Goal: Task Accomplishment & Management: Manage account settings

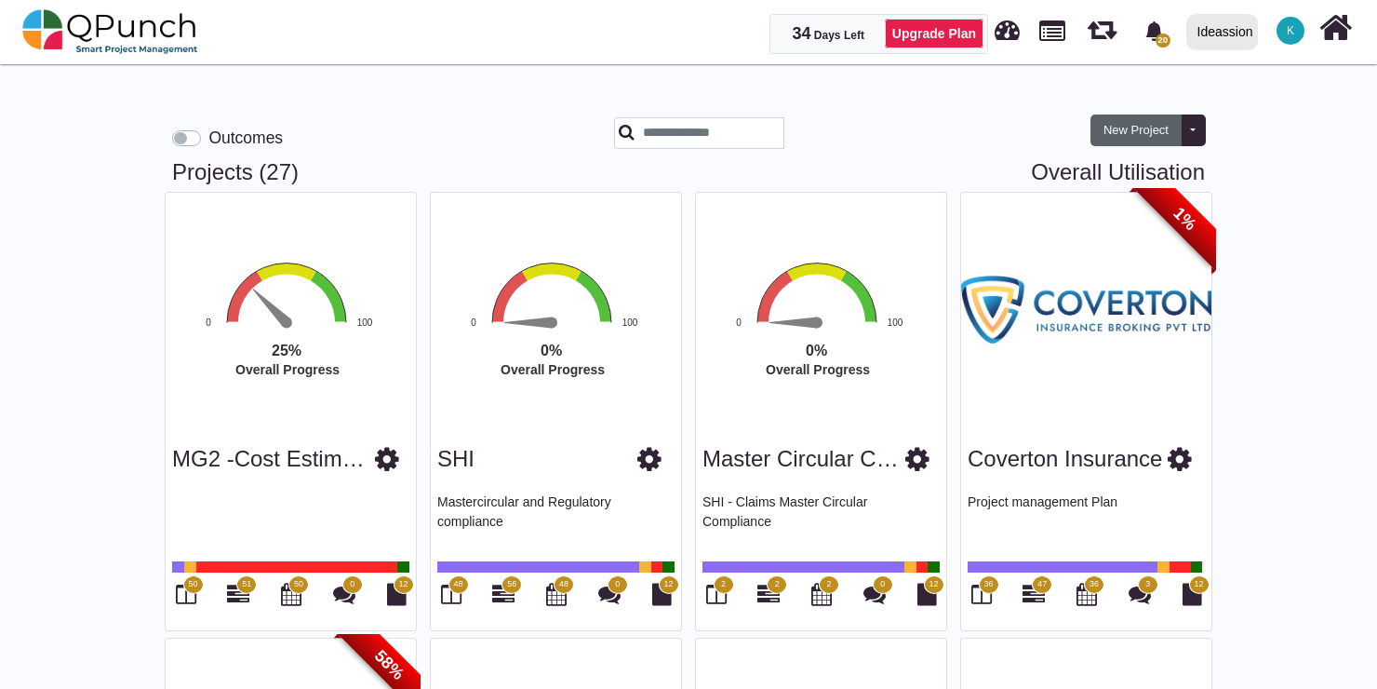
click at [1134, 123] on button "New Project" at bounding box center [1135, 130] width 91 height 32
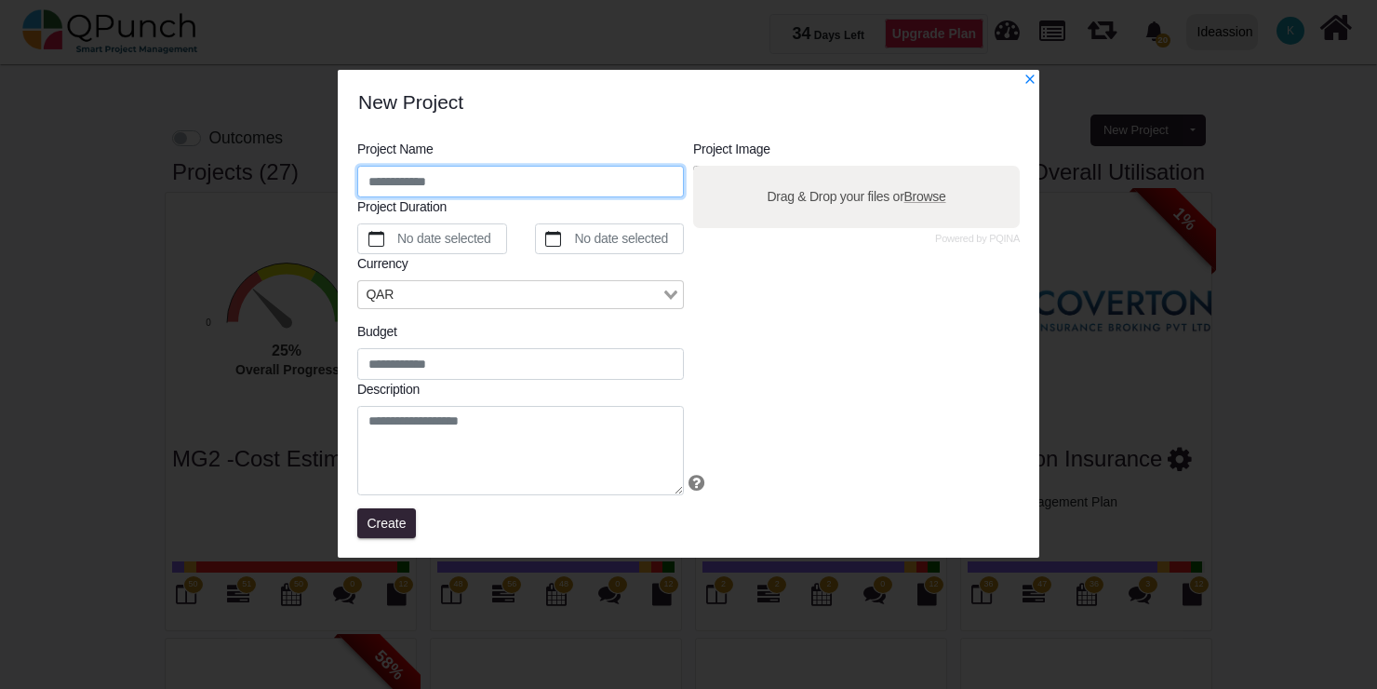
click at [577, 180] on input "text" at bounding box center [520, 182] width 327 height 32
type input "**********"
click at [444, 234] on label "No date selected" at bounding box center [451, 239] width 112 height 30
click at [395, 234] on button "No date selected" at bounding box center [376, 238] width 36 height 29
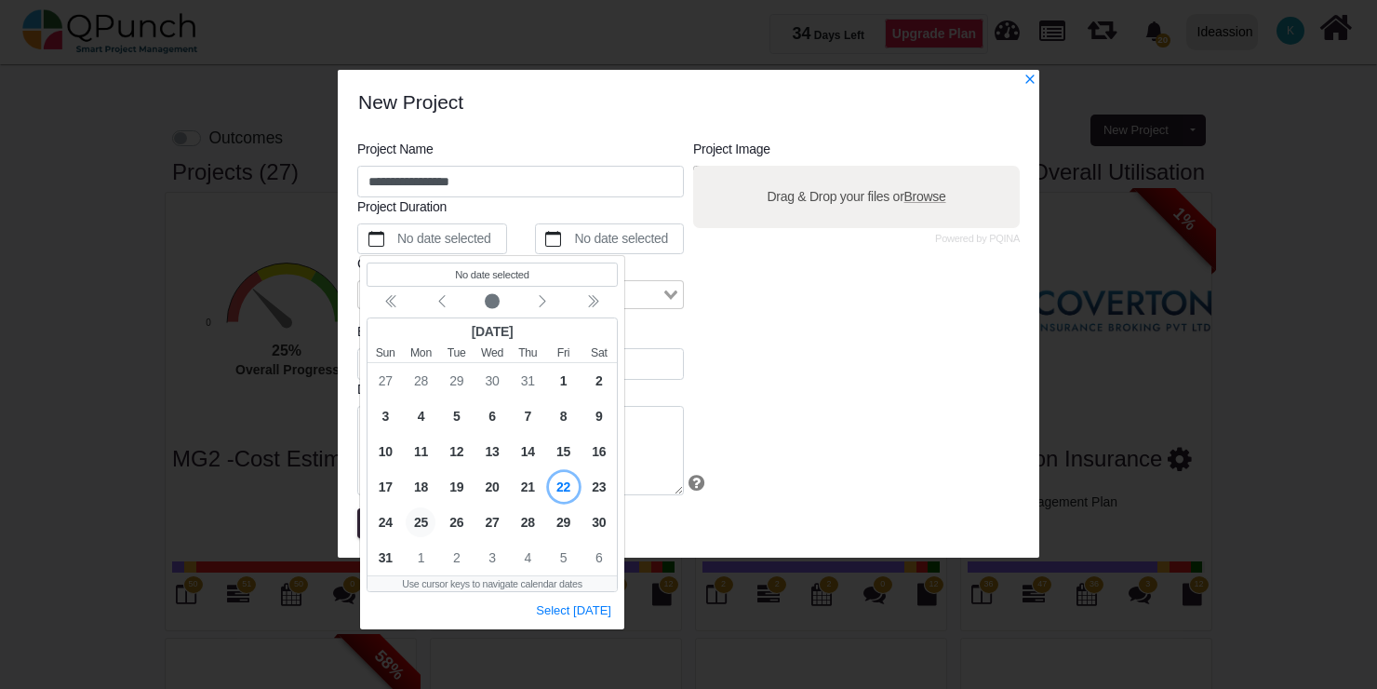
click at [418, 518] on span "25" at bounding box center [421, 521] width 30 height 30
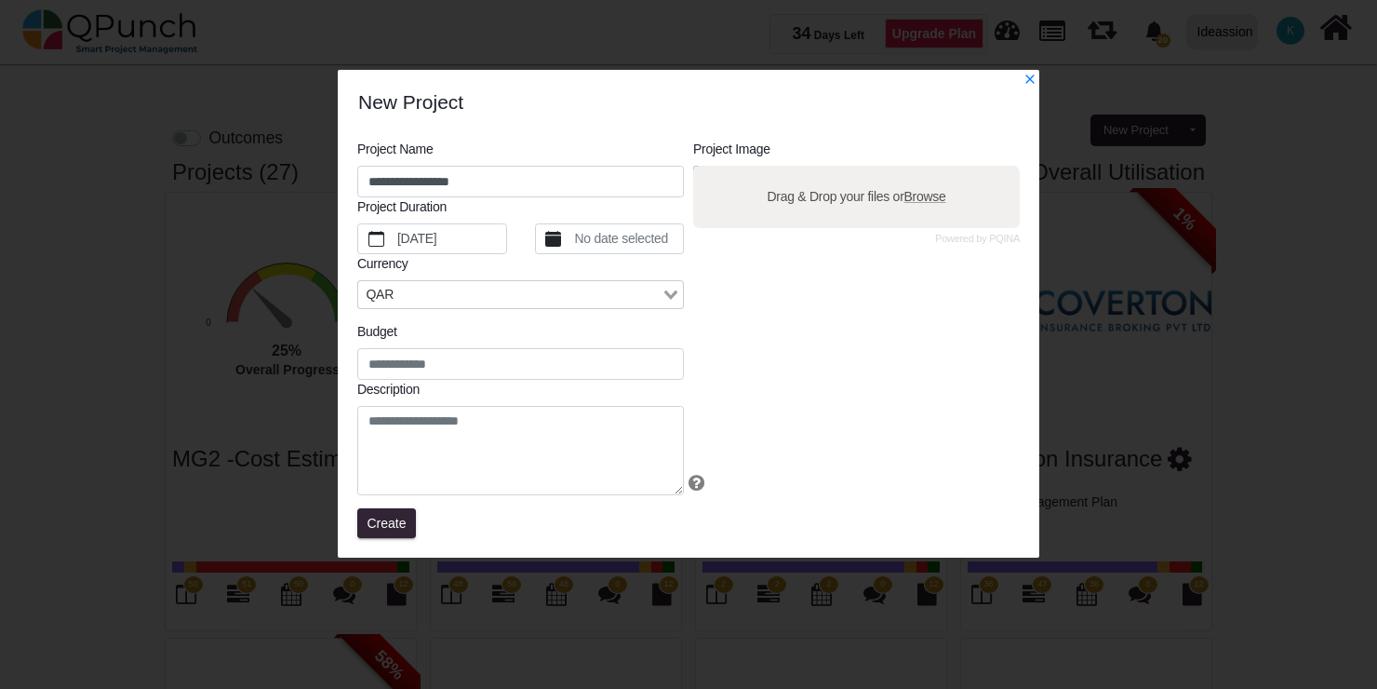
click at [595, 225] on label "No date selected" at bounding box center [627, 239] width 112 height 30
click at [572, 225] on button "No date selected" at bounding box center [554, 238] width 36 height 29
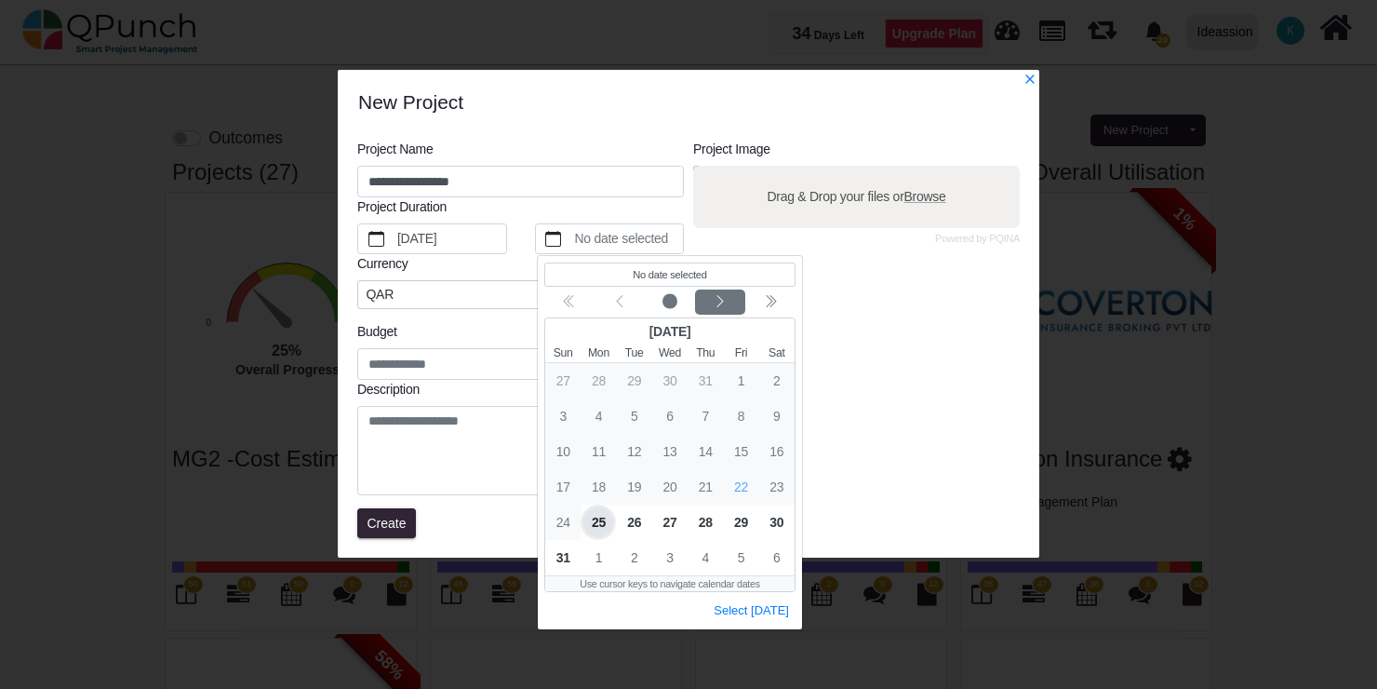
click at [722, 297] on icon "chevron left" at bounding box center [719, 300] width 15 height 15
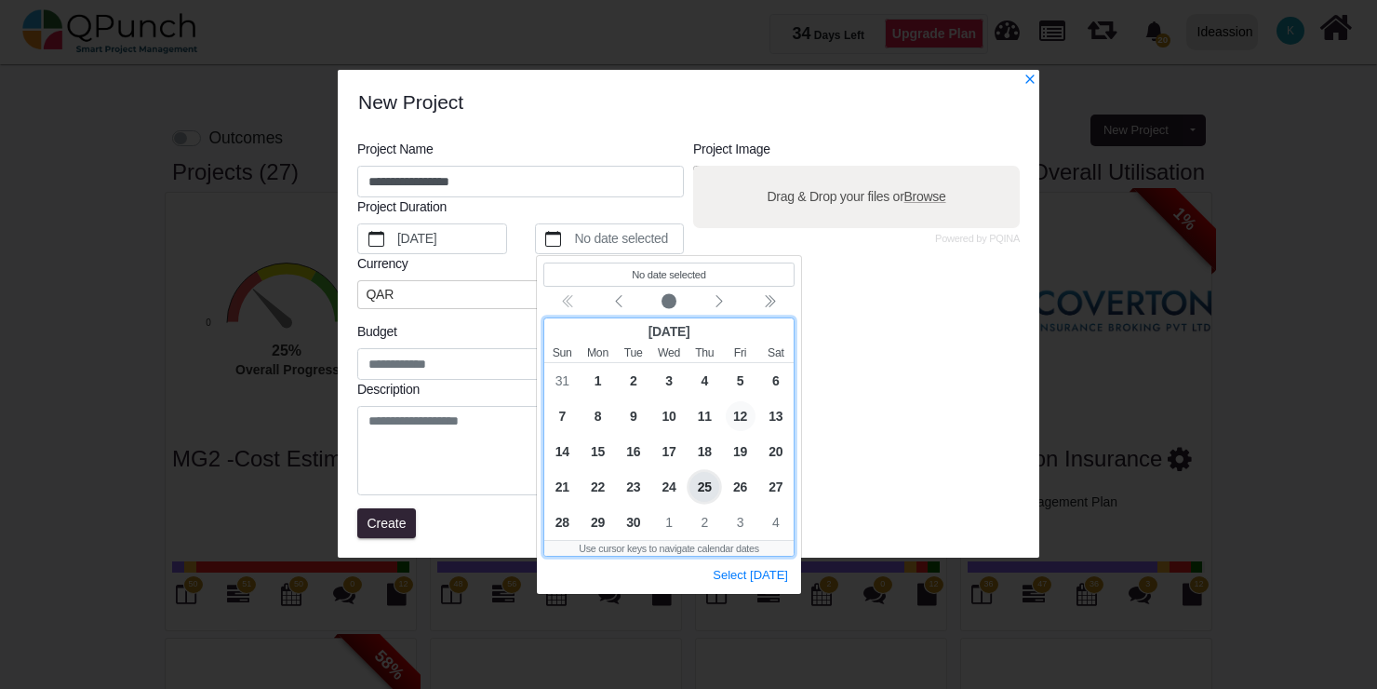
click at [738, 414] on span "12" at bounding box center [740, 415] width 30 height 30
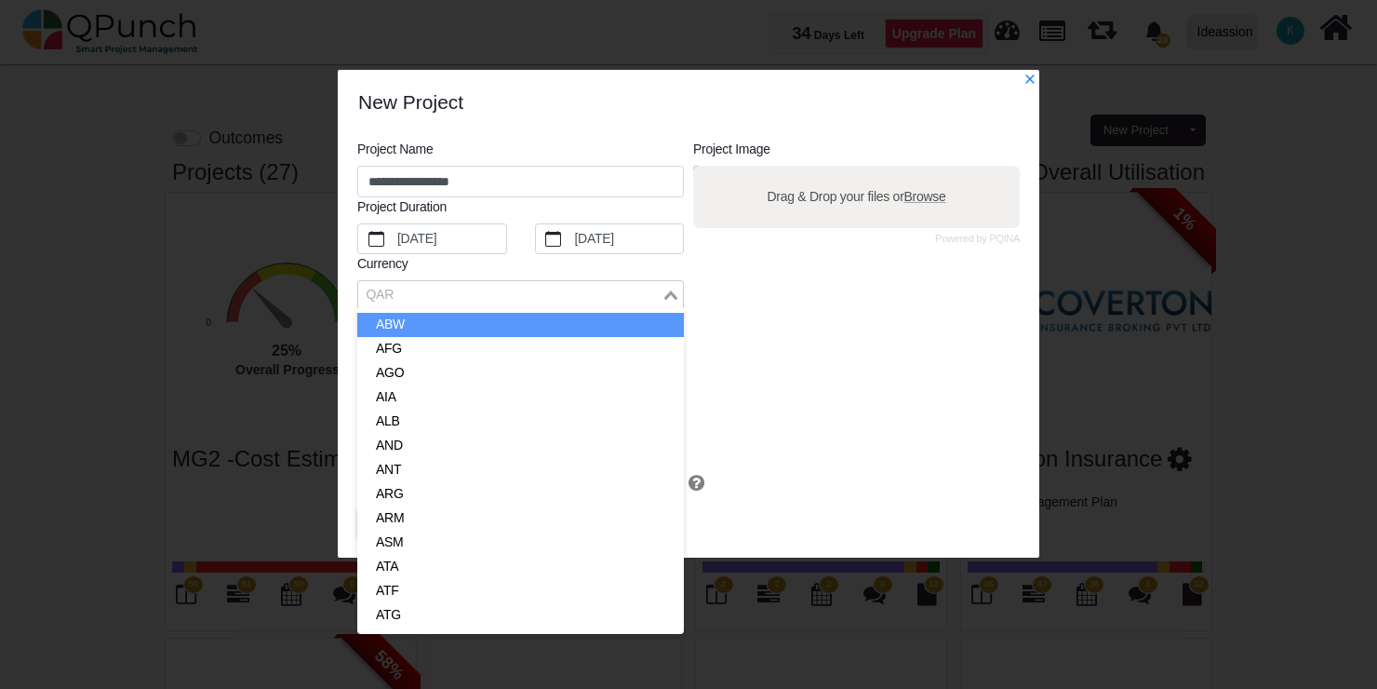
click at [398, 302] on input "Search for option" at bounding box center [510, 295] width 300 height 20
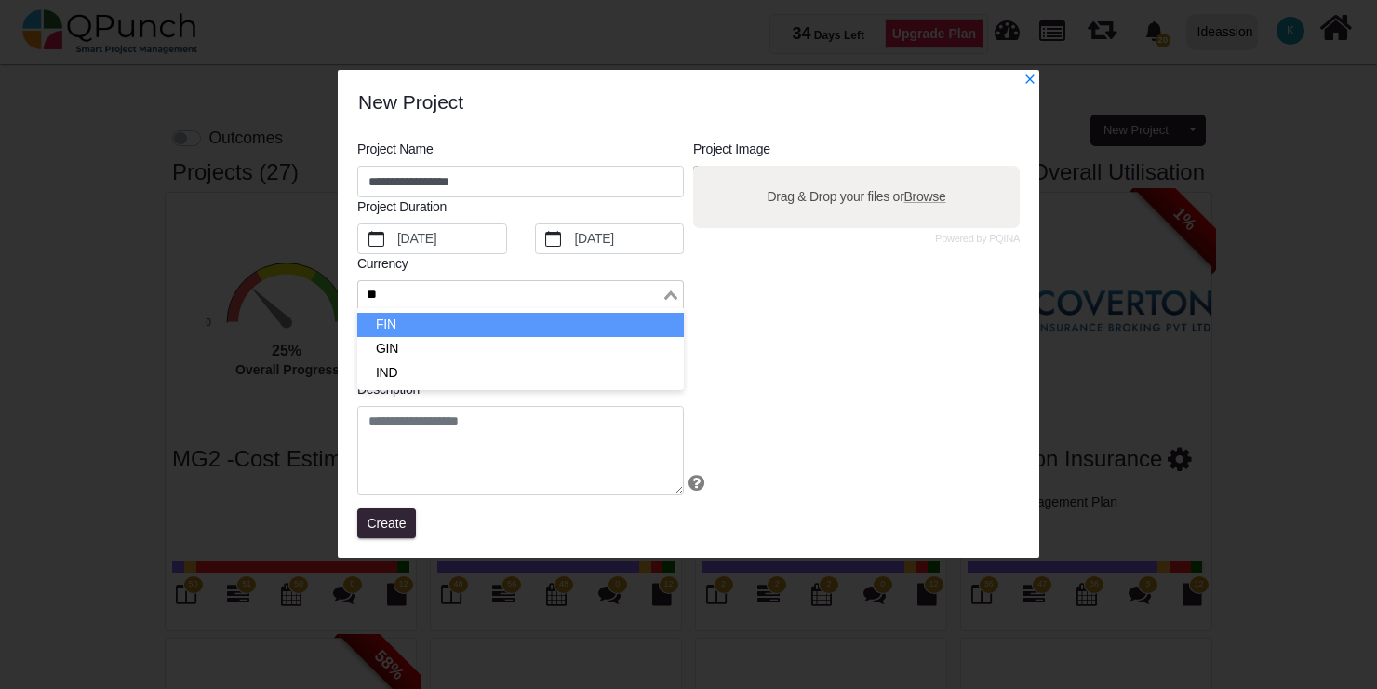
type input "***"
click at [392, 317] on li "IND" at bounding box center [520, 325] width 327 height 24
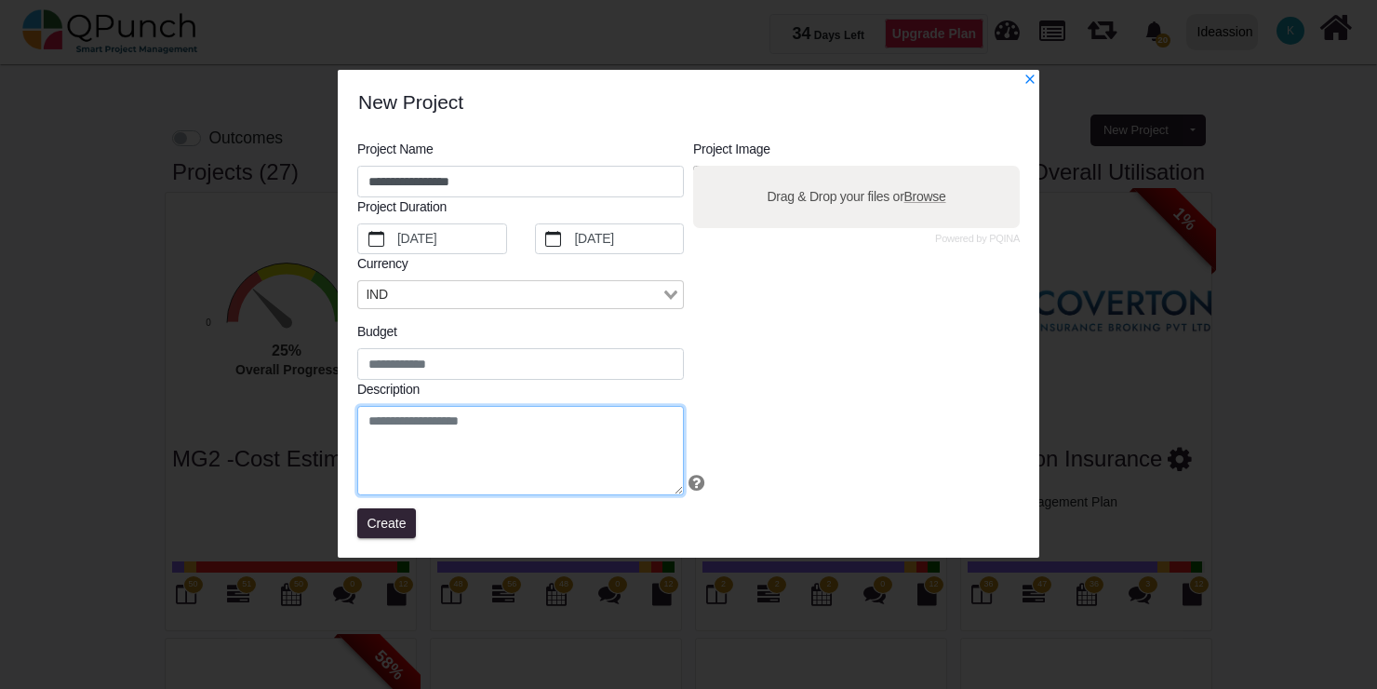
click at [539, 441] on textarea at bounding box center [520, 451] width 327 height 90
type textarea "**********"
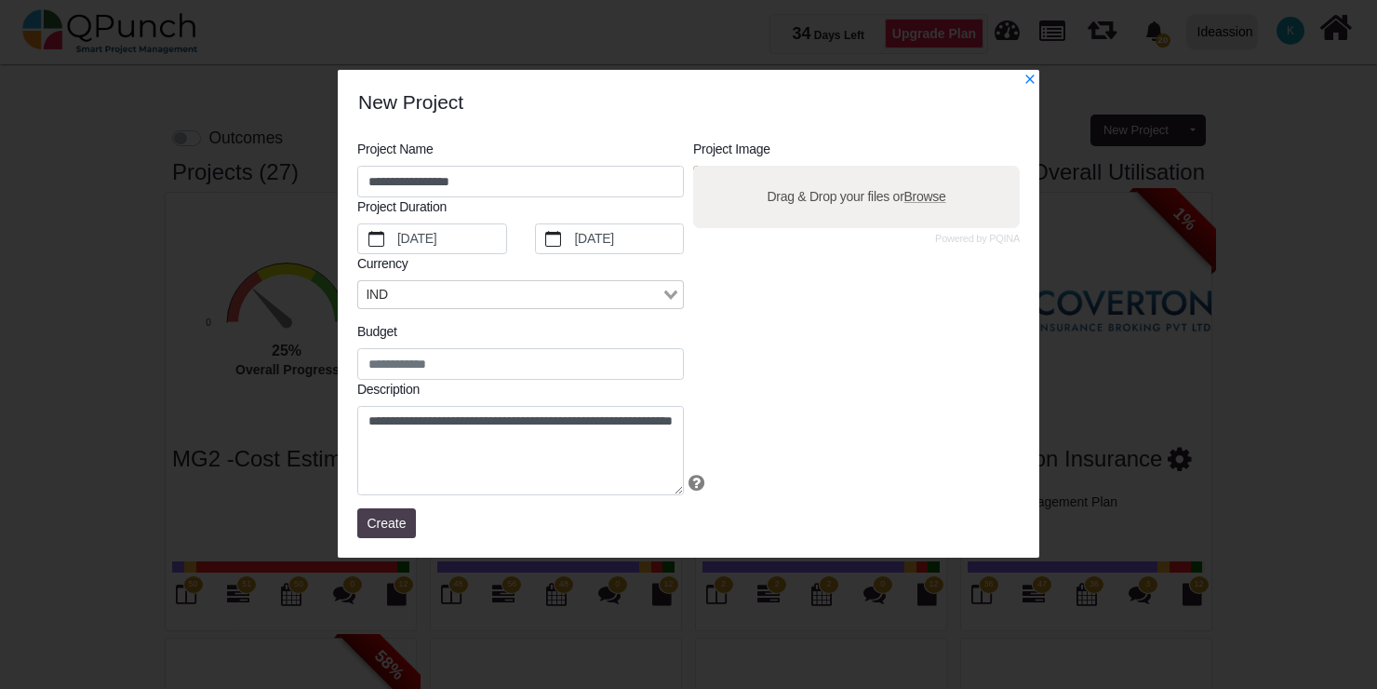
click at [378, 518] on span "Create" at bounding box center [387, 522] width 39 height 15
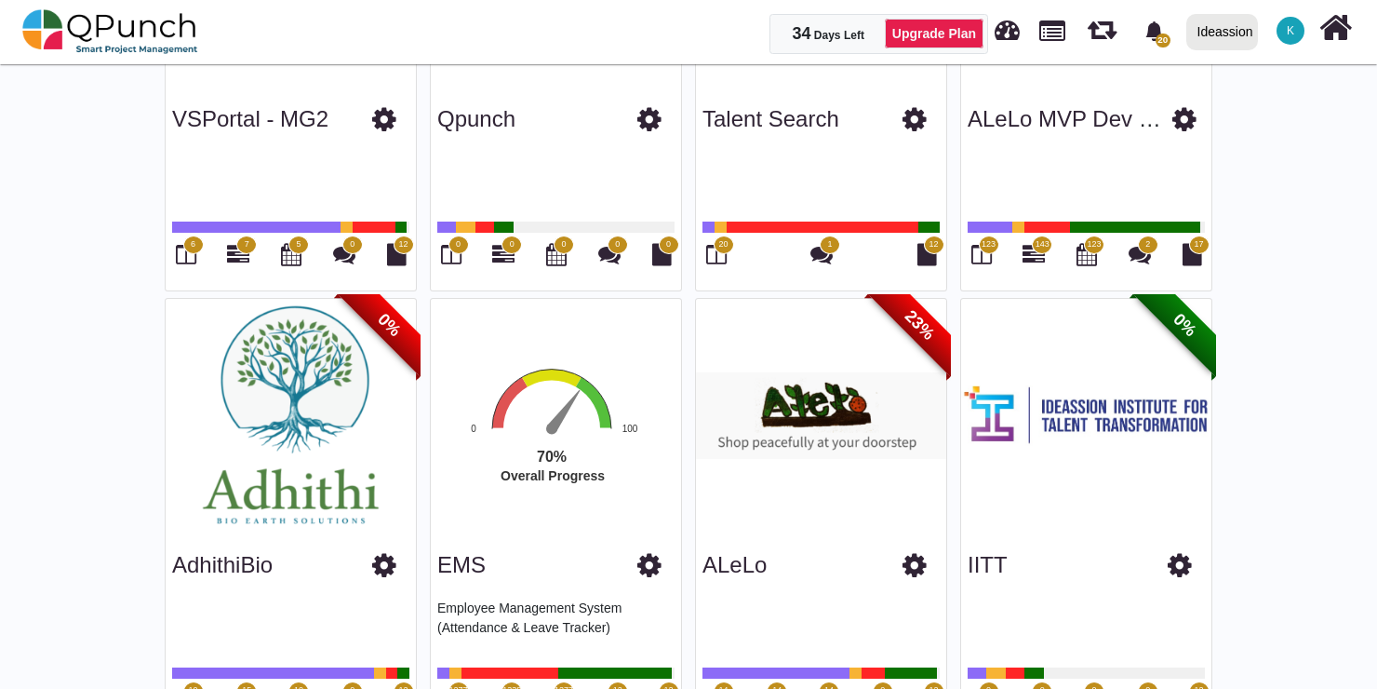
scroll to position [2638, 0]
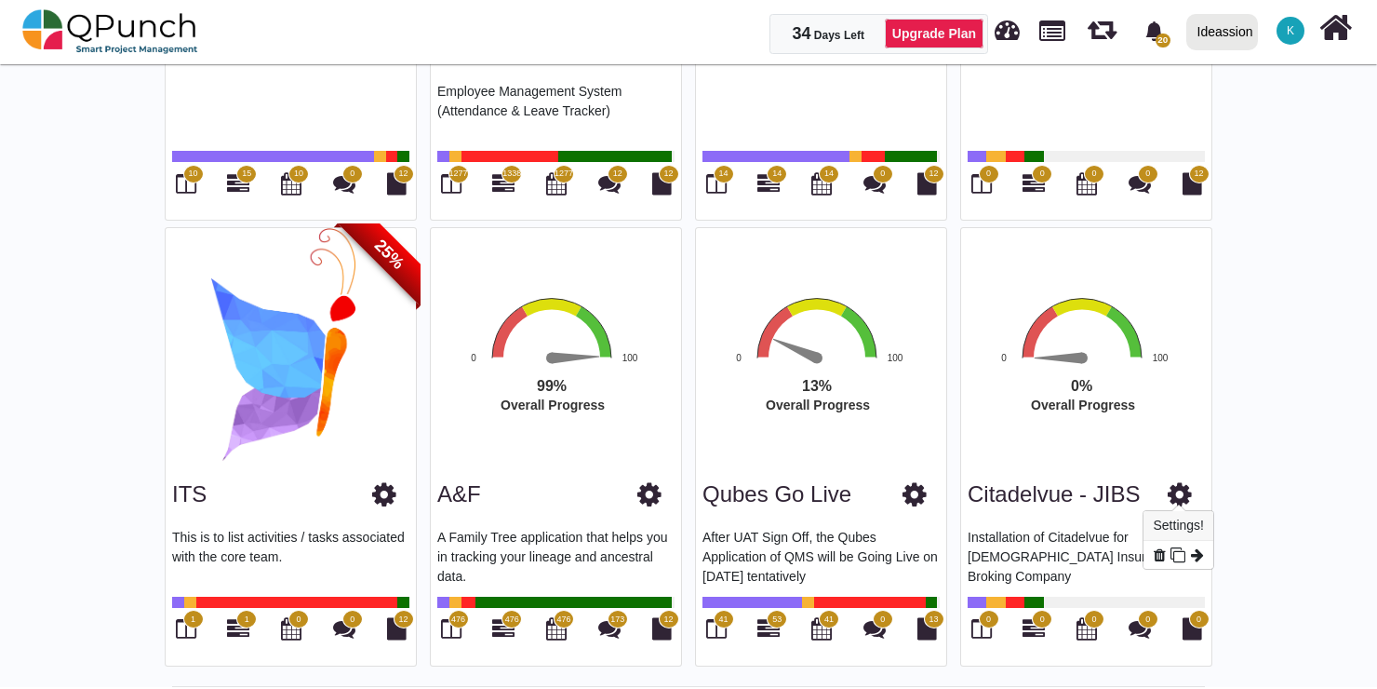
click at [1181, 484] on icon at bounding box center [1180, 494] width 24 height 28
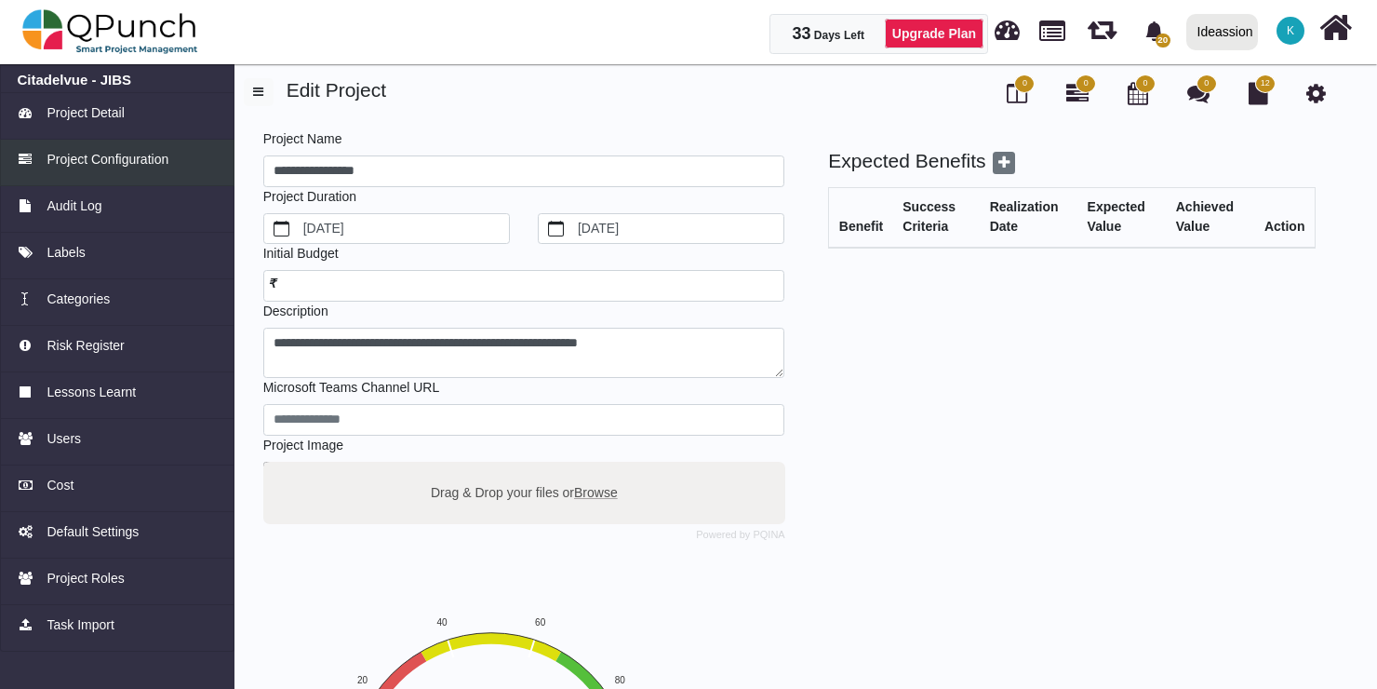
click at [83, 153] on span "Project Configuration" at bounding box center [108, 160] width 122 height 20
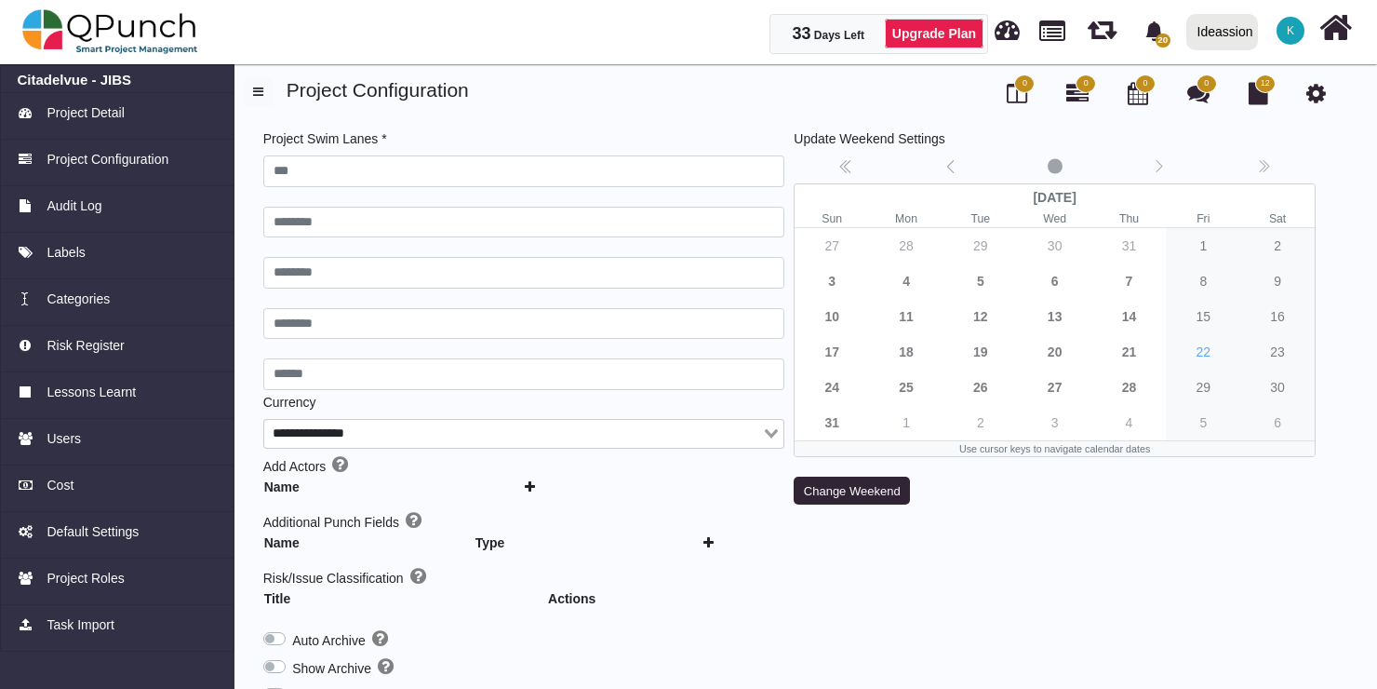
type input "***"
type input "********"
type input "******"
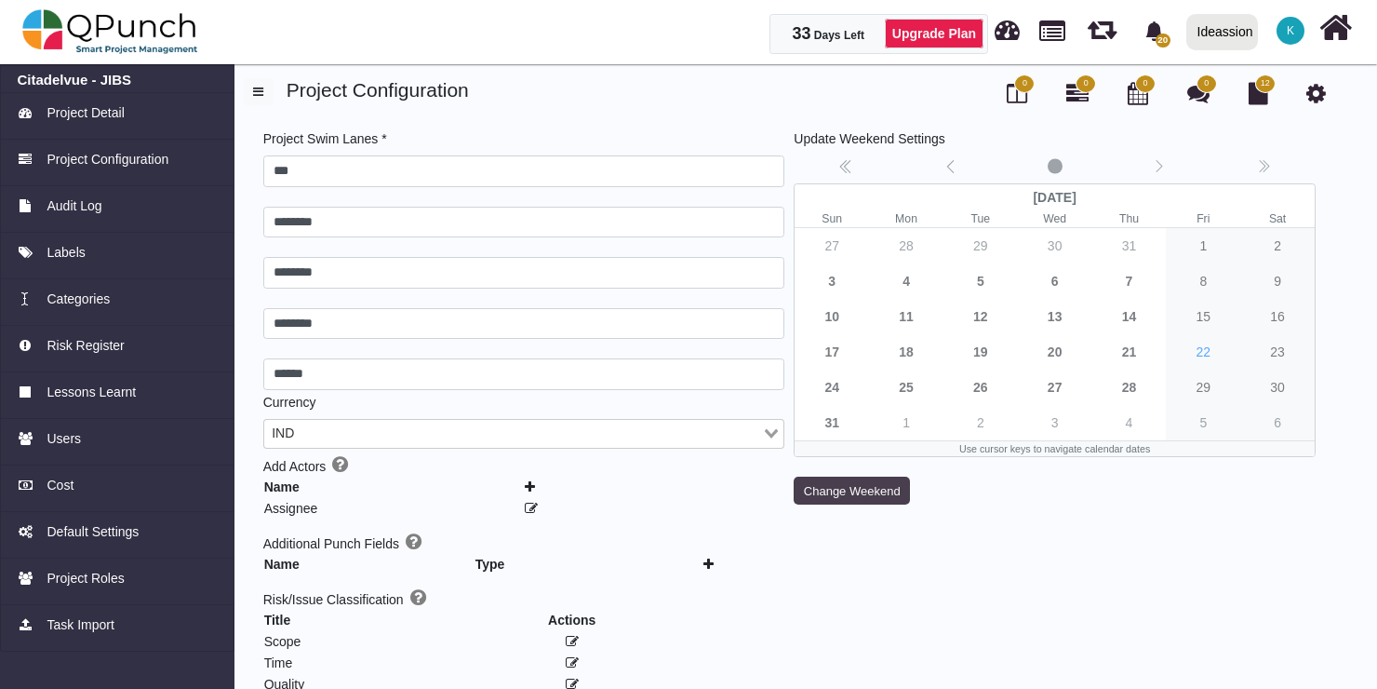
click at [850, 476] on button "Change Weekend" at bounding box center [852, 490] width 116 height 28
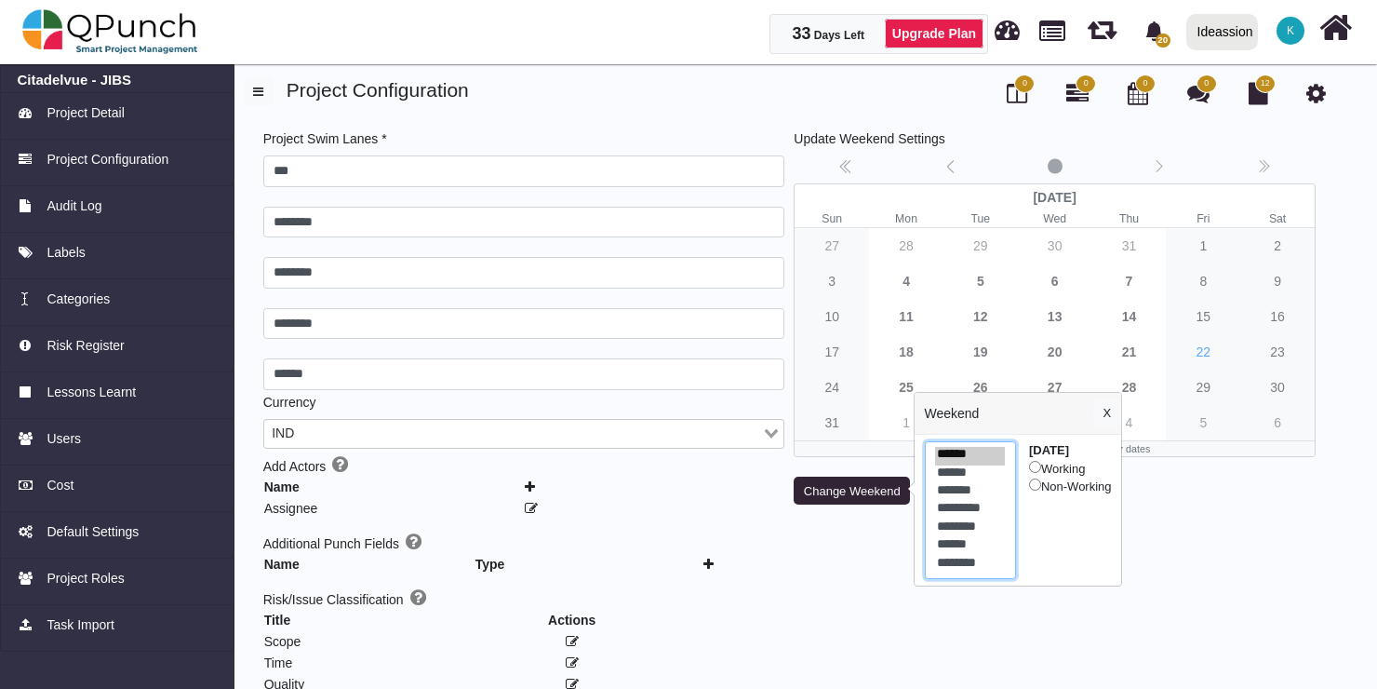
click at [955, 545] on option "******" at bounding box center [970, 546] width 70 height 18
select select "*"
click at [972, 566] on option "********" at bounding box center [970, 564] width 70 height 18
click at [1184, 514] on div "Update Weekend Settings No date selected August 2025 Sun Mon Tue Wed Thu Fri Sa…" at bounding box center [1054, 584] width 531 height 910
click at [1111, 417] on button "X" at bounding box center [1107, 413] width 28 height 28
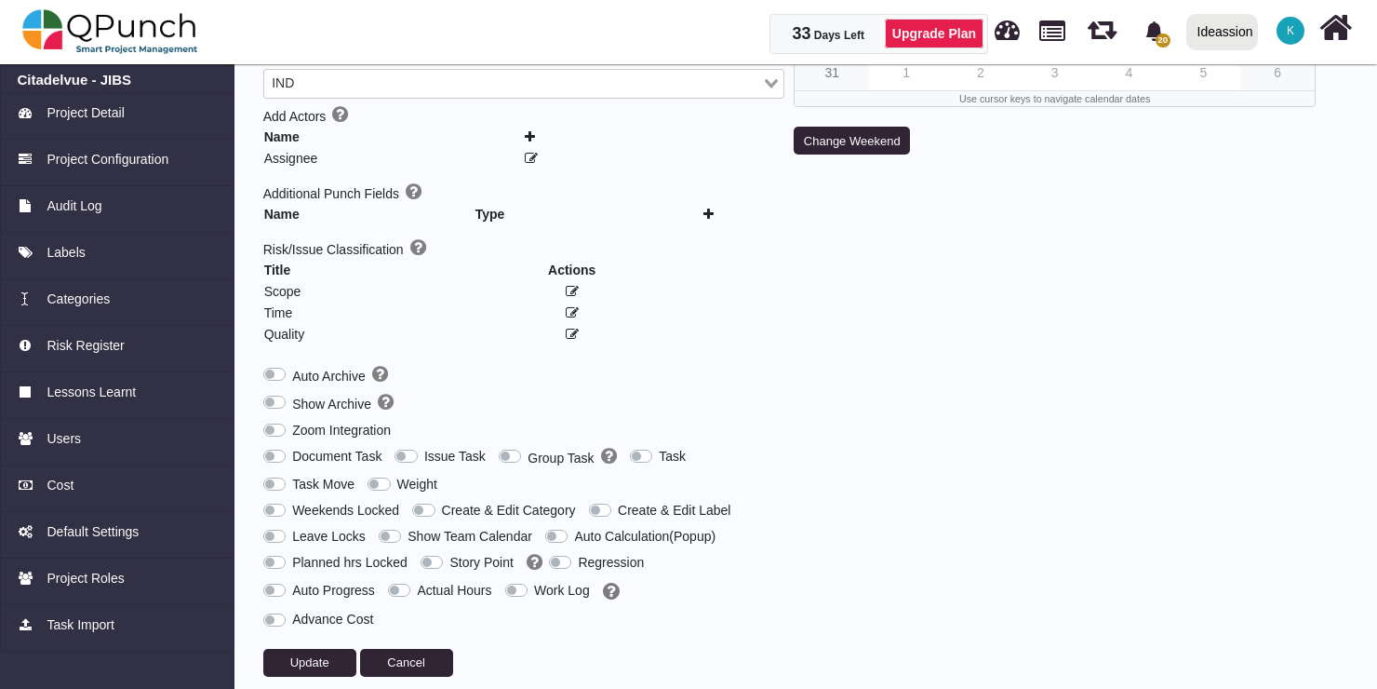
scroll to position [361, 0]
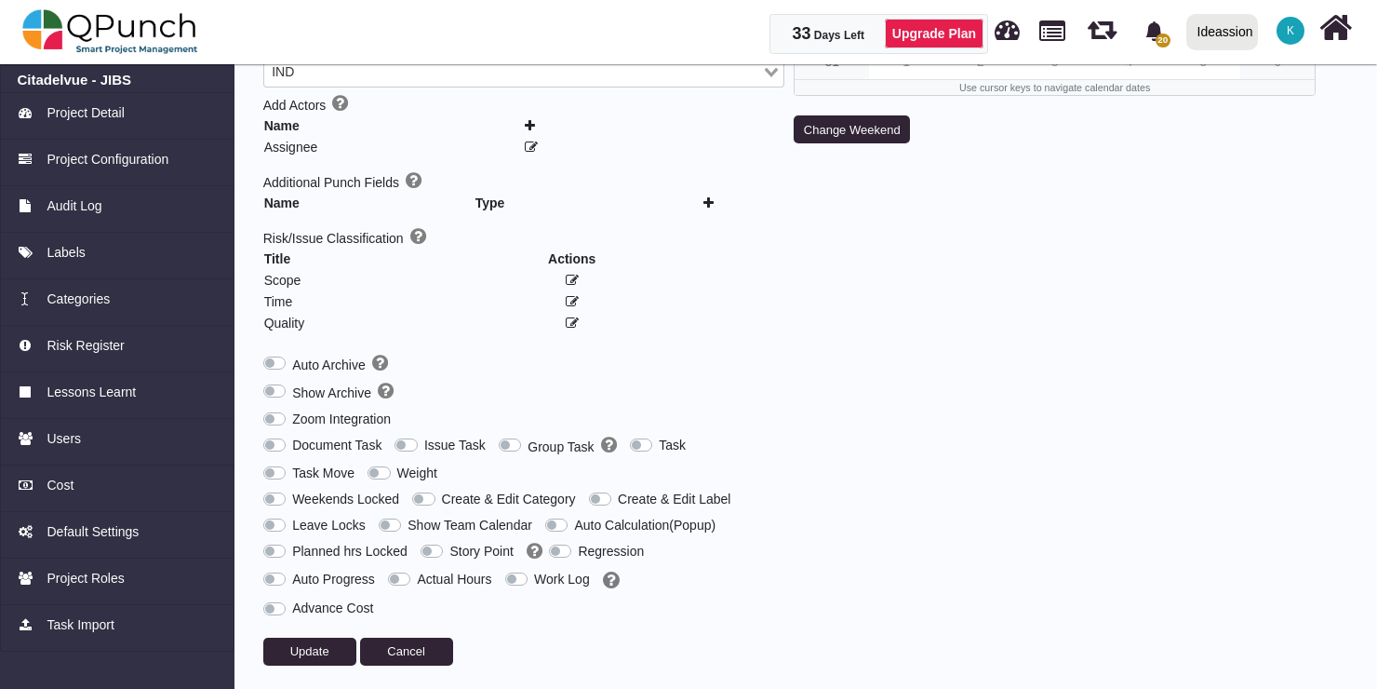
click at [424, 435] on label "Issue Task" at bounding box center [454, 445] width 61 height 20
click at [301, 647] on span "Update" at bounding box center [309, 651] width 39 height 14
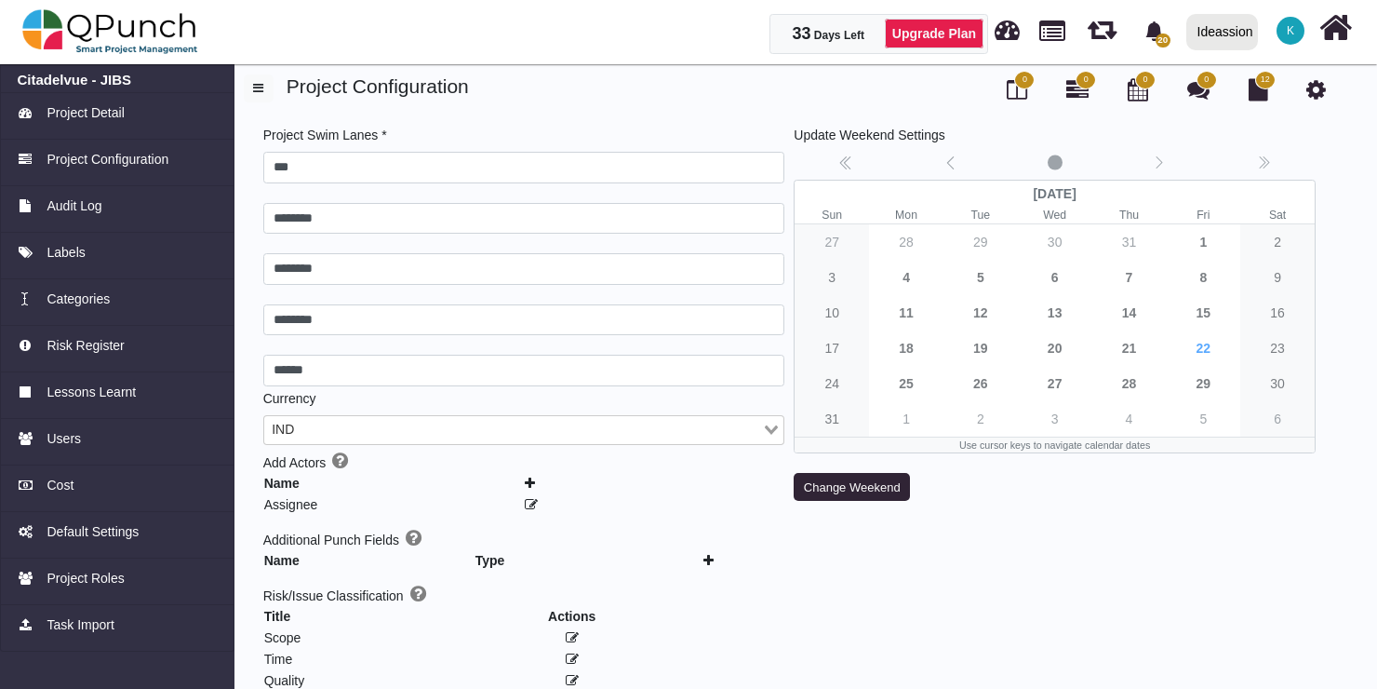
scroll to position [0, 0]
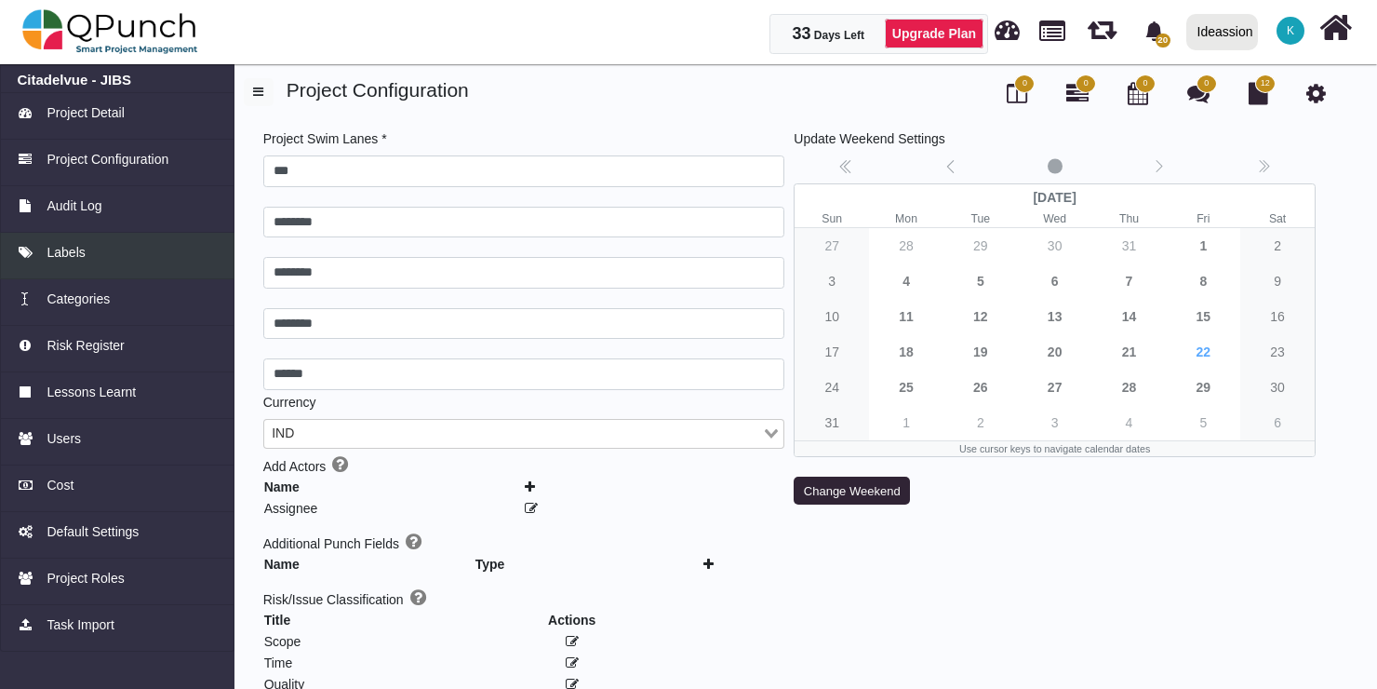
click at [70, 245] on span "Labels" at bounding box center [66, 253] width 38 height 20
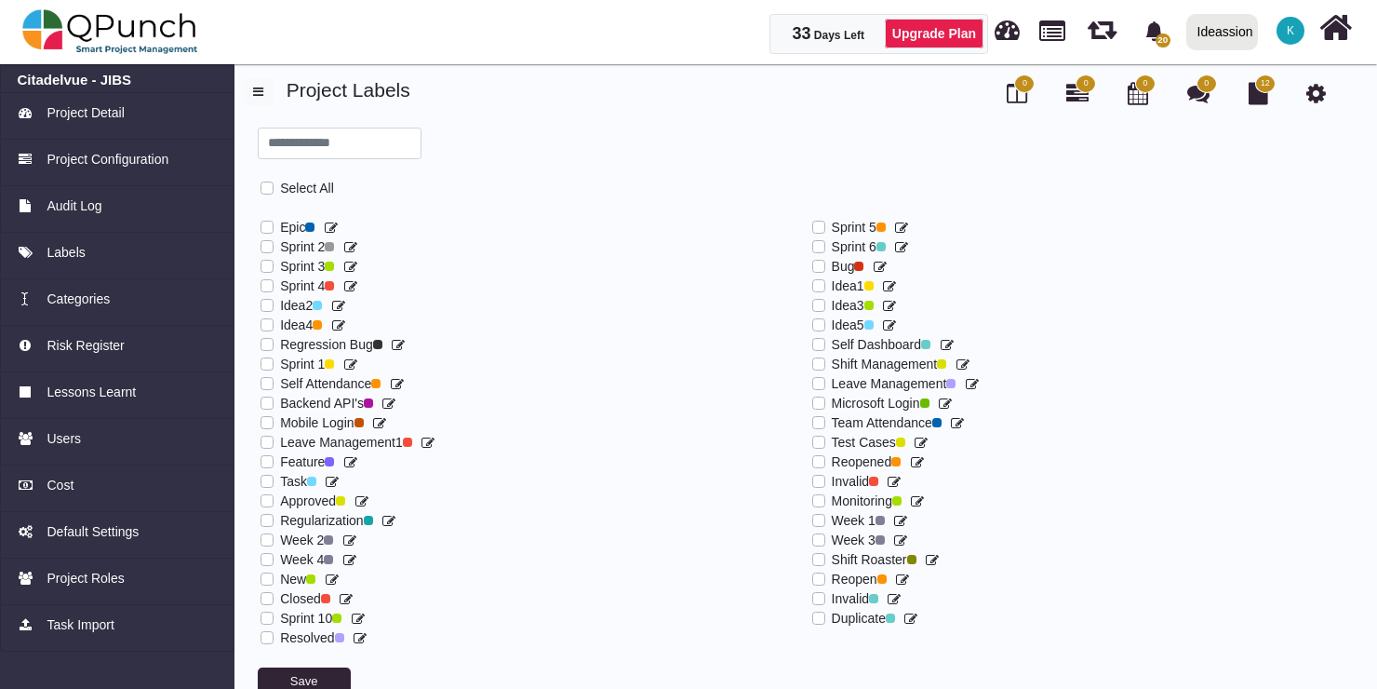
click at [280, 472] on label at bounding box center [280, 472] width 0 height 0
click at [280, 569] on label at bounding box center [280, 569] width 0 height 0
click at [280, 589] on label at bounding box center [280, 589] width 0 height 0
click at [280, 628] on label at bounding box center [280, 628] width 0 height 0
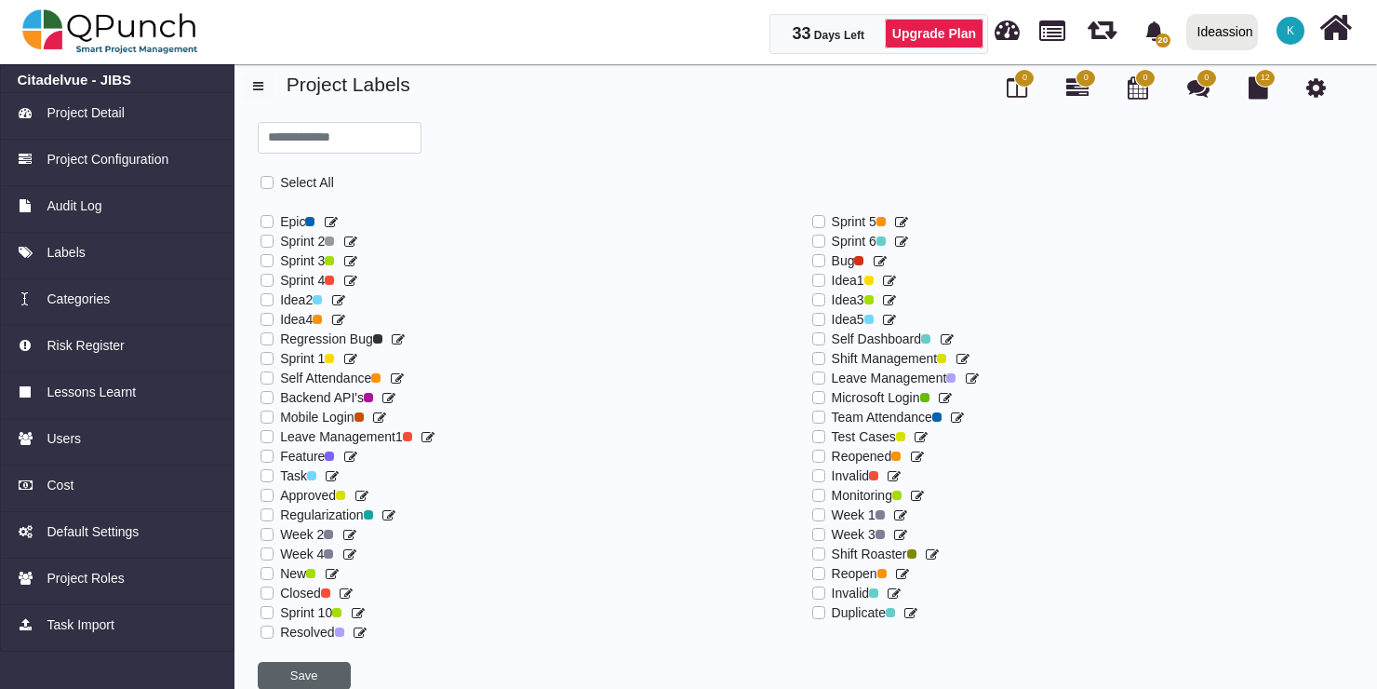
click at [300, 676] on button "Save" at bounding box center [304, 676] width 93 height 28
click at [317, 673] on button "Save" at bounding box center [304, 676] width 93 height 28
click at [68, 298] on span "Categories" at bounding box center [78, 299] width 63 height 20
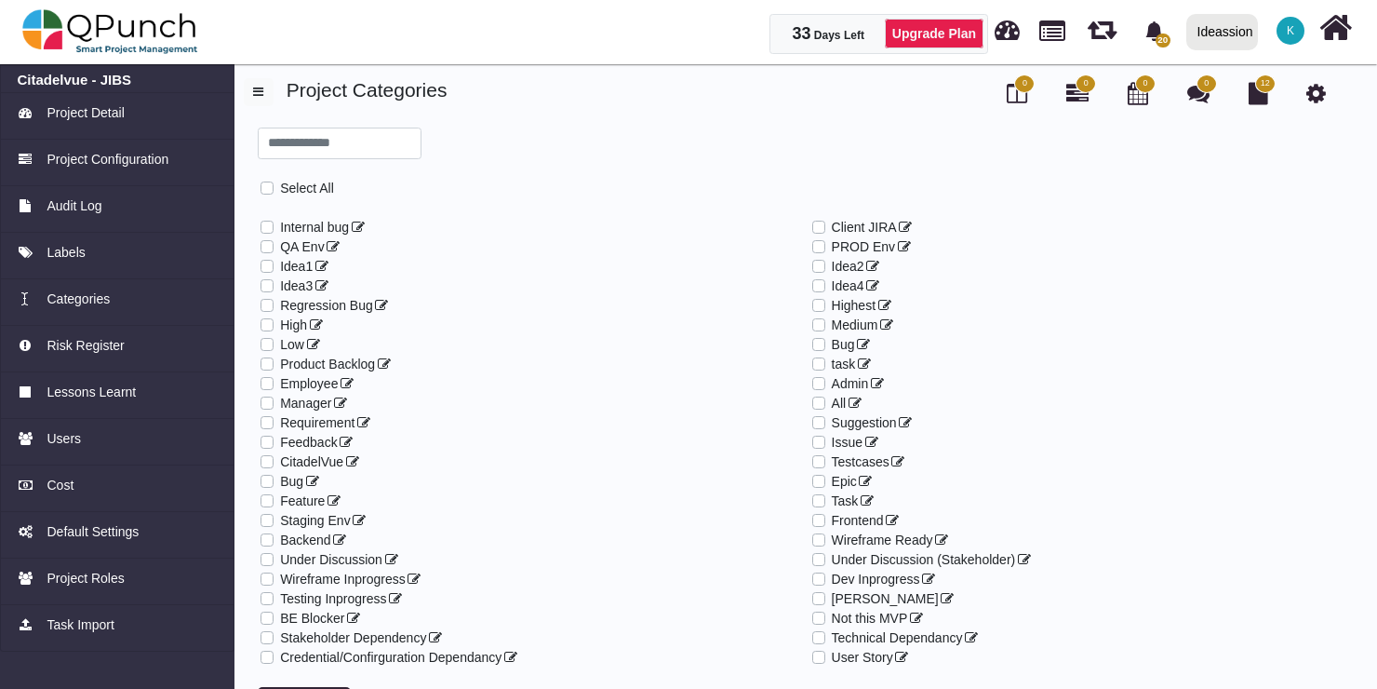
scroll to position [26, 0]
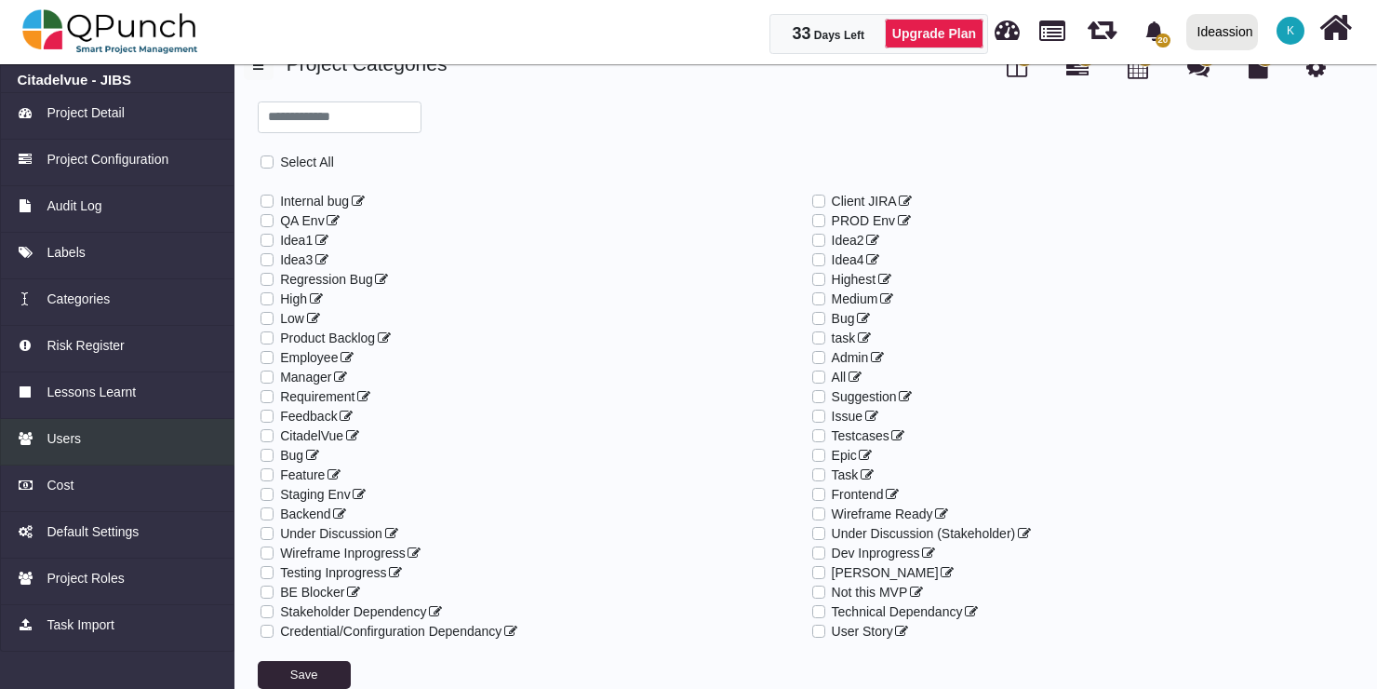
click at [69, 432] on span "Users" at bounding box center [64, 439] width 34 height 20
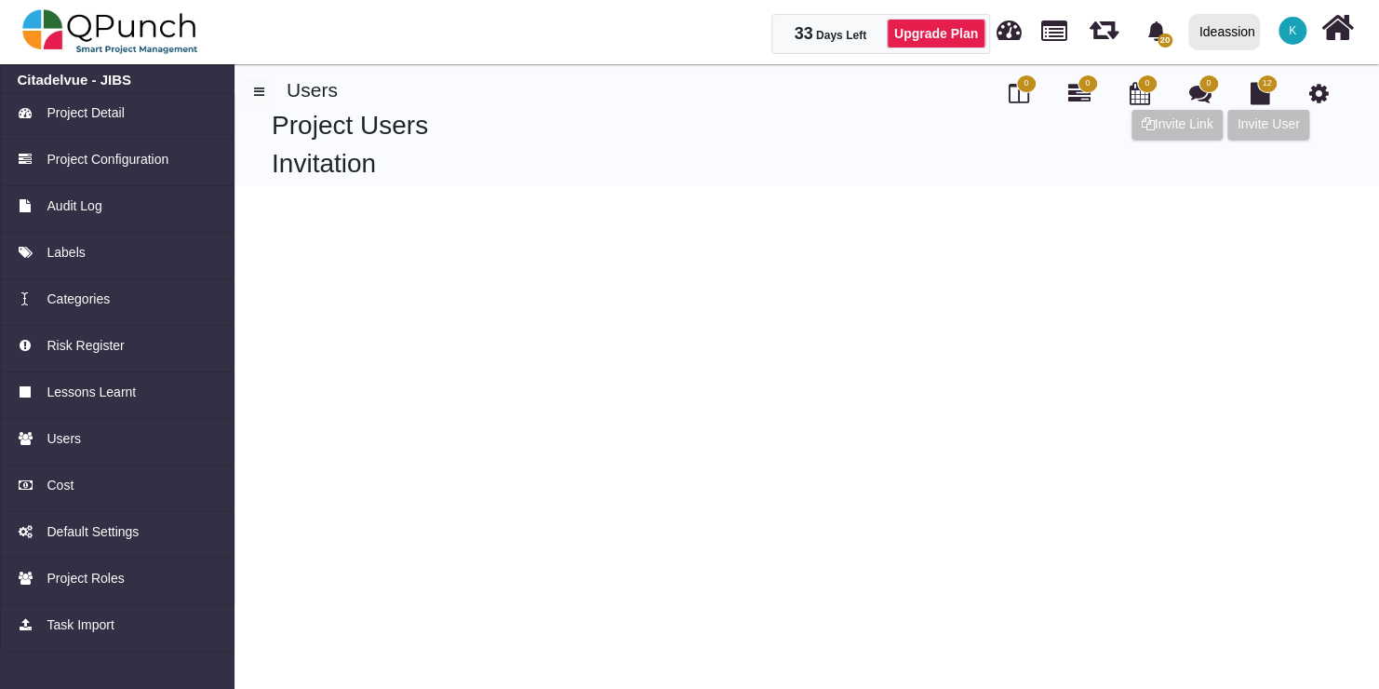
click at [735, 185] on html "33 Days Left Upgrade Plan 20 Notification Clear Product Release [GEOGRAPHIC_DAT…" at bounding box center [689, 92] width 1379 height 185
click at [72, 488] on span "Cost" at bounding box center [60, 485] width 27 height 20
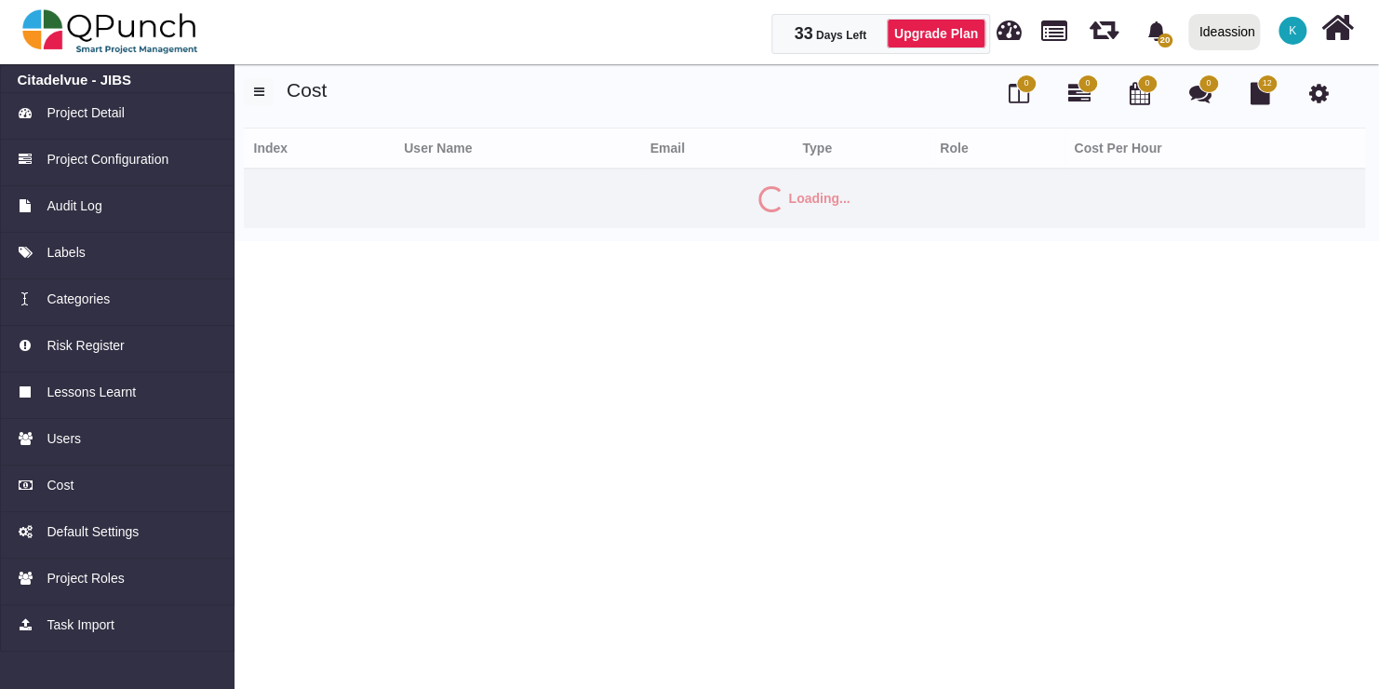
click at [1318, 89] on icon at bounding box center [1318, 93] width 20 height 22
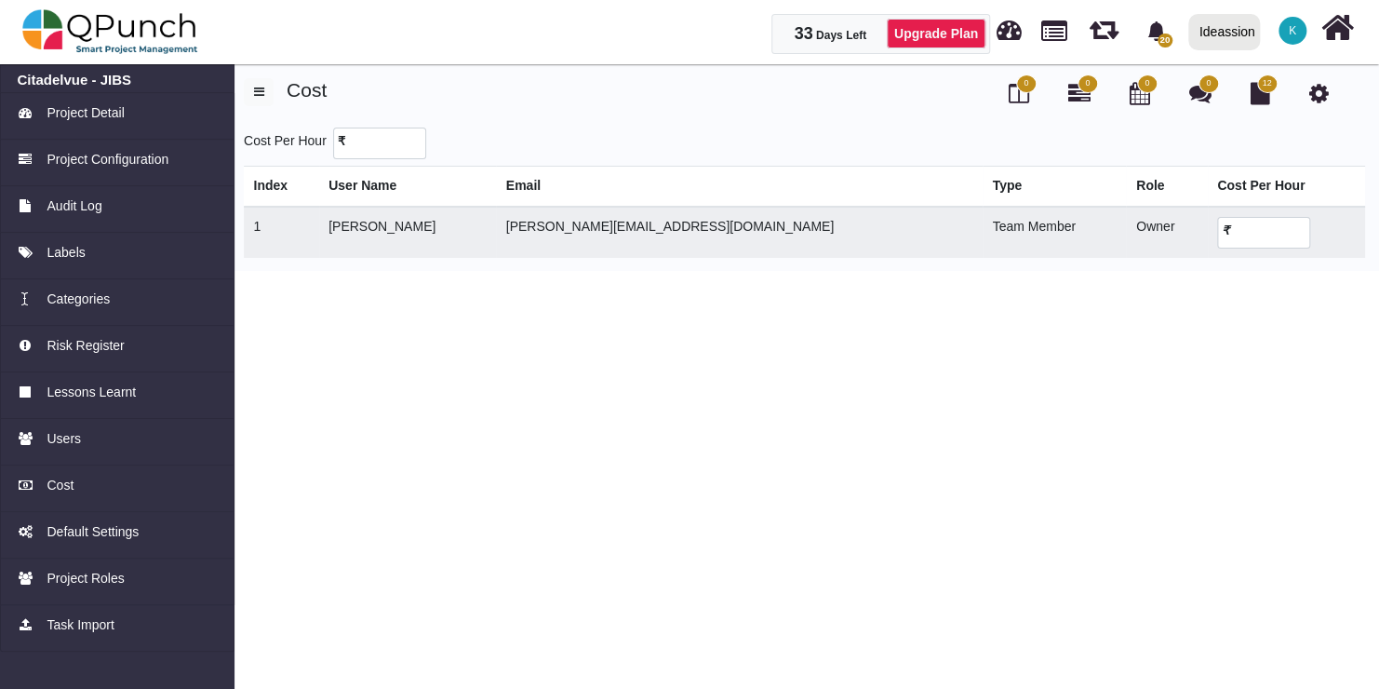
click at [1278, 26] on span "K" at bounding box center [1292, 31] width 28 height 28
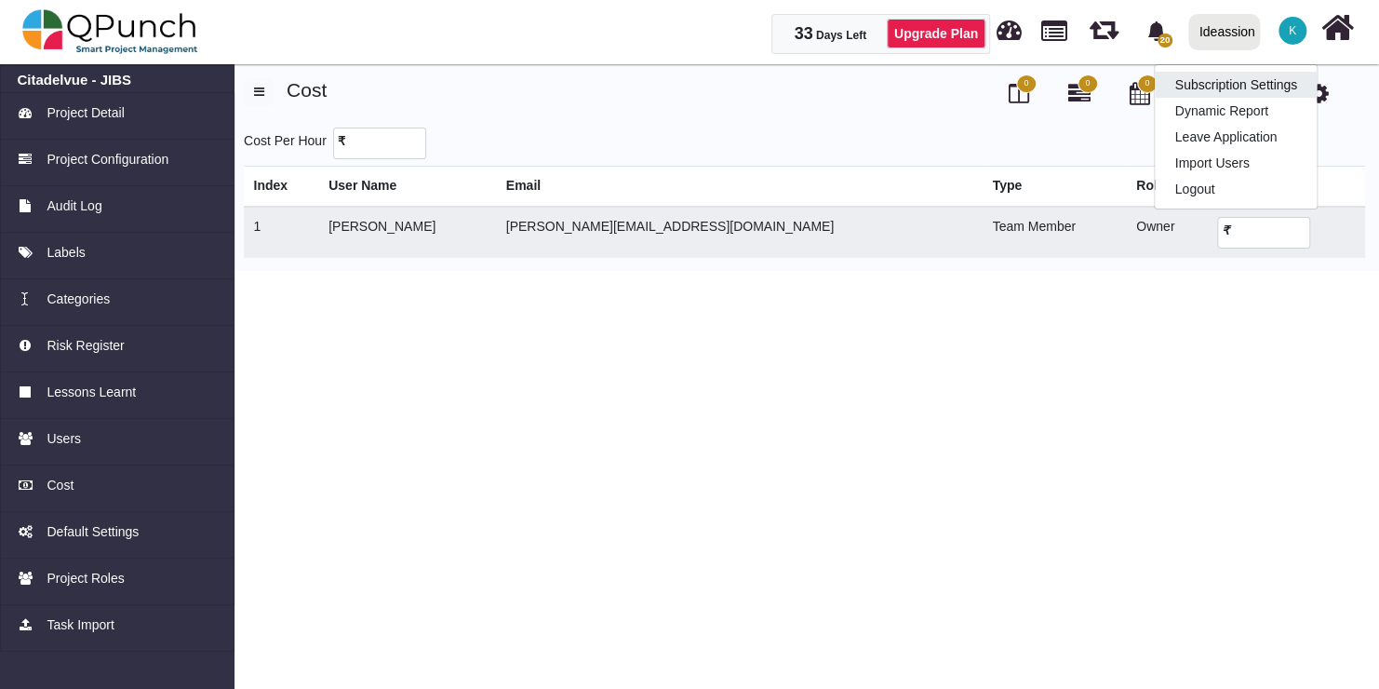
click at [1224, 87] on link "Subscription Settings" at bounding box center [1236, 85] width 162 height 26
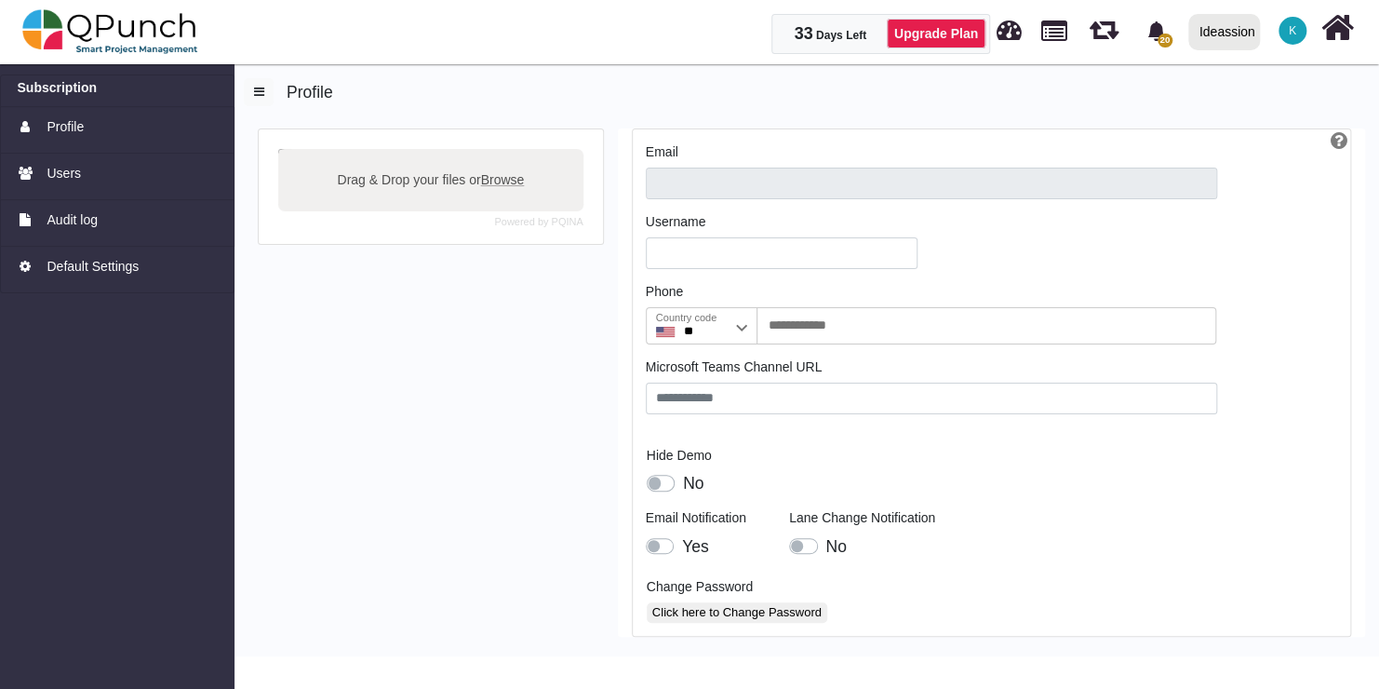
type input "**********"
type input "*******"
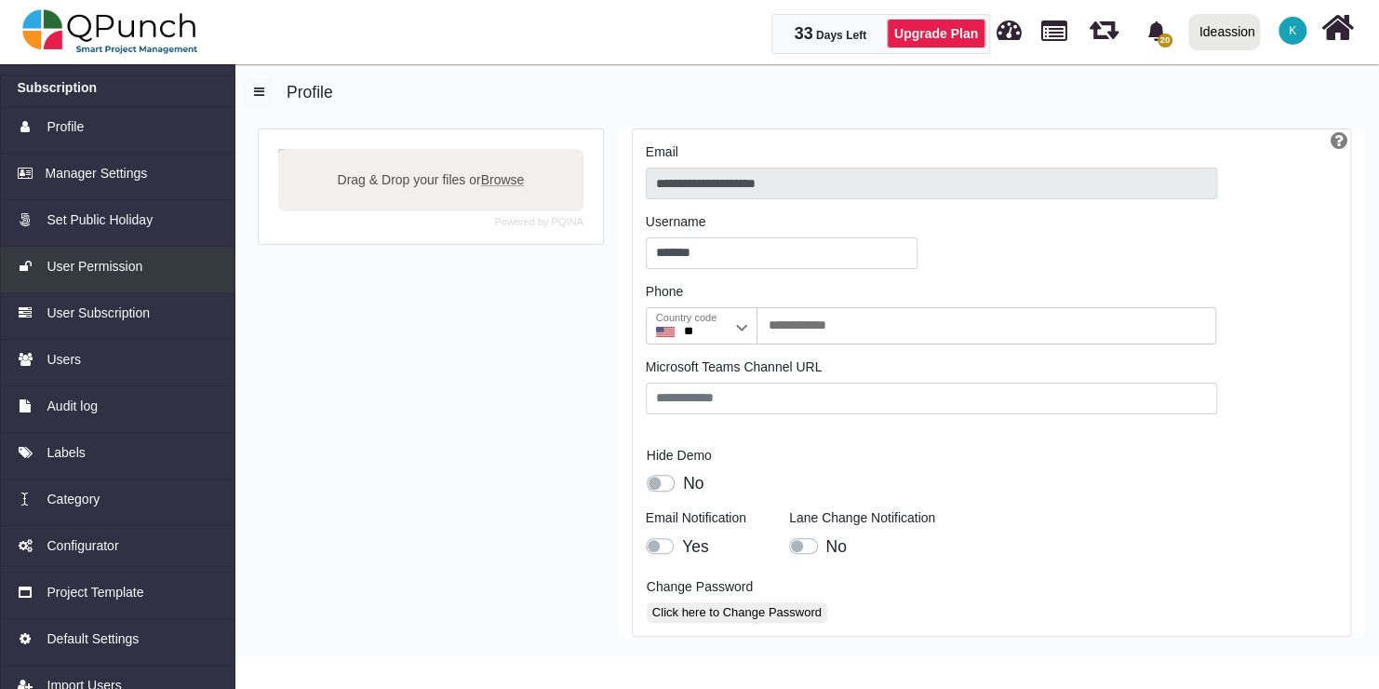
click at [90, 274] on span "User Permission" at bounding box center [95, 267] width 96 height 20
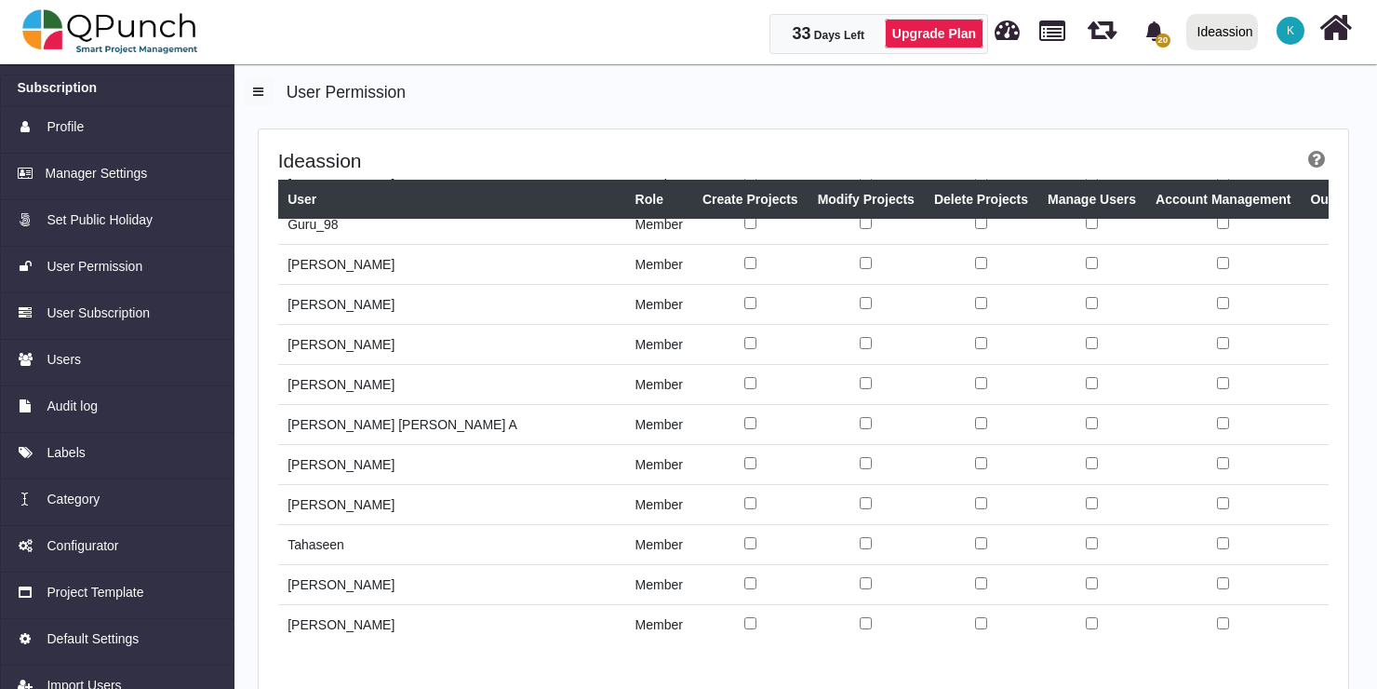
scroll to position [3558, 0]
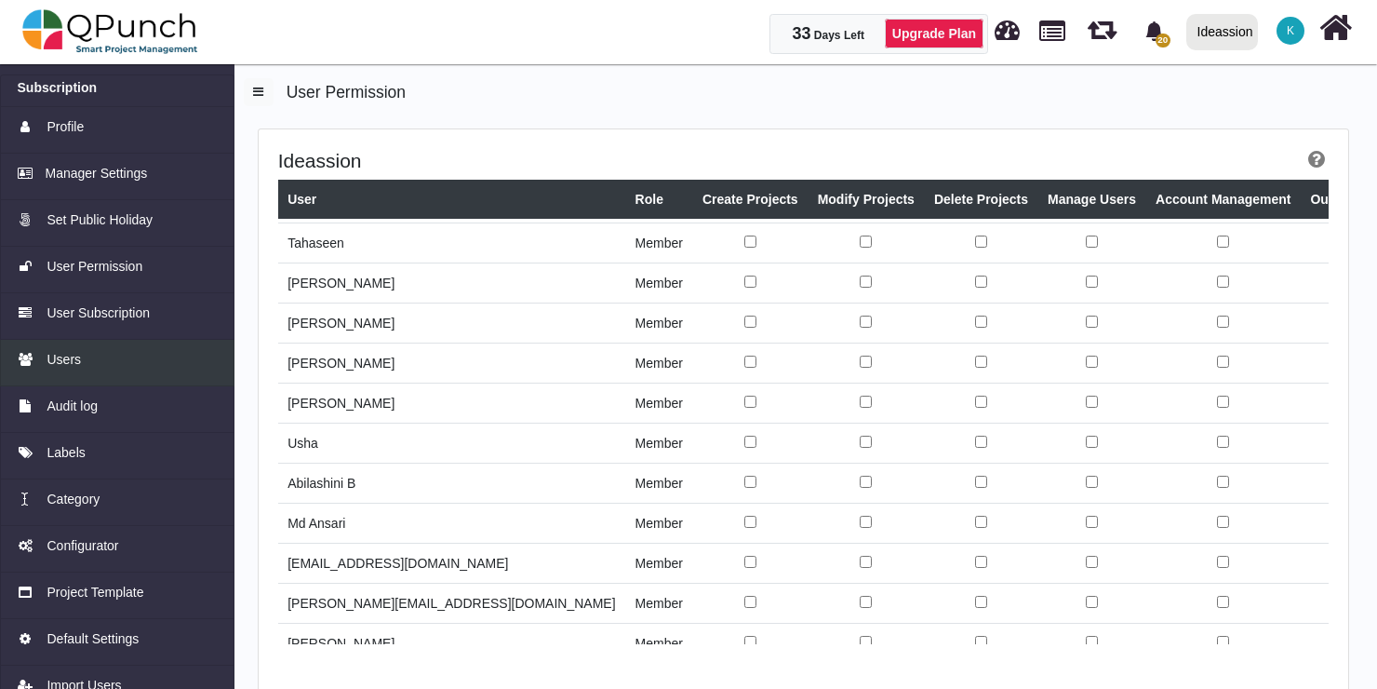
click at [51, 357] on span "Users" at bounding box center [64, 360] width 34 height 20
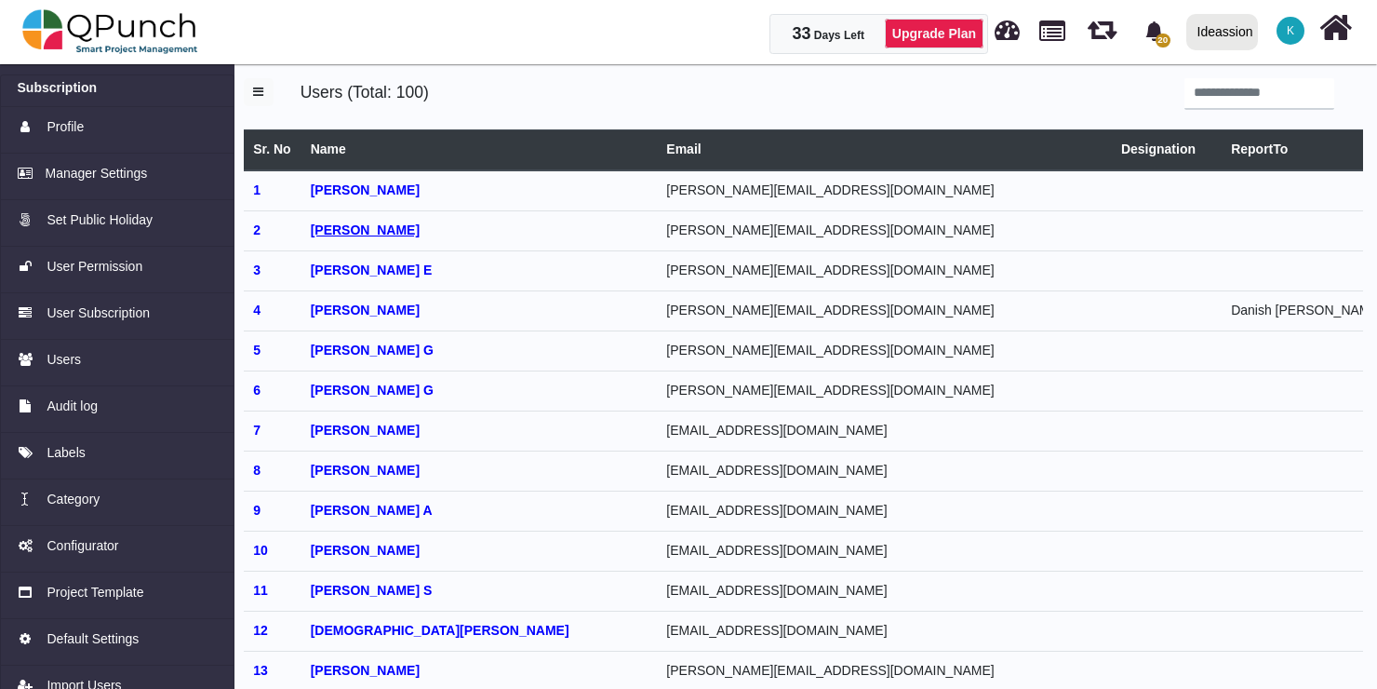
click at [331, 231] on b "[PERSON_NAME]" at bounding box center [365, 229] width 109 height 15
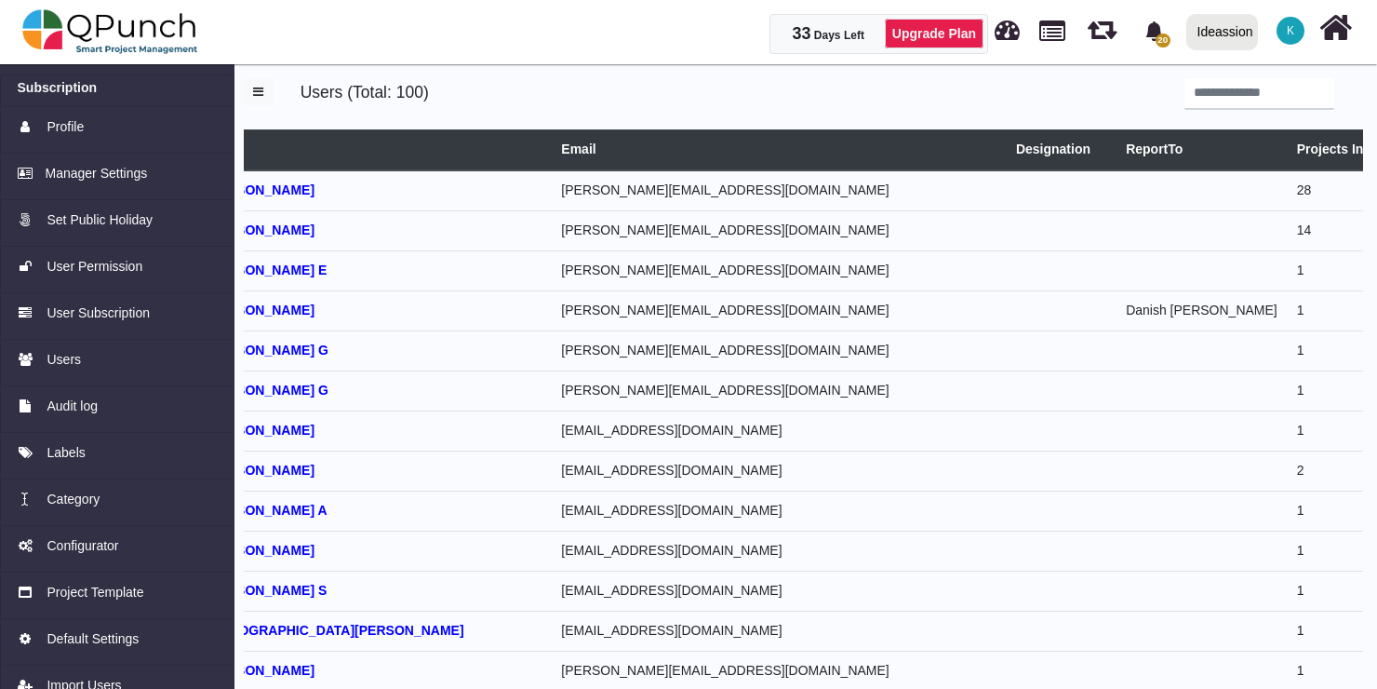
select select
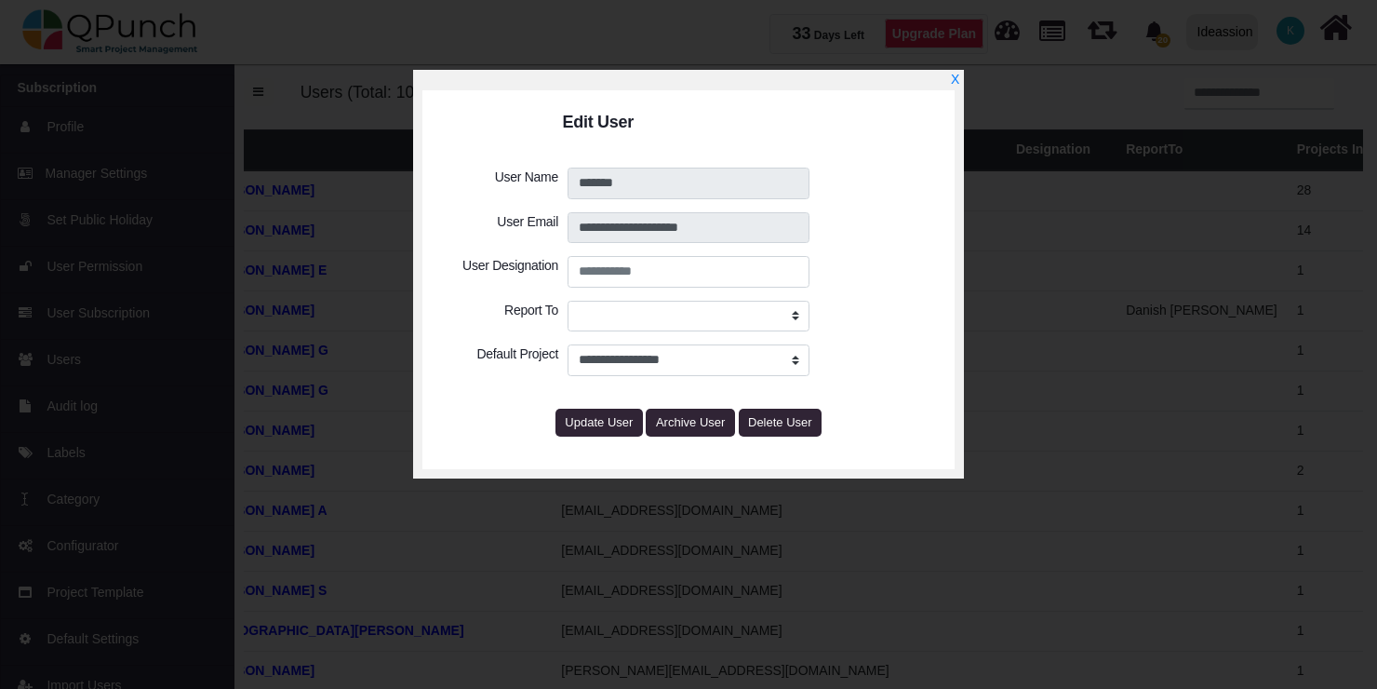
select select
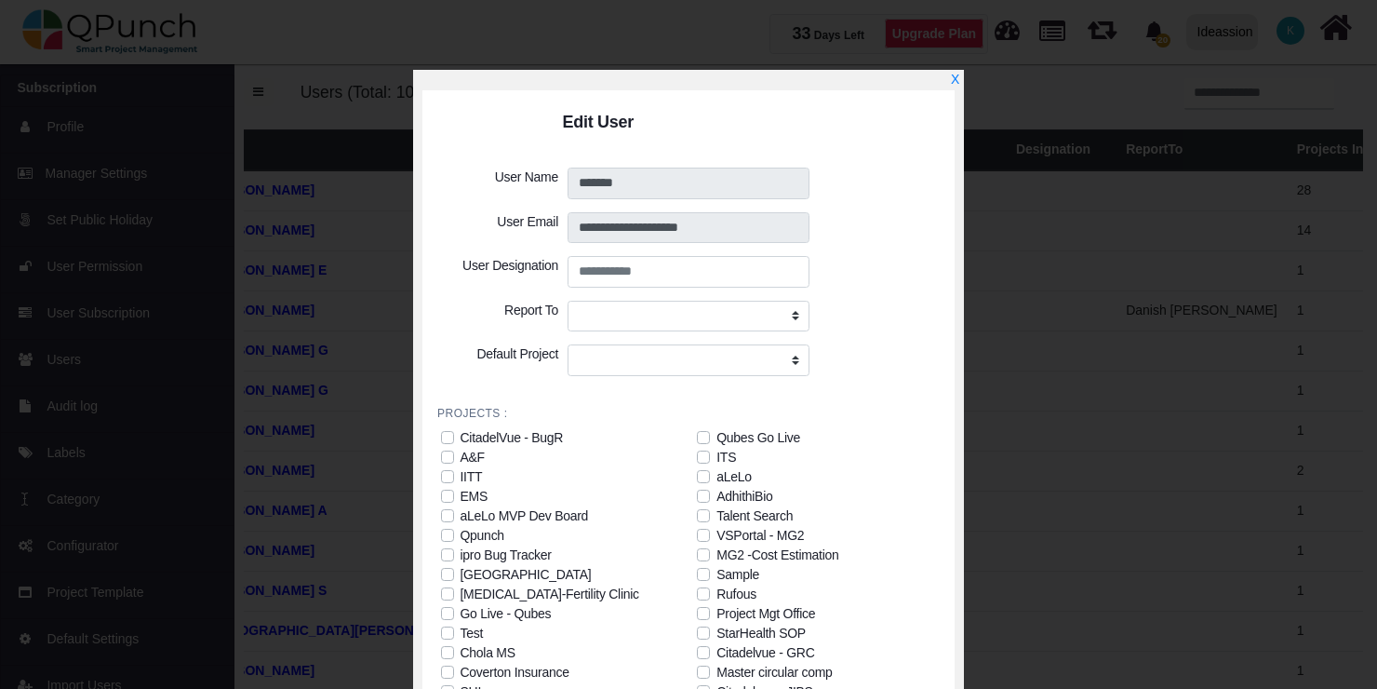
scroll to position [101, 0]
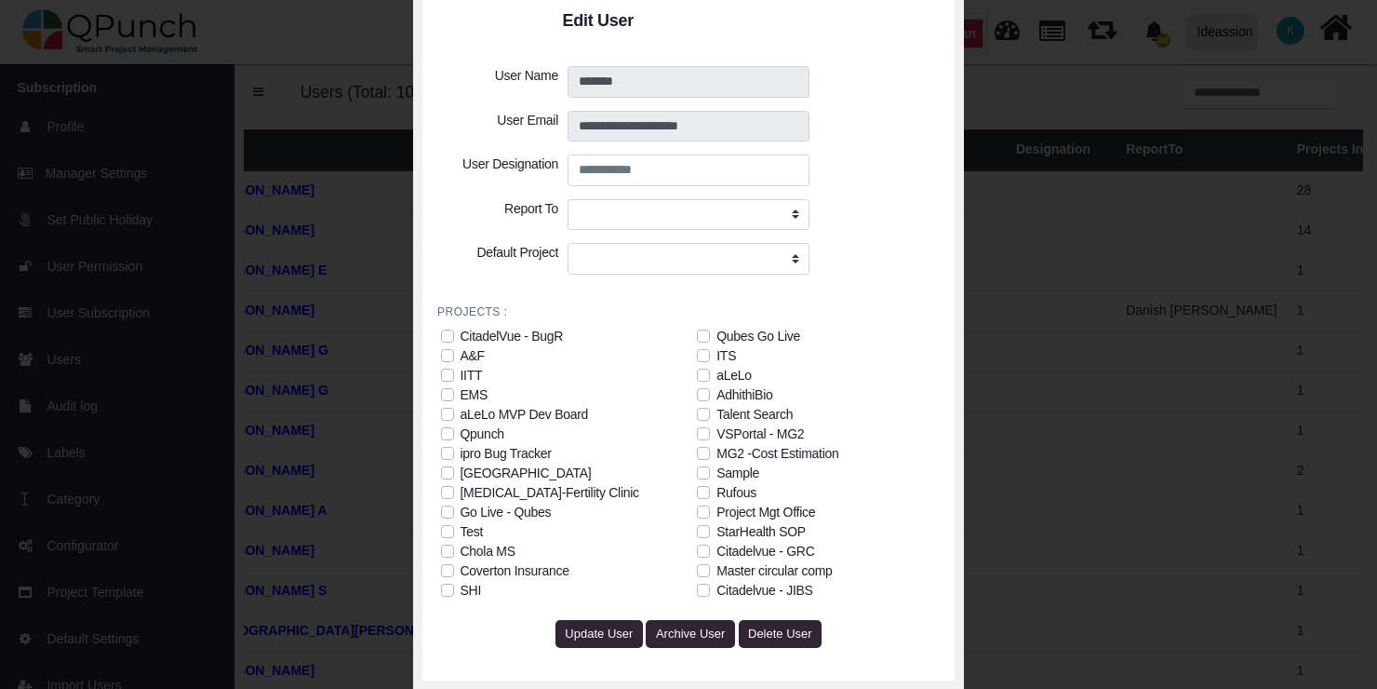
click at [716, 589] on label "Citadelvue - JIBS" at bounding box center [764, 591] width 96 height 20
click at [601, 639] on span "Update User" at bounding box center [599, 633] width 68 height 14
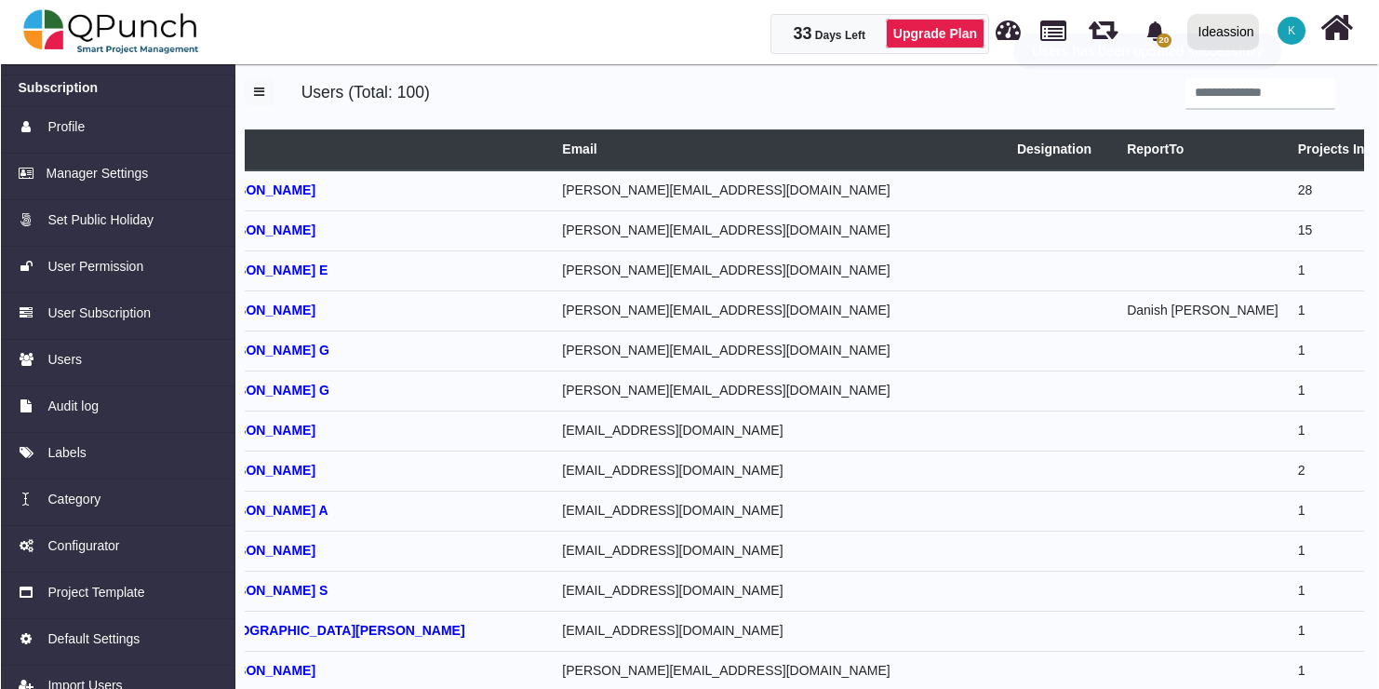
scroll to position [0, 0]
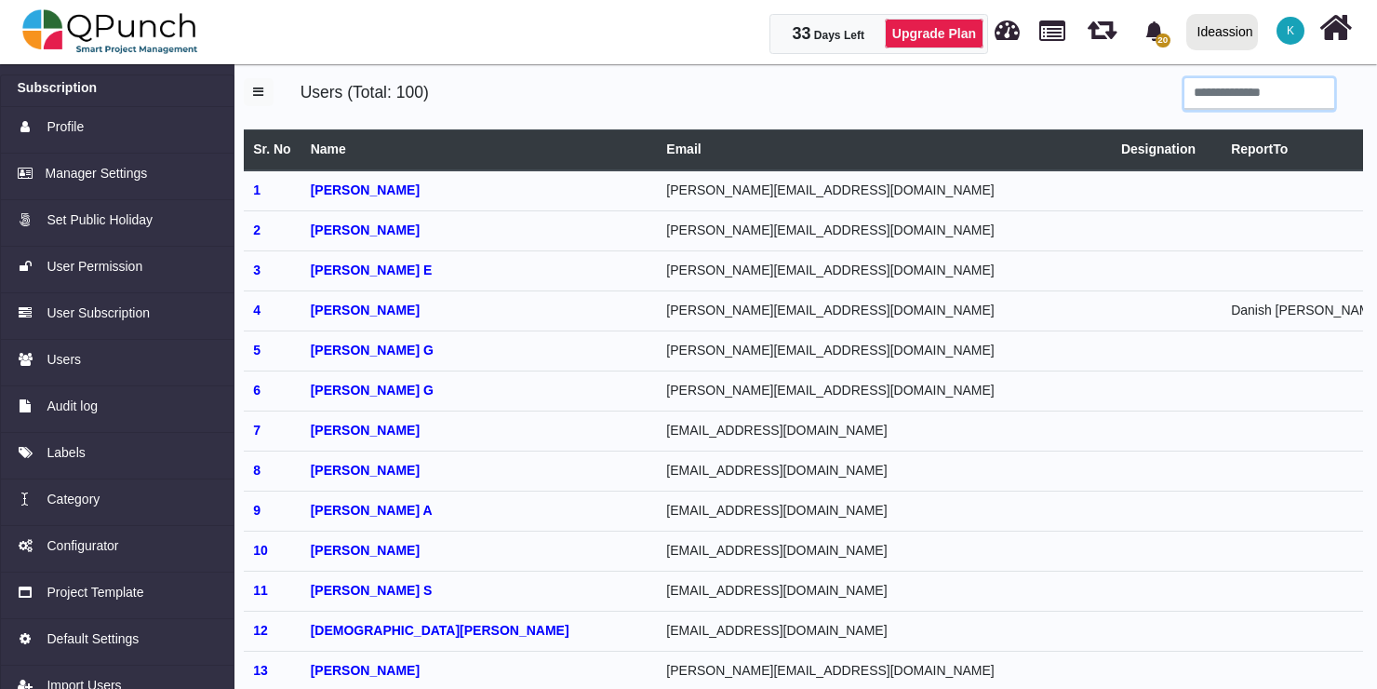
click at [1200, 97] on input "search" at bounding box center [1259, 94] width 150 height 32
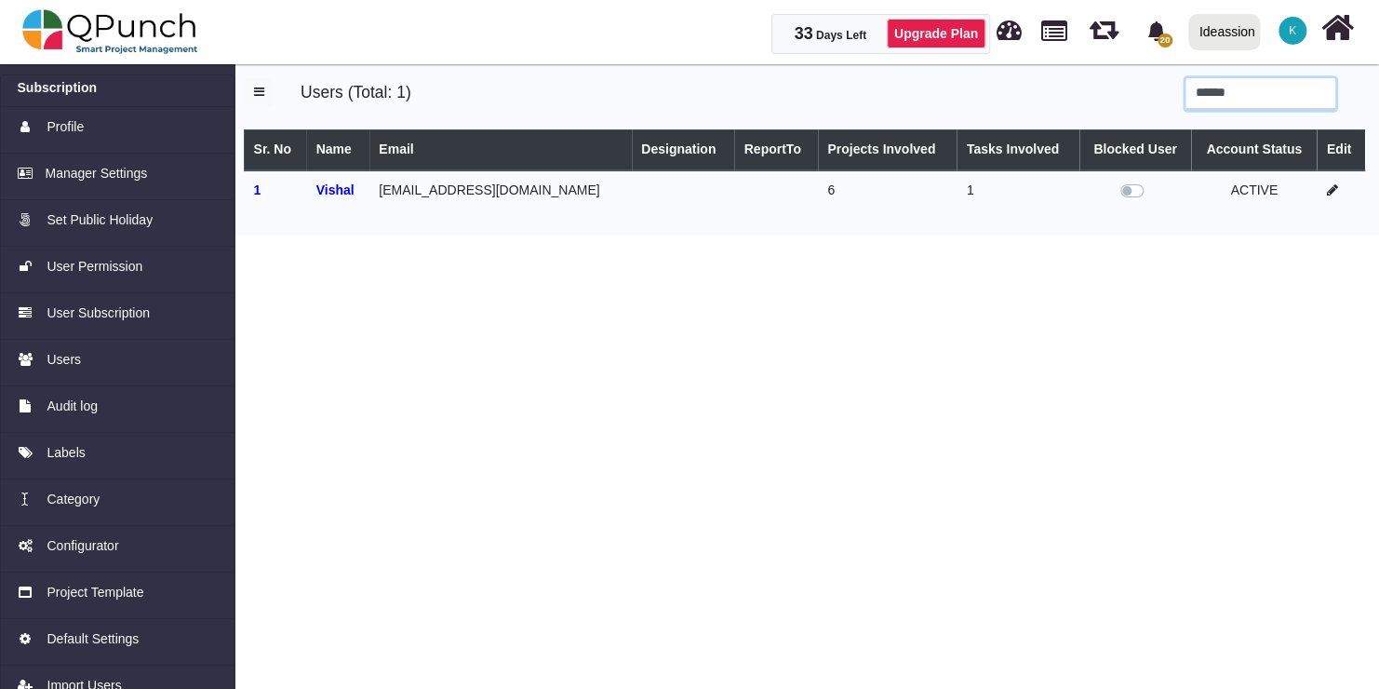
type input "******"
click at [1327, 184] on icon at bounding box center [1332, 189] width 11 height 13
select select
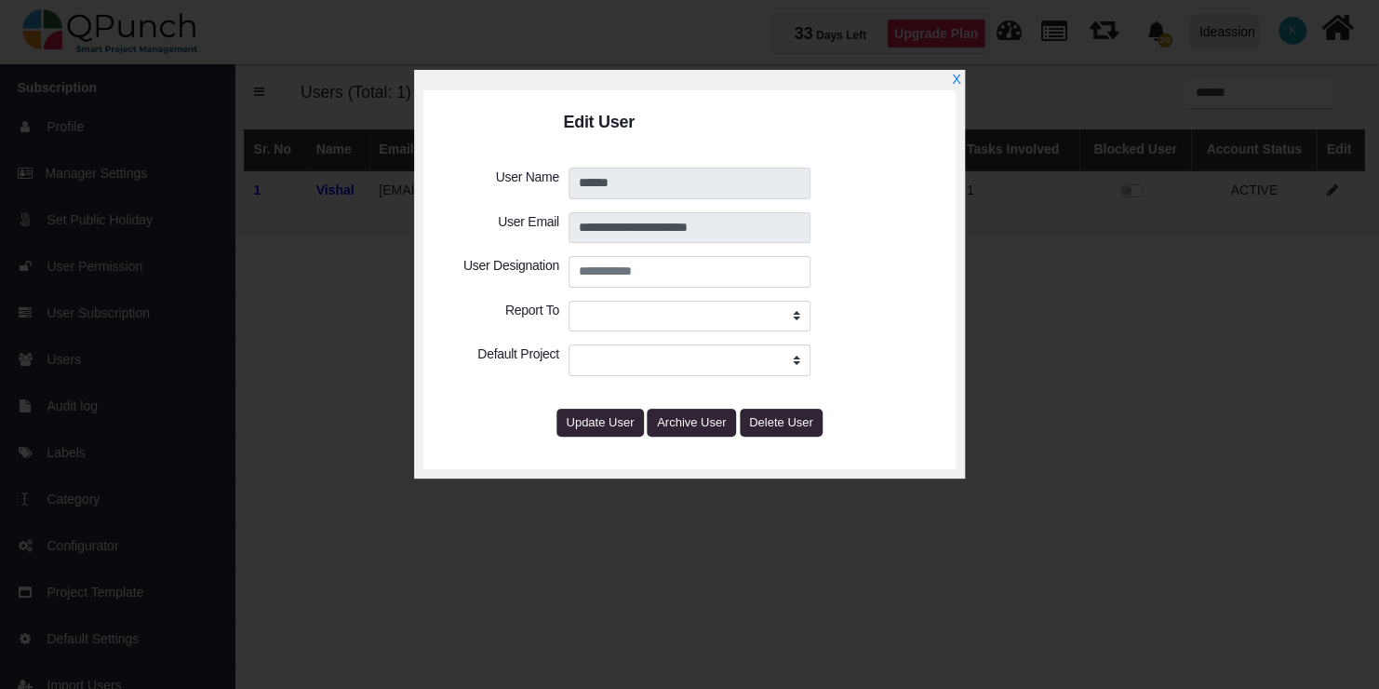
select select
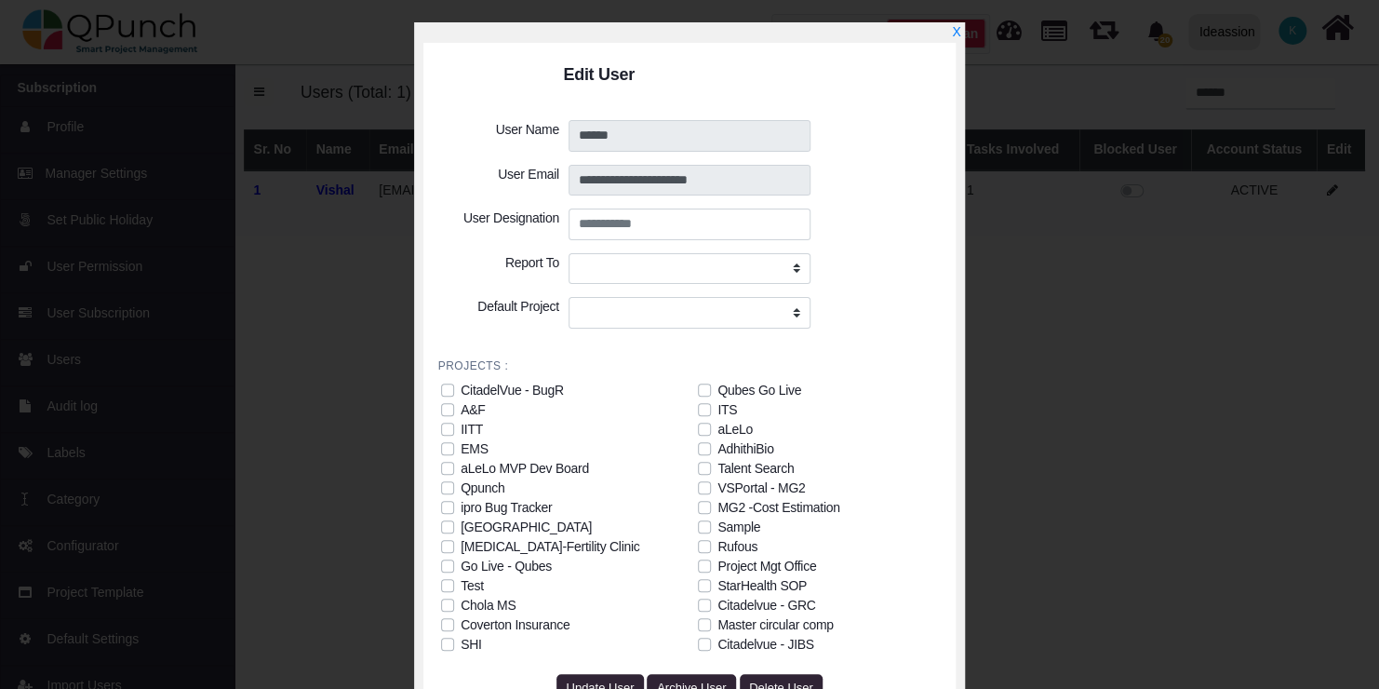
scroll to position [101, 0]
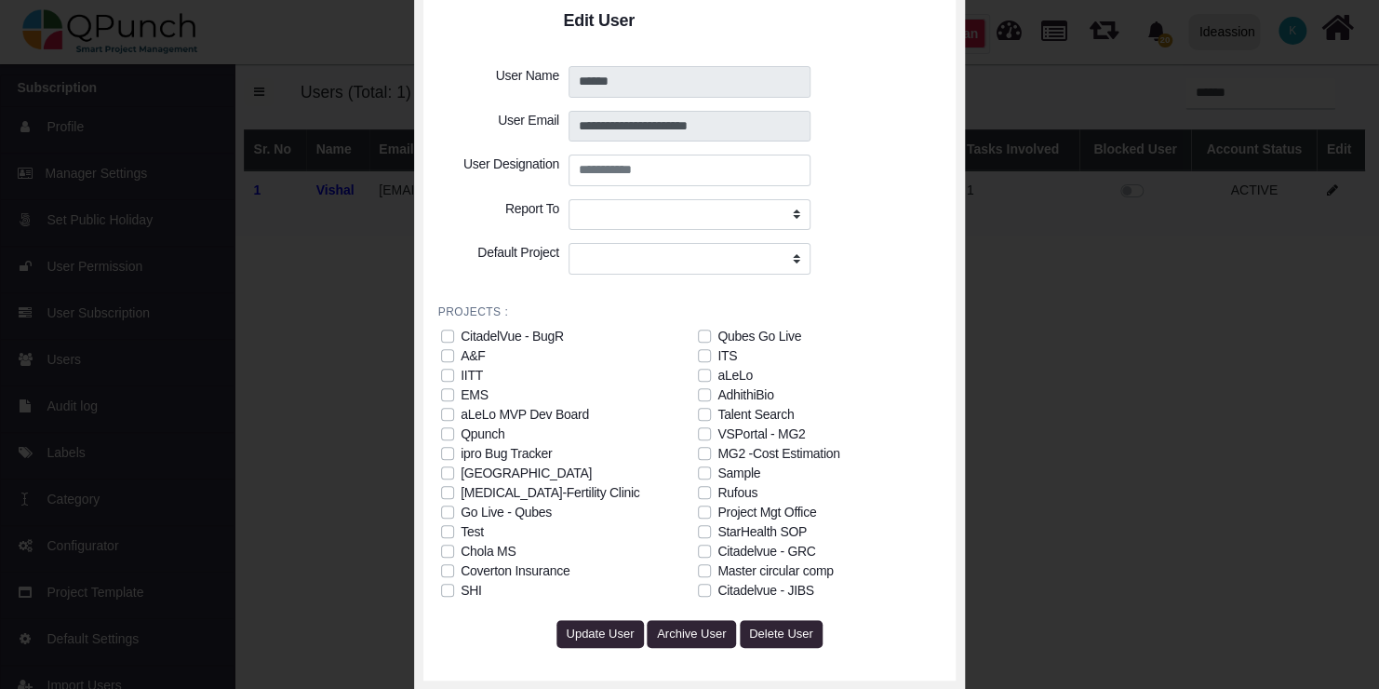
click at [717, 585] on label "Citadelvue - JIBS" at bounding box center [765, 591] width 96 height 20
click at [596, 630] on span "Update User" at bounding box center [600, 633] width 68 height 14
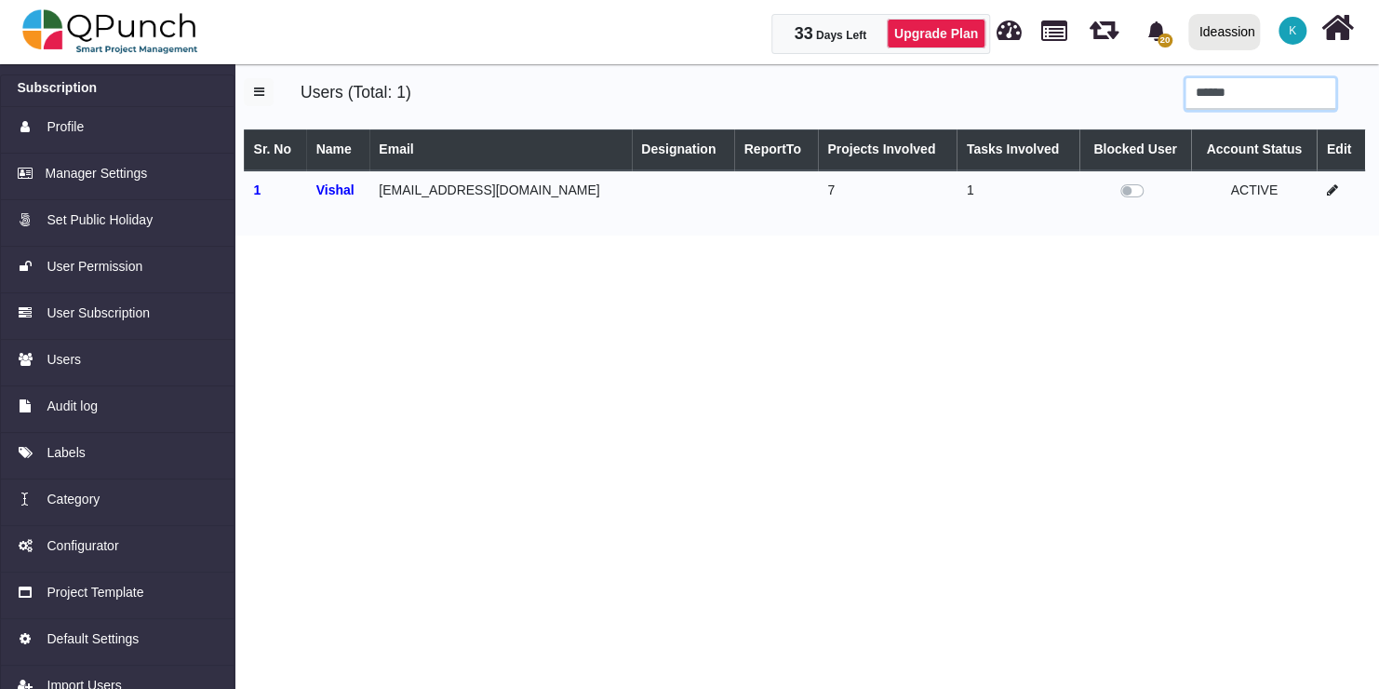
click at [1228, 100] on input "******" at bounding box center [1260, 94] width 150 height 32
click at [1329, 94] on input "******" at bounding box center [1260, 94] width 150 height 32
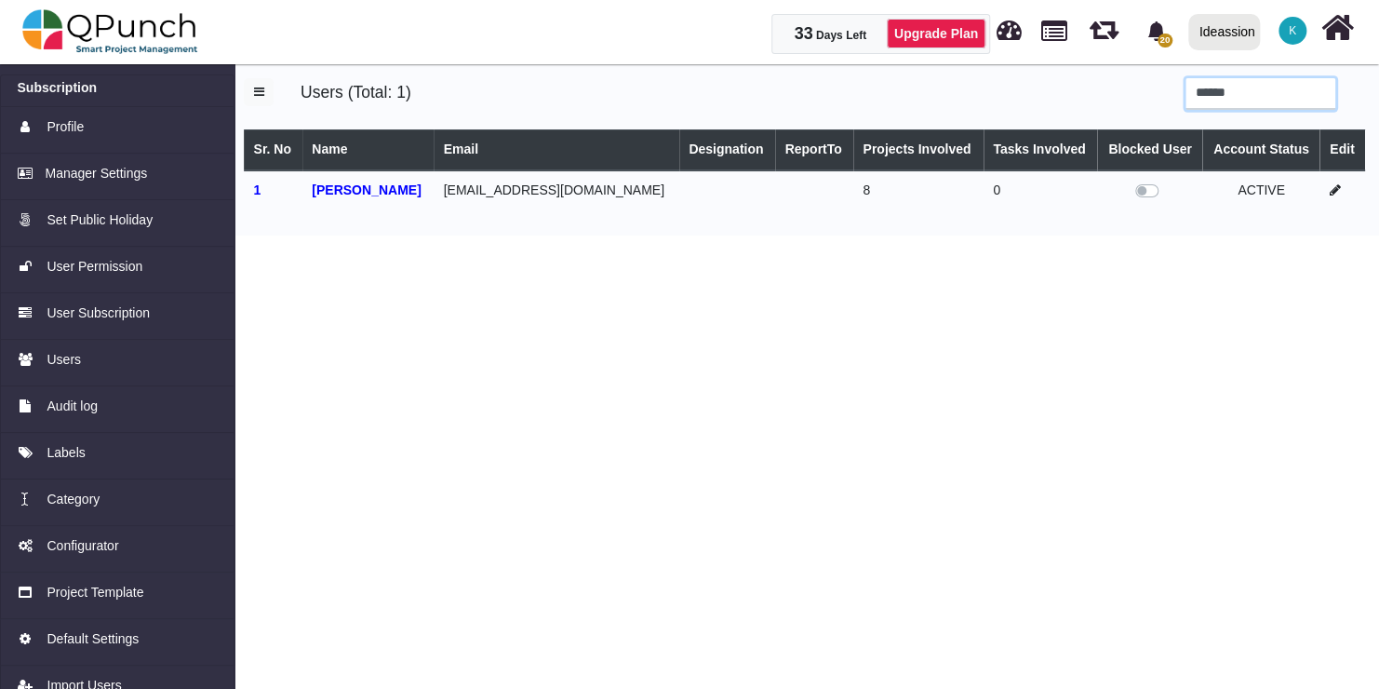
type input "******"
click at [1330, 184] on icon at bounding box center [1335, 189] width 11 height 13
select select
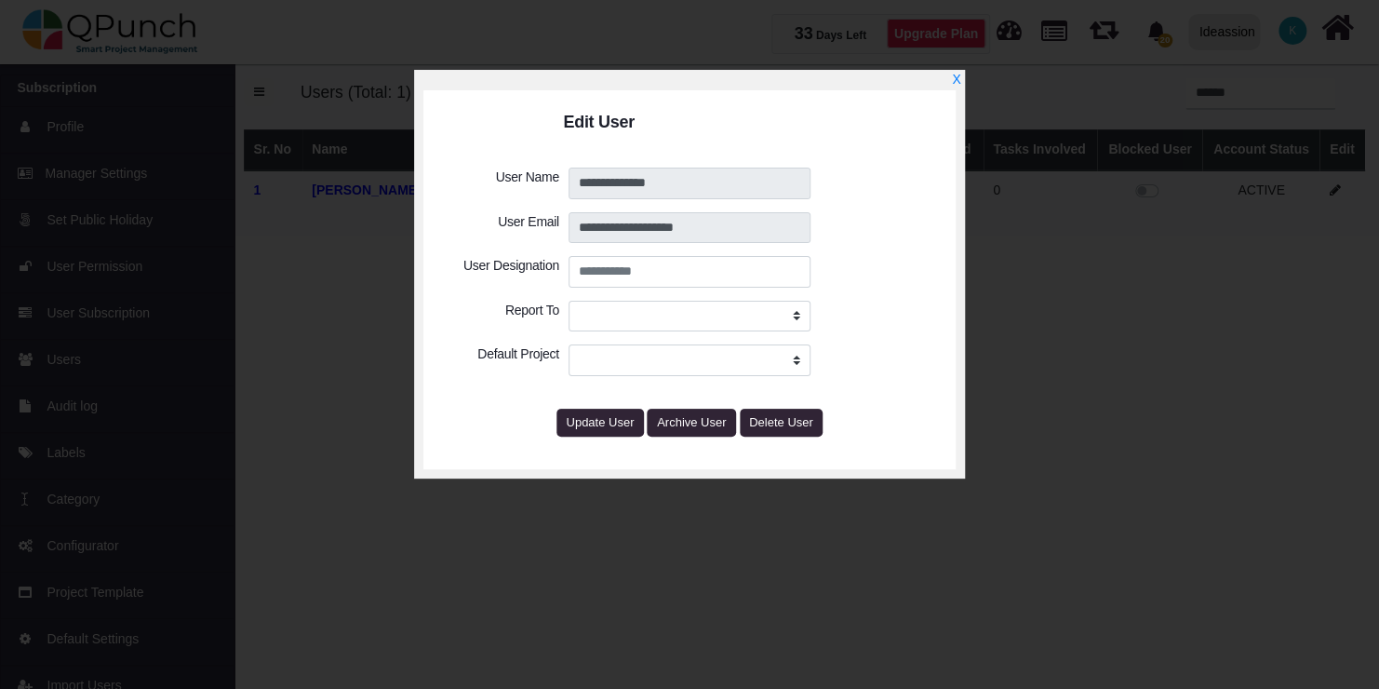
select select
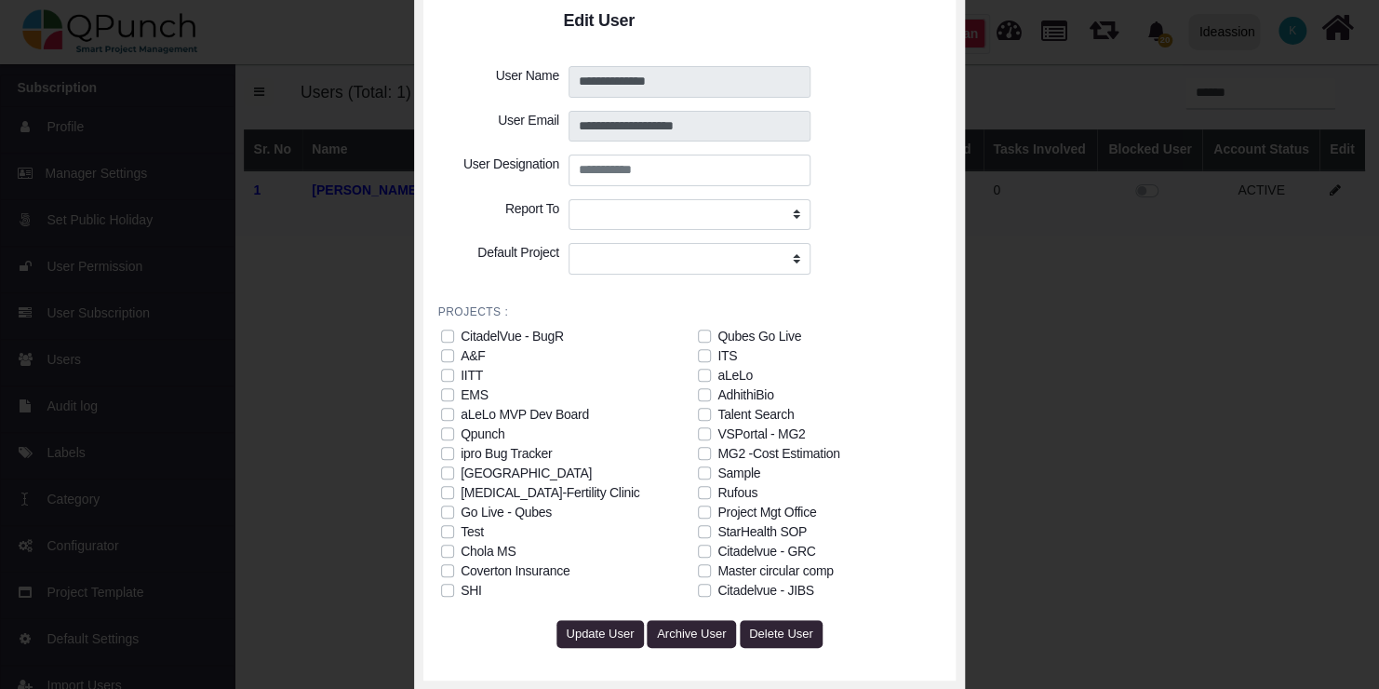
click at [717, 590] on label "Citadelvue - JIBS" at bounding box center [765, 591] width 96 height 20
click at [603, 633] on span "Update User" at bounding box center [600, 633] width 68 height 14
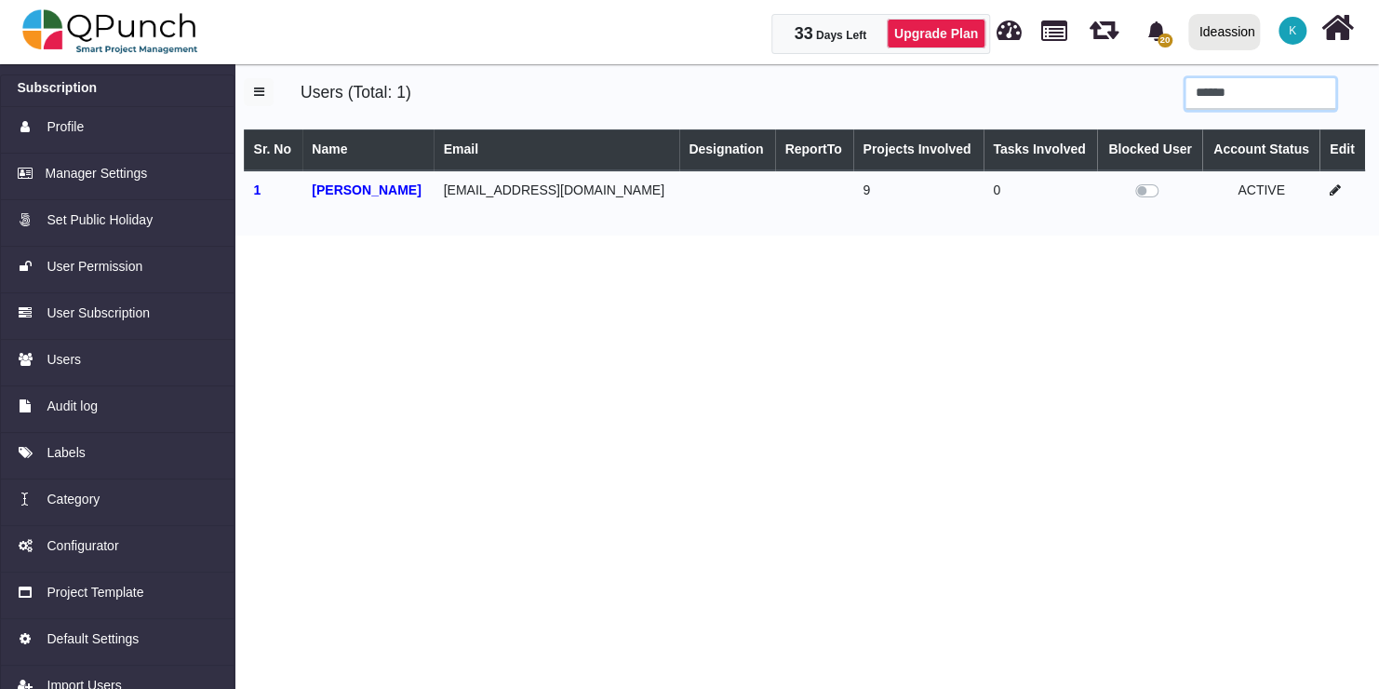
click at [1331, 92] on input "******" at bounding box center [1260, 94] width 150 height 32
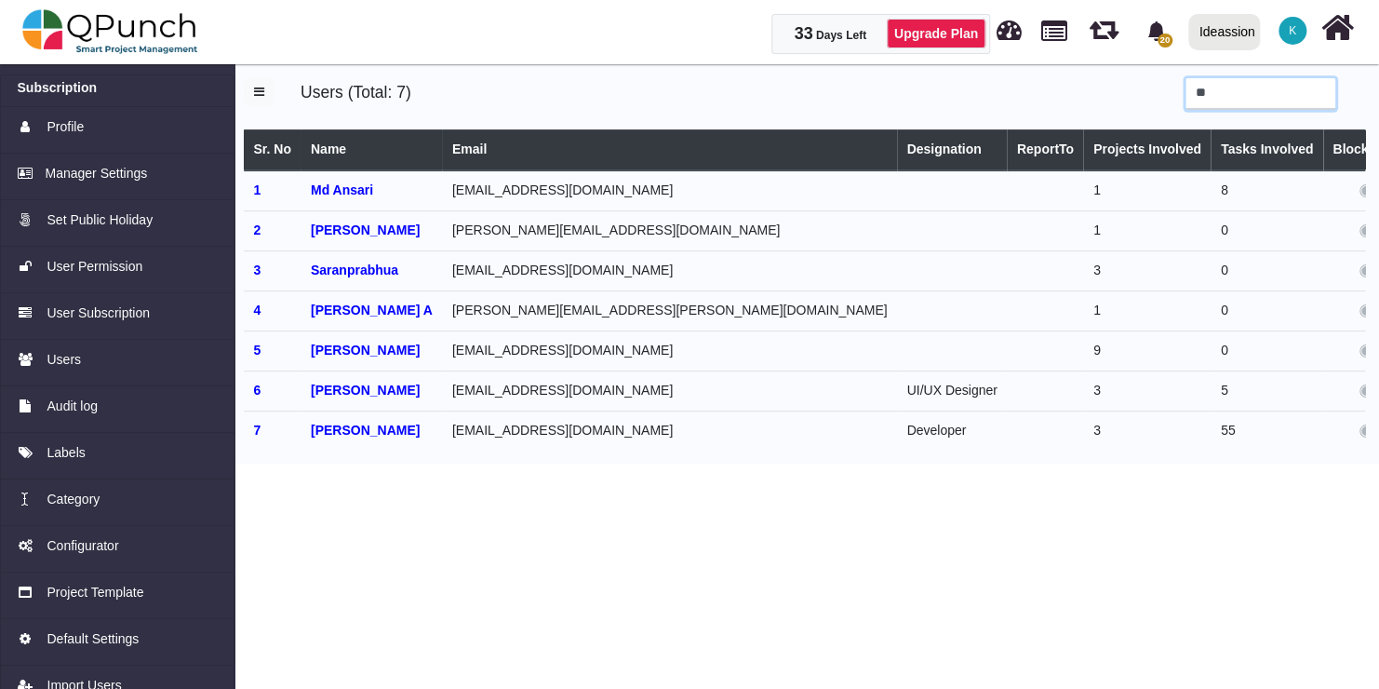
type input "*"
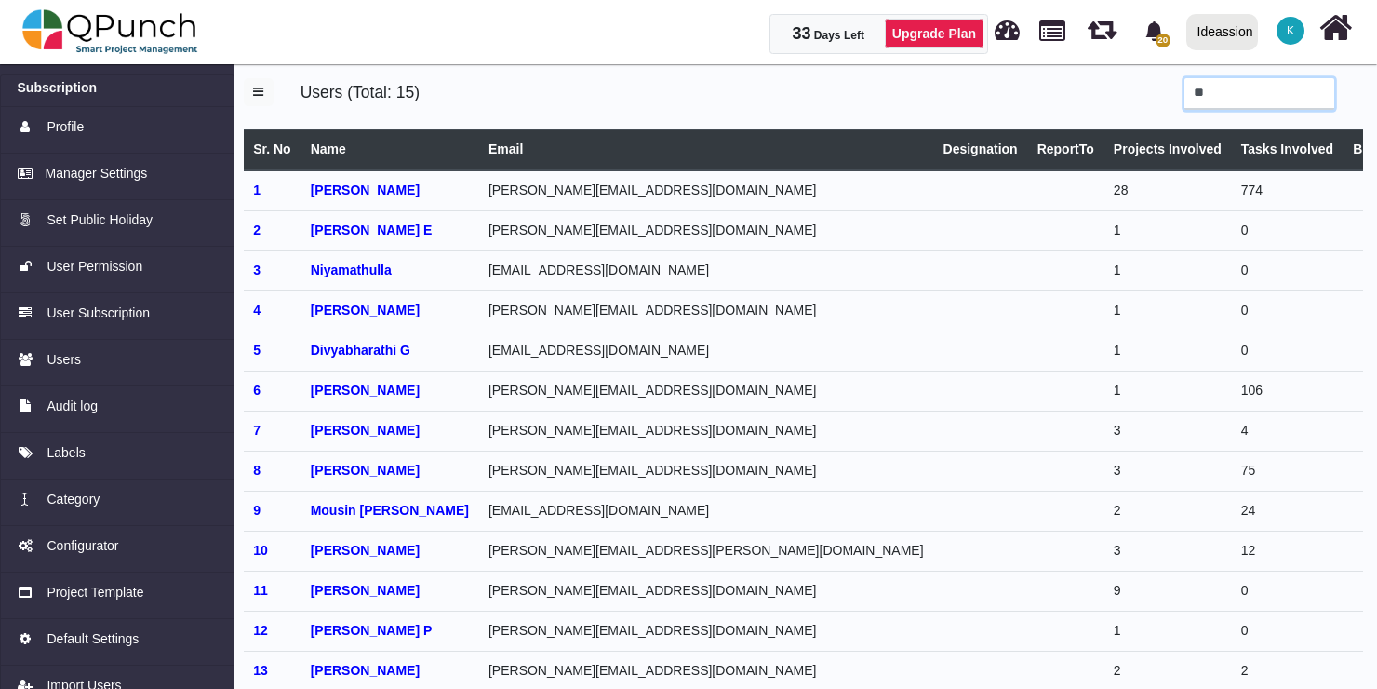
type input "*"
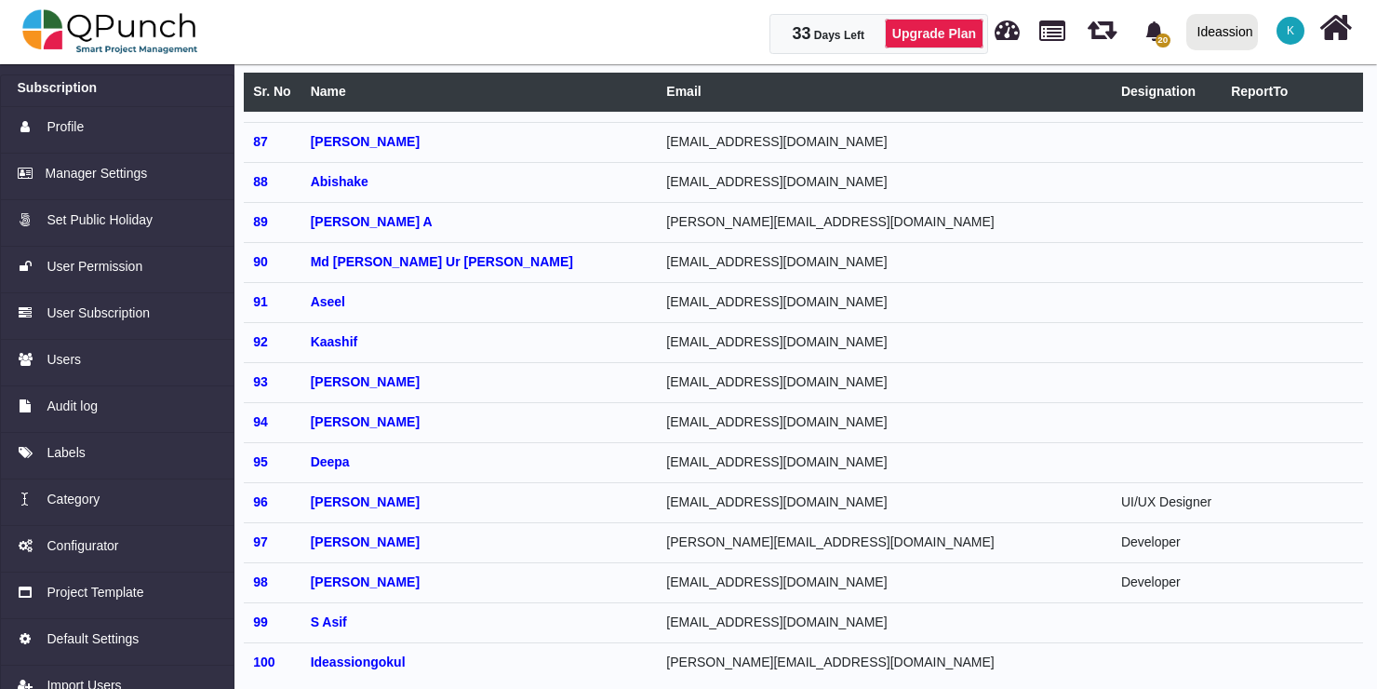
scroll to position [3431, 105]
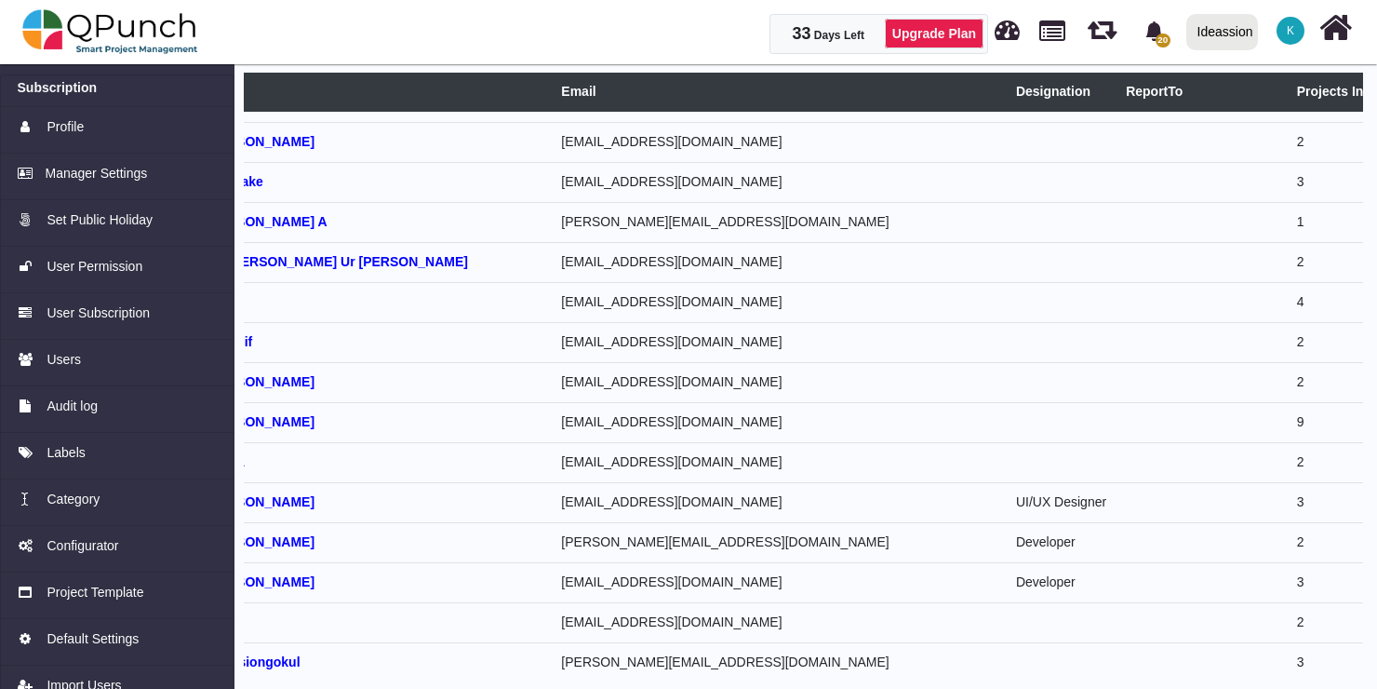
select select
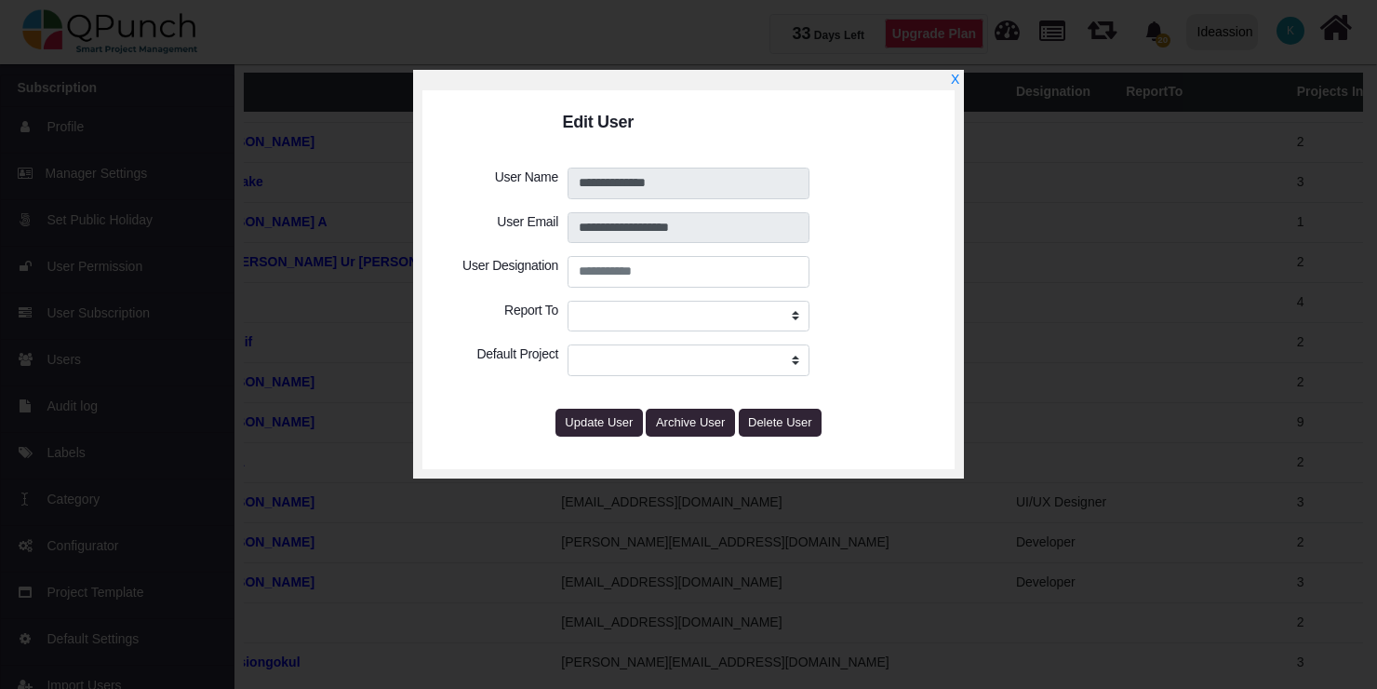
select select
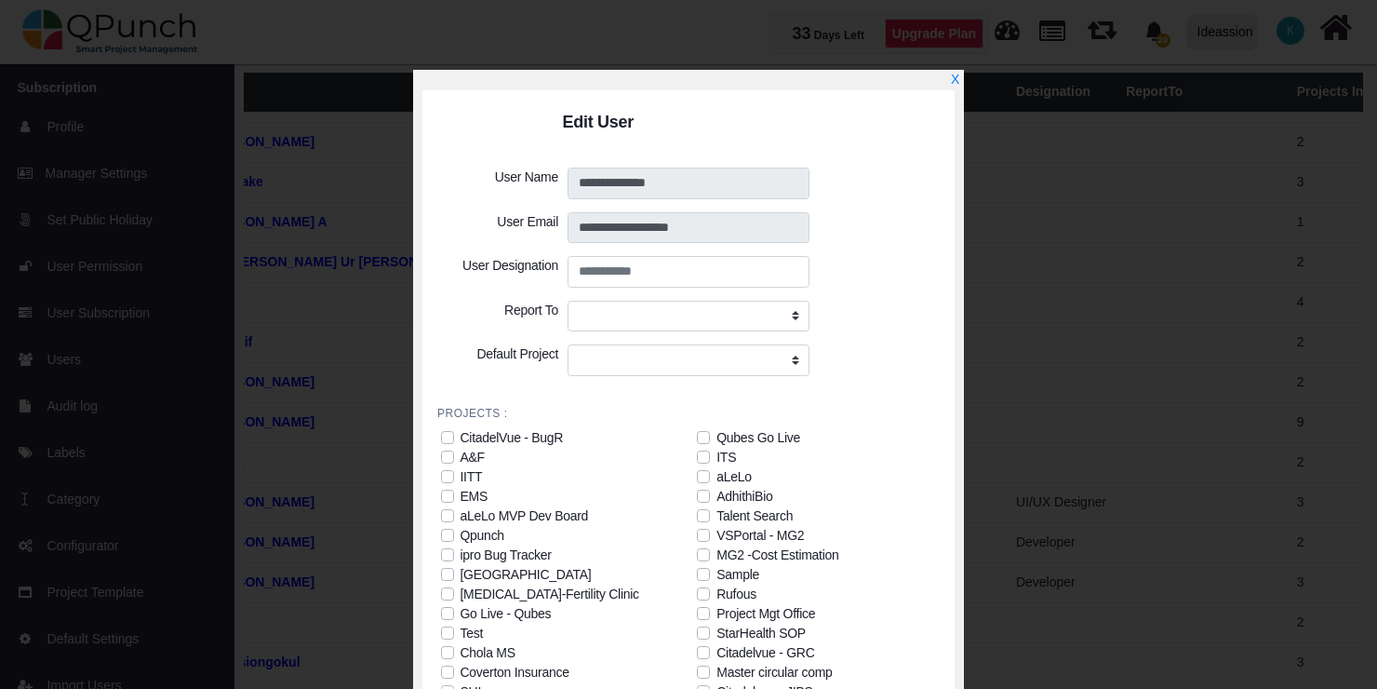
scroll to position [101, 0]
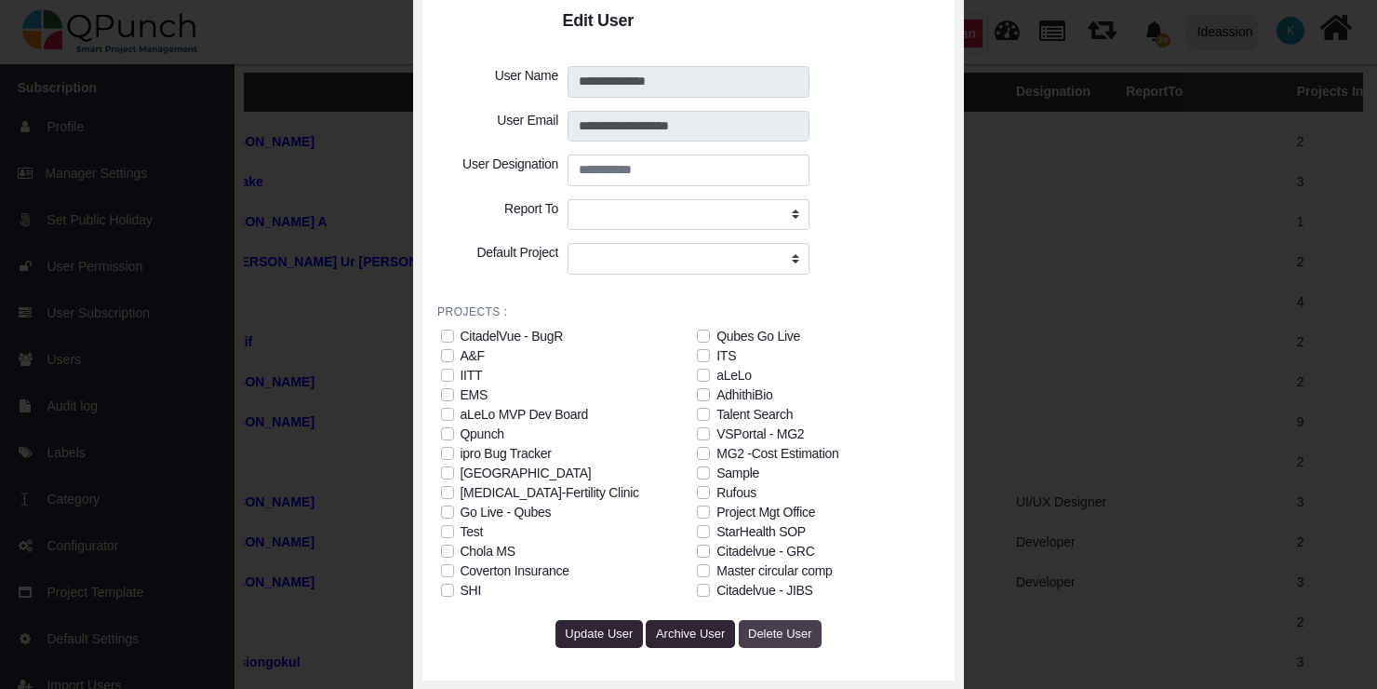
click at [785, 632] on span "Delete User" at bounding box center [780, 633] width 64 height 14
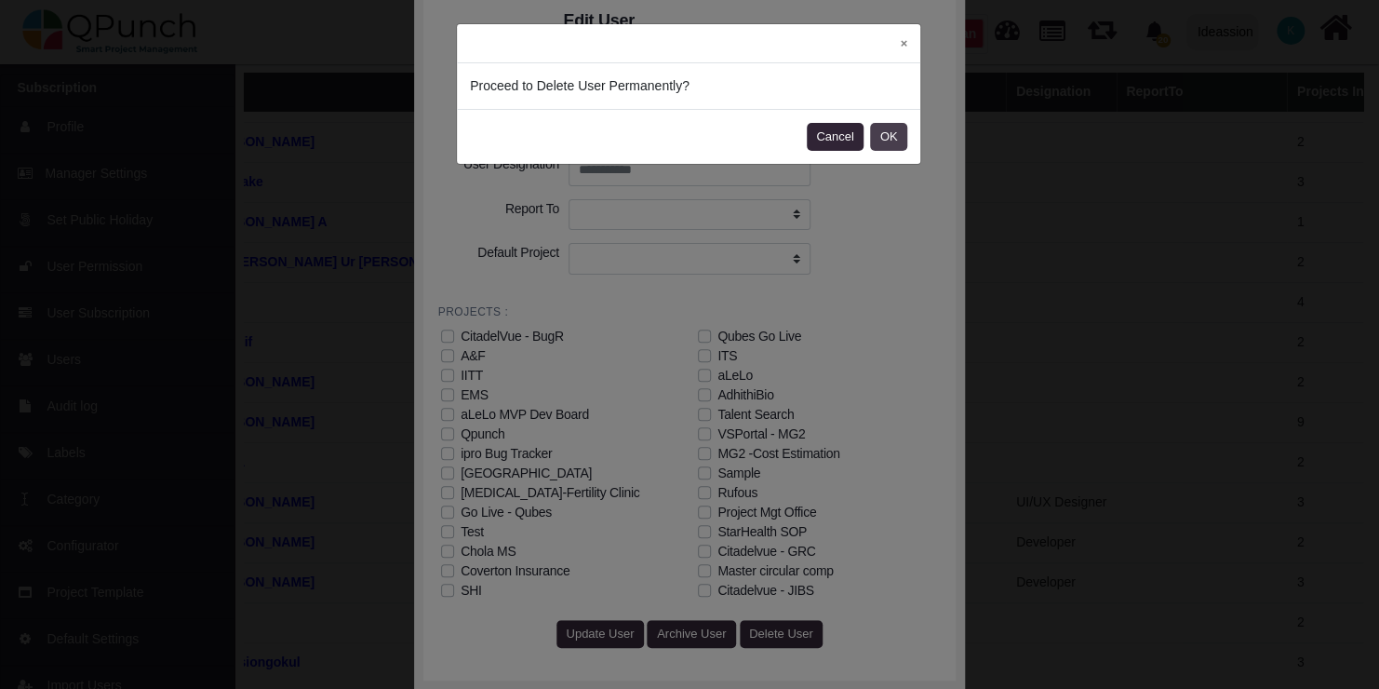
click at [890, 145] on button "OK" at bounding box center [888, 137] width 37 height 28
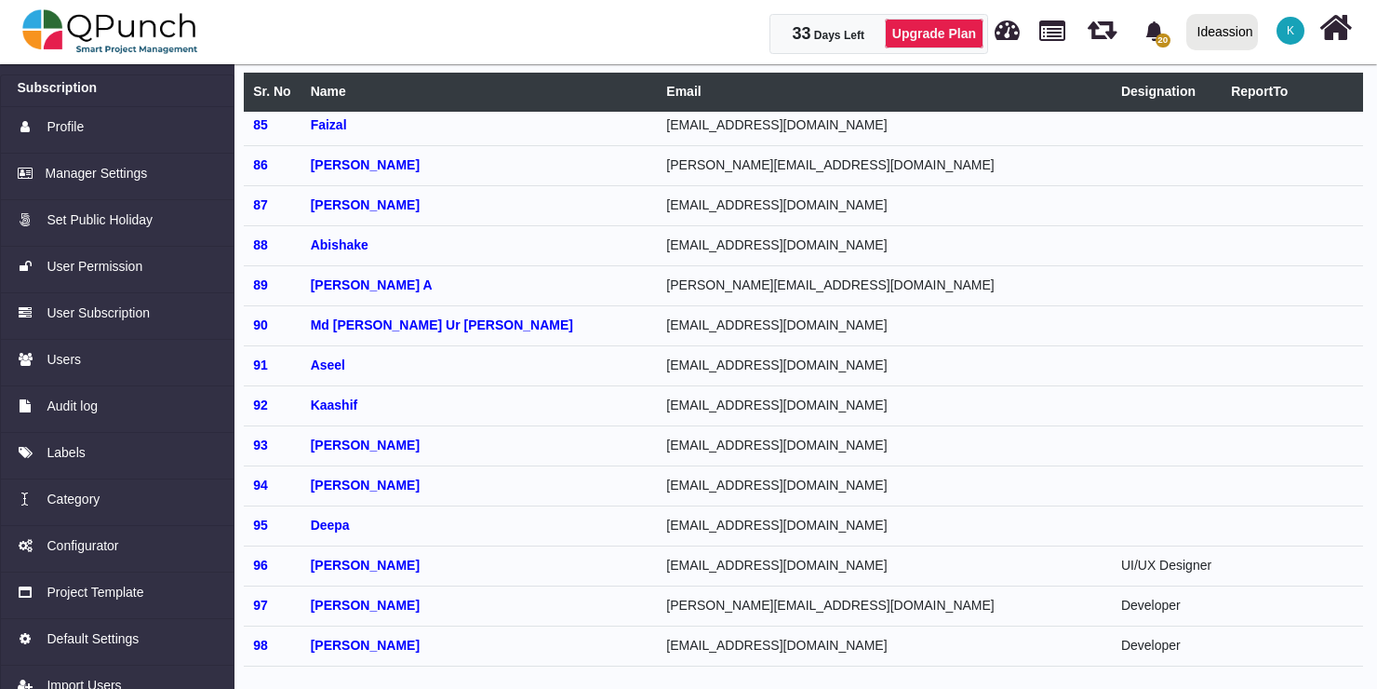
scroll to position [3368, 105]
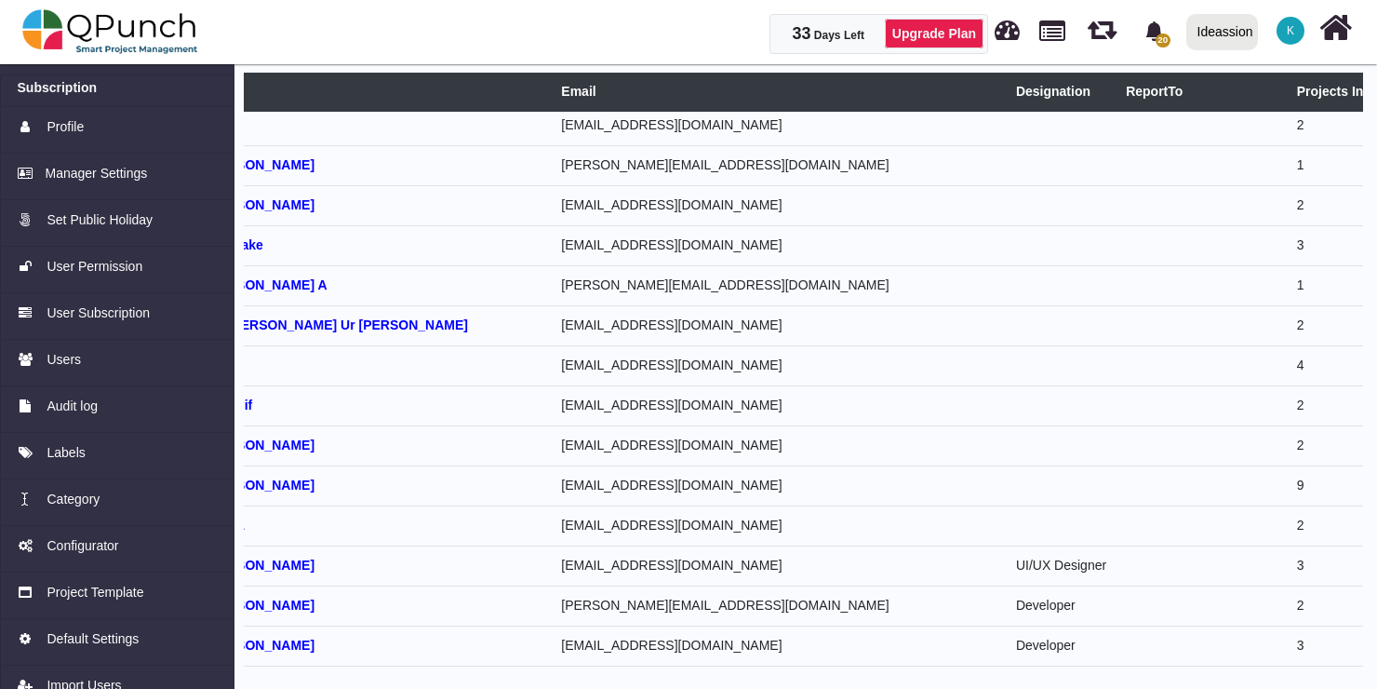
select select
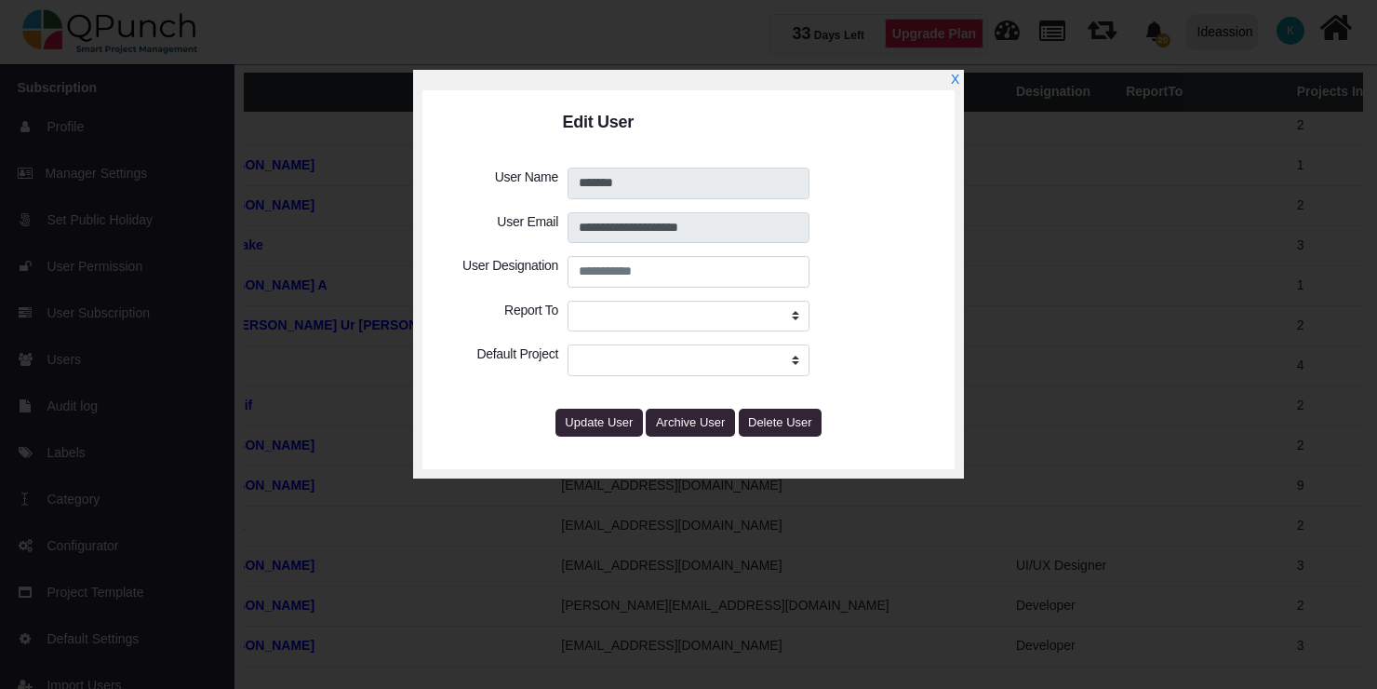
select select
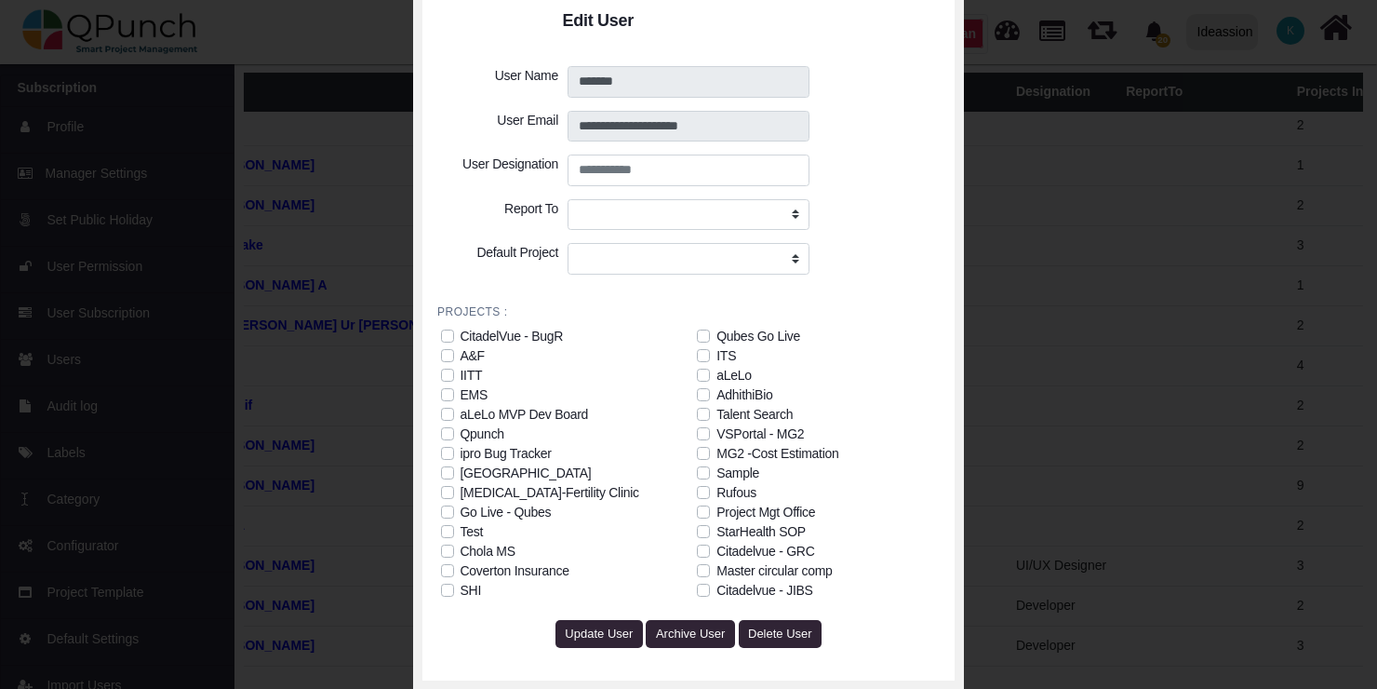
scroll to position [100, 0]
click at [773, 636] on span "Delete User" at bounding box center [780, 634] width 64 height 14
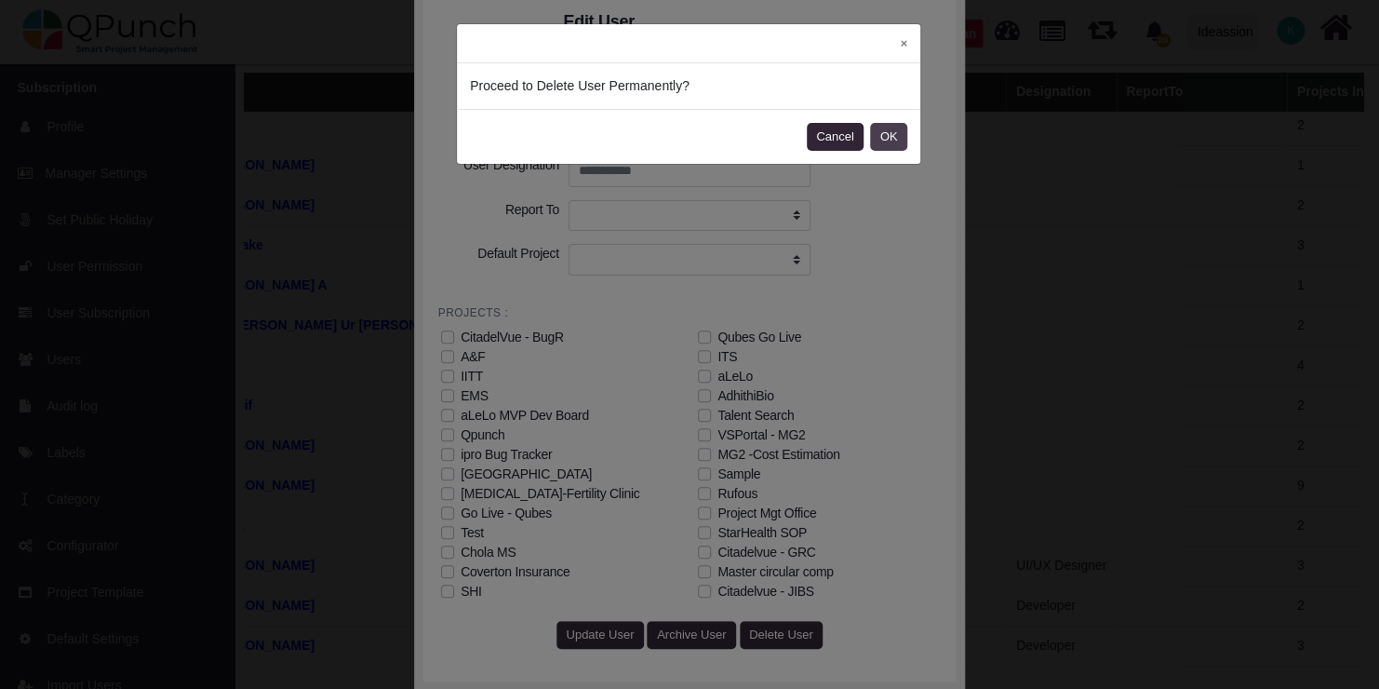
click at [877, 140] on button "OK" at bounding box center [888, 137] width 37 height 28
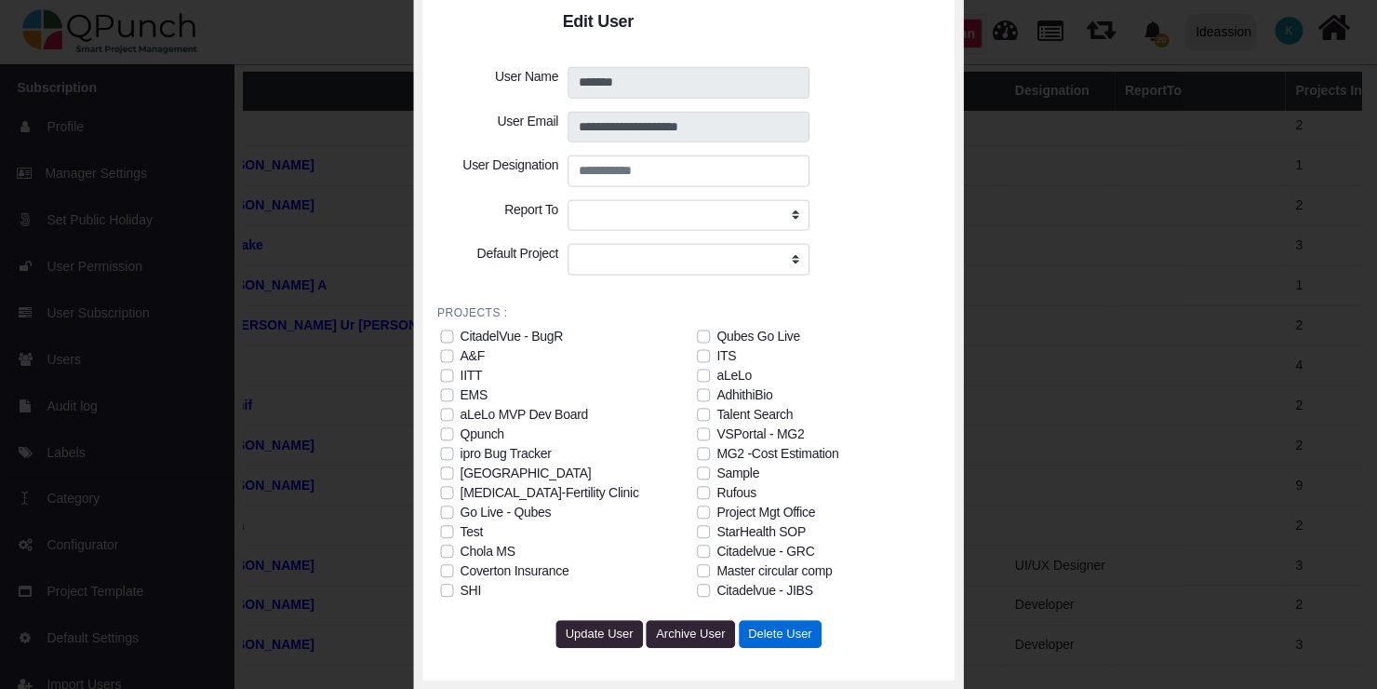
scroll to position [3368, 104]
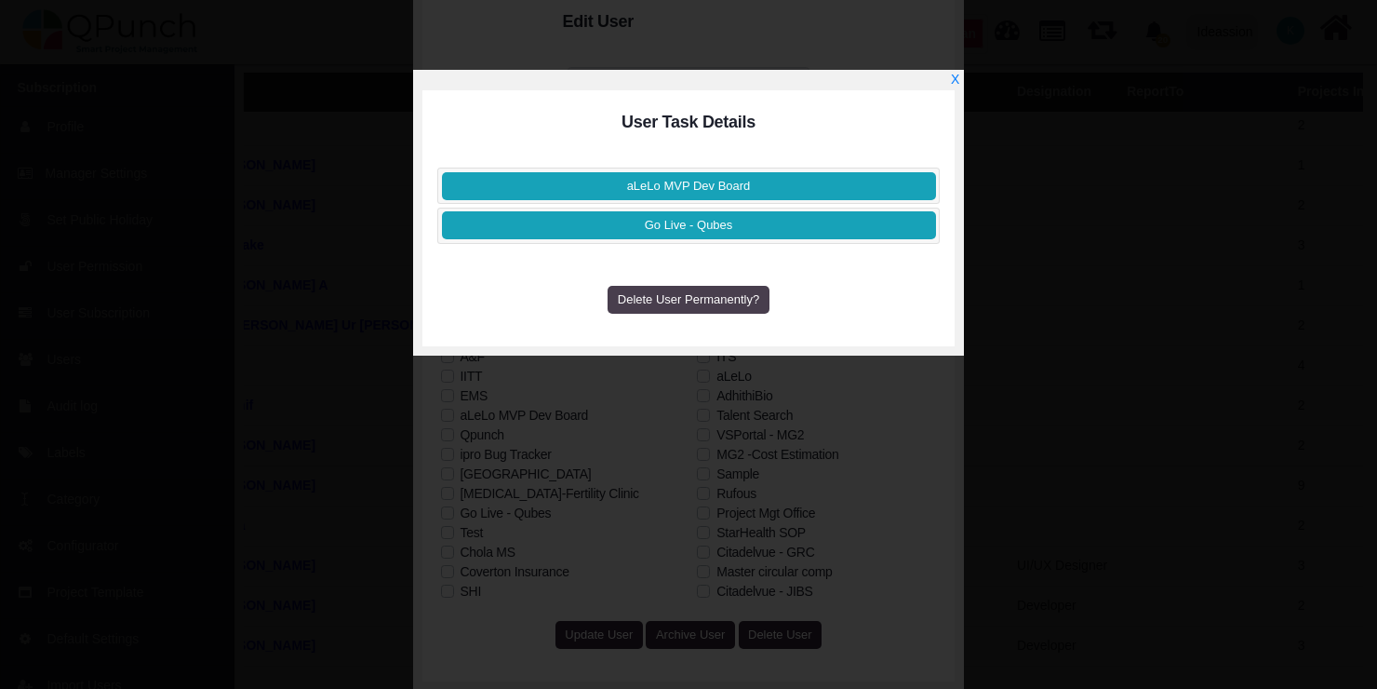
click at [658, 300] on span "Delete User Permanently?" at bounding box center [688, 299] width 141 height 14
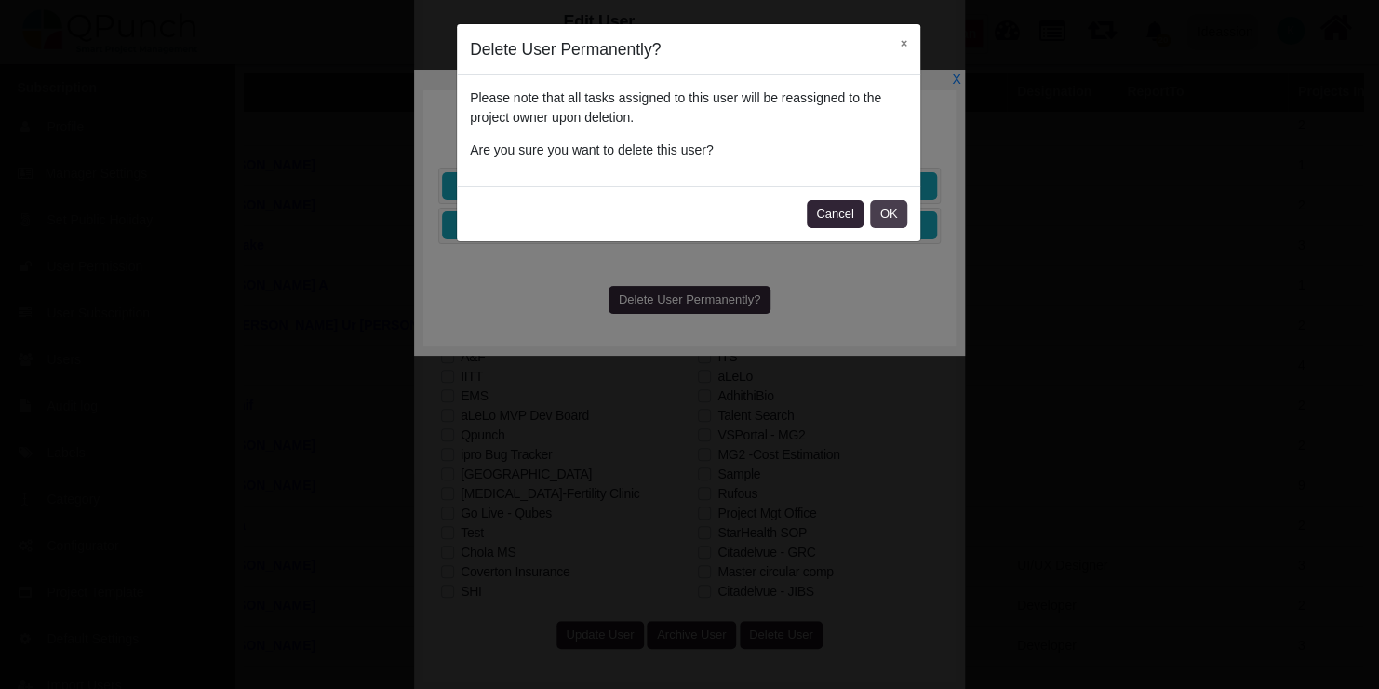
click at [895, 209] on button "OK" at bounding box center [888, 214] width 37 height 28
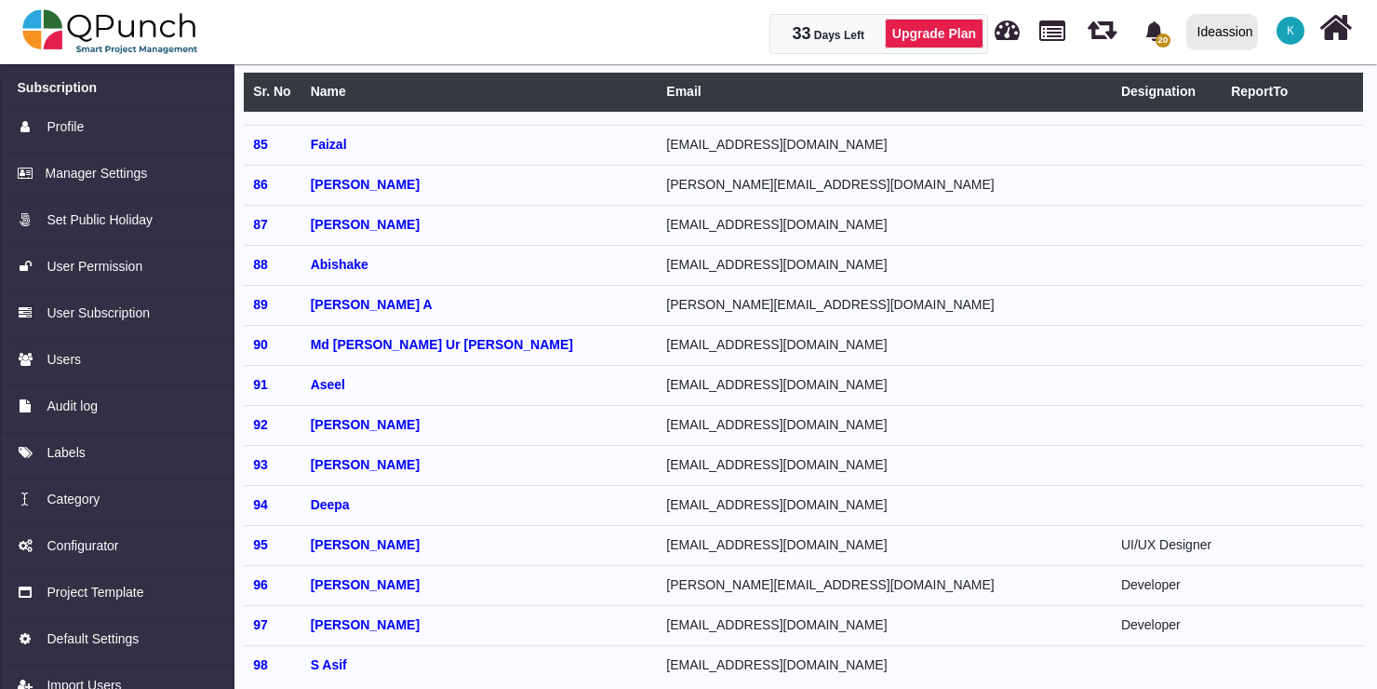
scroll to position [3349, 105]
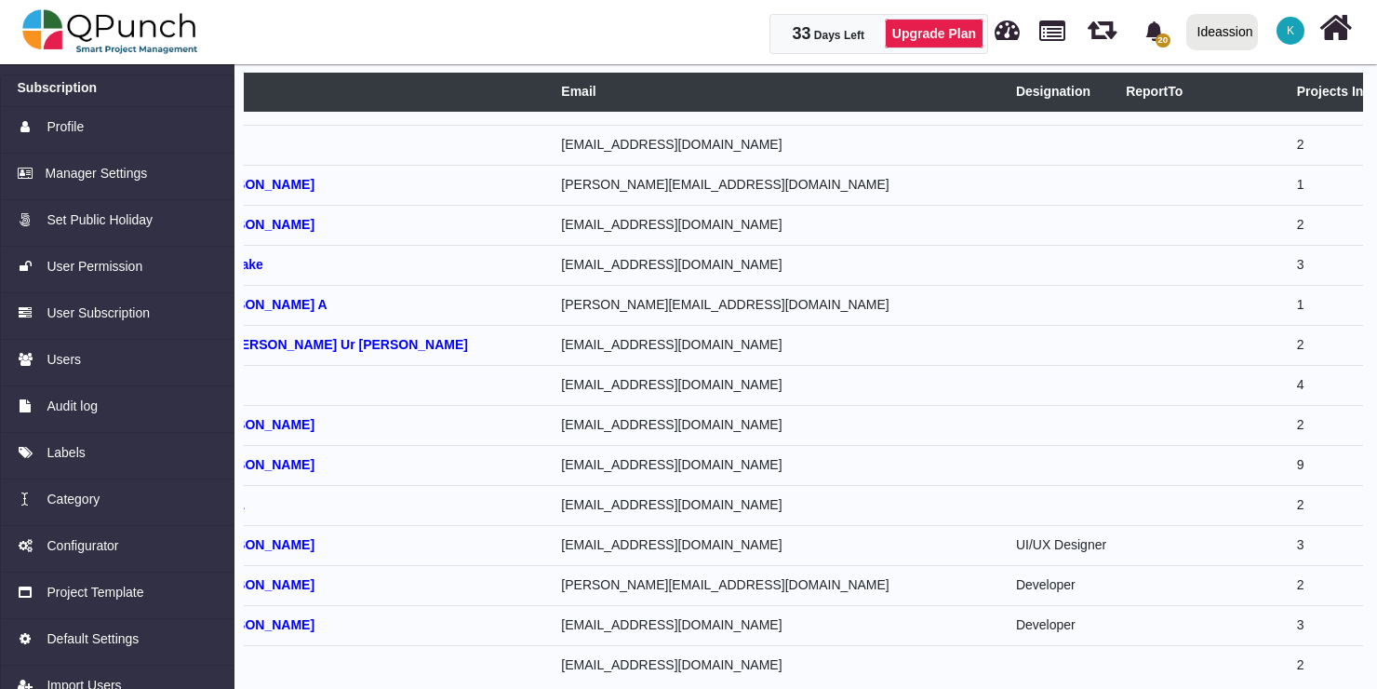
select select
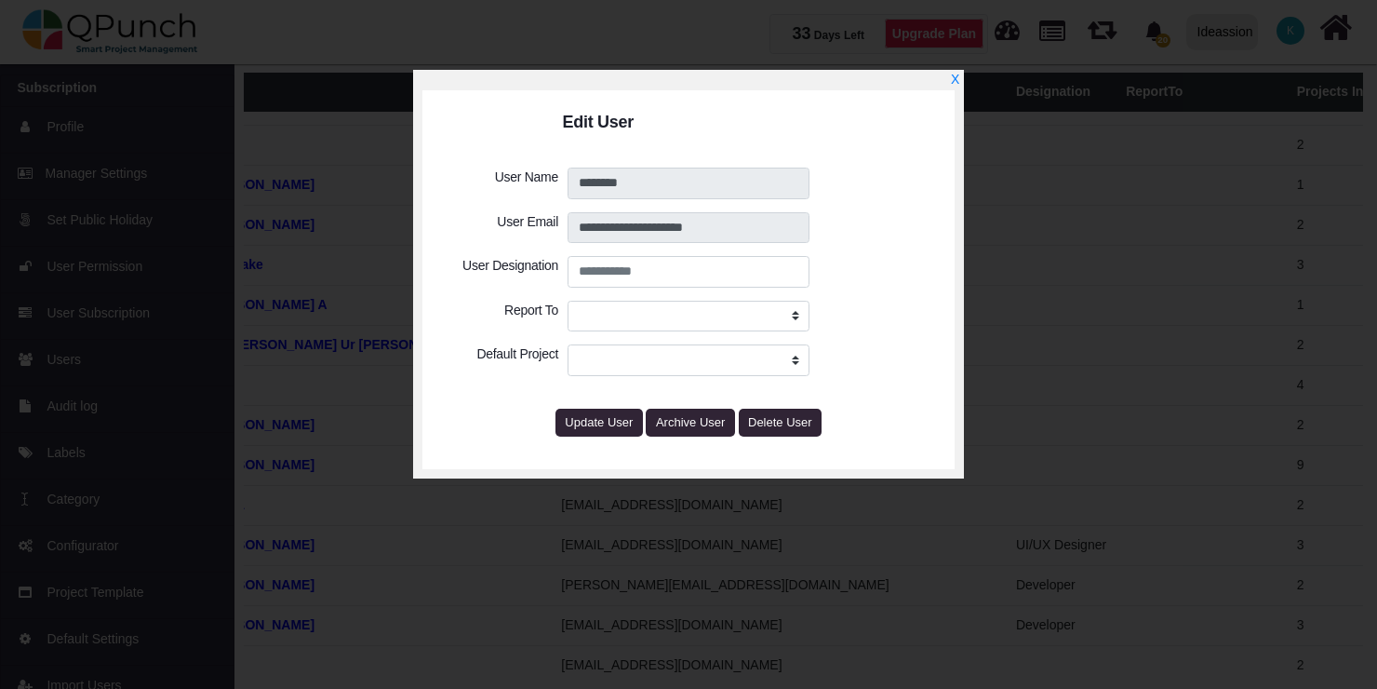
select select
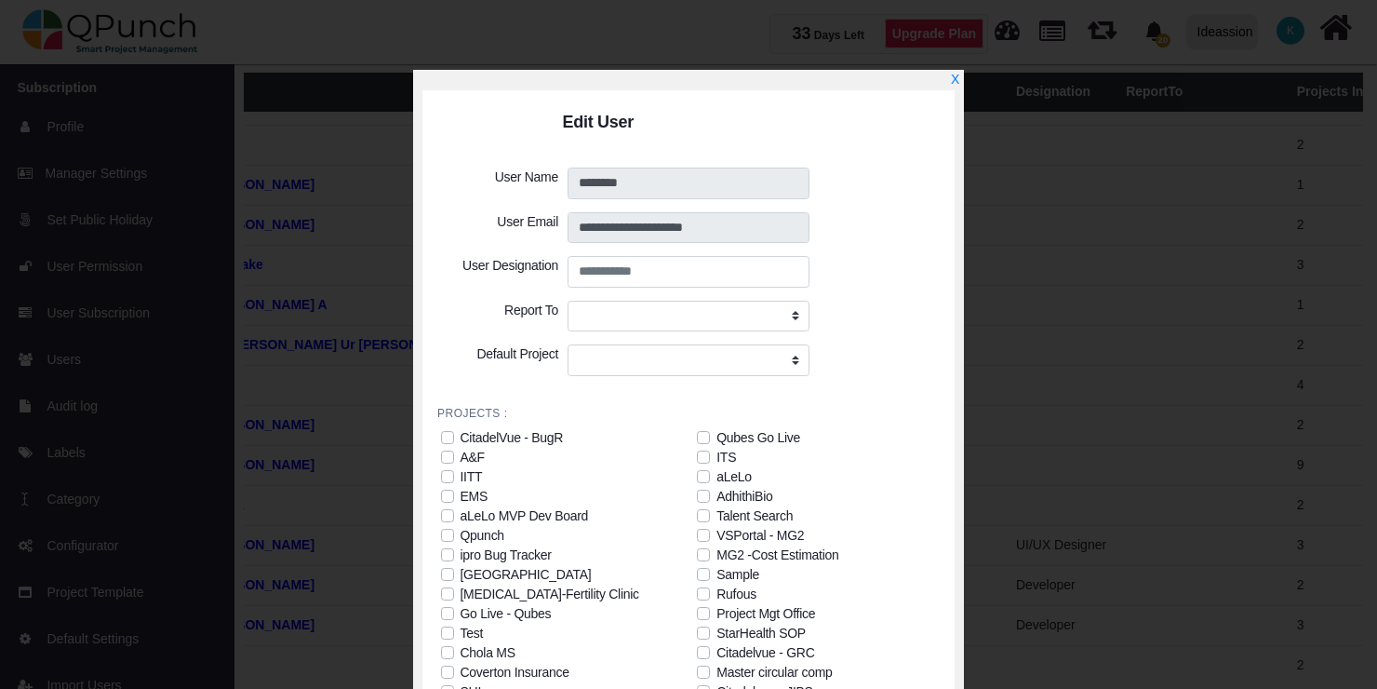
scroll to position [101, 0]
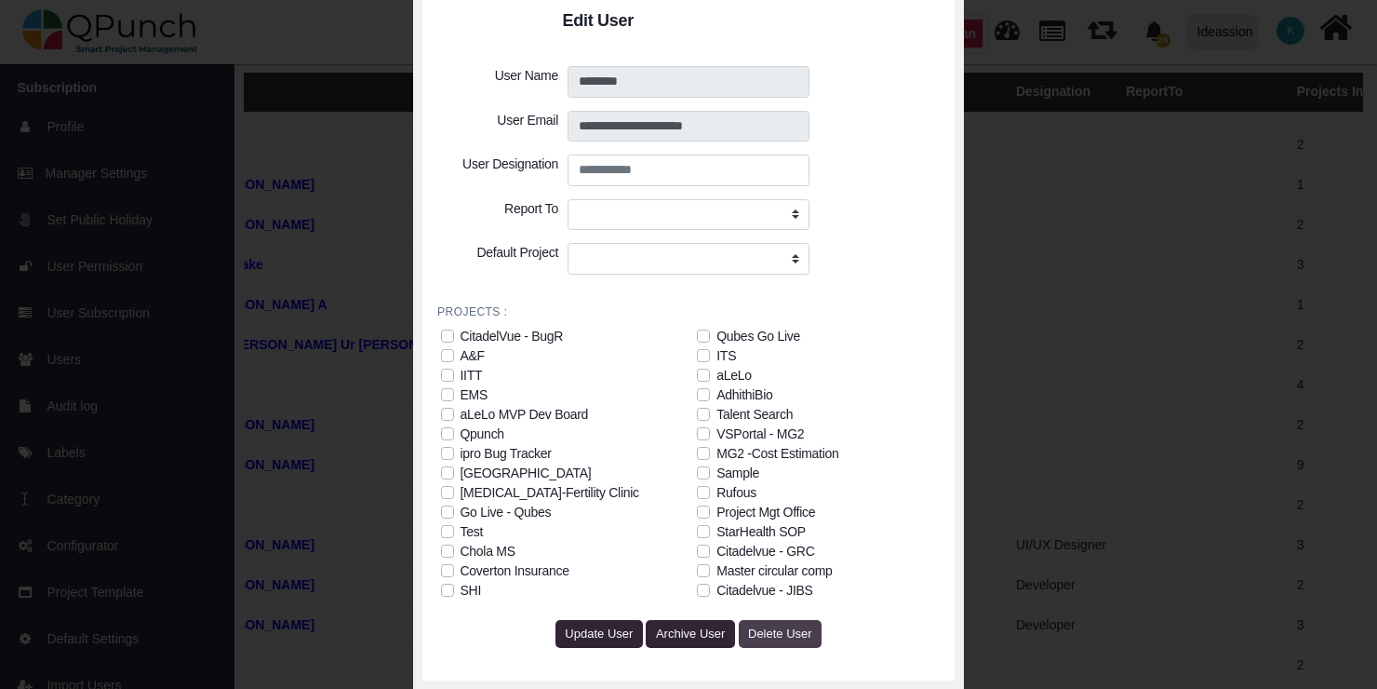
click at [791, 626] on span "Delete User" at bounding box center [780, 633] width 64 height 14
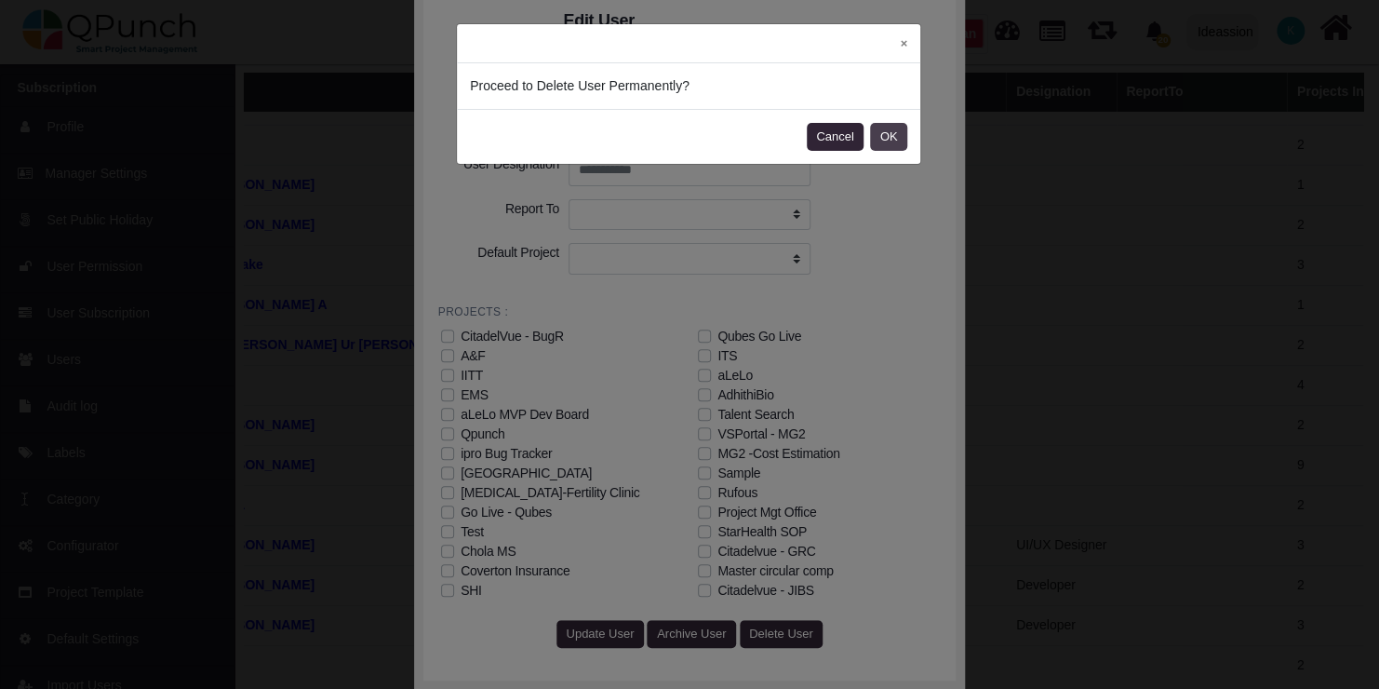
click at [887, 131] on button "OK" at bounding box center [888, 137] width 37 height 28
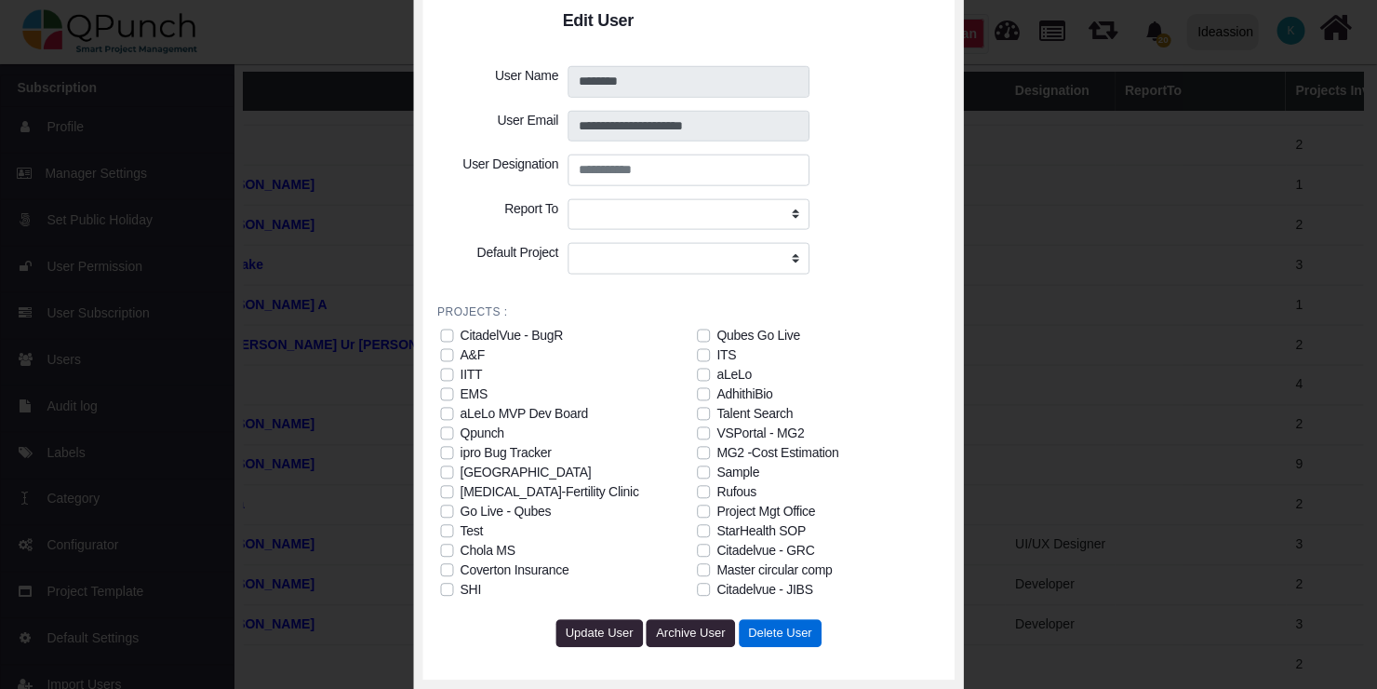
scroll to position [3349, 104]
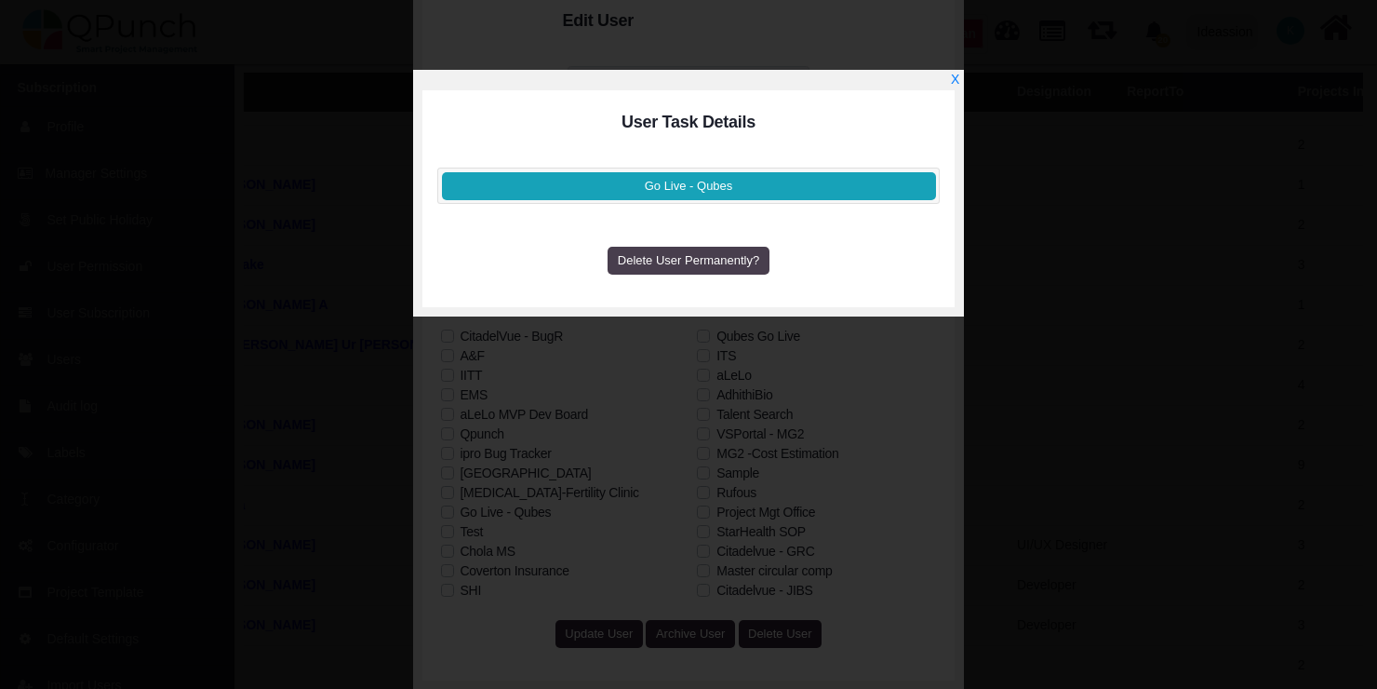
click at [673, 253] on span "Delete User Permanently?" at bounding box center [688, 260] width 141 height 14
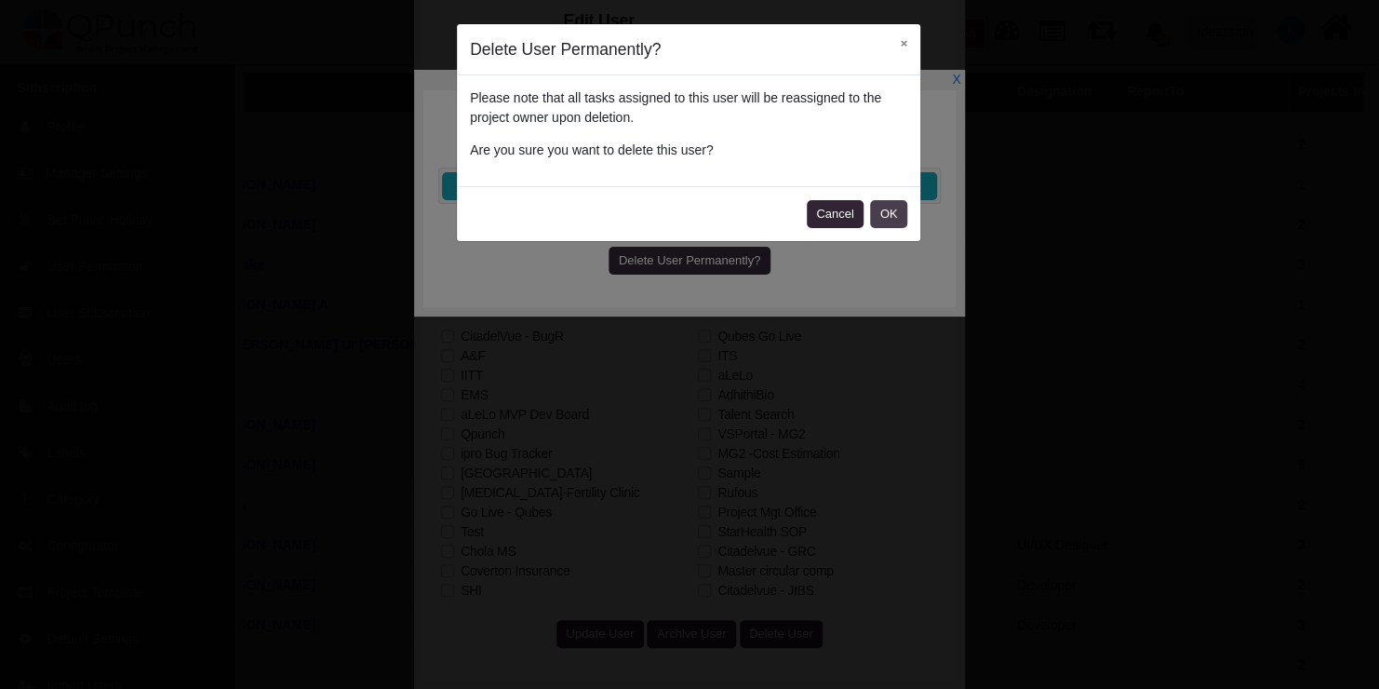
click at [883, 204] on button "OK" at bounding box center [888, 214] width 37 height 28
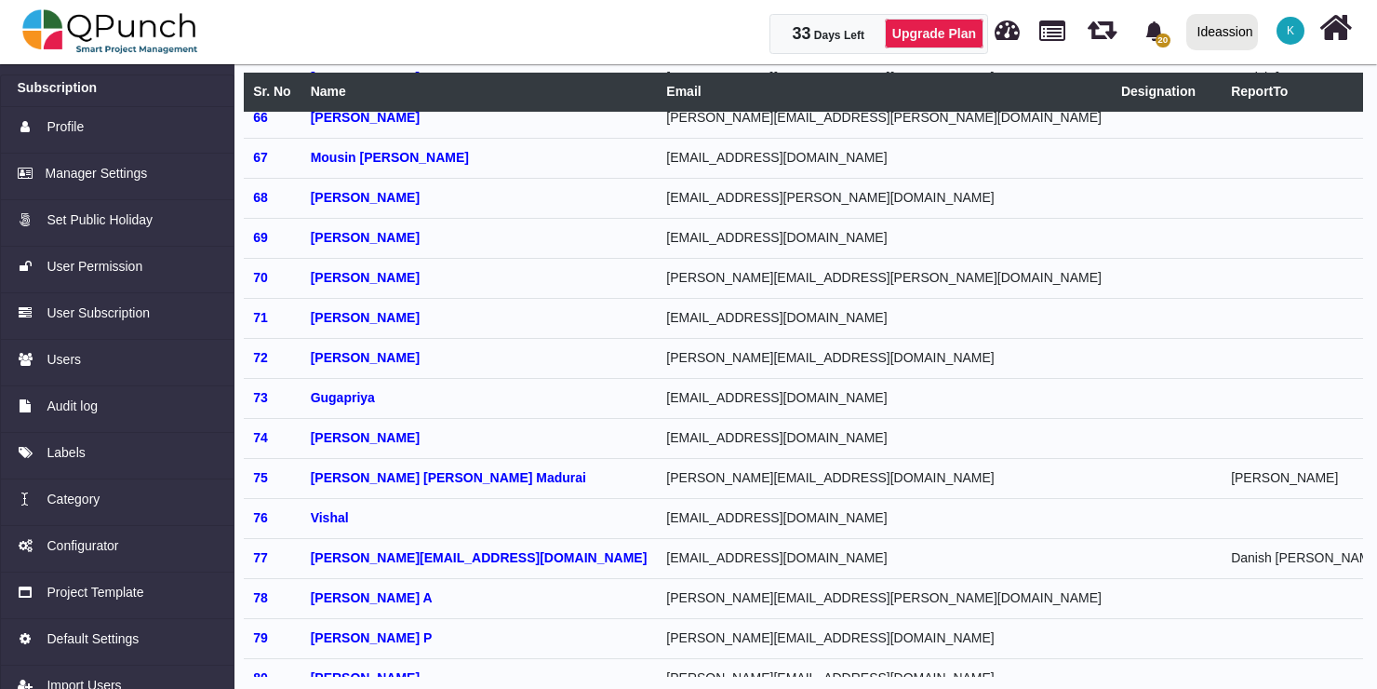
scroll to position [2615, 105]
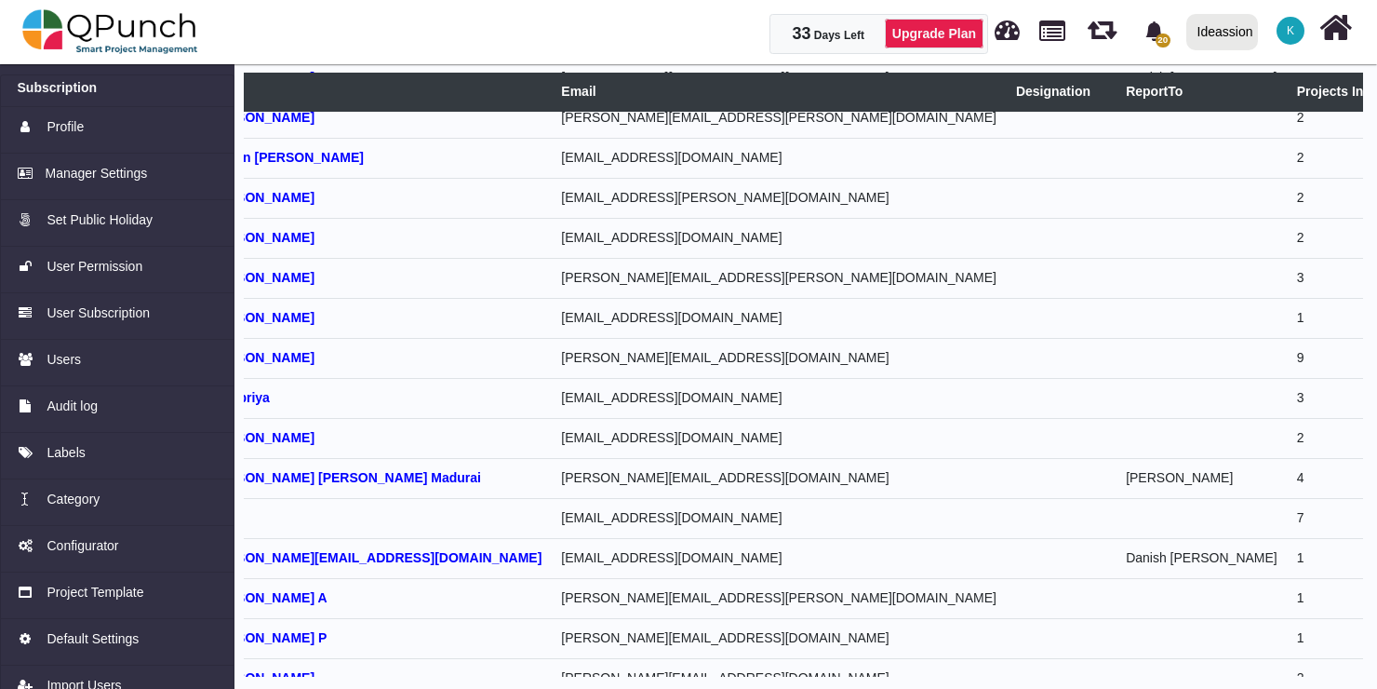
select select
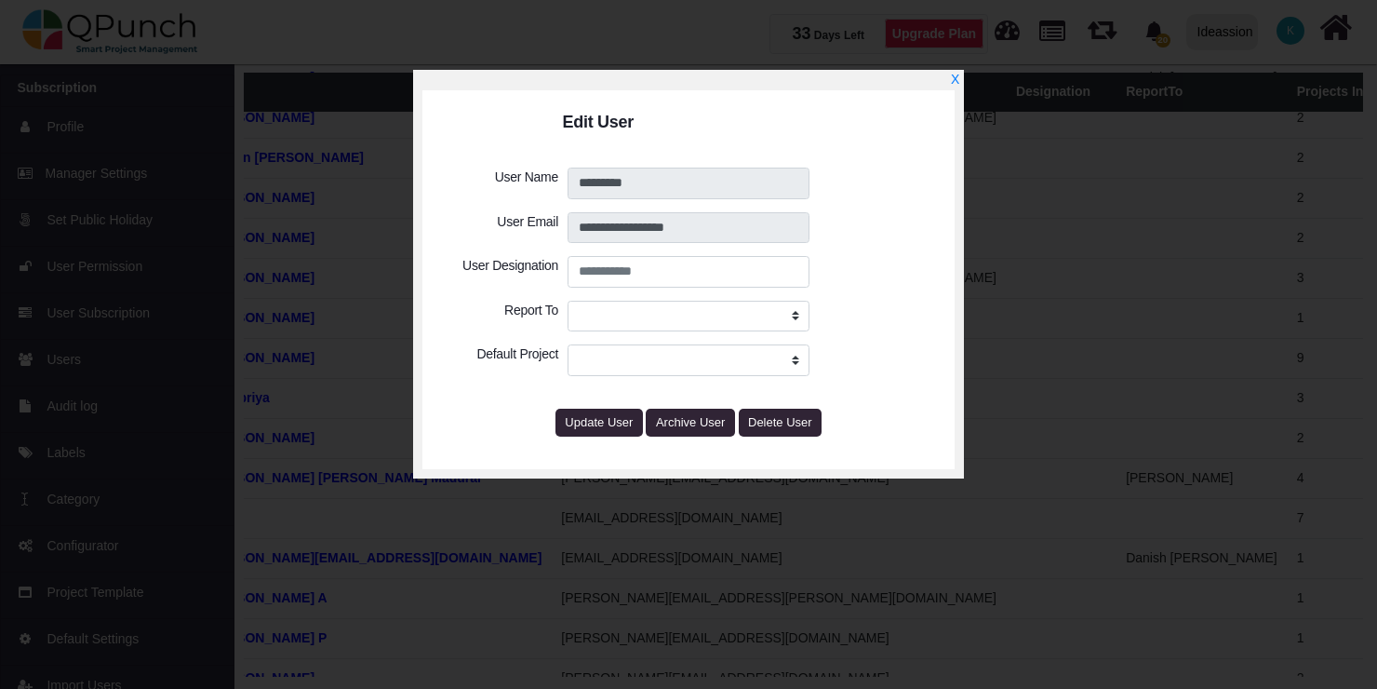
select select
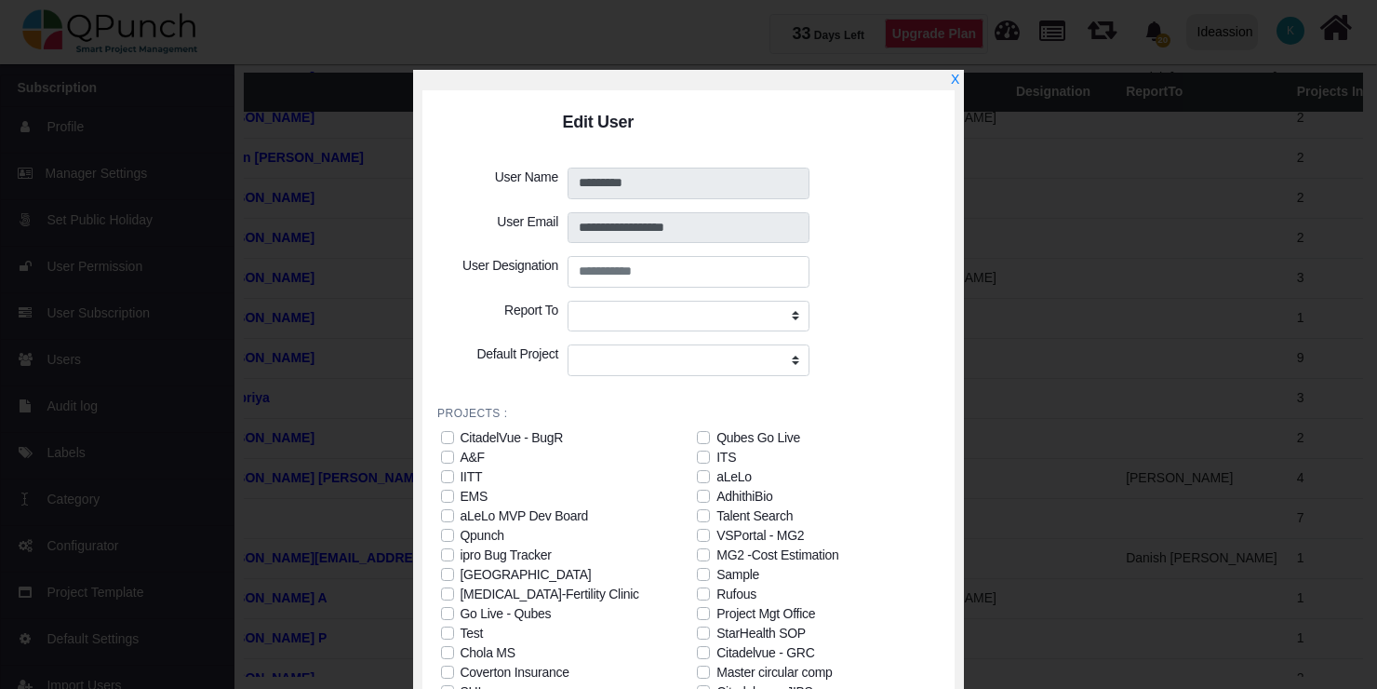
scroll to position [101, 0]
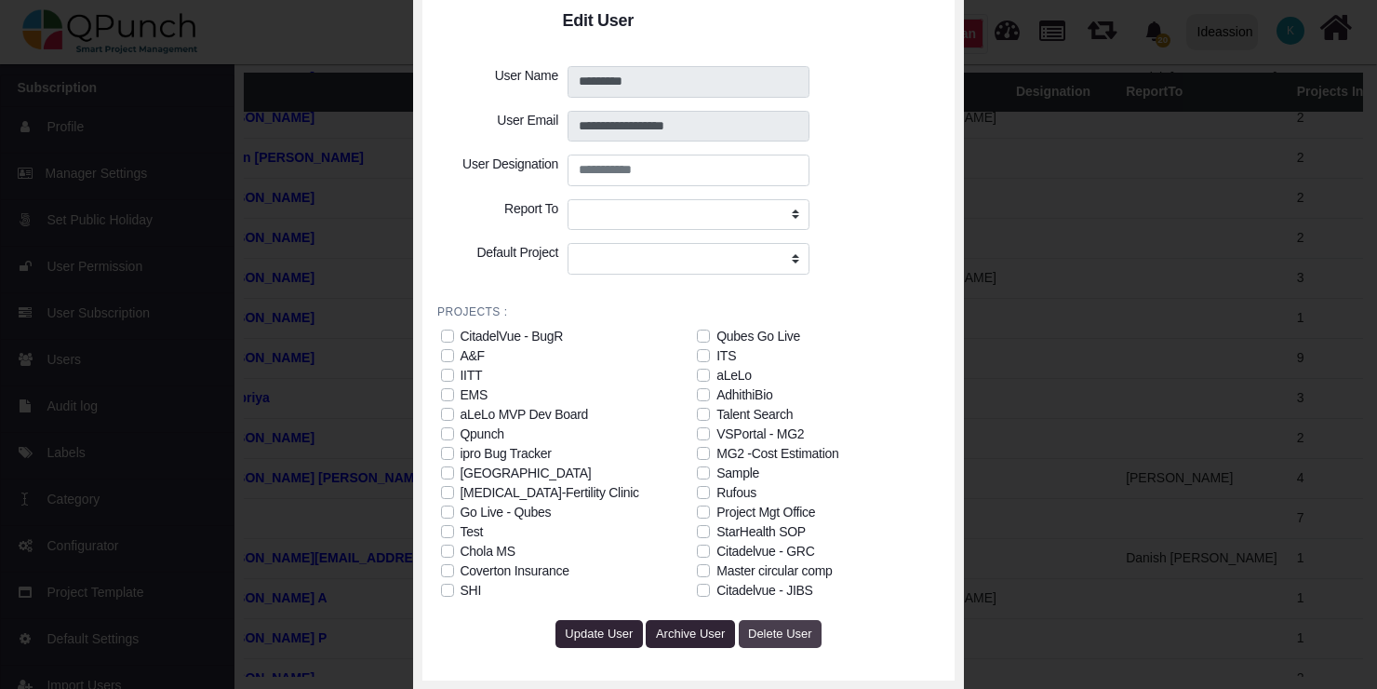
click at [786, 644] on button "Delete User" at bounding box center [781, 634] width 84 height 28
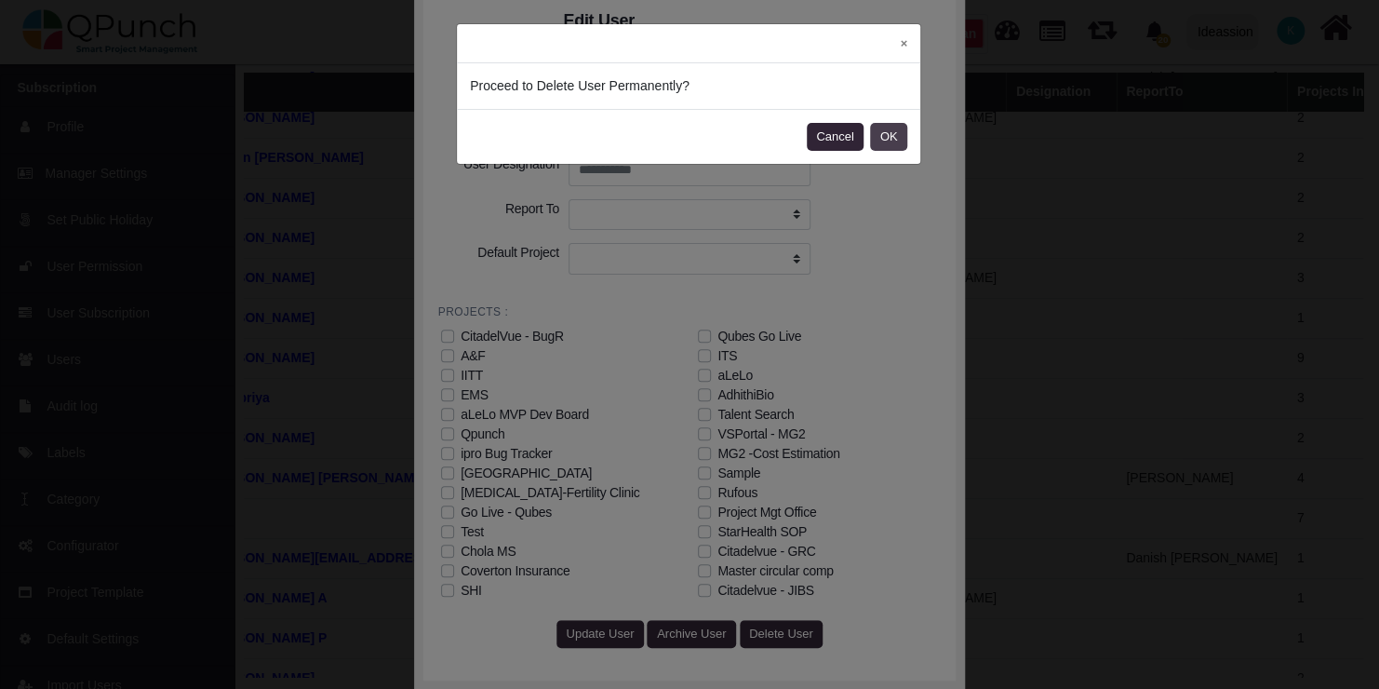
click at [887, 145] on button "OK" at bounding box center [888, 137] width 37 height 28
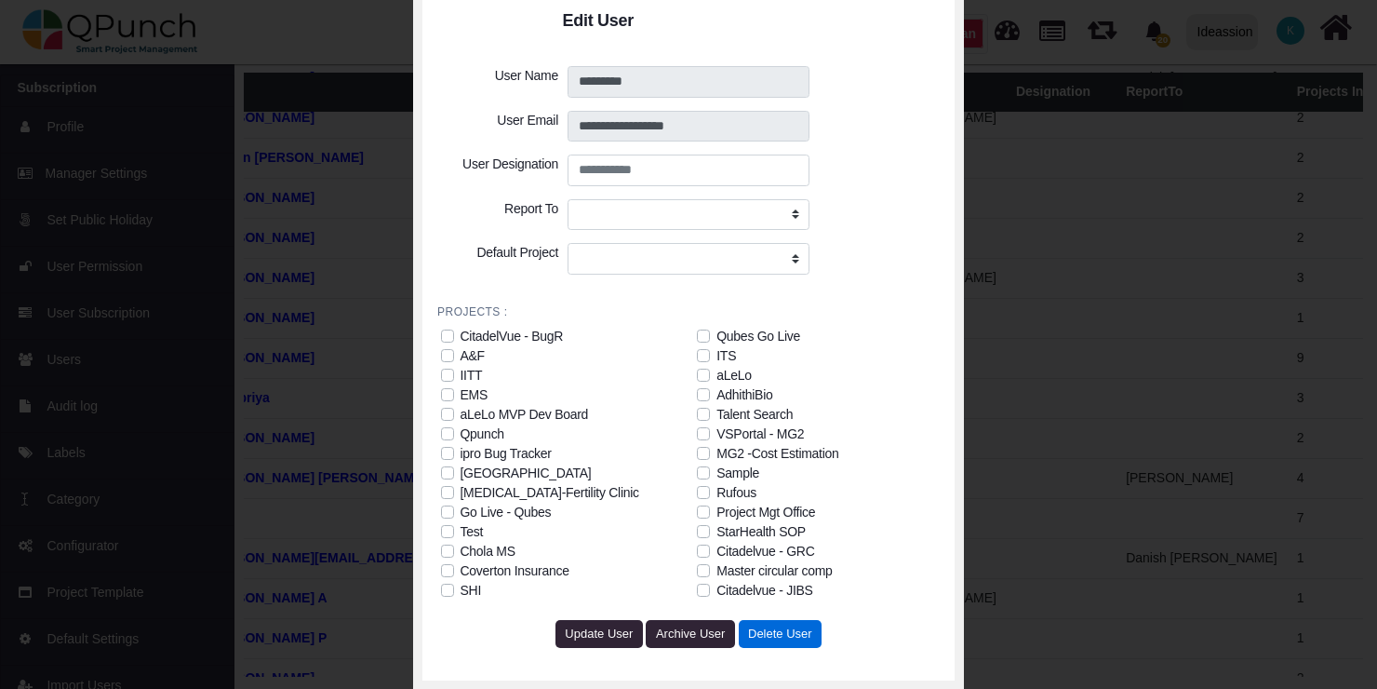
scroll to position [2615, 104]
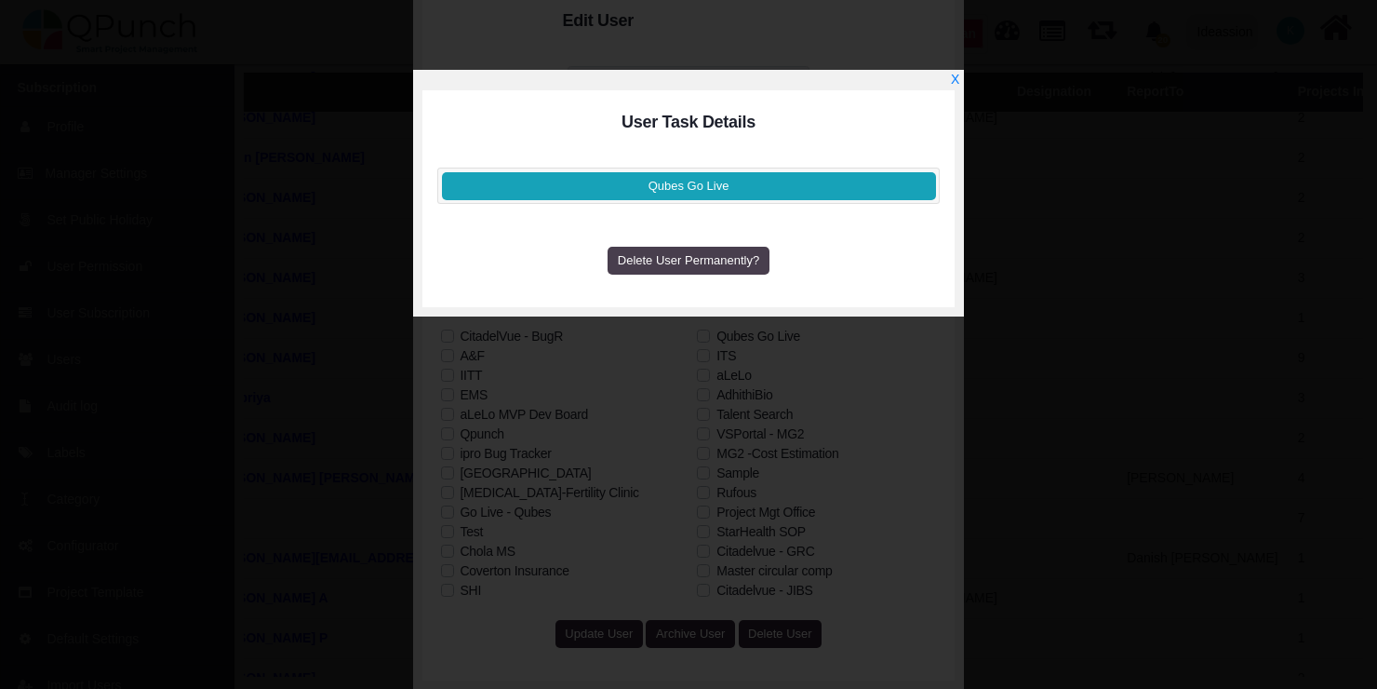
click at [701, 268] on button "Delete User Permanently?" at bounding box center [688, 261] width 161 height 28
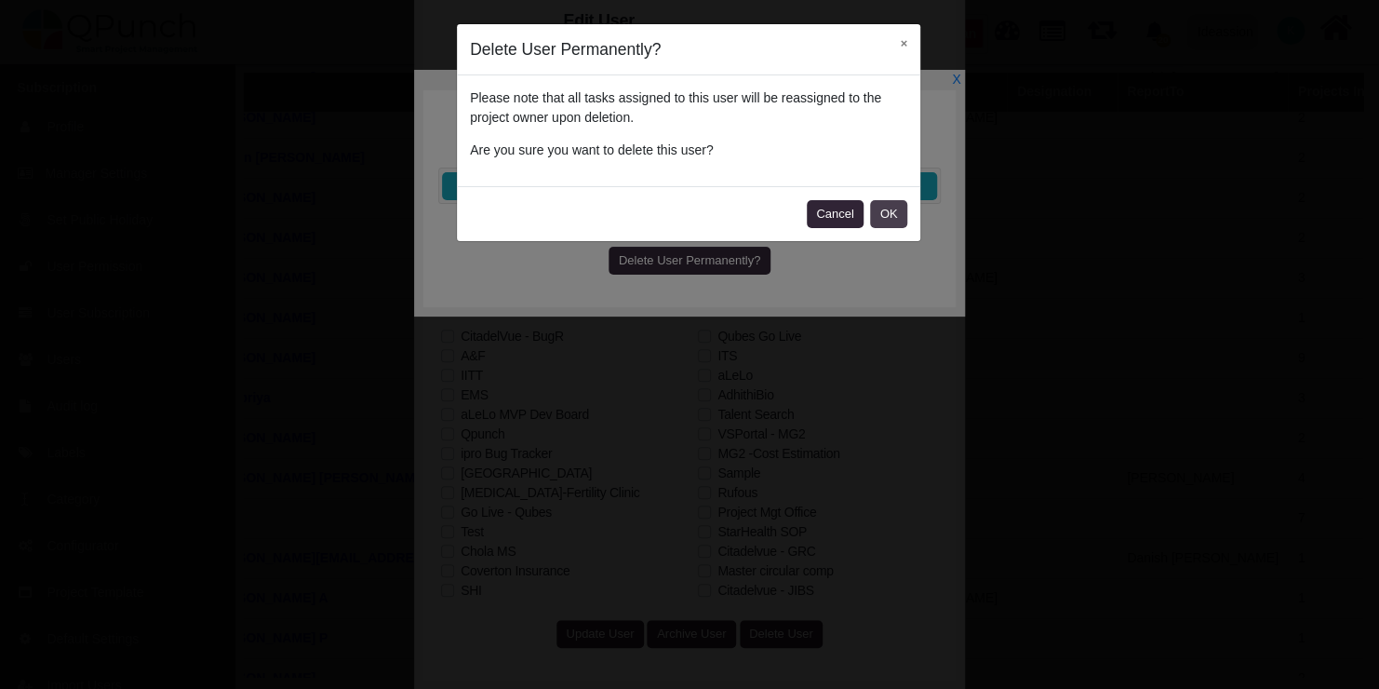
click at [898, 212] on button "OK" at bounding box center [888, 214] width 37 height 28
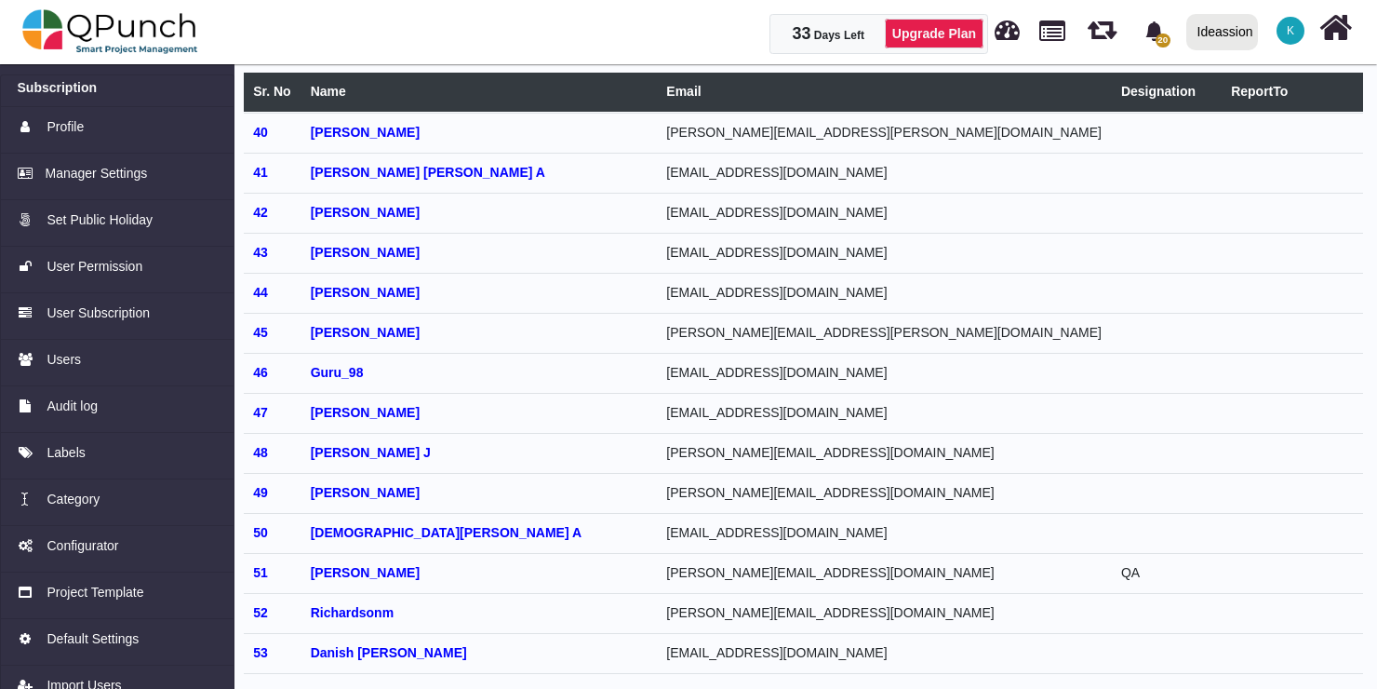
scroll to position [1560, 105]
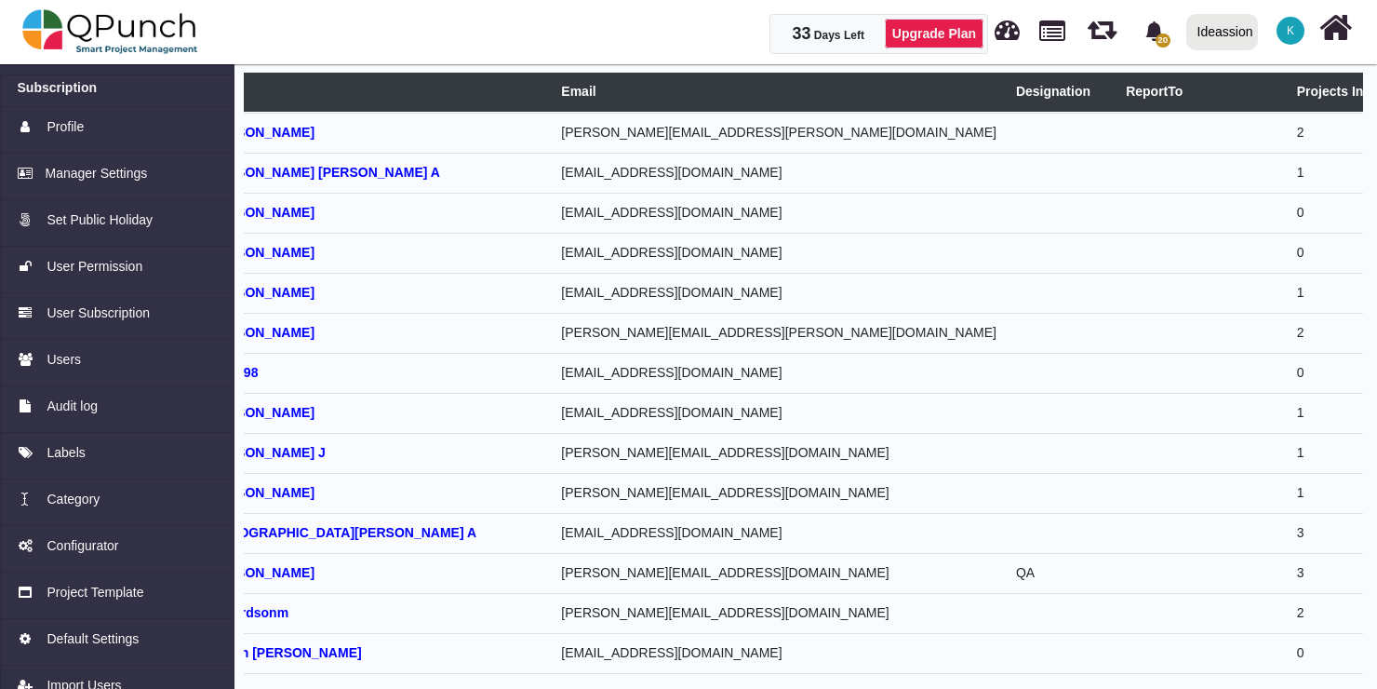
select select
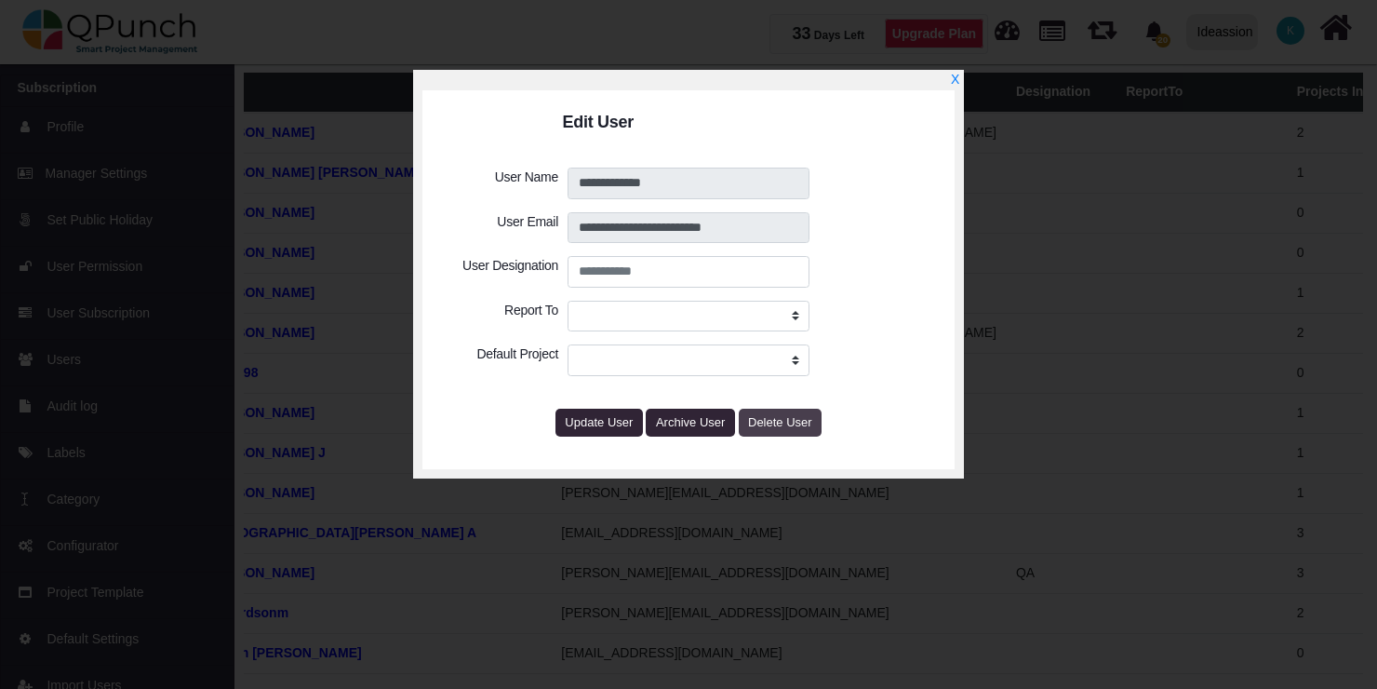
select select
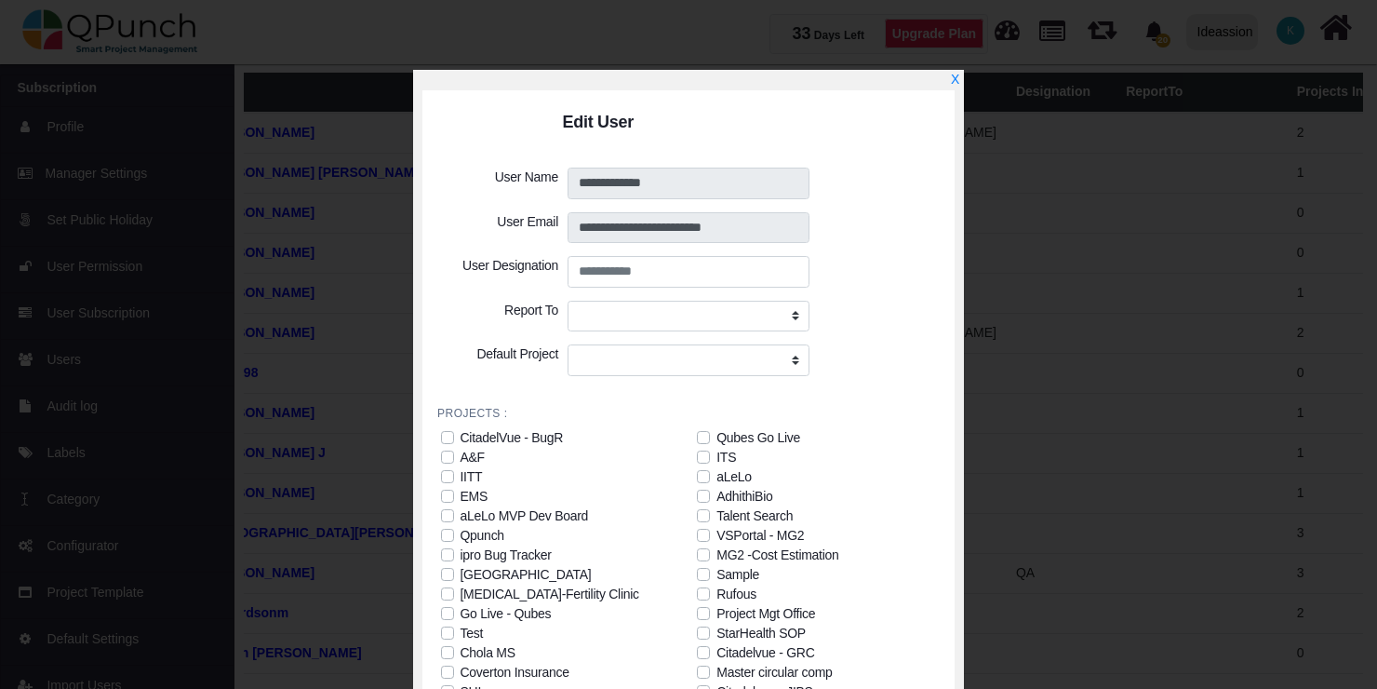
scroll to position [101, 0]
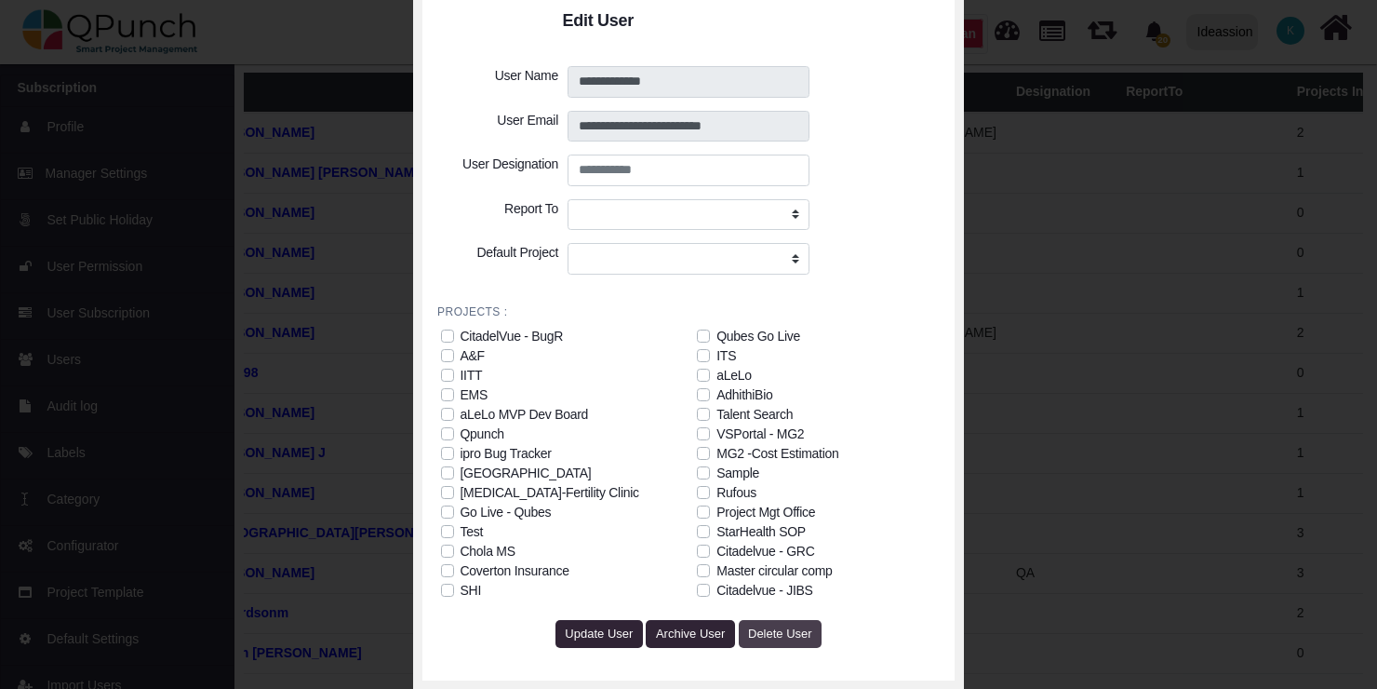
click at [775, 636] on span "Delete User" at bounding box center [780, 633] width 64 height 14
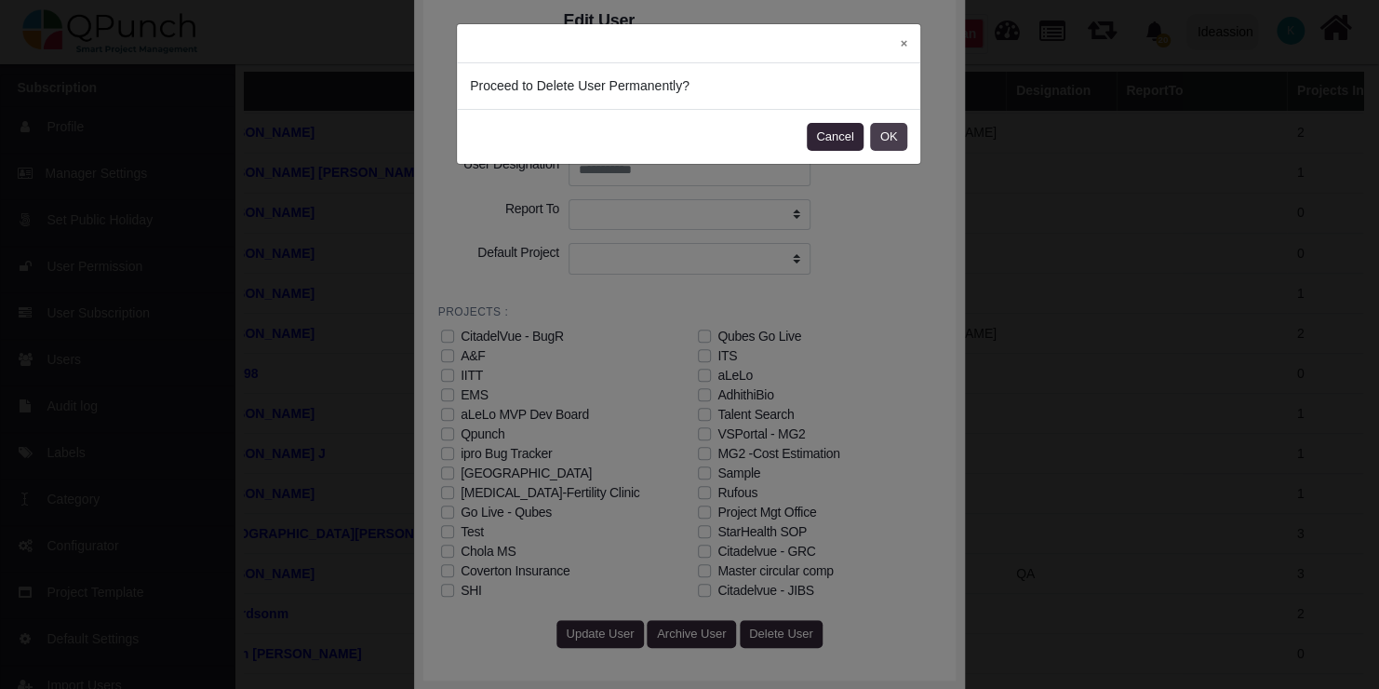
click at [890, 135] on button "OK" at bounding box center [888, 137] width 37 height 28
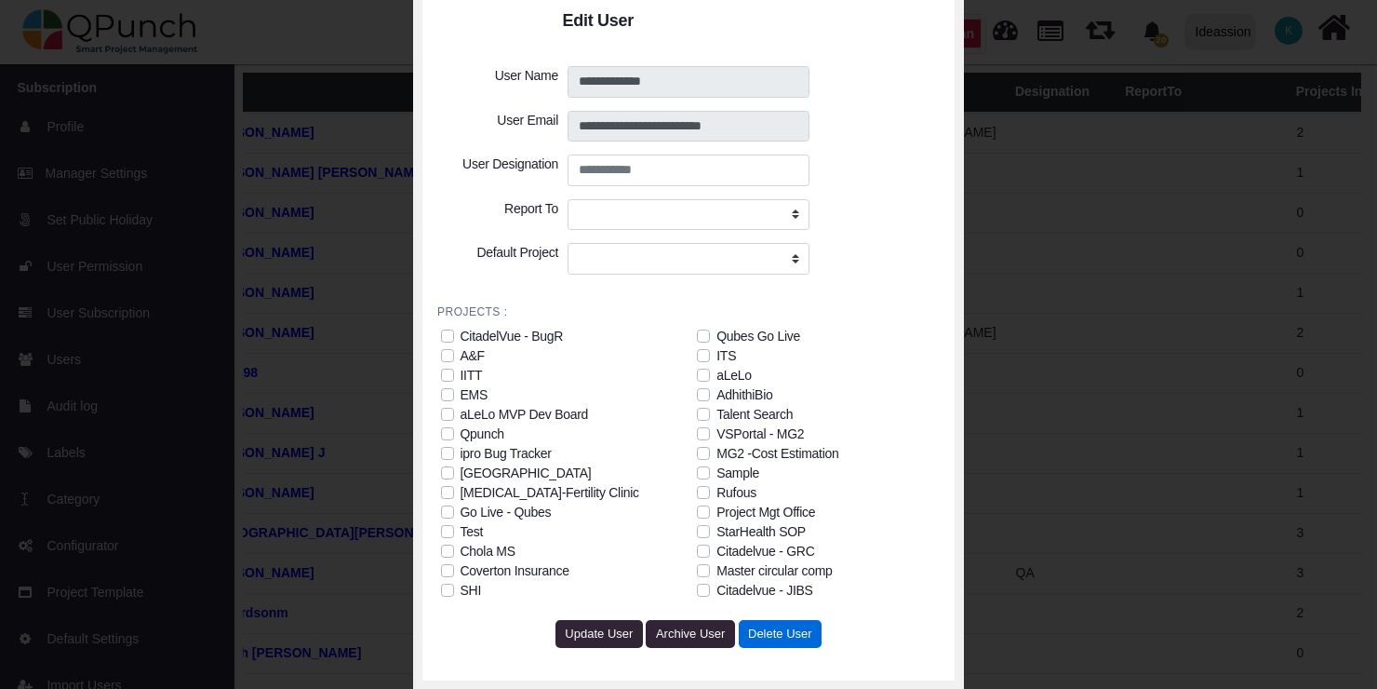
scroll to position [1560, 104]
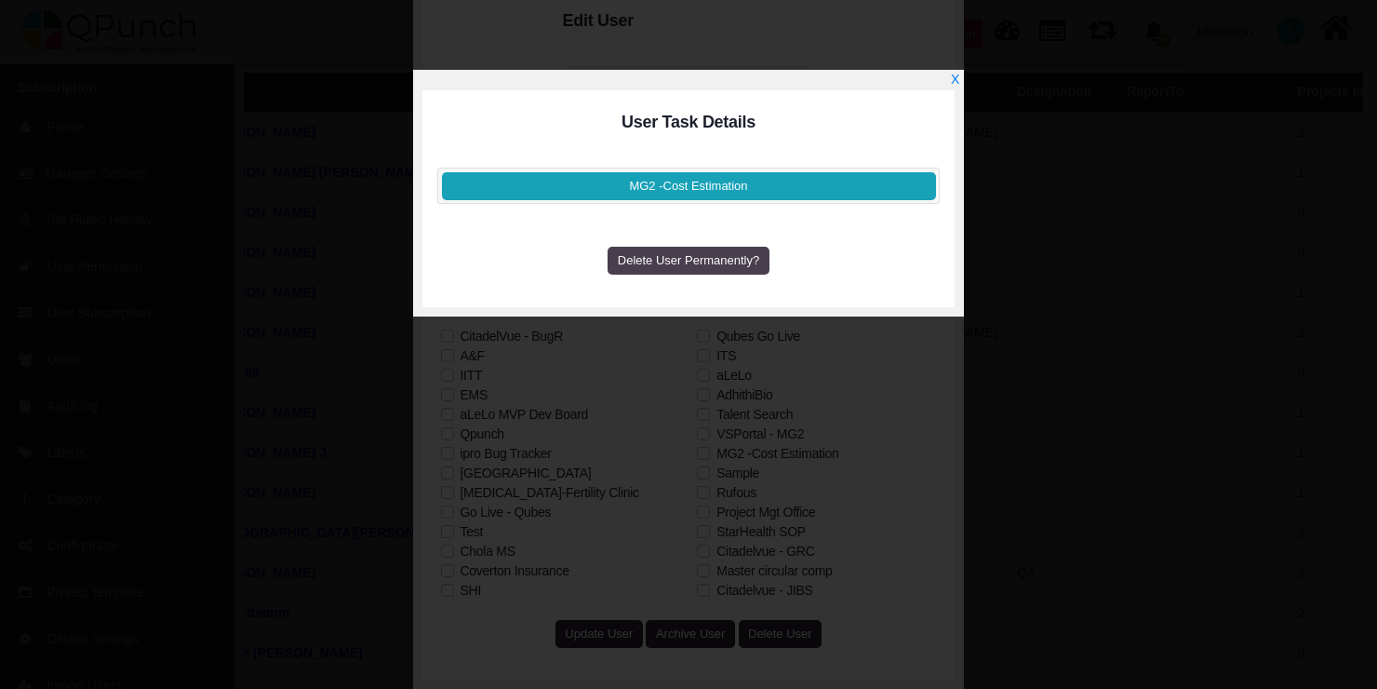
click at [715, 264] on span "Delete User Permanently?" at bounding box center [688, 260] width 141 height 14
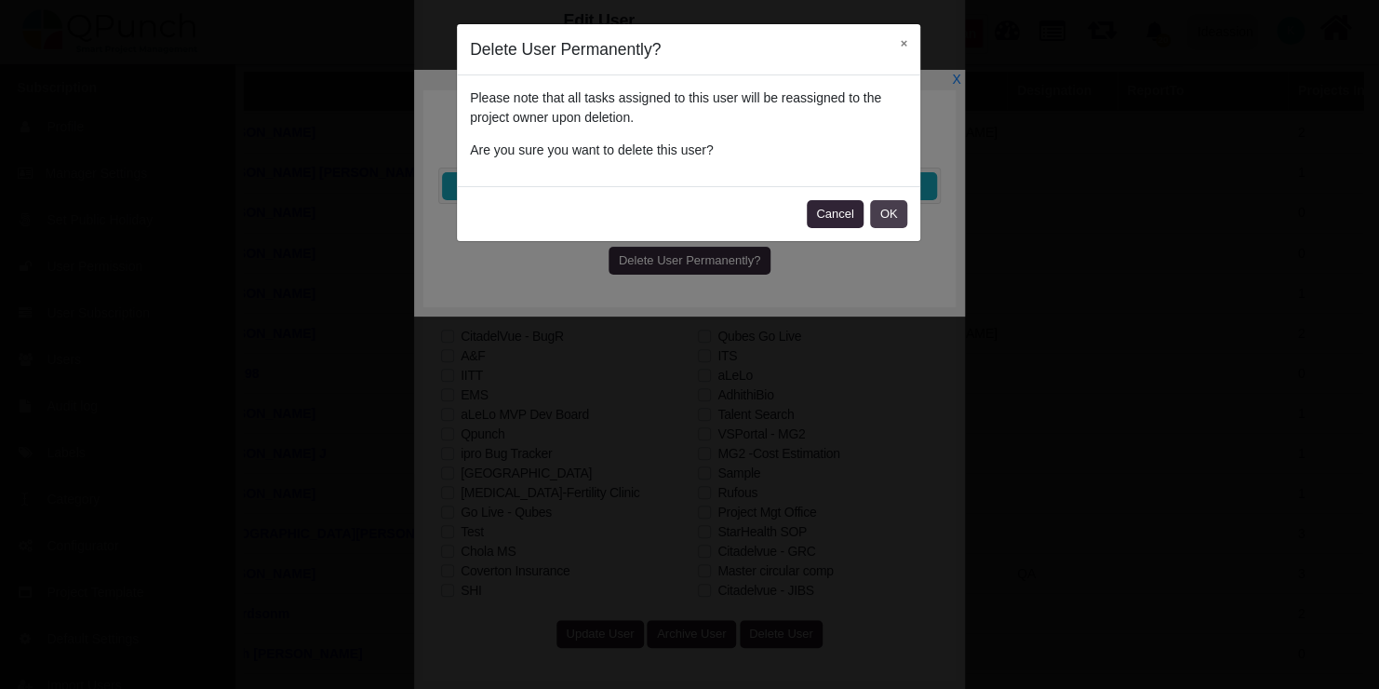
click at [901, 209] on button "OK" at bounding box center [888, 214] width 37 height 28
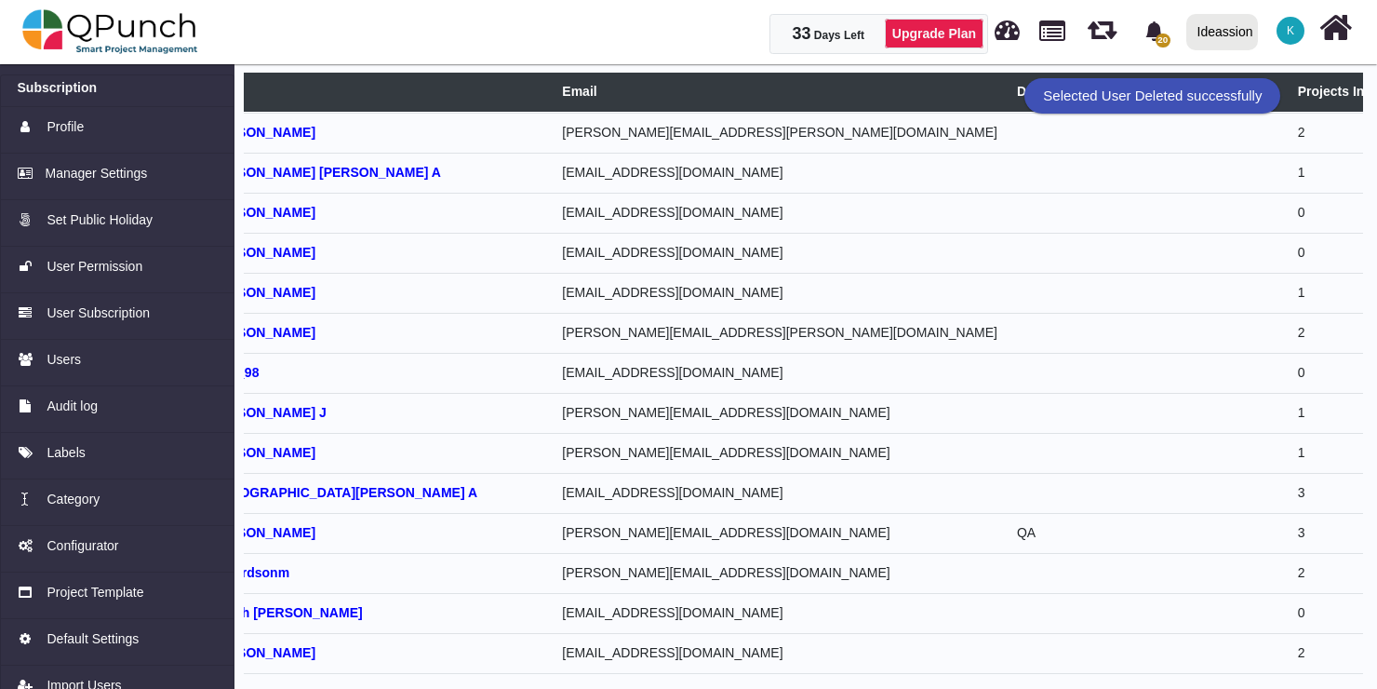
click at [1007, 273] on td at bounding box center [1062, 293] width 110 height 40
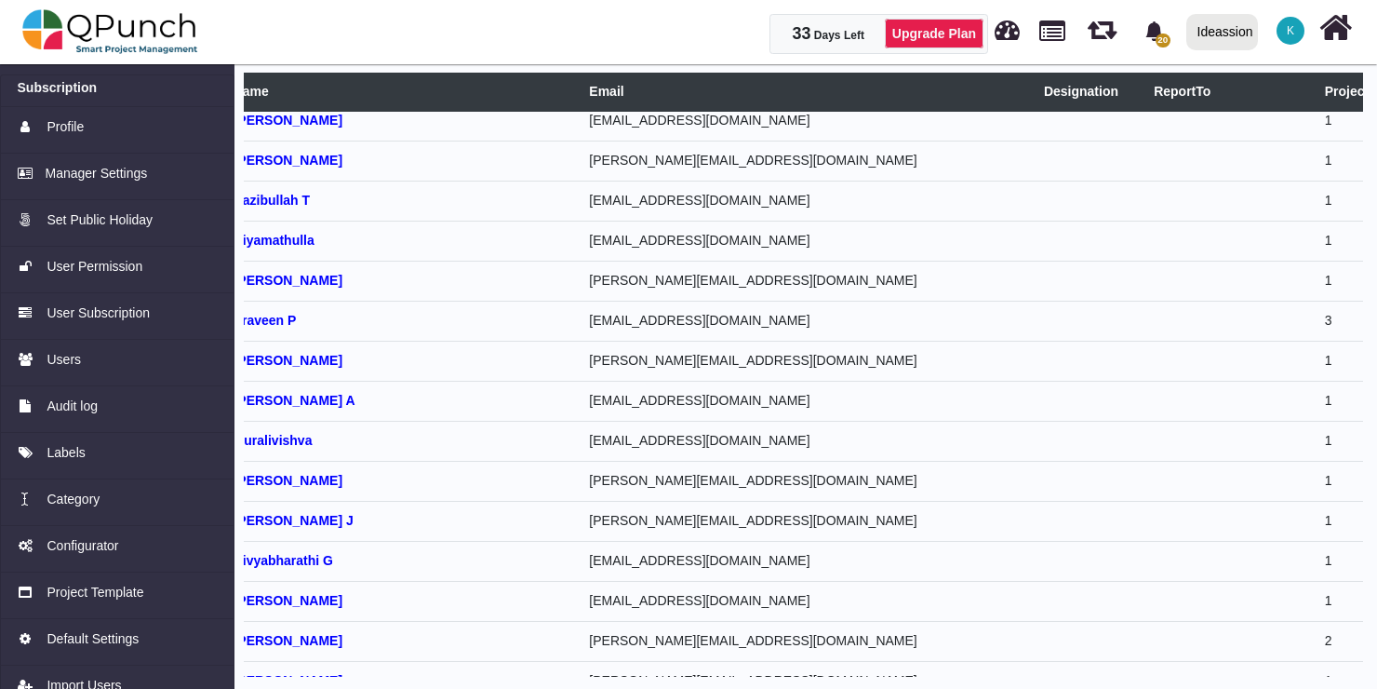
scroll to position [532, 105]
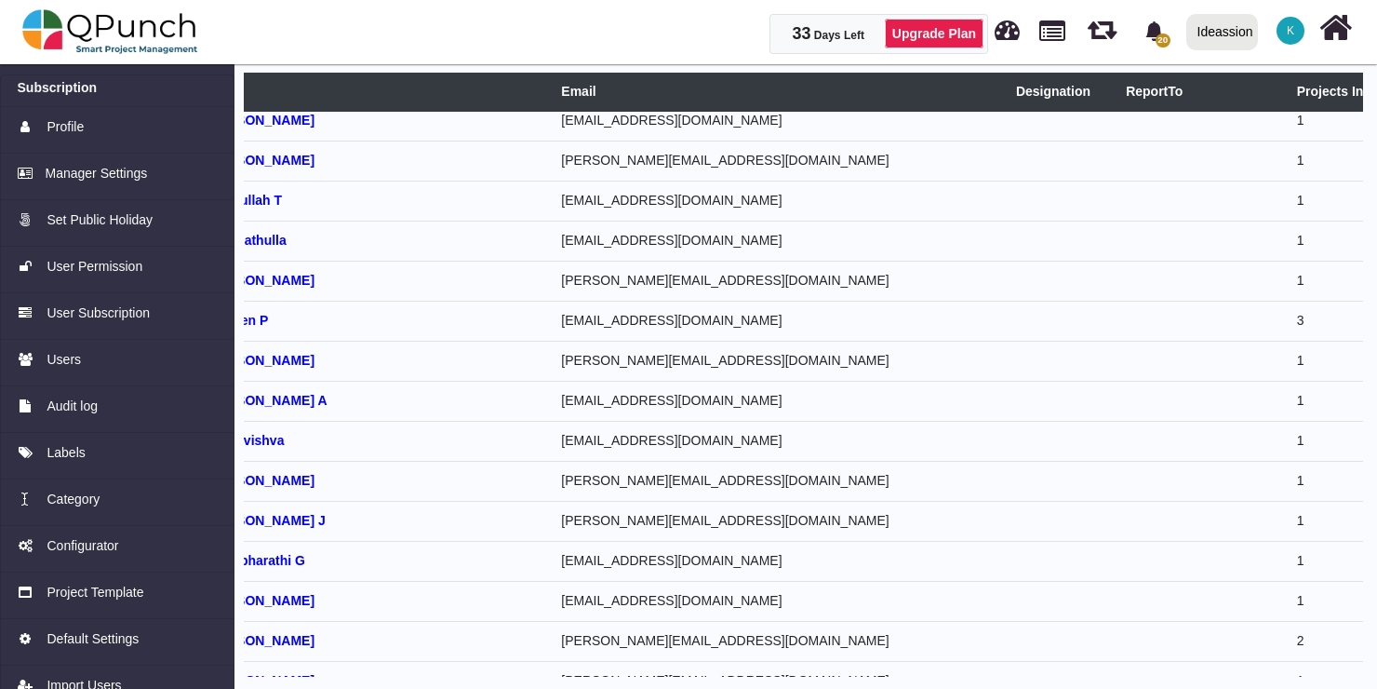
select select
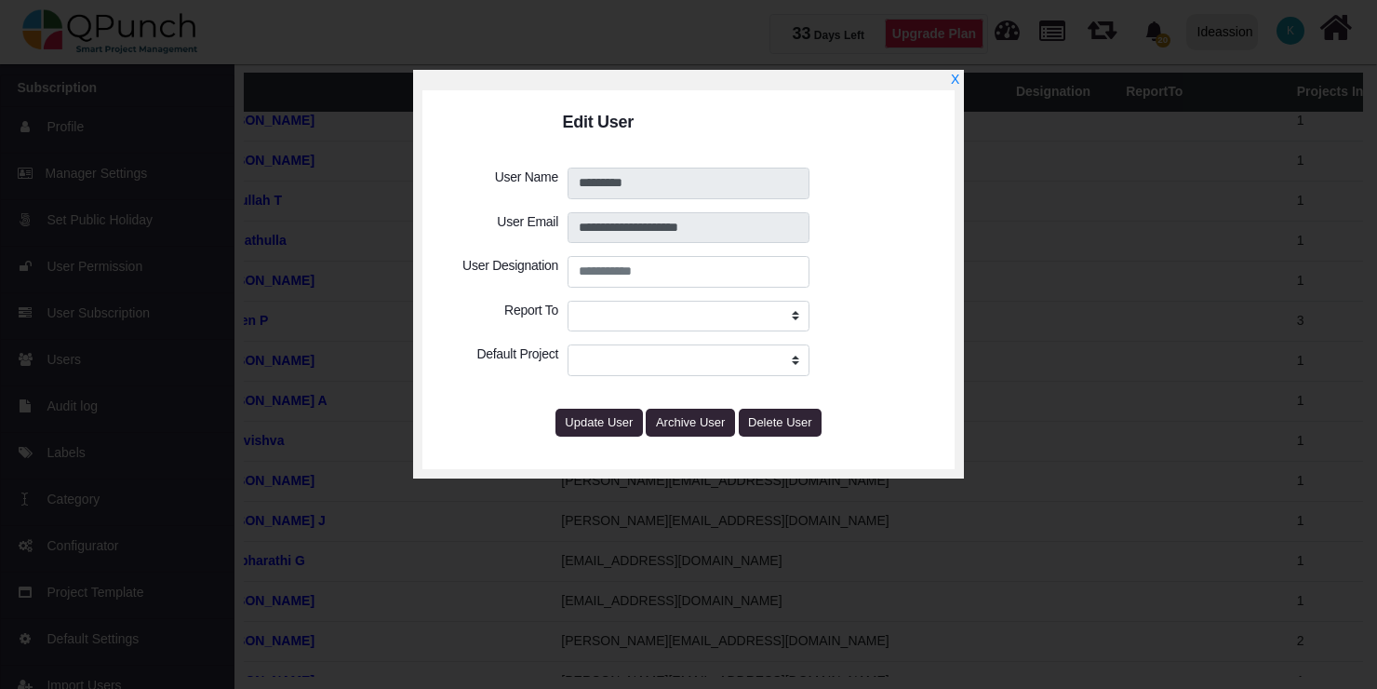
select select
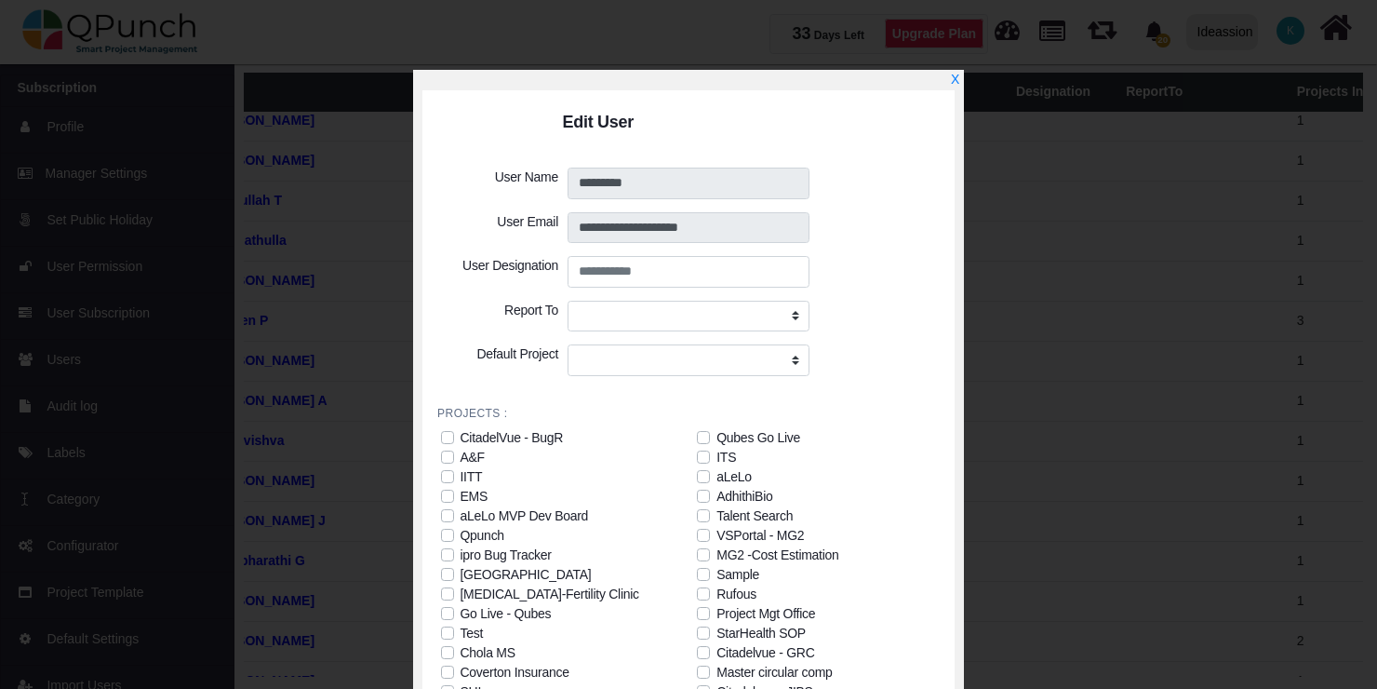
scroll to position [101, 0]
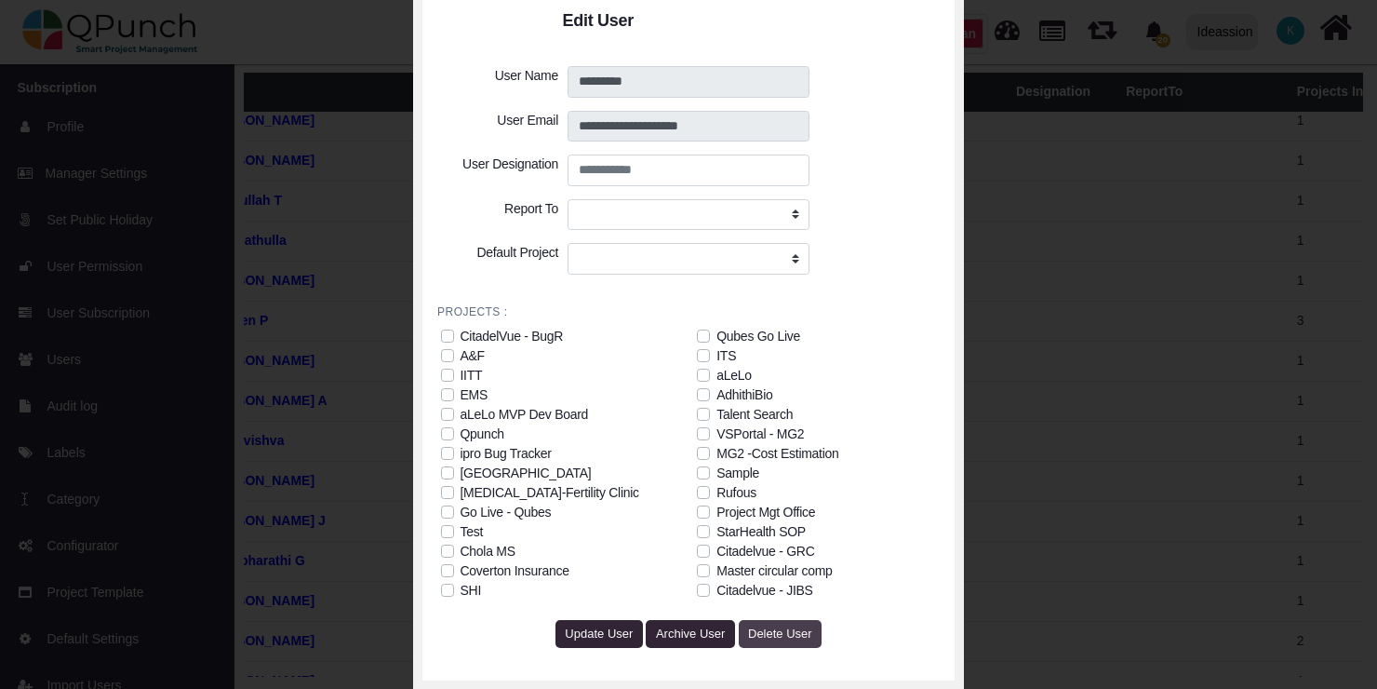
click at [771, 636] on span "Delete User" at bounding box center [780, 633] width 64 height 14
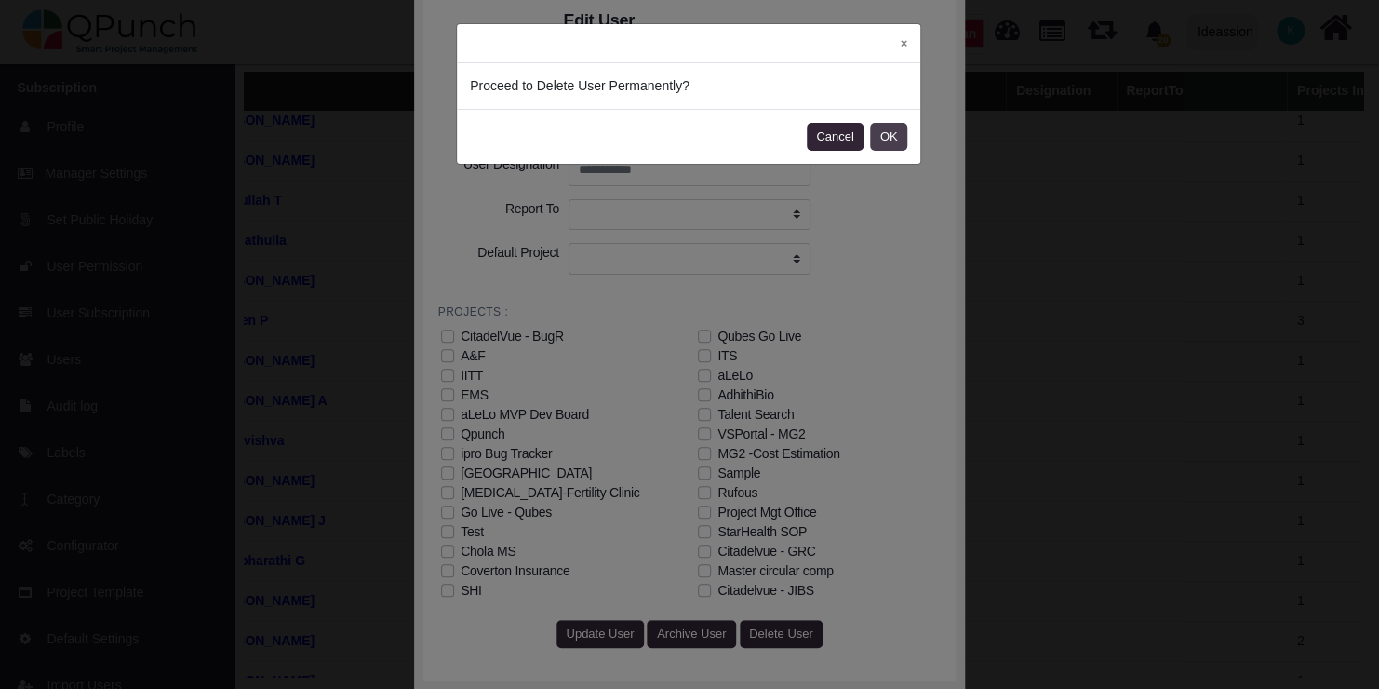
click at [889, 138] on button "OK" at bounding box center [888, 137] width 37 height 28
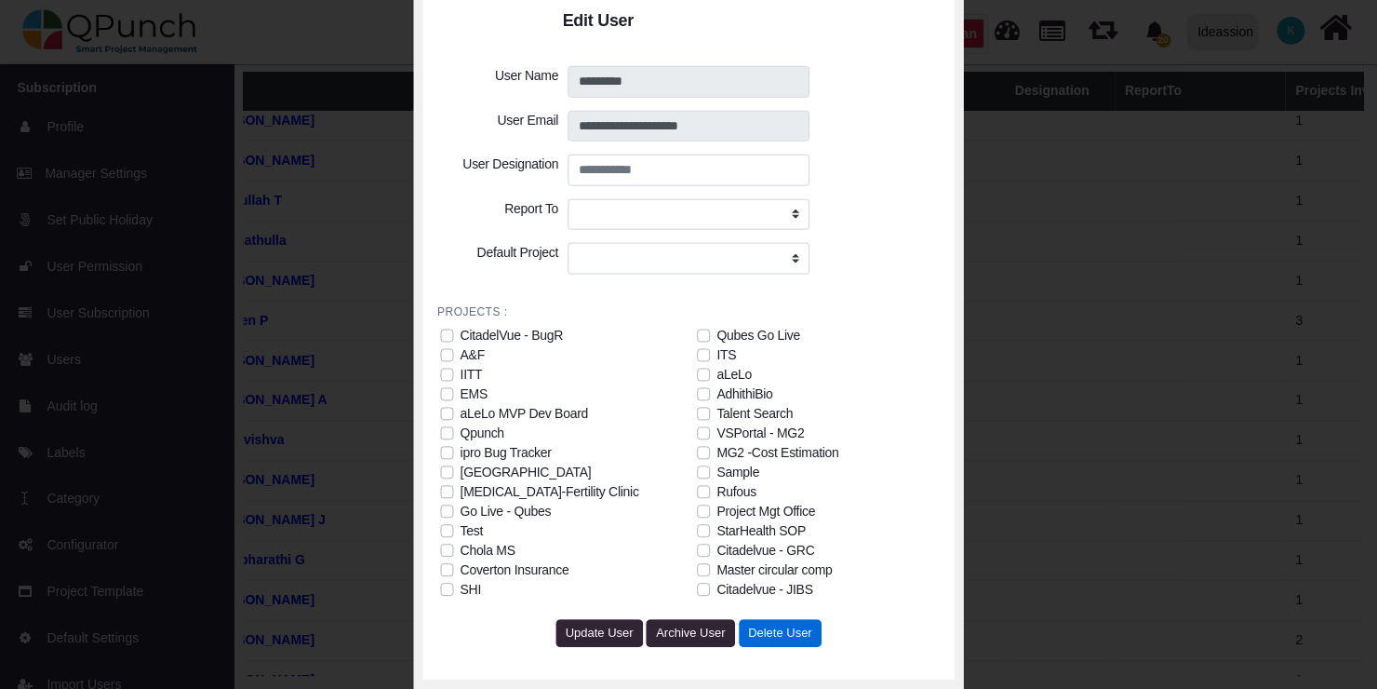
scroll to position [532, 104]
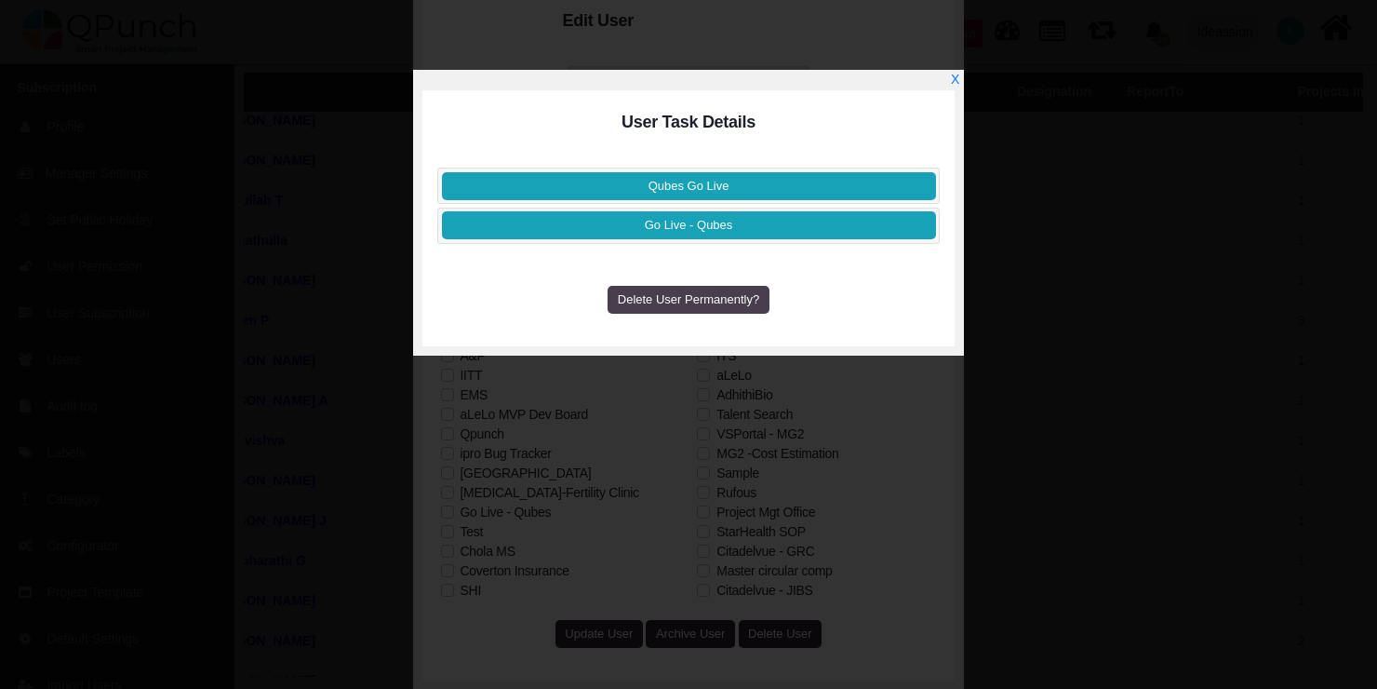
click at [699, 292] on span "Delete User Permanently?" at bounding box center [688, 299] width 141 height 14
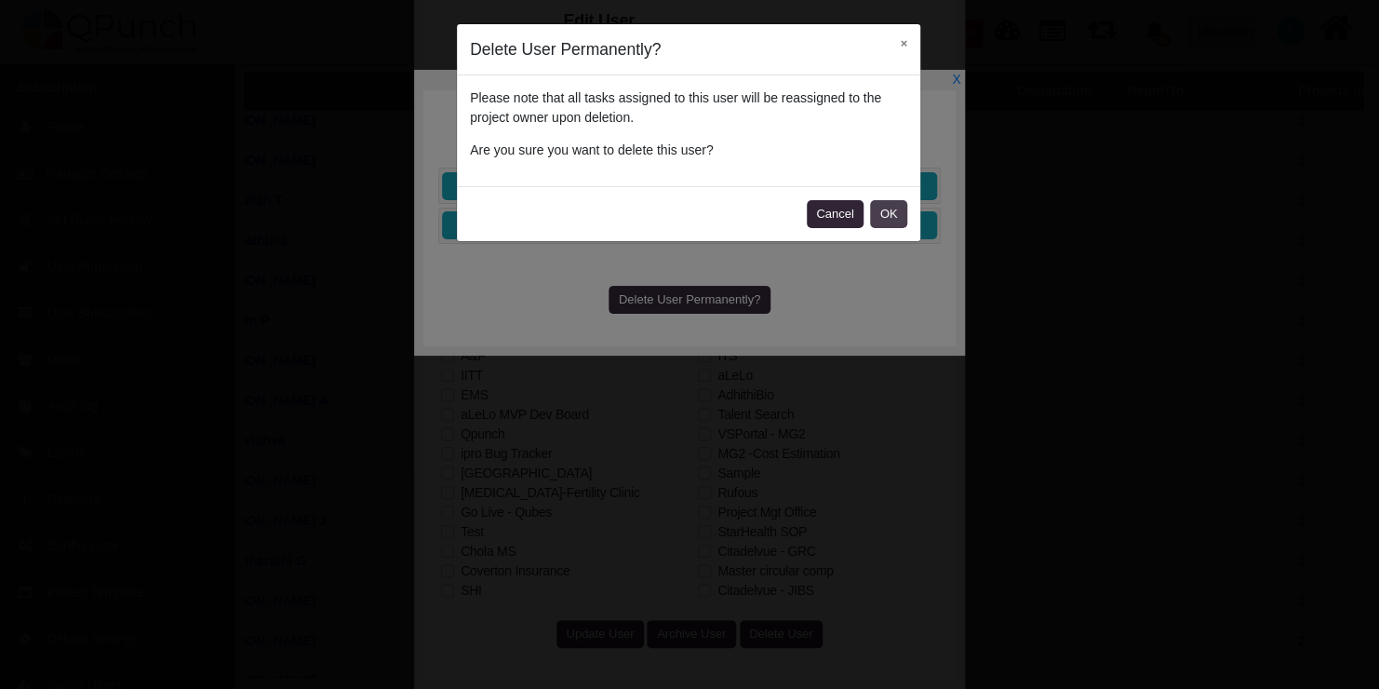
click at [887, 204] on button "OK" at bounding box center [888, 214] width 37 height 28
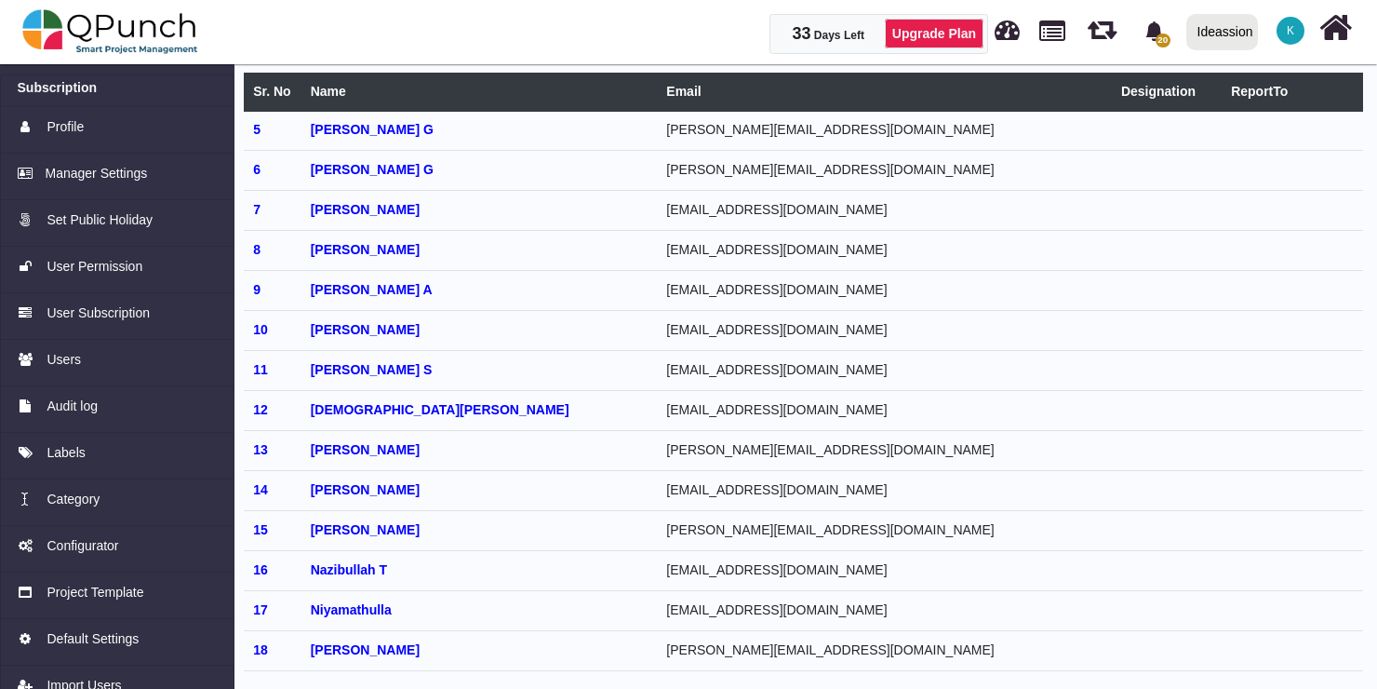
scroll to position [163, 105]
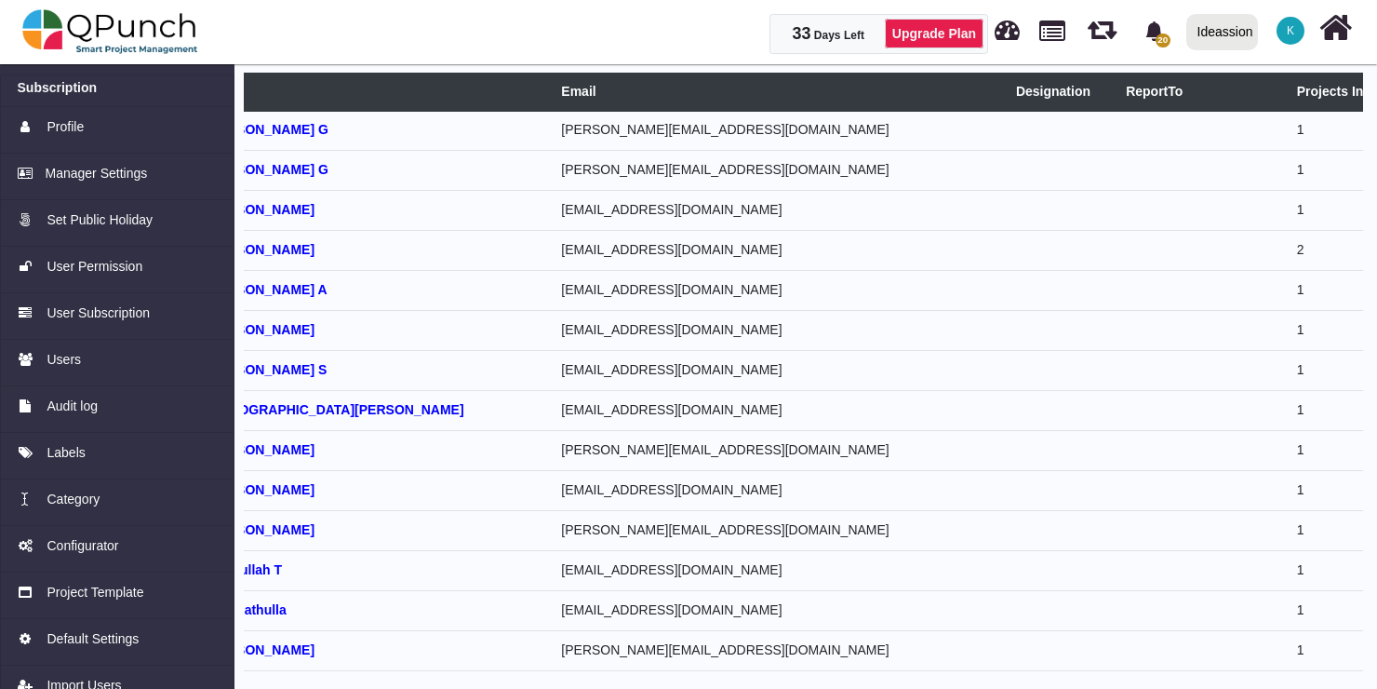
select select
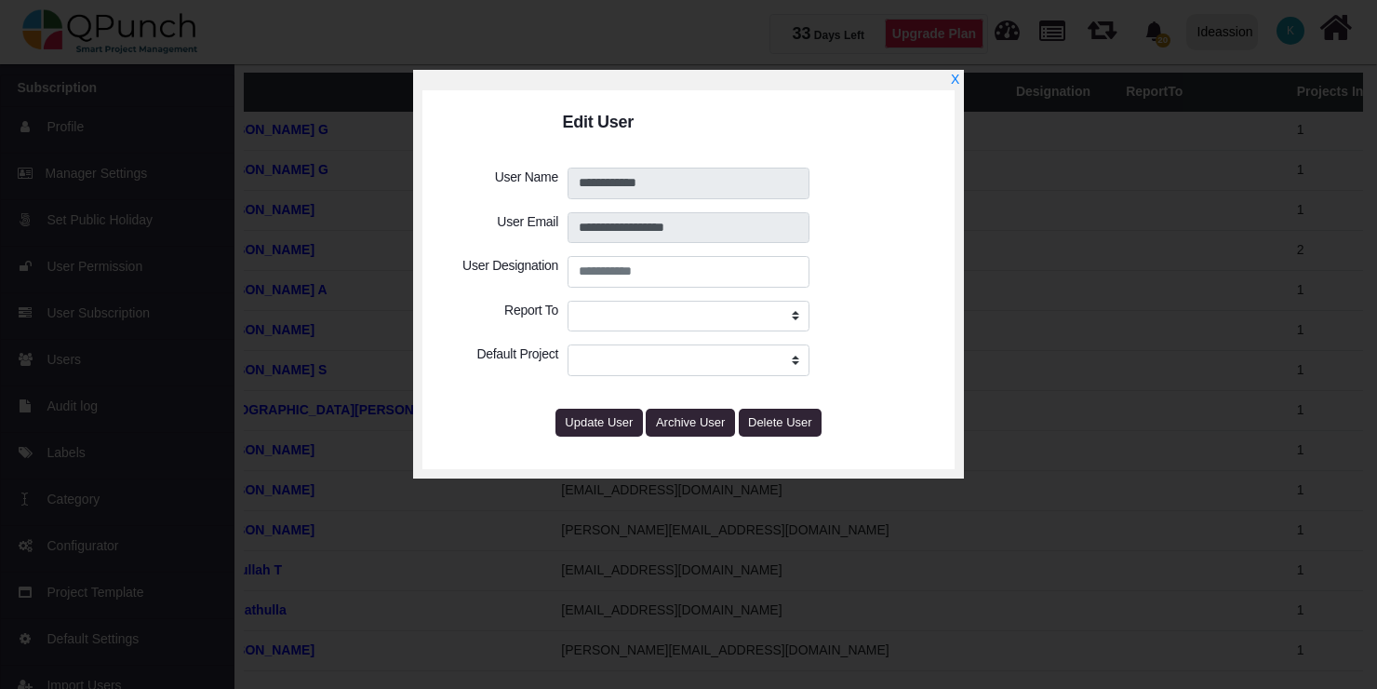
select select
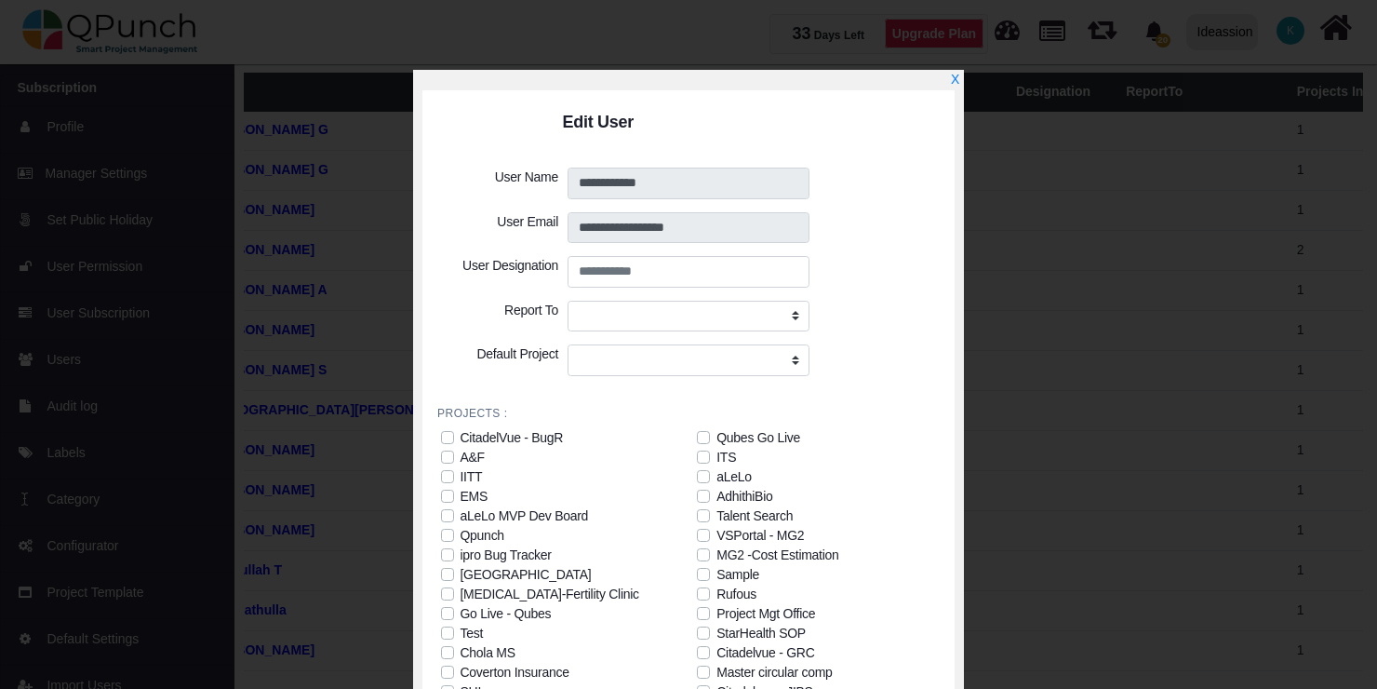
scroll to position [101, 0]
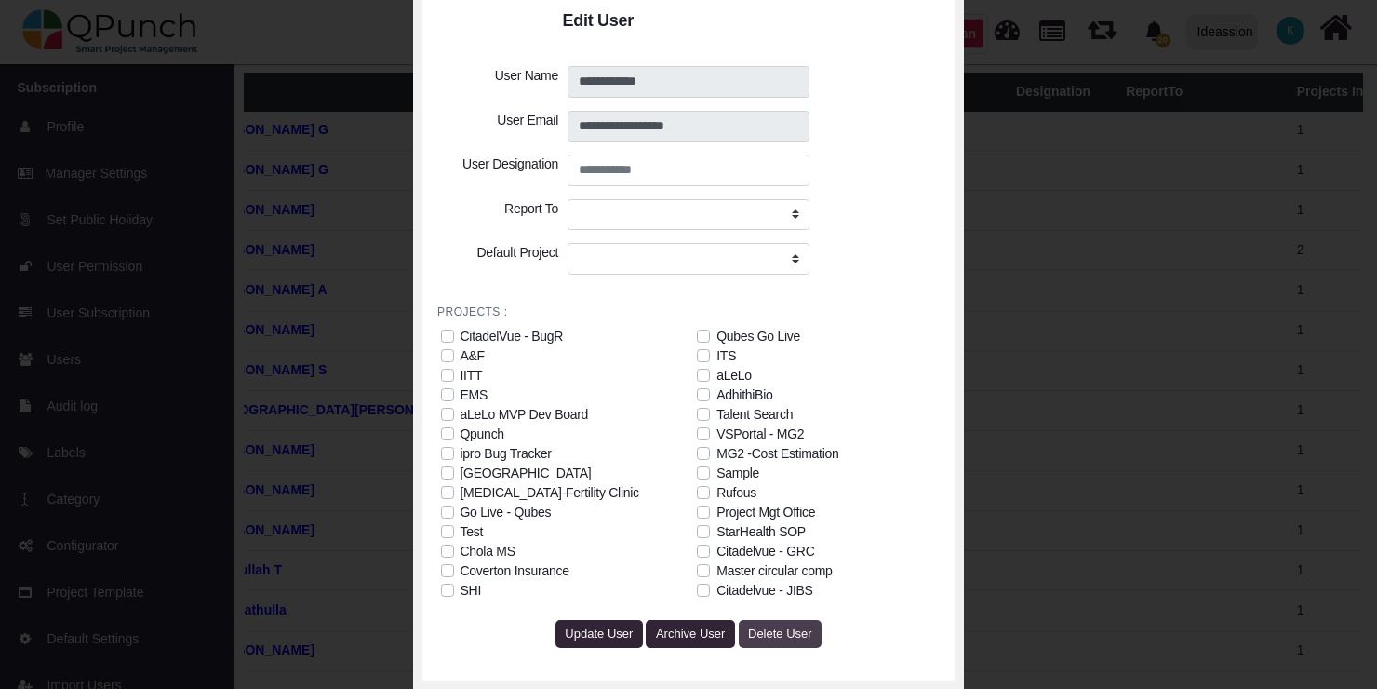
click at [777, 626] on span "Delete User" at bounding box center [780, 633] width 64 height 14
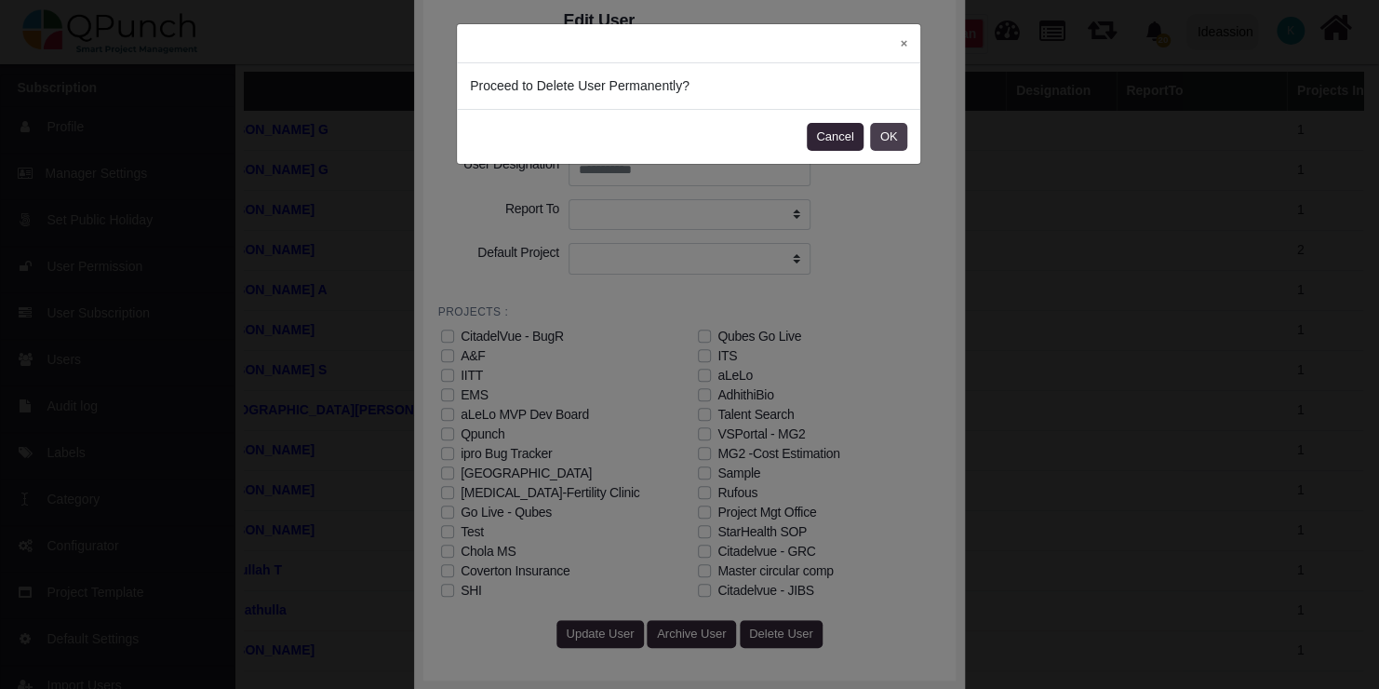
click at [885, 141] on button "OK" at bounding box center [888, 137] width 37 height 28
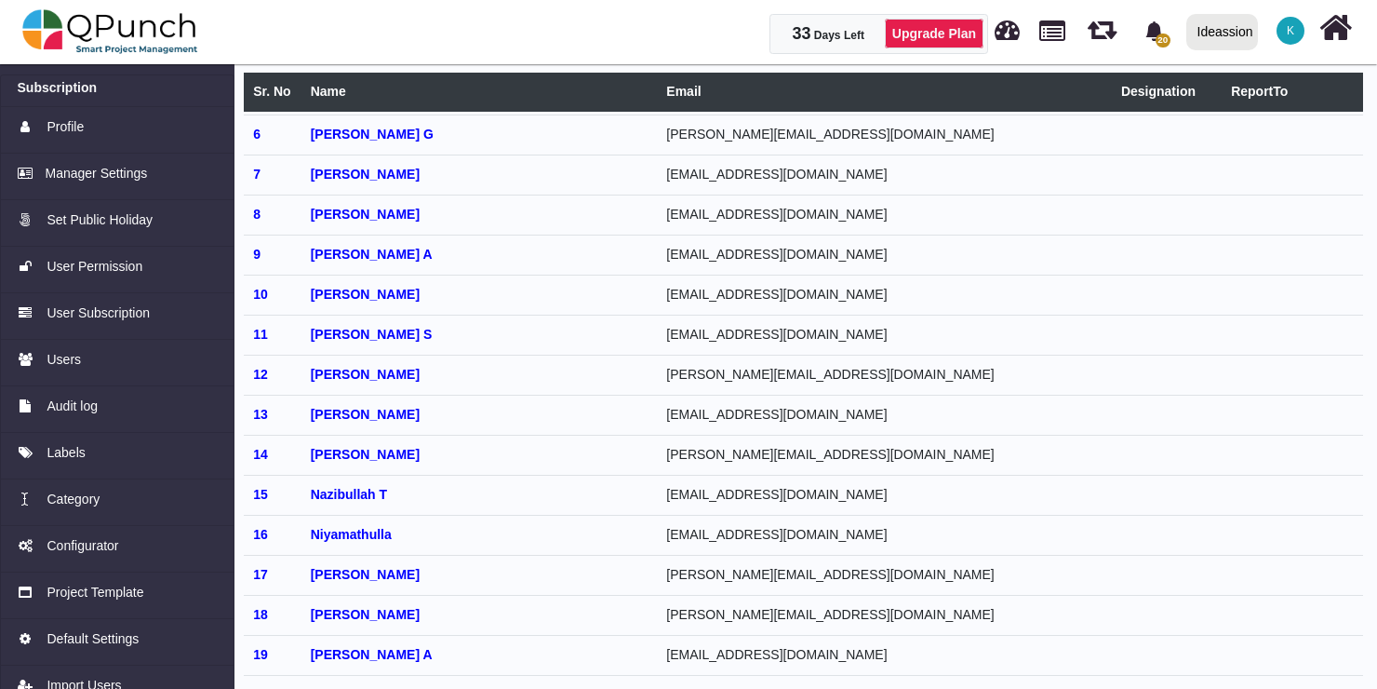
scroll to position [0, 0]
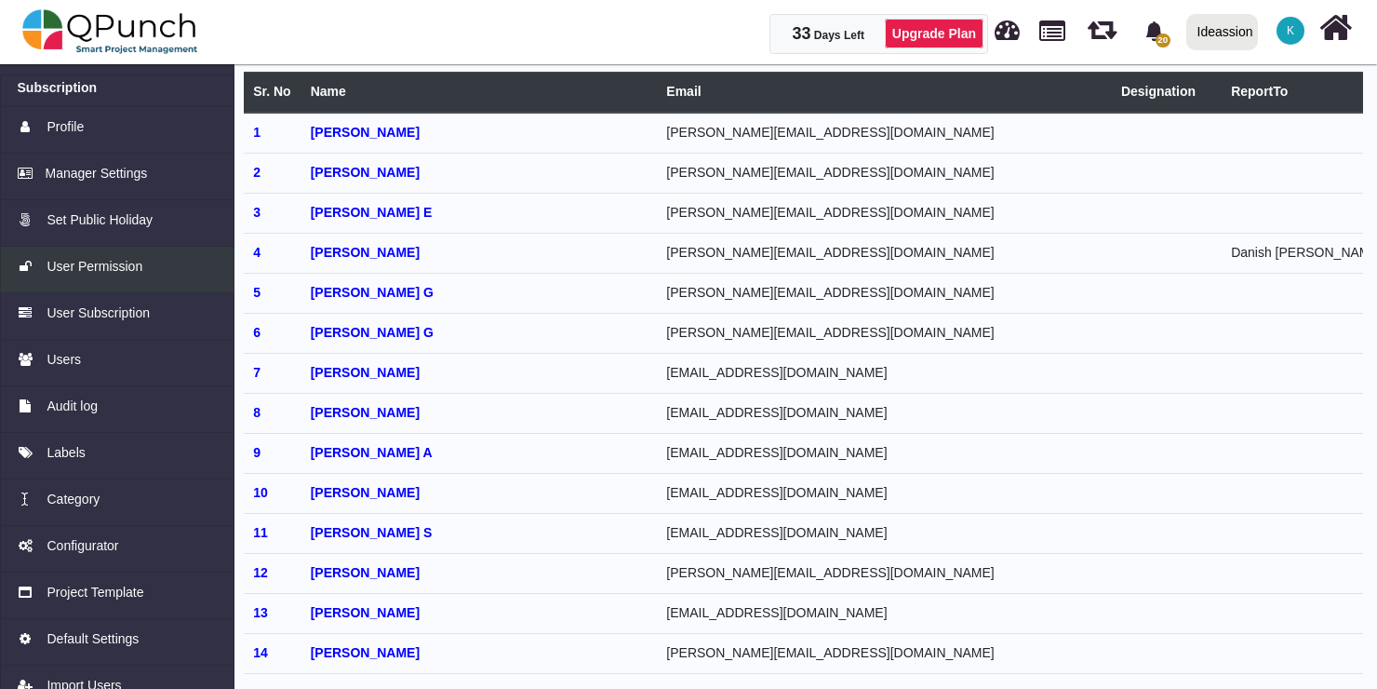
click at [112, 272] on span "User Permission" at bounding box center [95, 267] width 96 height 20
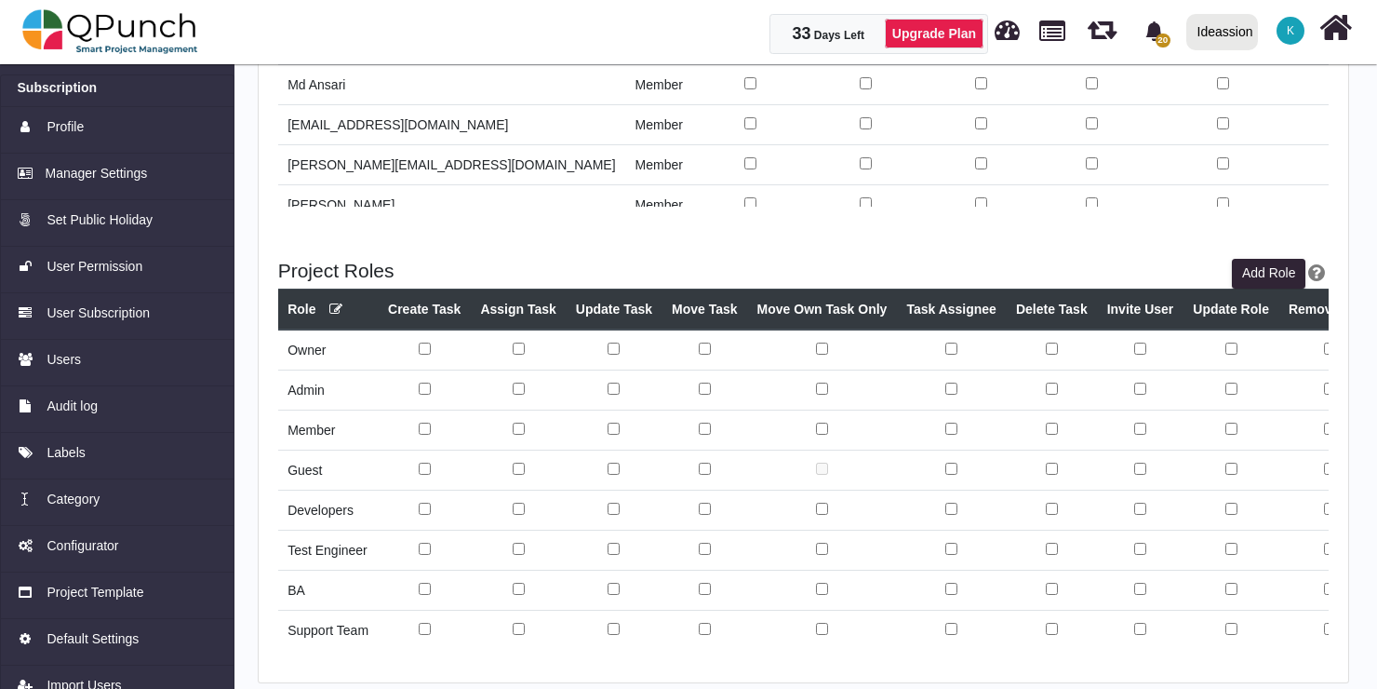
scroll to position [454, 0]
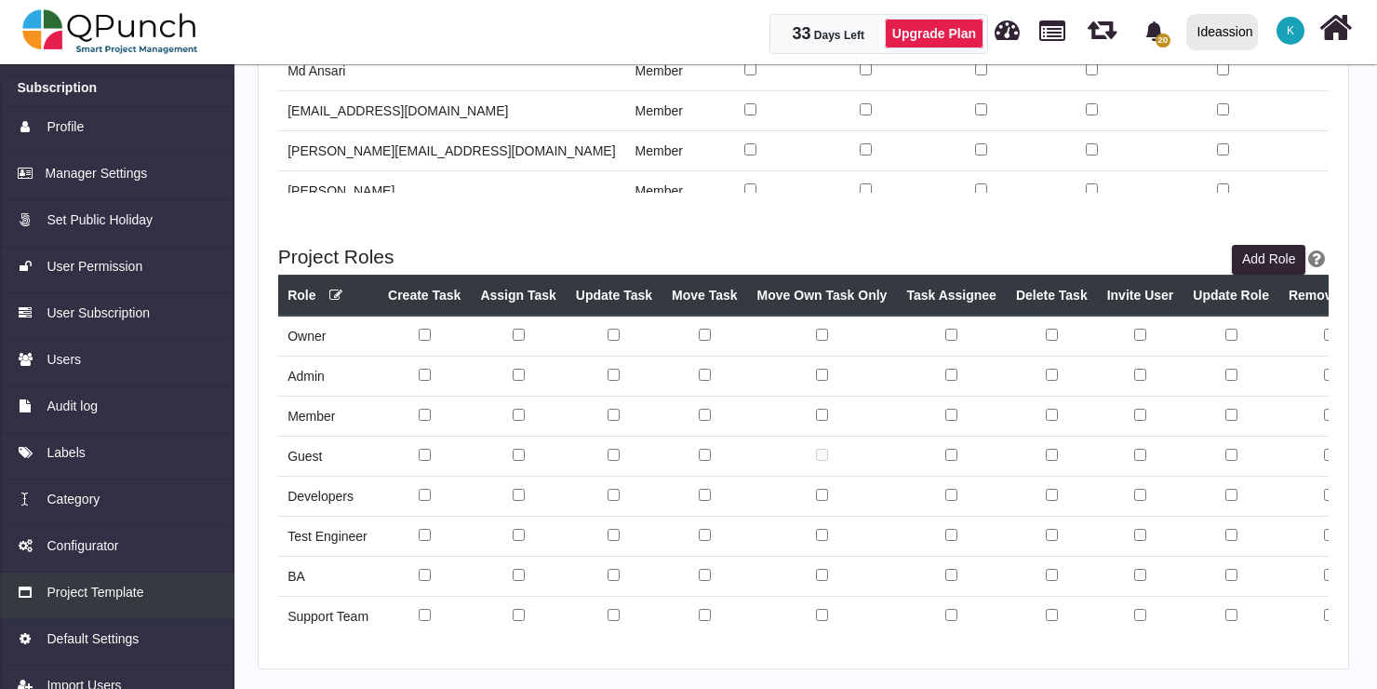
click at [113, 589] on span "Project Template" at bounding box center [95, 592] width 97 height 20
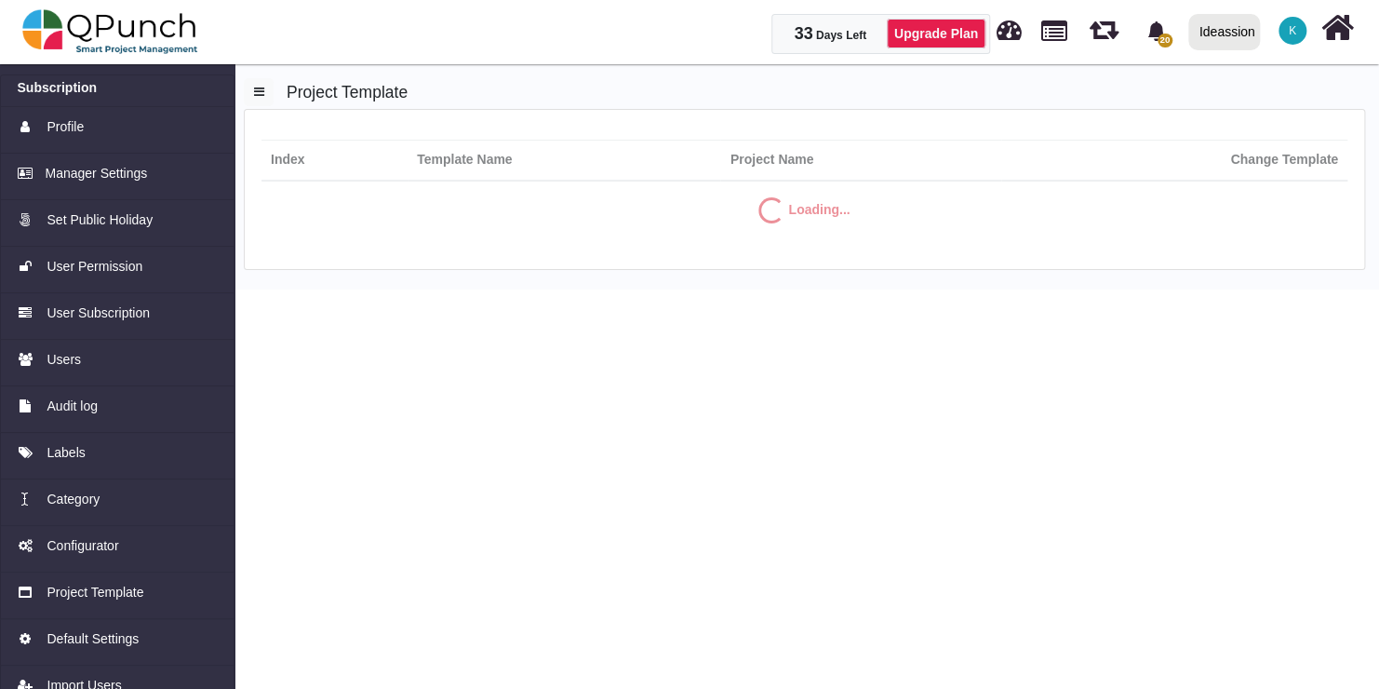
select select "**"
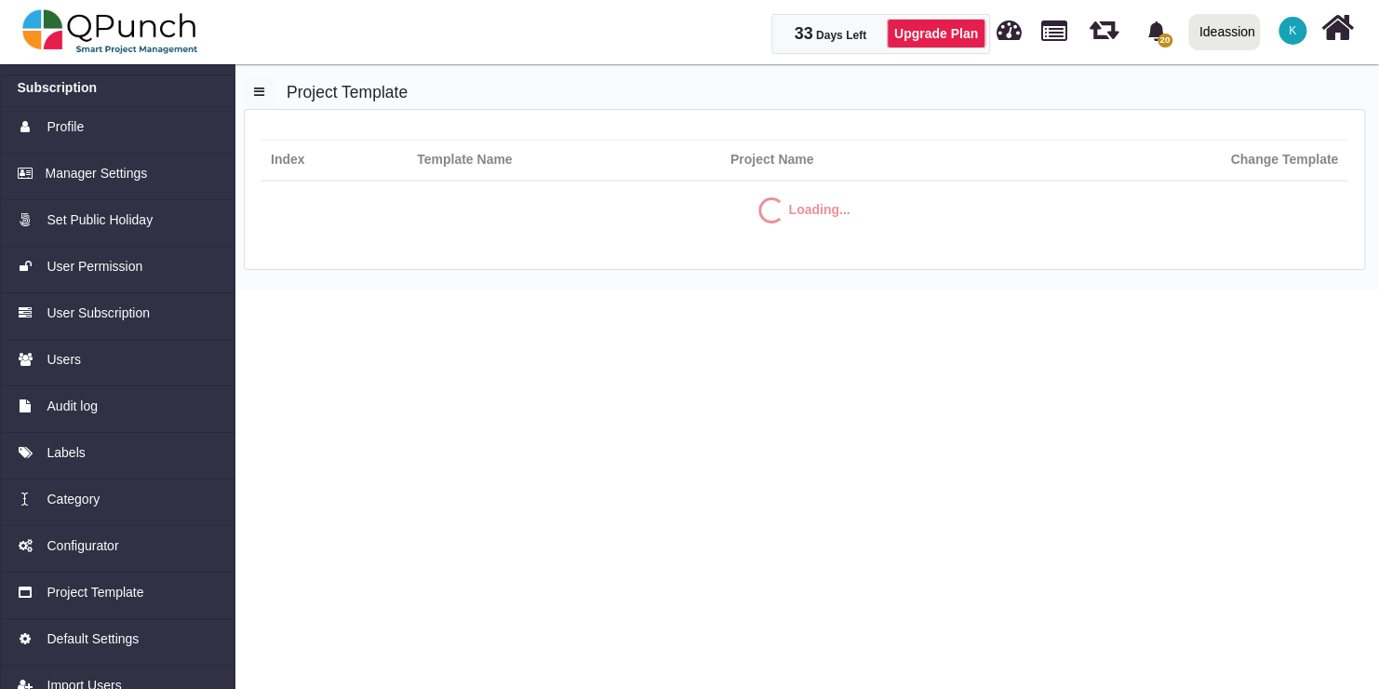
select select "**"
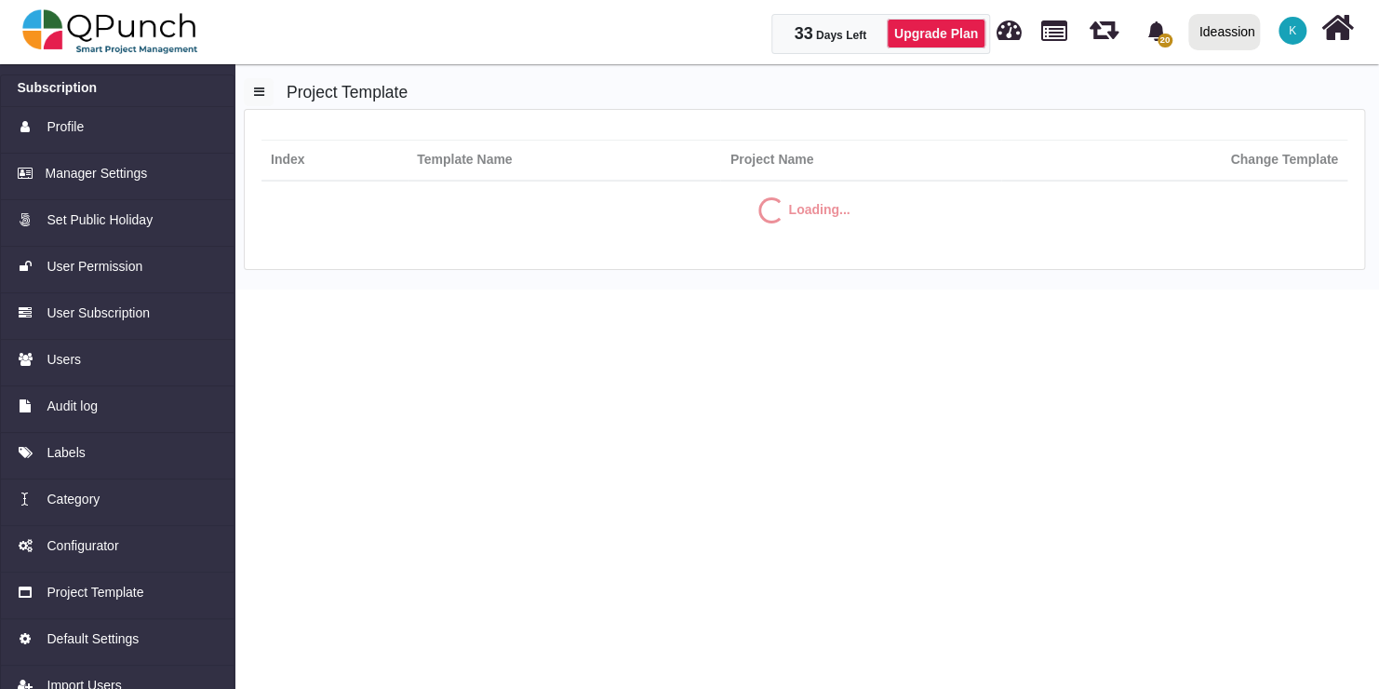
select select "**"
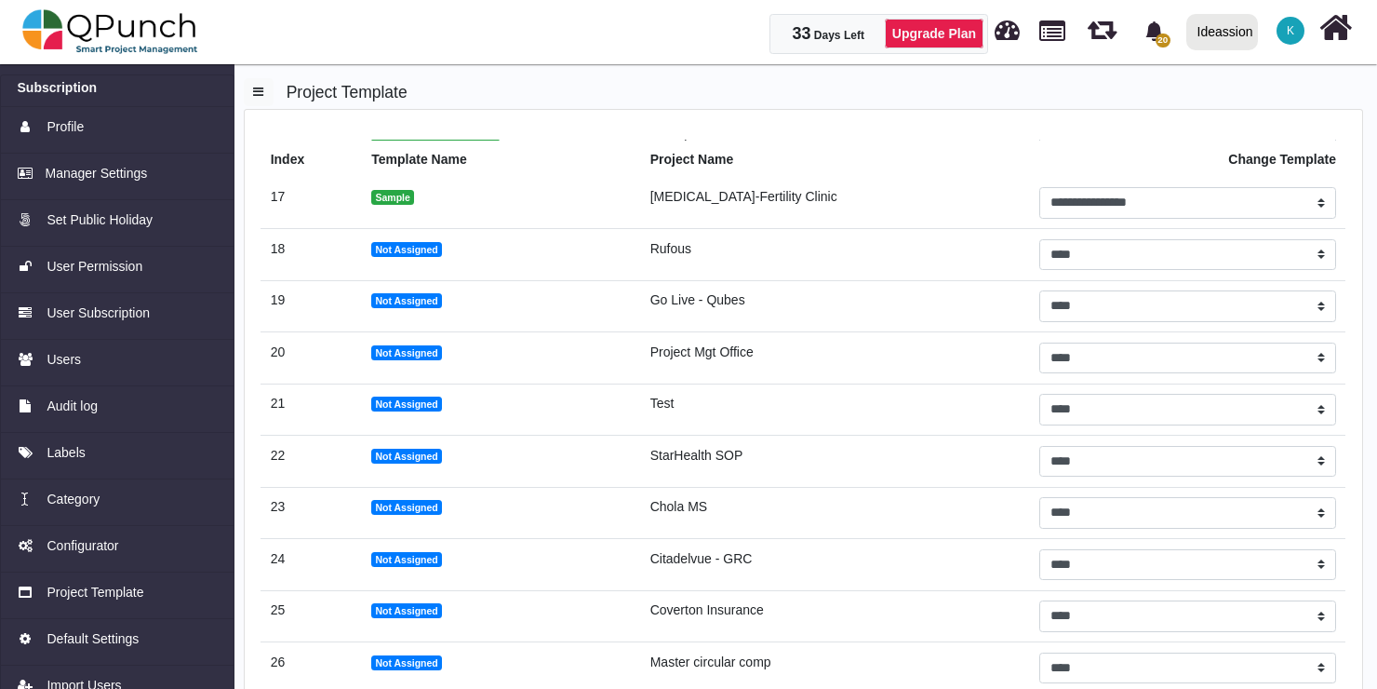
scroll to position [151, 0]
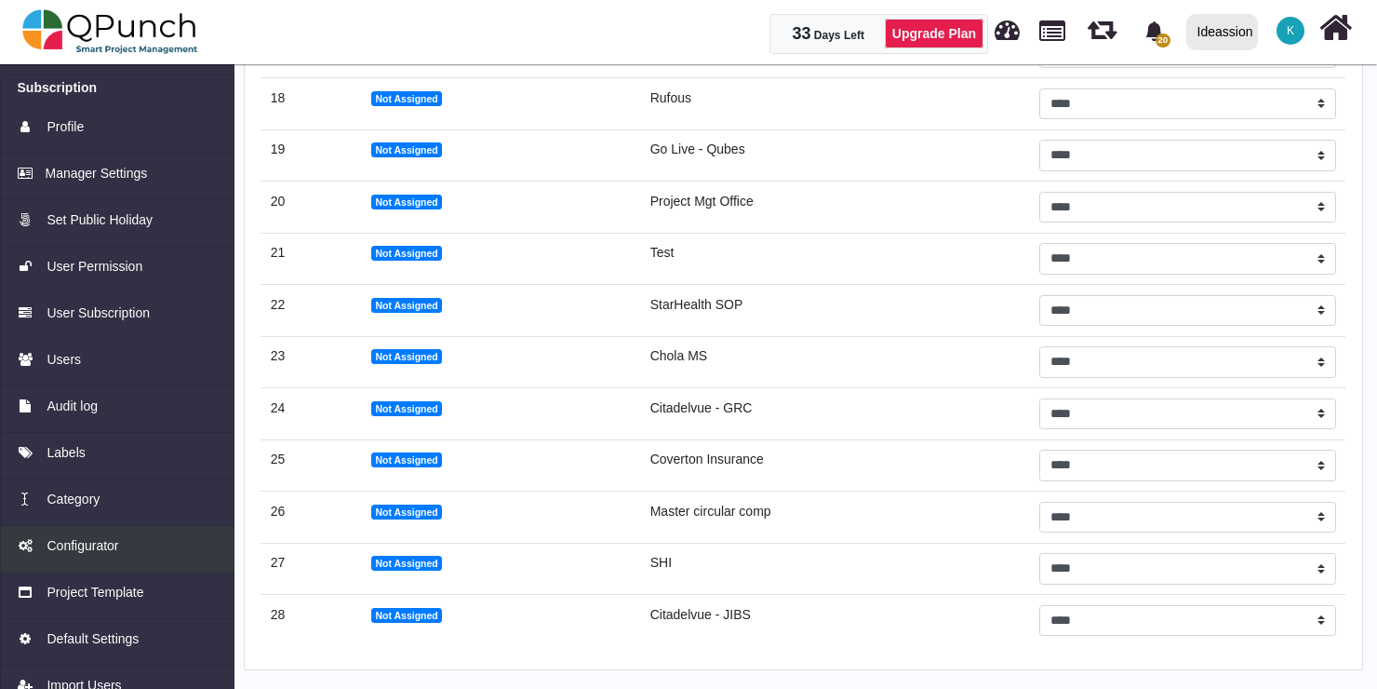
click at [83, 536] on span "Configurator" at bounding box center [83, 546] width 72 height 20
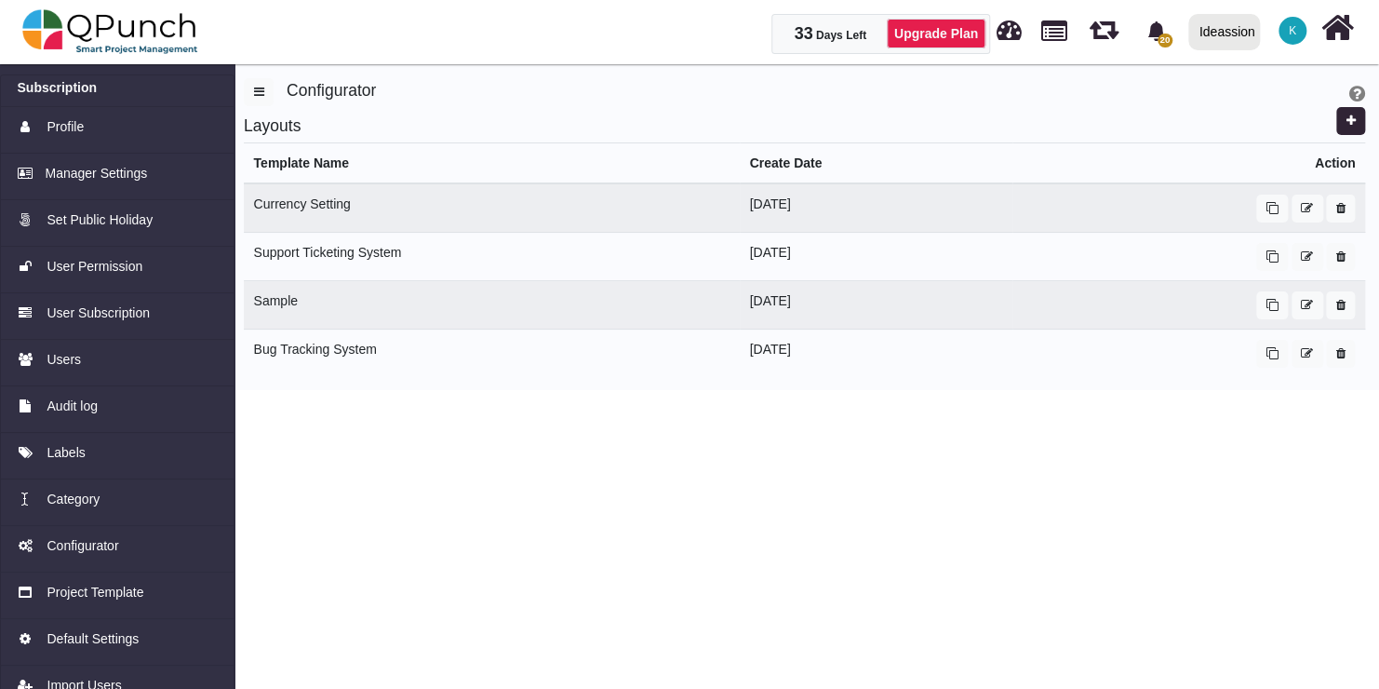
click at [531, 390] on html "33 Days Left Upgrade Plan 20 Notification Clear Product Release [GEOGRAPHIC_DAT…" at bounding box center [689, 195] width 1379 height 390
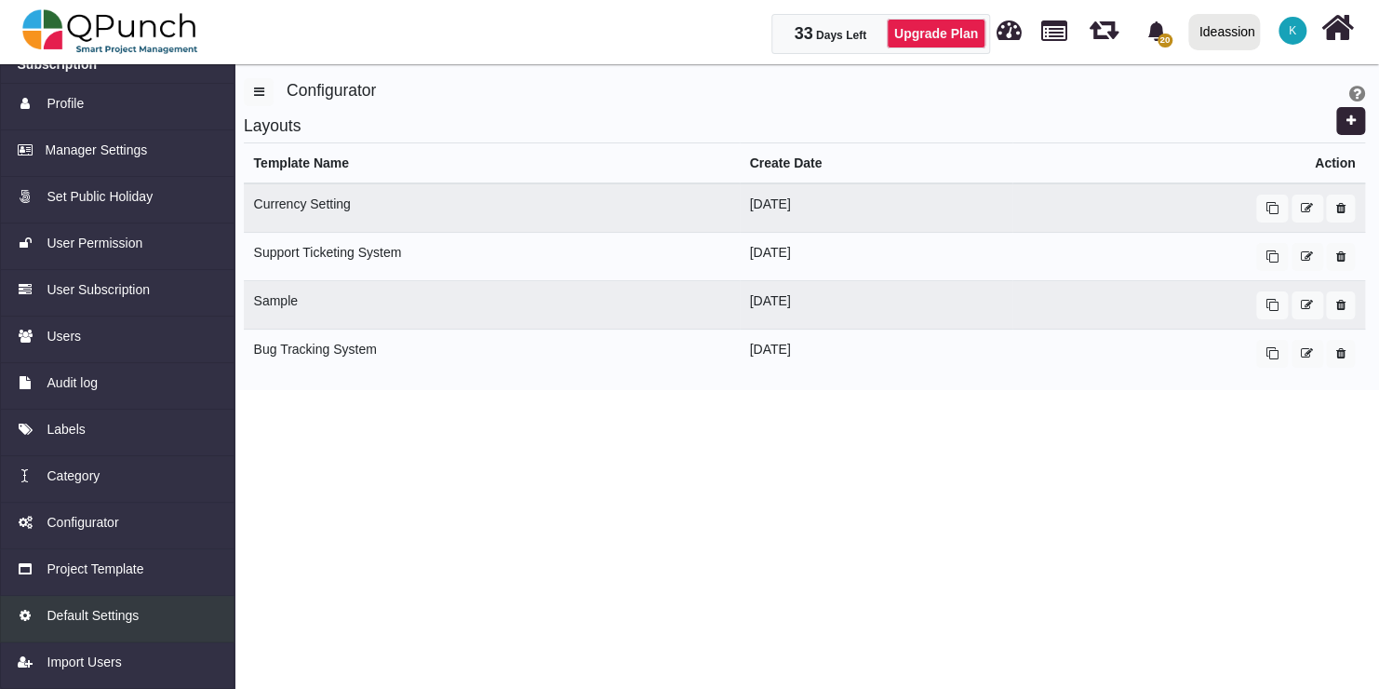
click at [98, 607] on span "Default Settings" at bounding box center [93, 616] width 92 height 20
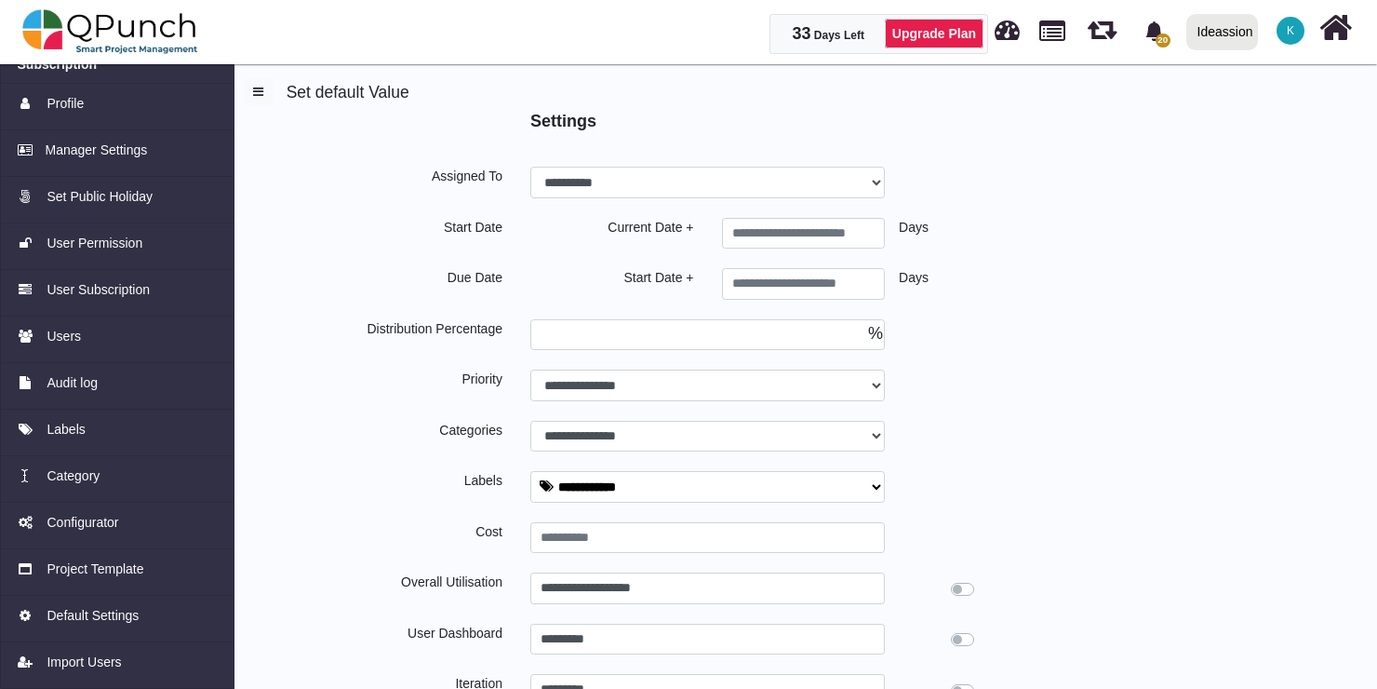
type input "*"
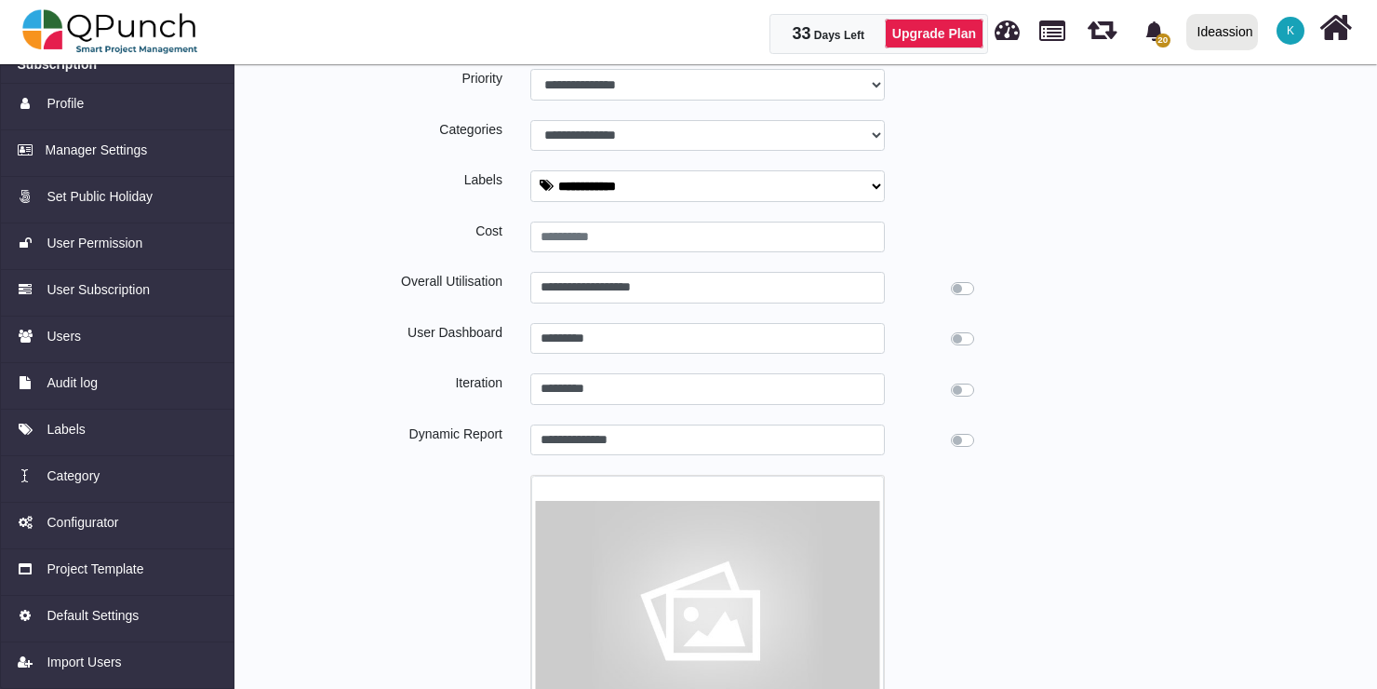
scroll to position [510, 0]
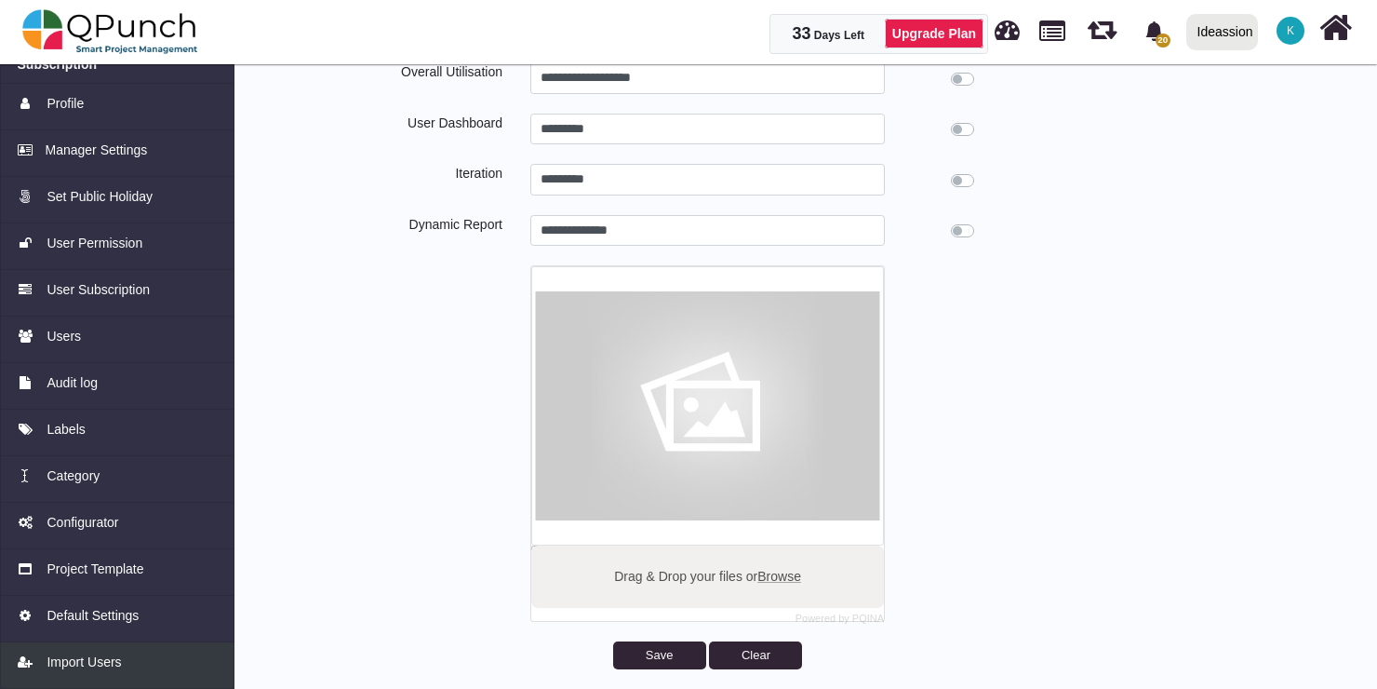
click at [86, 659] on span "Import Users" at bounding box center [84, 662] width 74 height 20
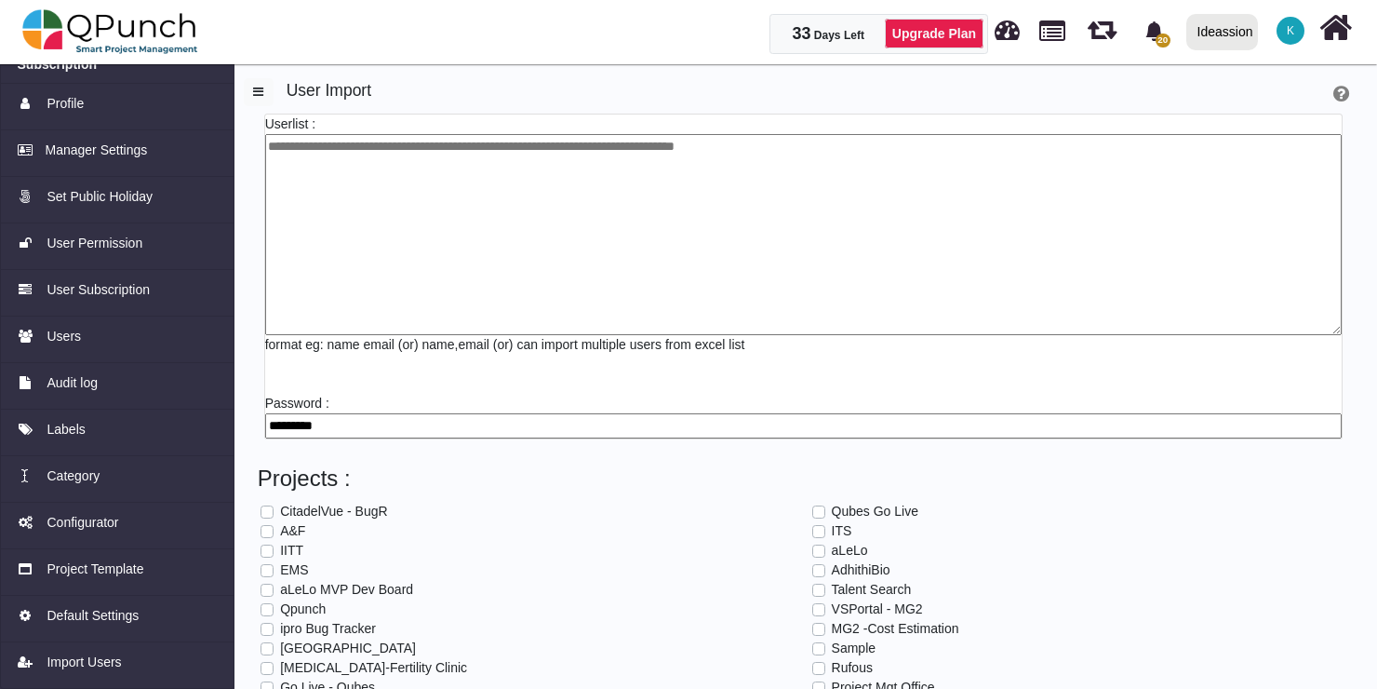
click at [367, 185] on textarea at bounding box center [803, 234] width 1077 height 201
click at [465, 179] on textarea at bounding box center [803, 234] width 1077 height 201
paste textarea "**********"
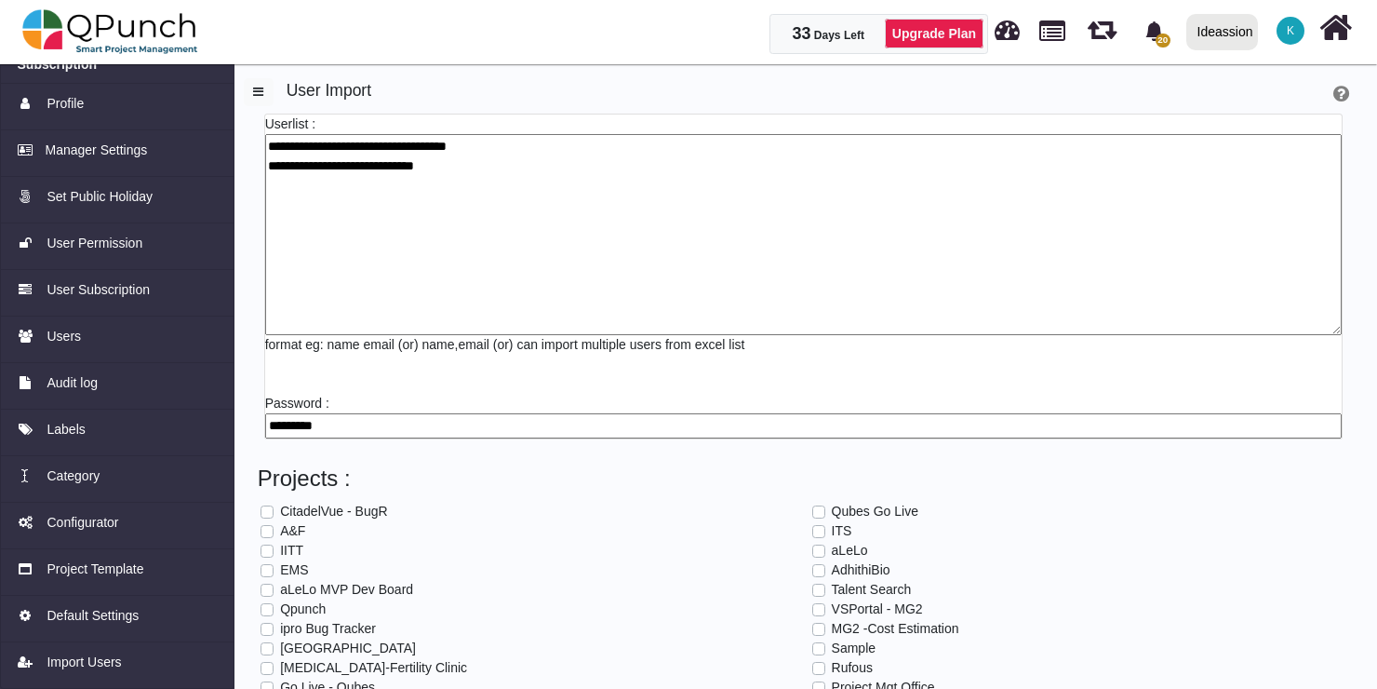
scroll to position [123, 0]
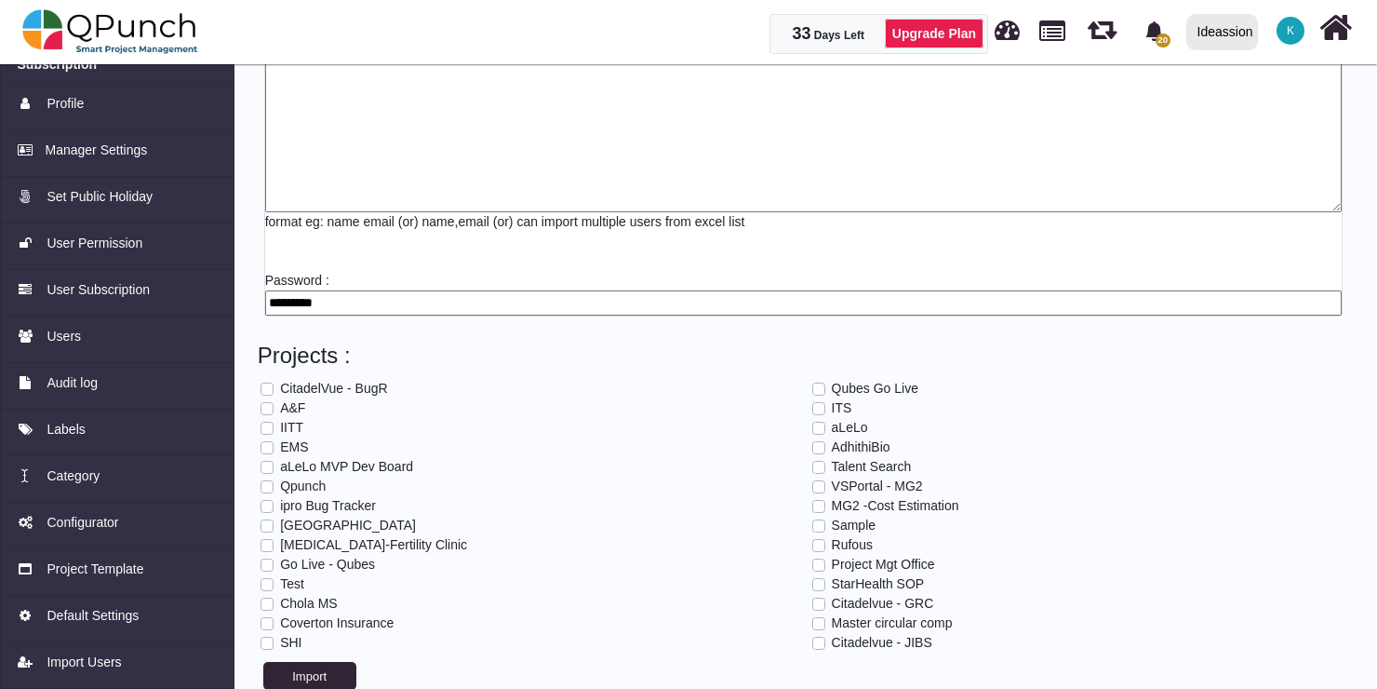
type textarea "**********"
click at [832, 640] on label "Citadelvue - JIBS" at bounding box center [882, 643] width 100 height 20
click at [302, 670] on button "Import" at bounding box center [309, 676] width 93 height 28
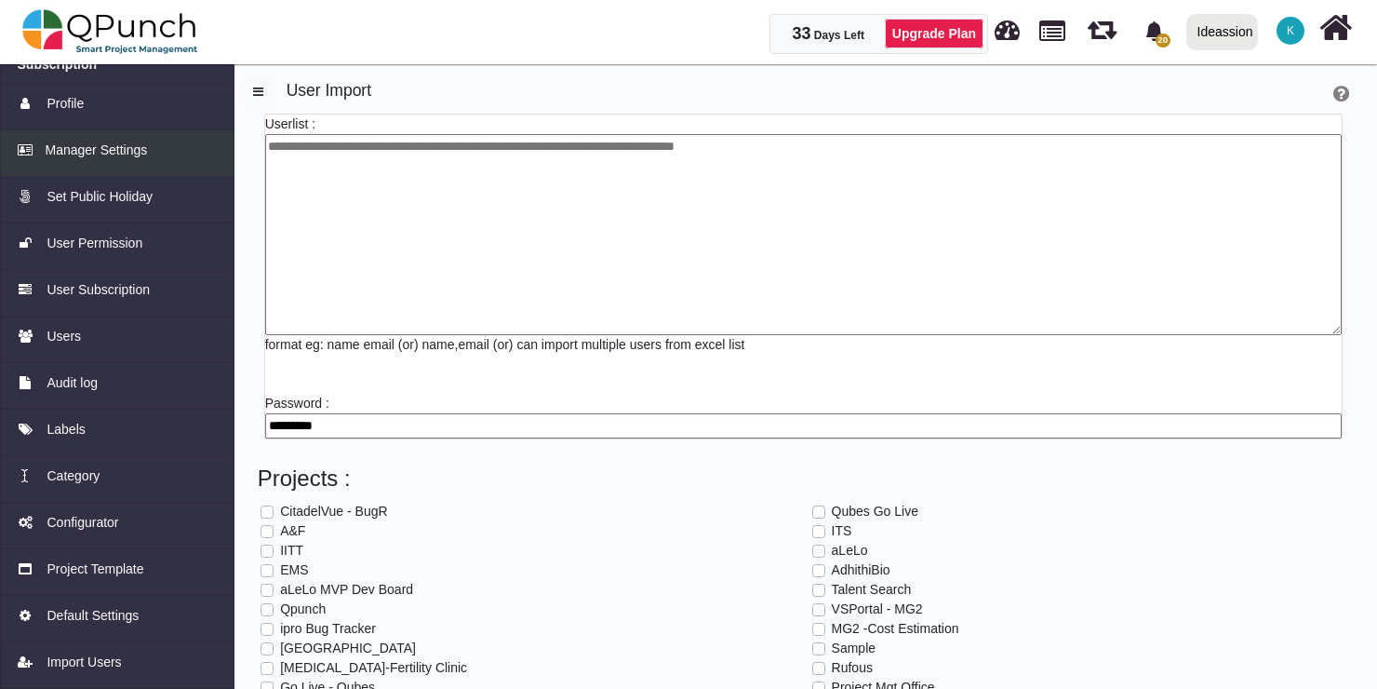
scroll to position [0, 0]
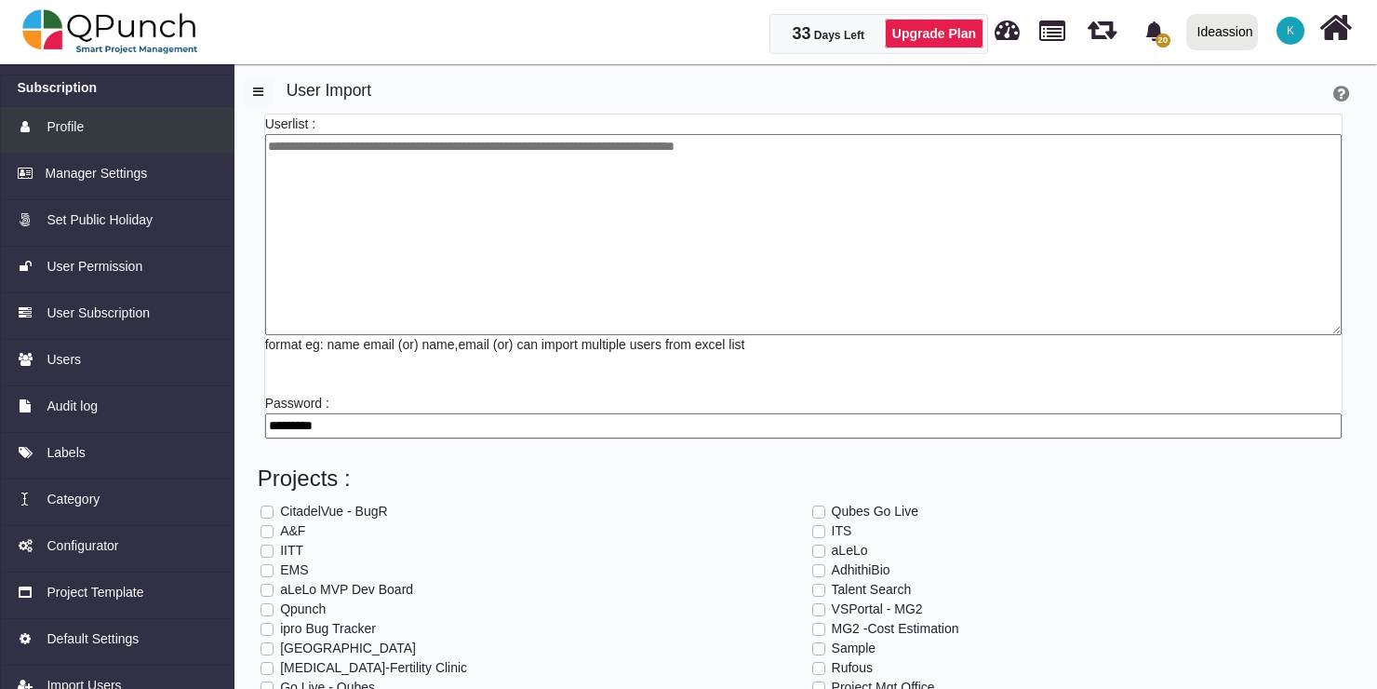
click at [68, 124] on span "Profile" at bounding box center [65, 127] width 37 height 20
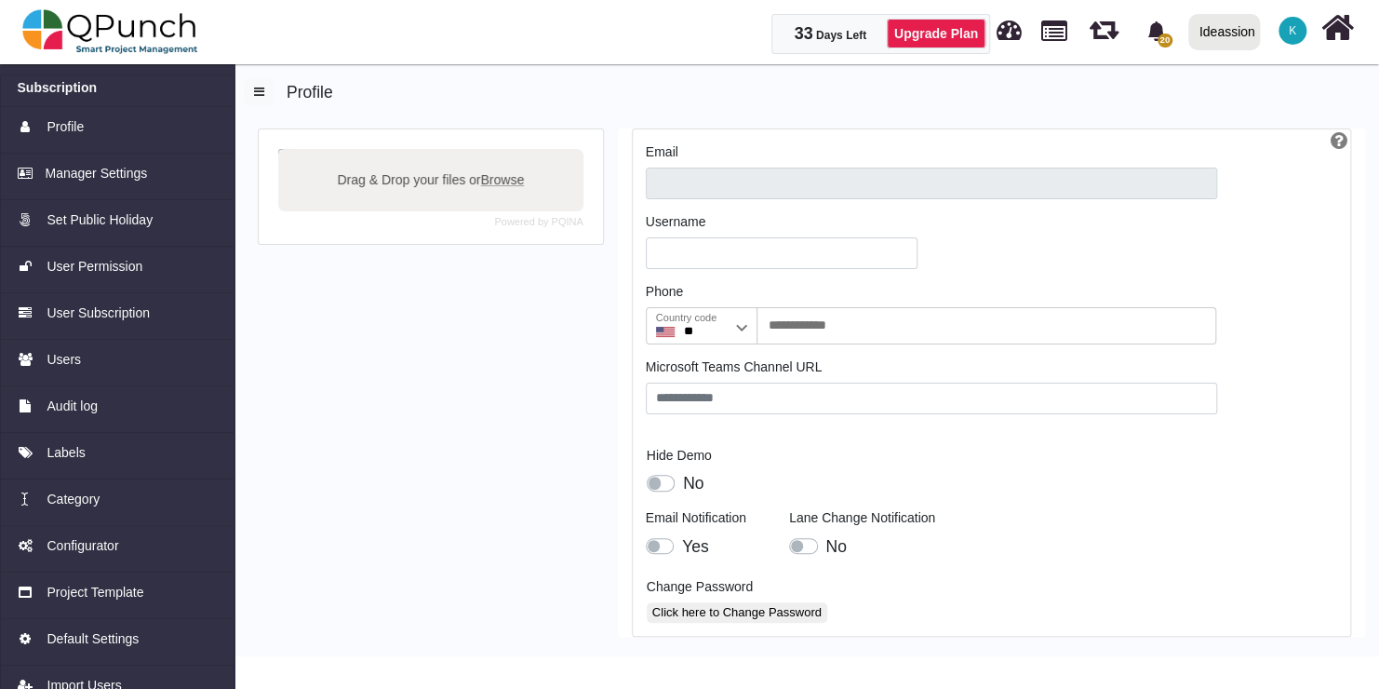
type input "**********"
type input "*******"
click at [1331, 34] on icon at bounding box center [1337, 27] width 33 height 35
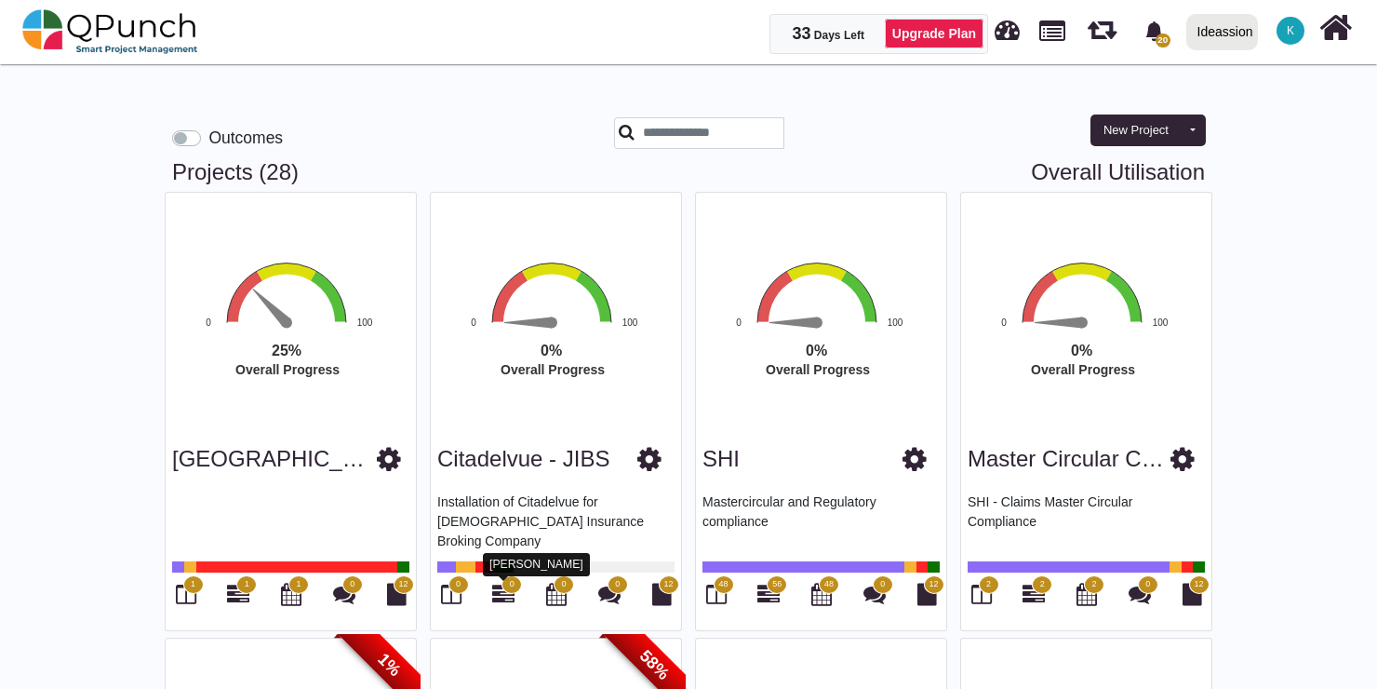
click at [507, 597] on icon at bounding box center [503, 593] width 22 height 22
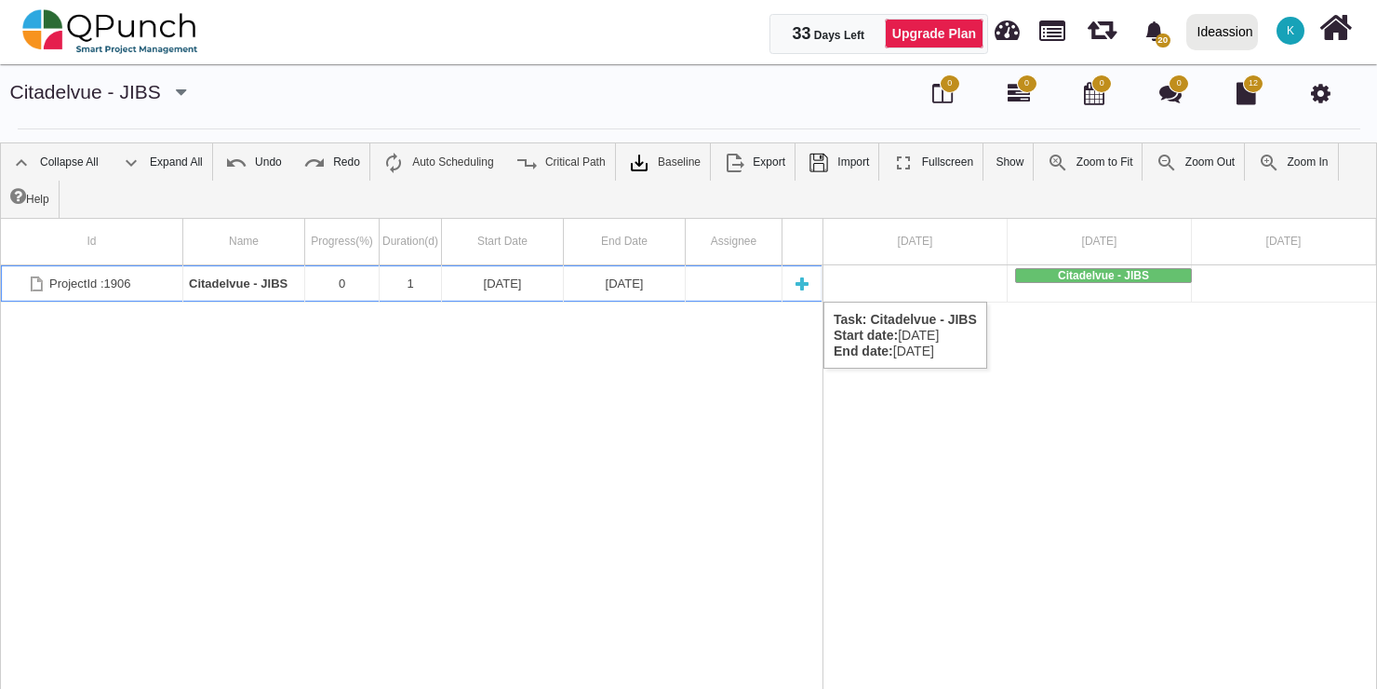
click at [801, 283] on div "New task" at bounding box center [802, 283] width 28 height 36
select select "**"
select select "*"
select select "****"
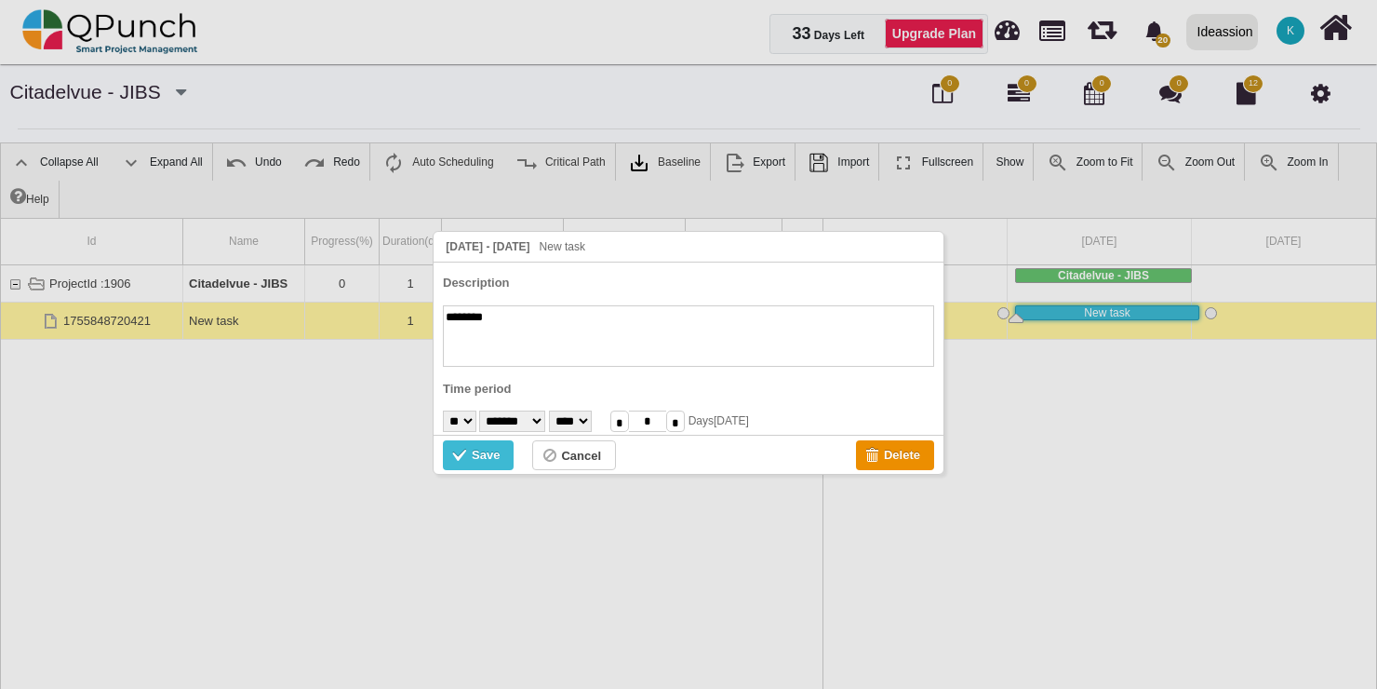
type textarea "*"
type textarea "**********"
click at [472, 421] on select "* * * * * * * * * ** ** ** ** ** ** ** ** ** ** ** ** ** ** ** ** ** ** ** ** *…" at bounding box center [459, 420] width 33 height 21
select select "**"
click at [443, 410] on select "* * * * * * * * * ** ** ** ** ** ** ** ** ** ** ** ** ** ** ** ** ** ** ** ** *…" at bounding box center [459, 420] width 33 height 21
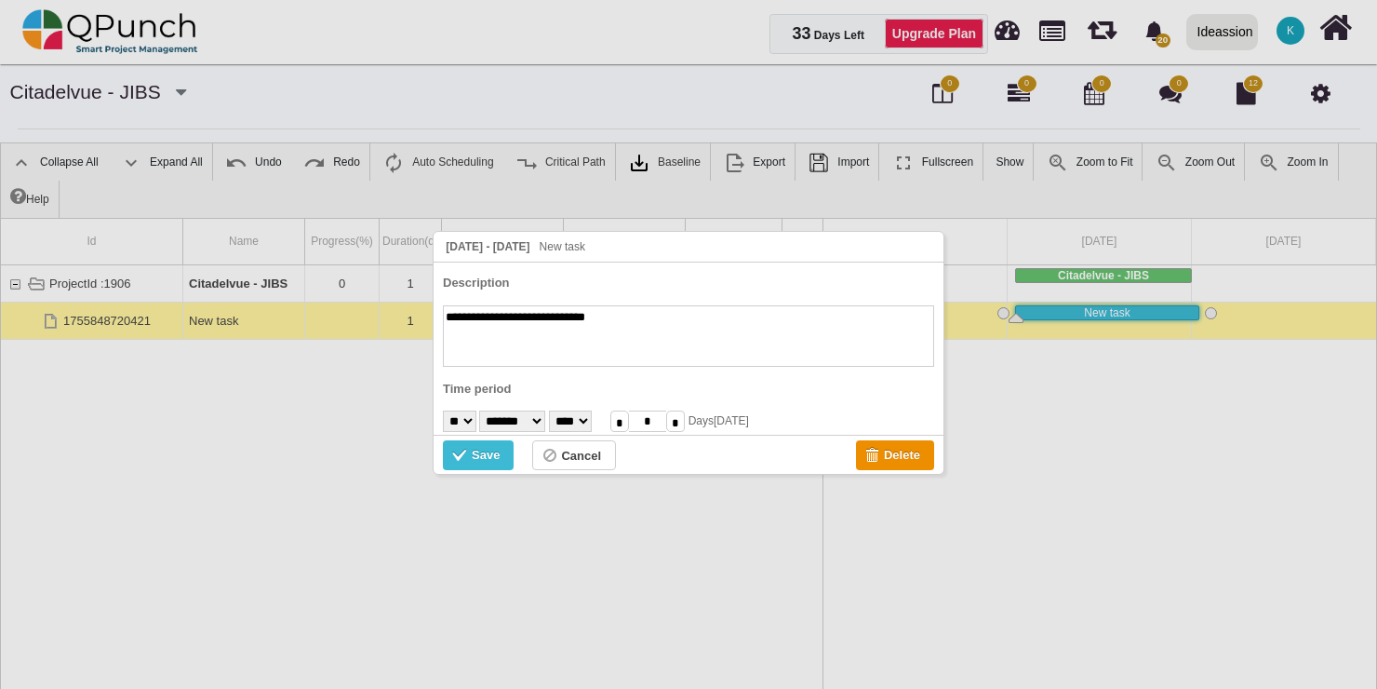
click at [685, 426] on input "*" at bounding box center [675, 420] width 19 height 21
type input "*"
click at [481, 461] on div "Save" at bounding box center [486, 455] width 28 height 20
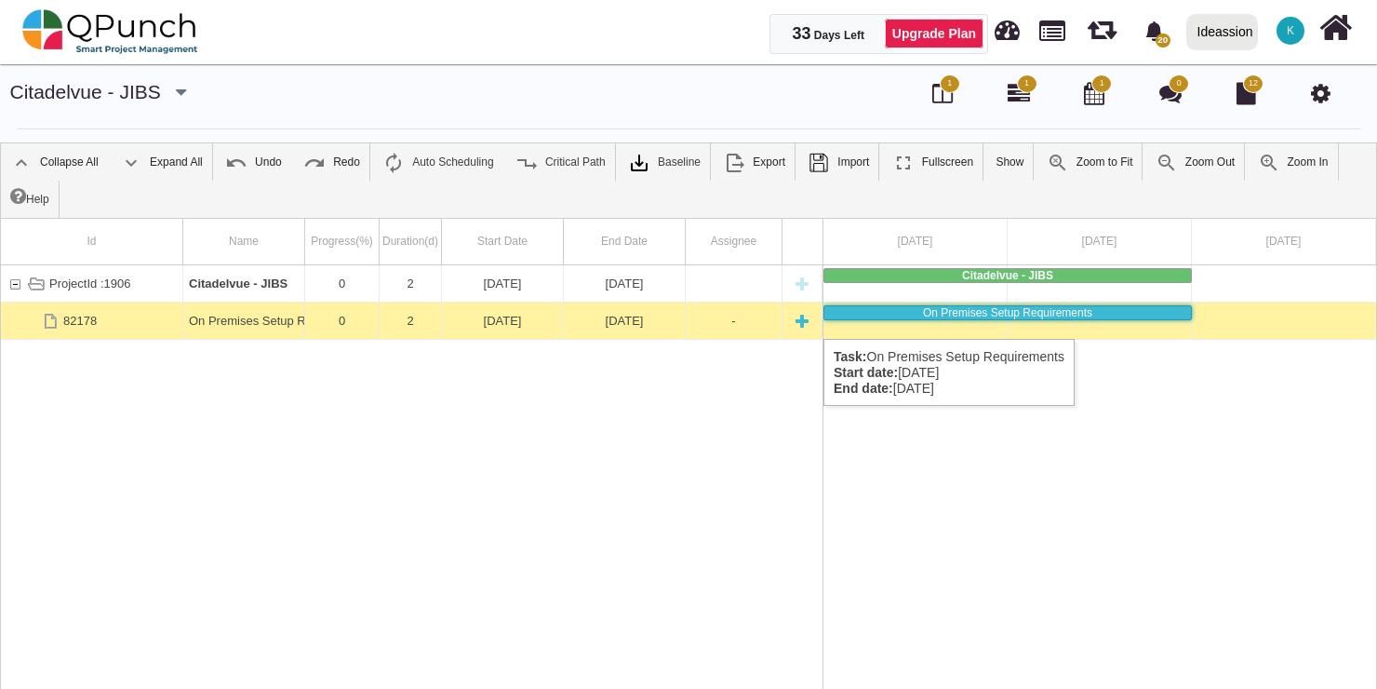
click at [811, 320] on div "New task" at bounding box center [802, 320] width 28 height 36
type textarea "********"
type input "*"
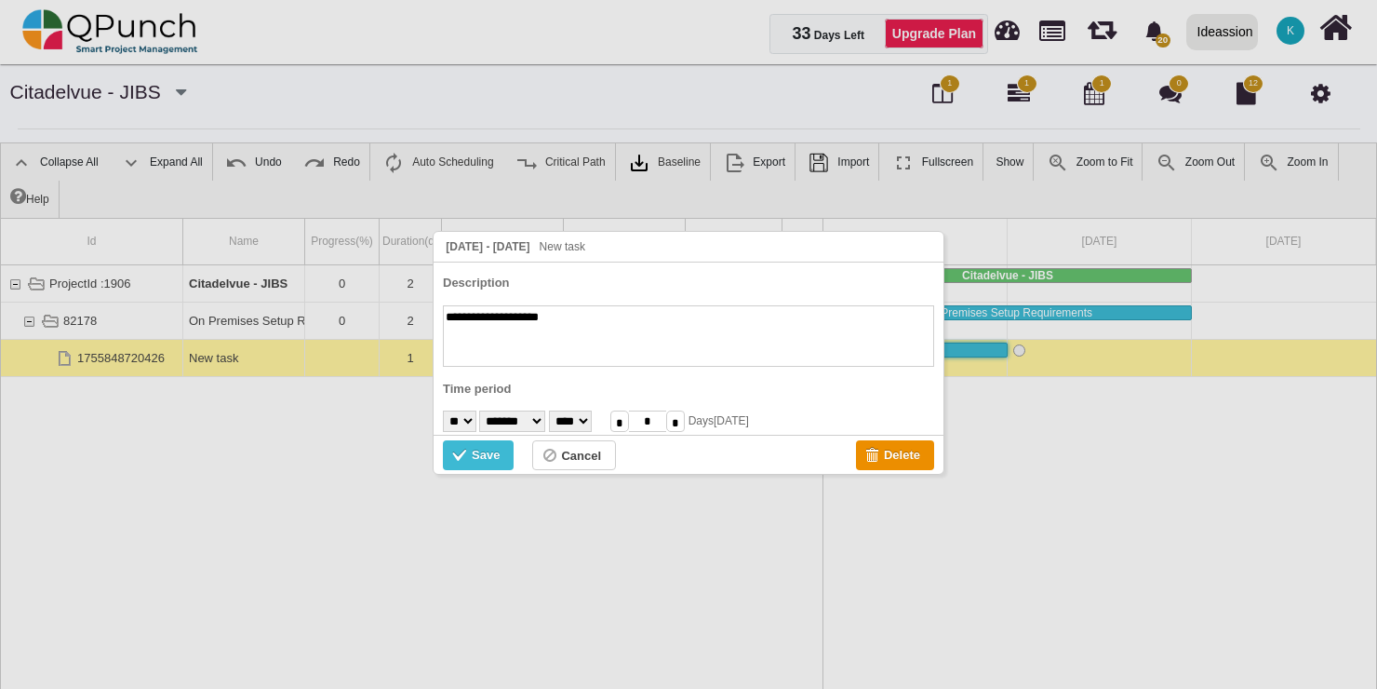
type textarea "**********"
click at [476, 425] on select "* * * * * * * * * ** ** ** ** ** ** ** ** ** ** ** ** ** ** ** ** ** ** ** ** *…" at bounding box center [459, 420] width 33 height 21
select select "**"
click at [443, 410] on select "* * * * * * * * * ** ** ** ** ** ** ** ** ** ** ** ** ** ** ** ** ** ** ** ** *…" at bounding box center [459, 420] width 33 height 21
click at [486, 454] on div "Save" at bounding box center [486, 455] width 28 height 20
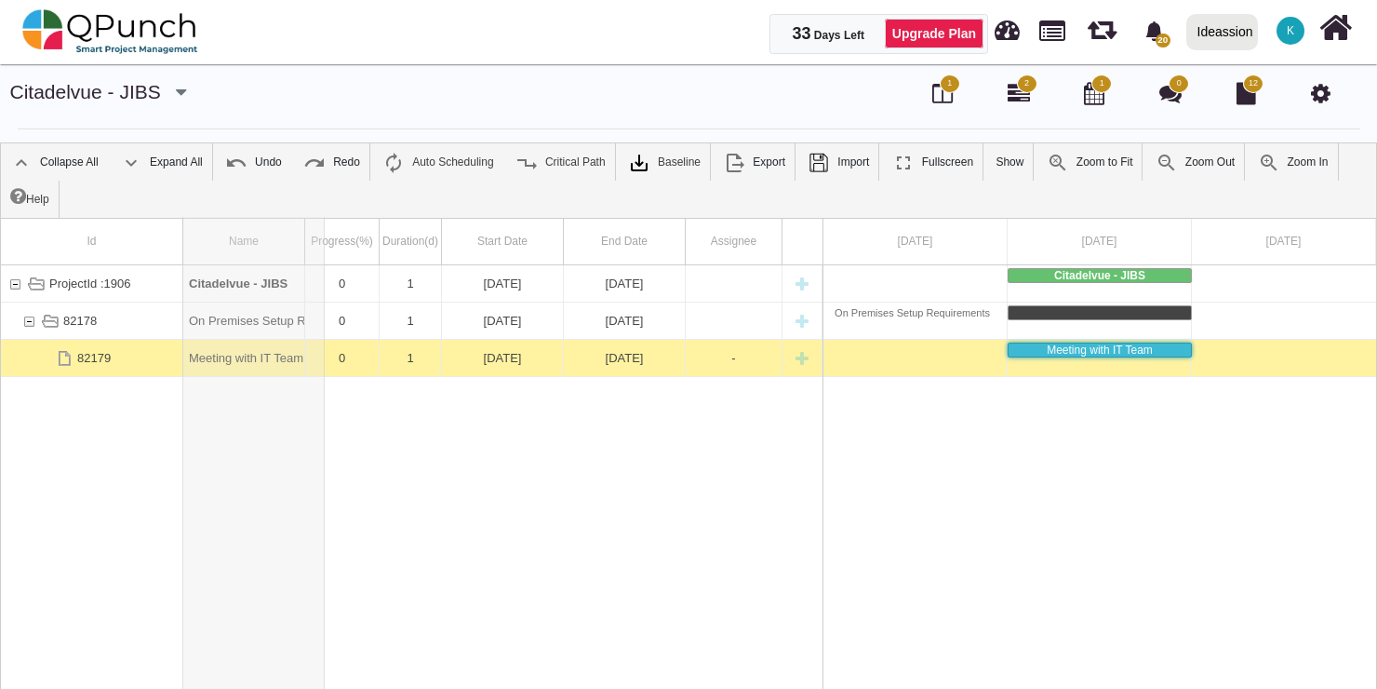
drag, startPoint x: 305, startPoint y: 228, endPoint x: 325, endPoint y: 228, distance: 19.5
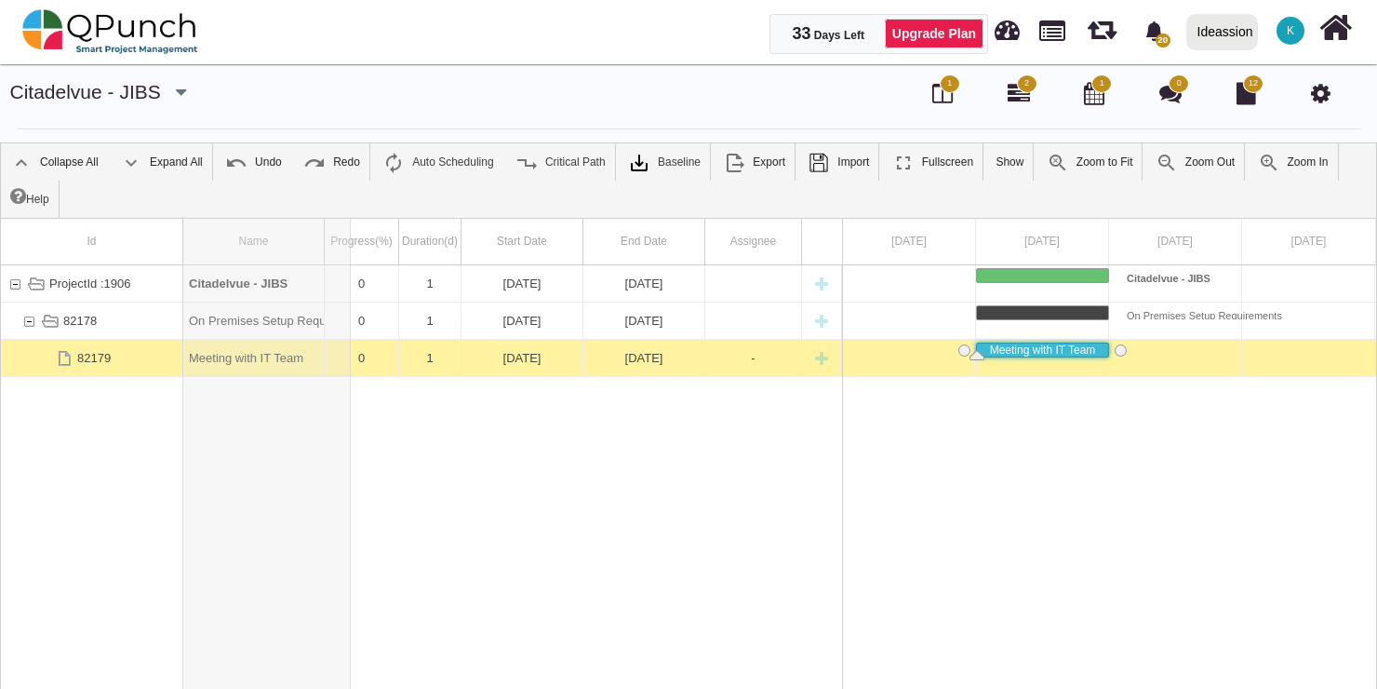
drag, startPoint x: 325, startPoint y: 228, endPoint x: 351, endPoint y: 230, distance: 26.1
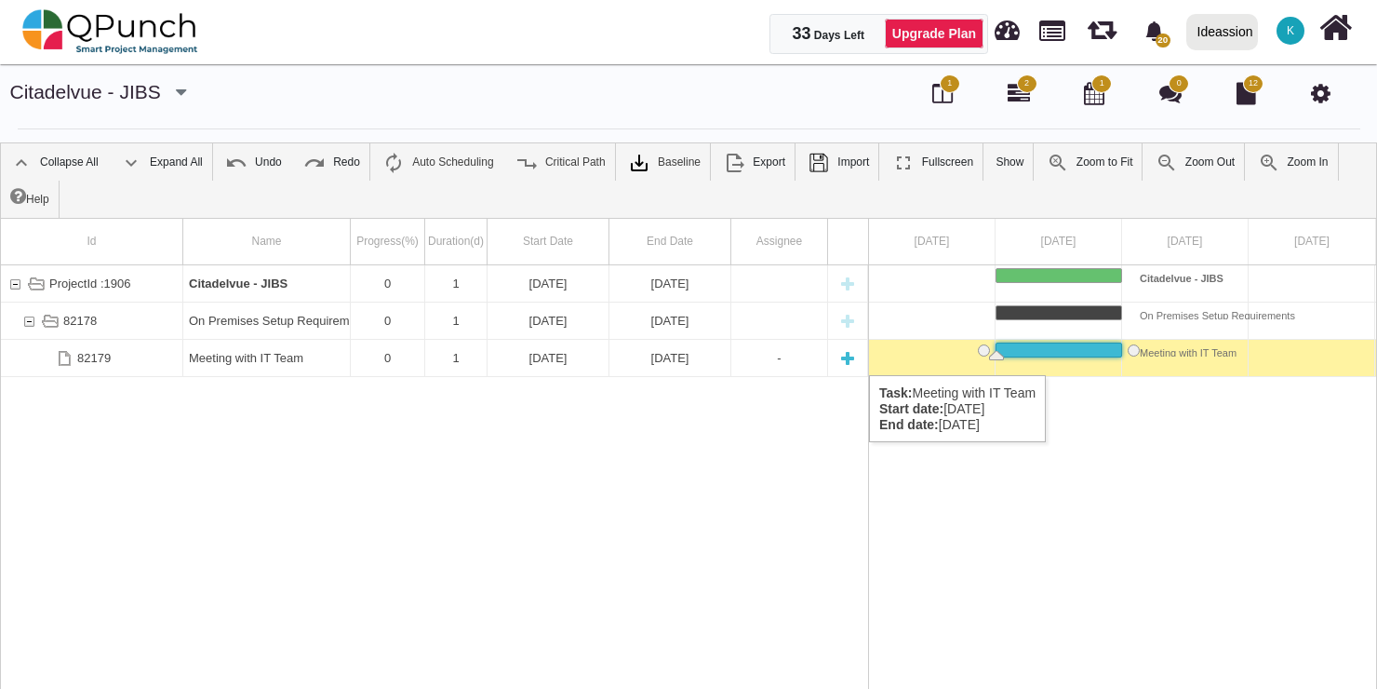
click at [249, 356] on div "Meeting with IT Team" at bounding box center [266, 358] width 155 height 36
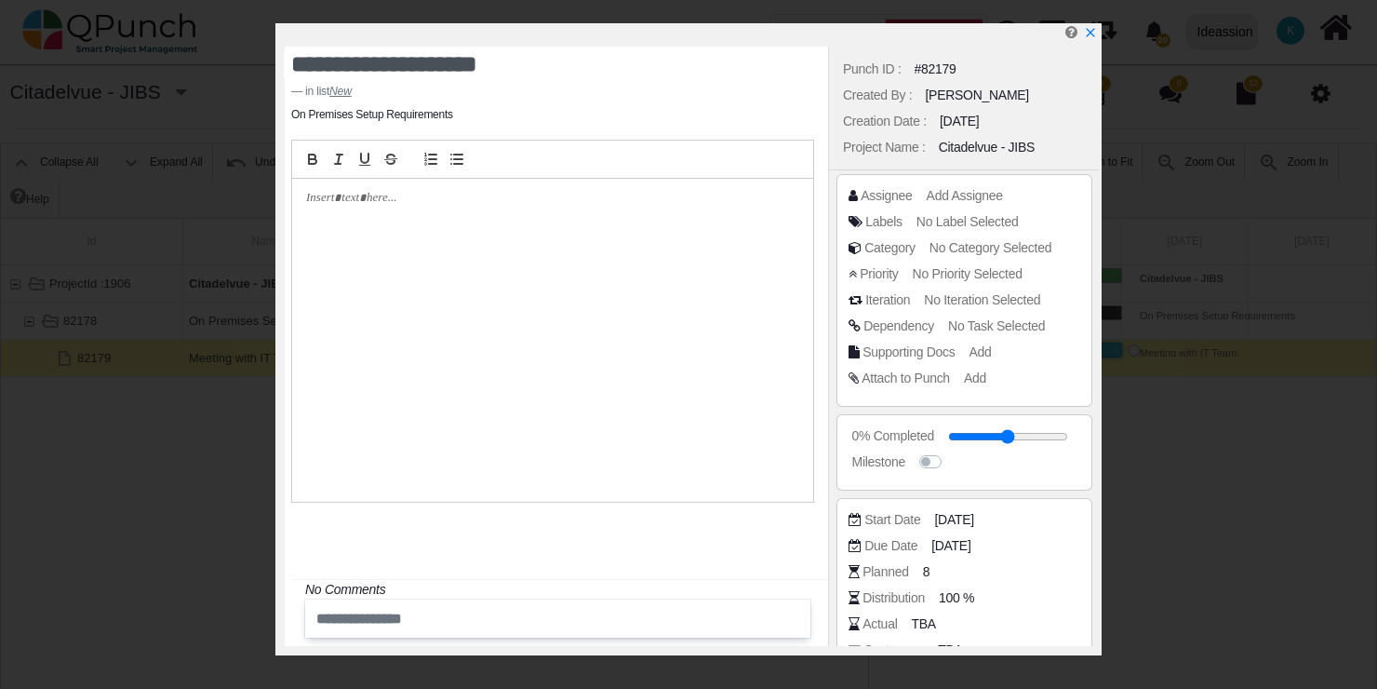
click at [351, 232] on div at bounding box center [552, 340] width 521 height 323
click at [433, 156] on icon "button" at bounding box center [430, 159] width 17 height 17
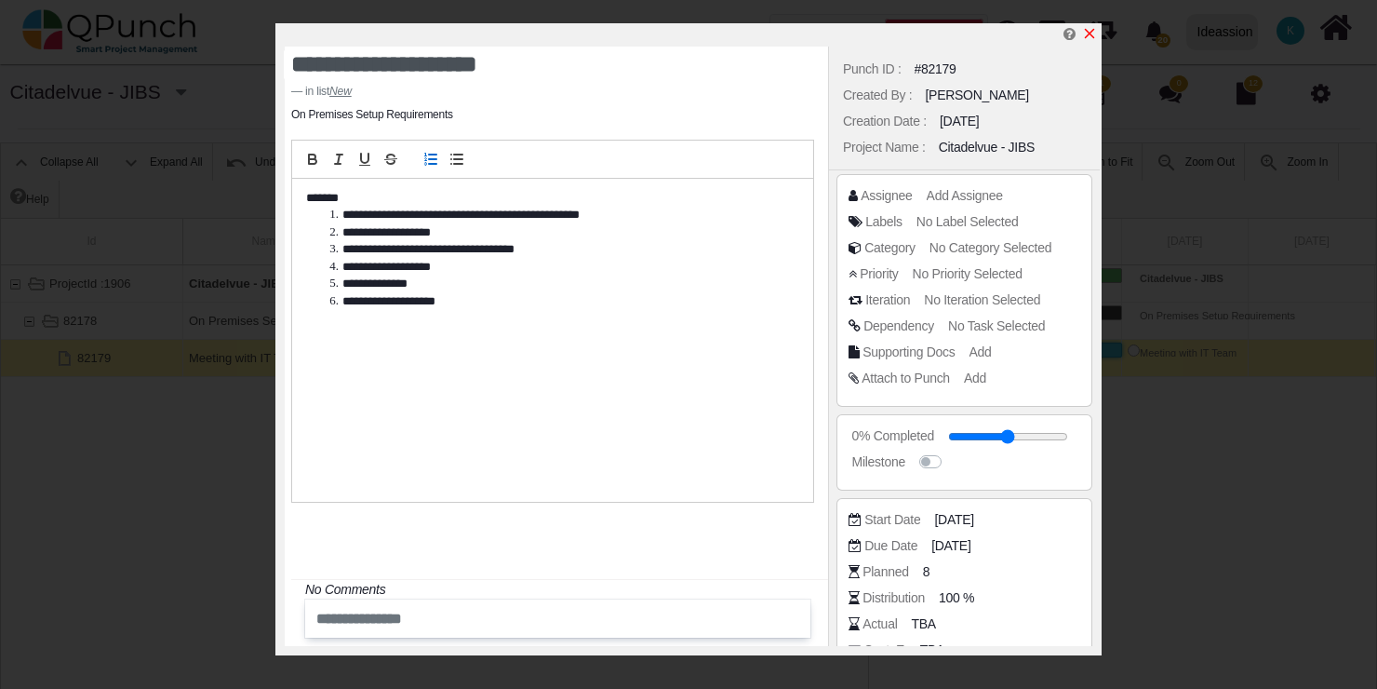
click at [1091, 28] on icon "x" at bounding box center [1089, 33] width 15 height 15
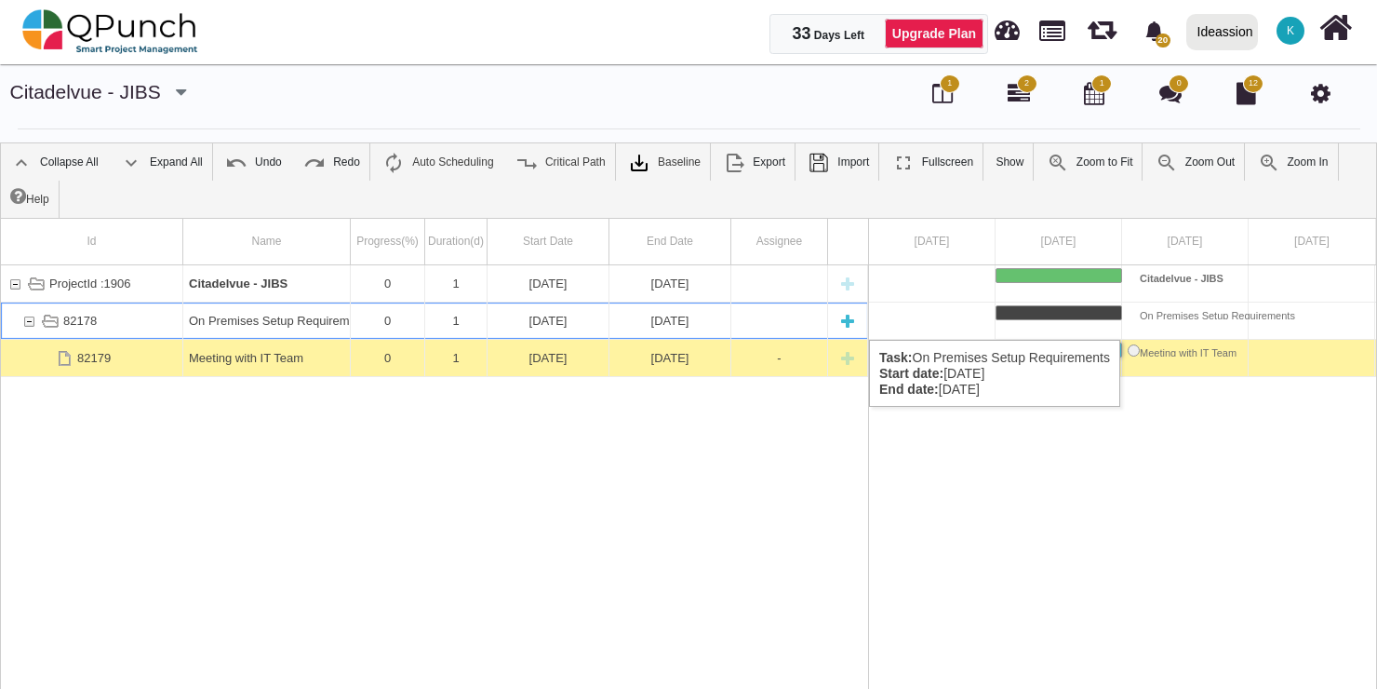
click at [849, 321] on div "New task" at bounding box center [848, 320] width 28 height 36
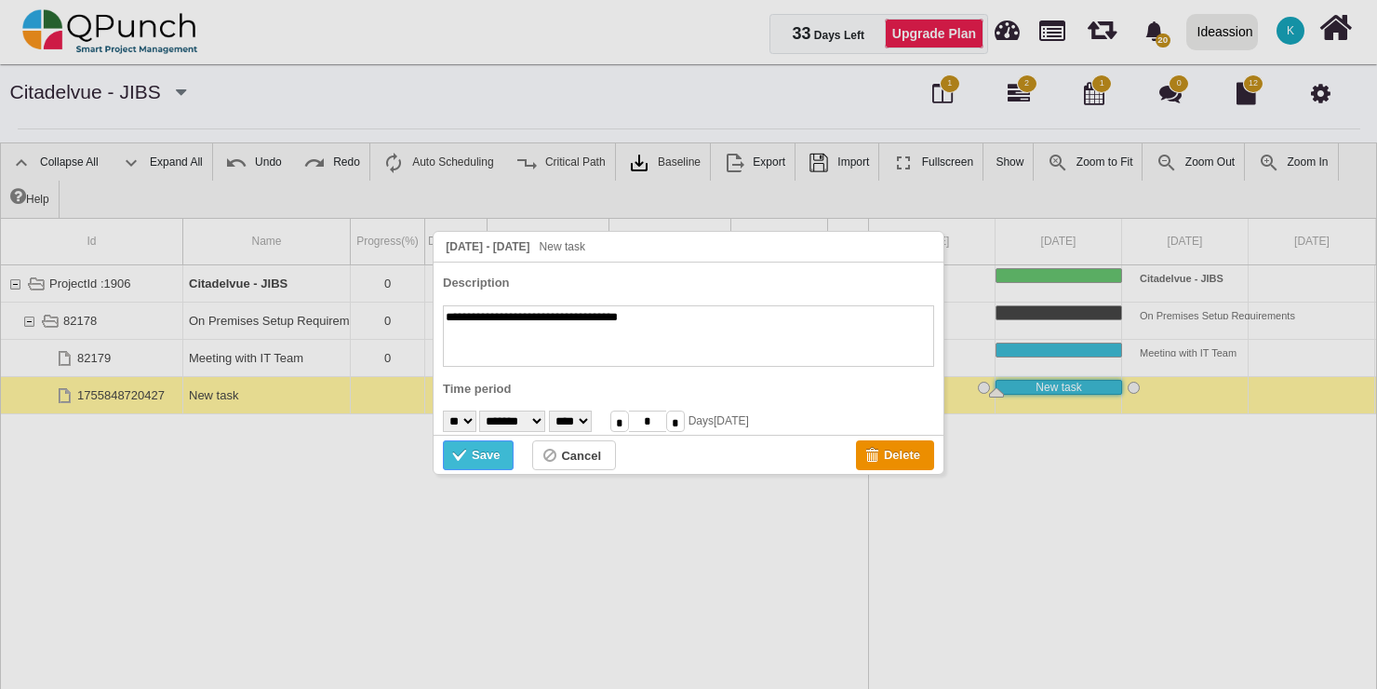
click at [485, 449] on div "Save" at bounding box center [486, 455] width 28 height 20
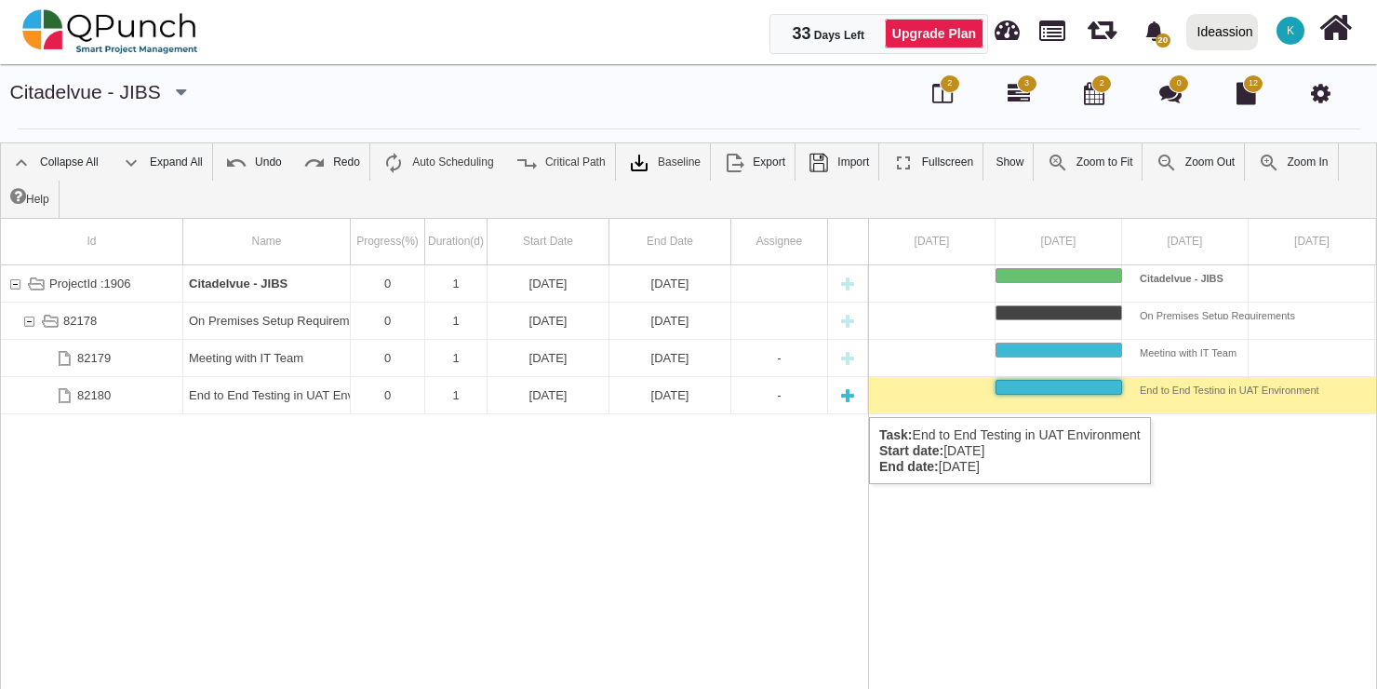
click at [849, 398] on div "New task" at bounding box center [848, 395] width 28 height 36
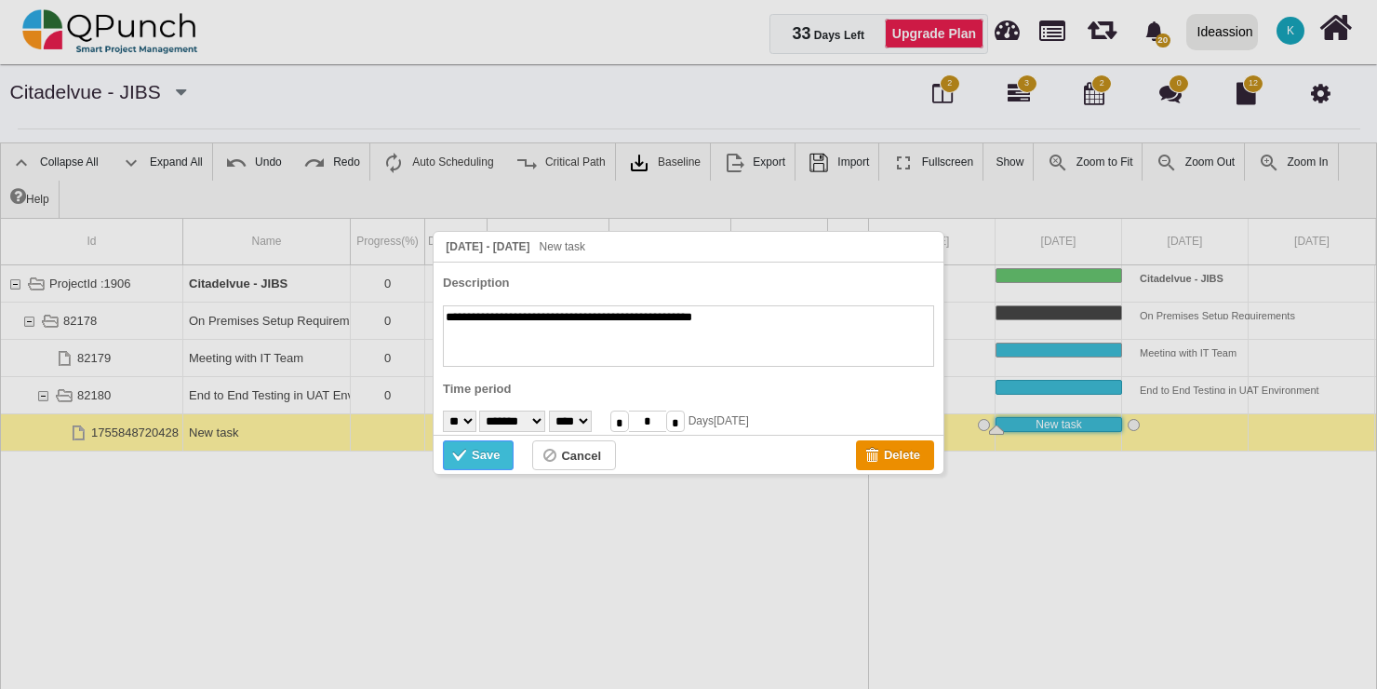
click at [481, 450] on div "Save" at bounding box center [486, 455] width 28 height 20
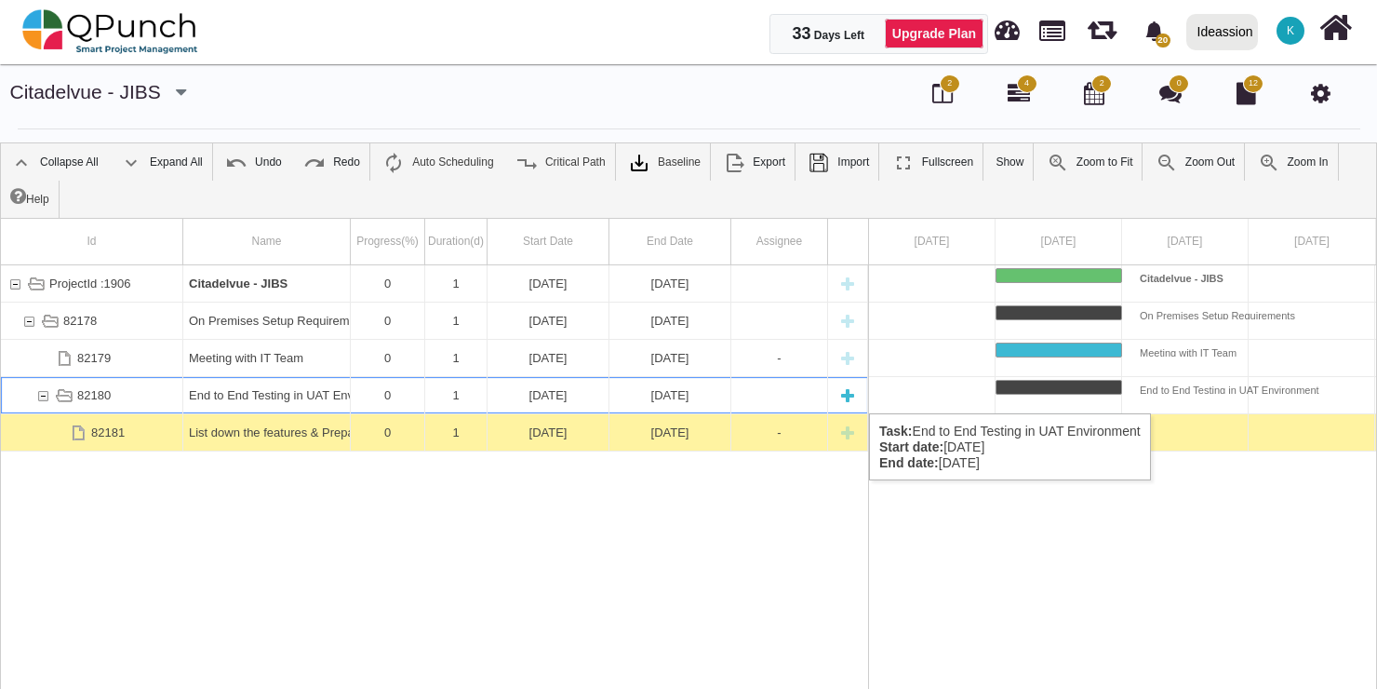
click at [846, 395] on div "New task" at bounding box center [848, 395] width 28 height 36
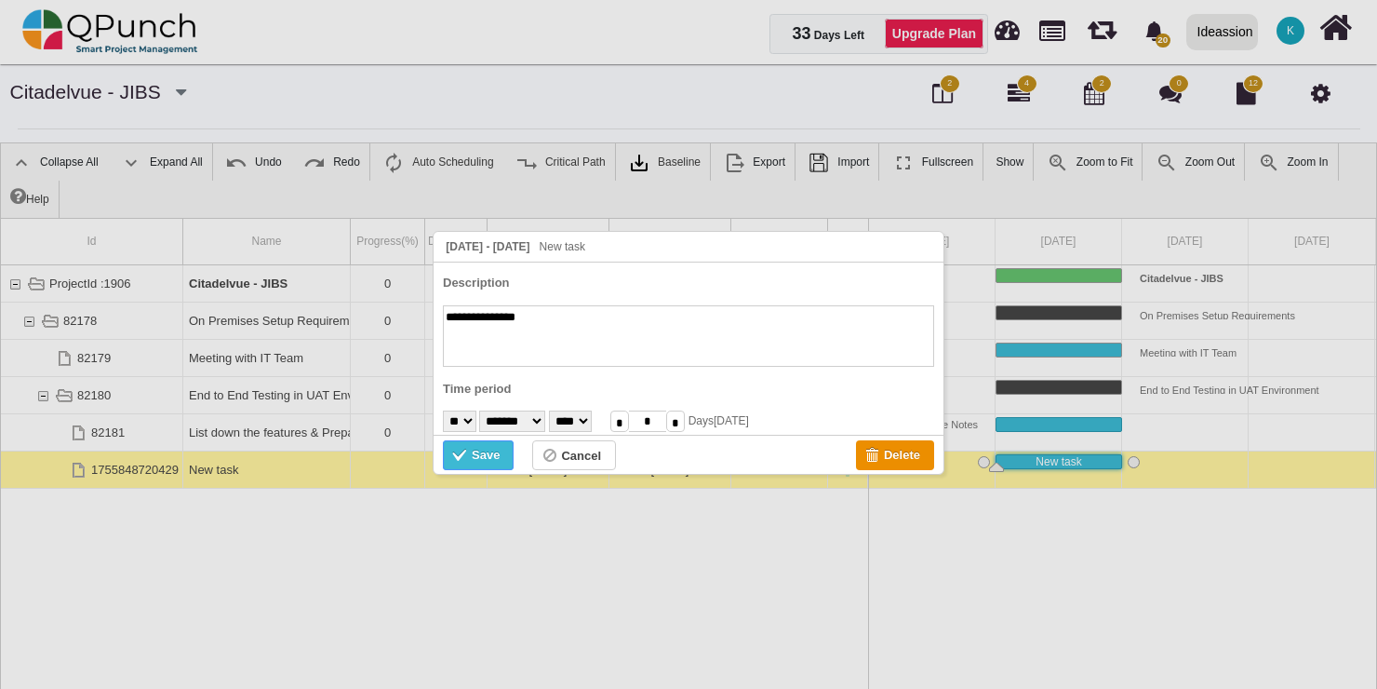
click at [476, 450] on div "Save" at bounding box center [486, 455] width 28 height 20
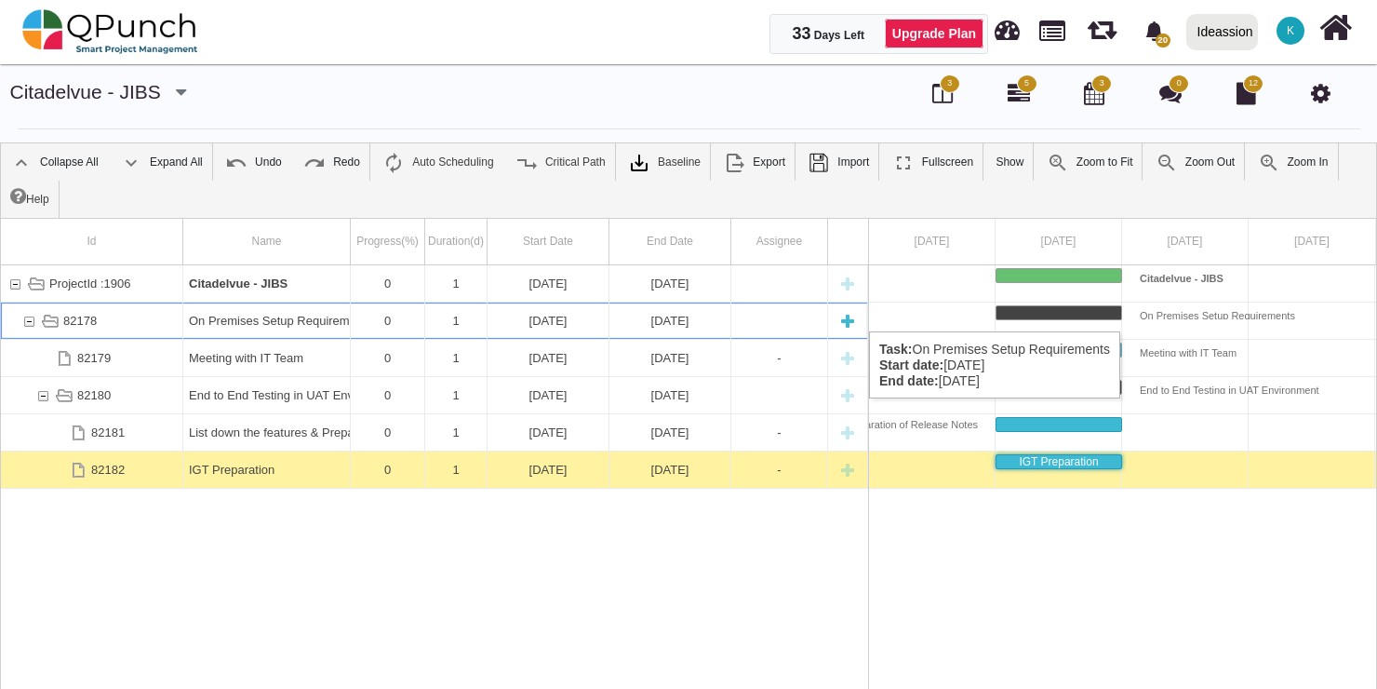
click at [852, 313] on div "New task" at bounding box center [848, 320] width 28 height 36
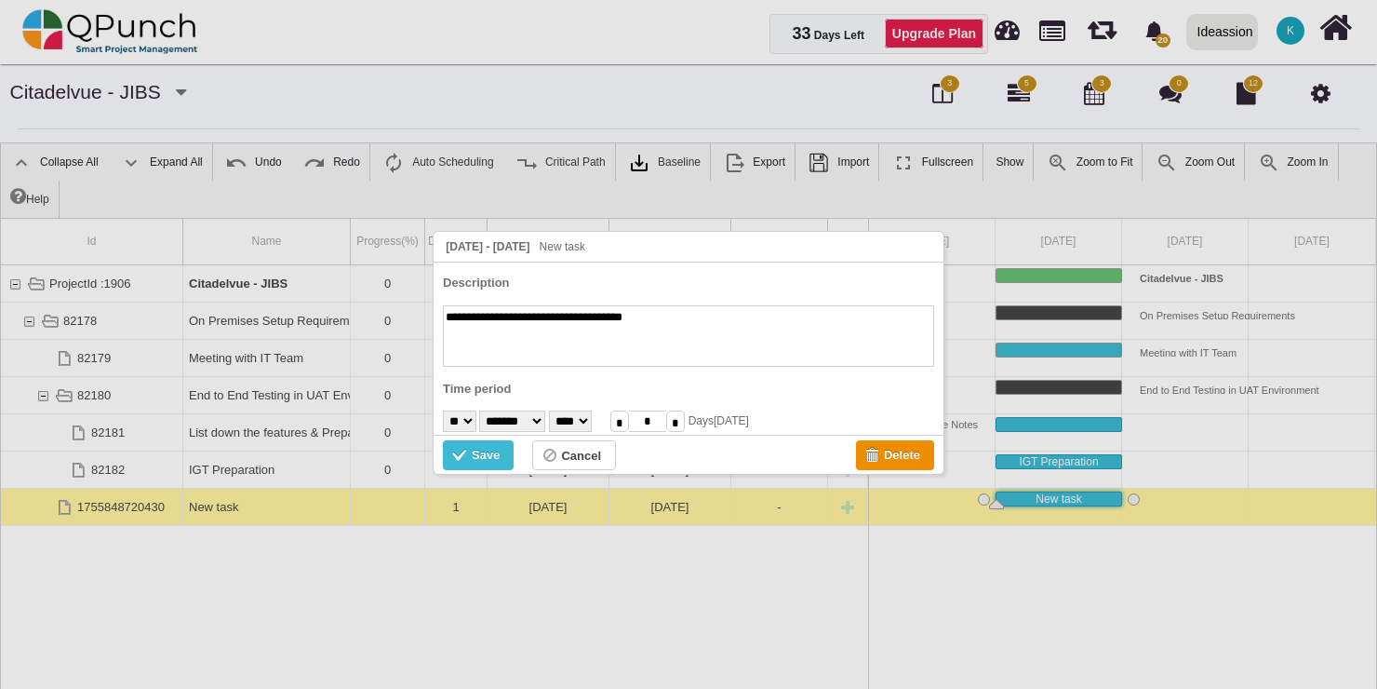
type textarea "**********"
click at [469, 421] on select "* * * * * * * * * ** ** ** ** ** ** ** ** ** ** ** ** ** ** ** ** ** ** ** ** *…" at bounding box center [459, 420] width 33 height 21
select select "**"
click at [443, 410] on select "* * * * * * * * * ** ** ** ** ** ** ** ** ** ** ** ** ** ** ** ** ** ** ** ** *…" at bounding box center [459, 420] width 33 height 21
click at [481, 454] on div "Save" at bounding box center [486, 455] width 28 height 20
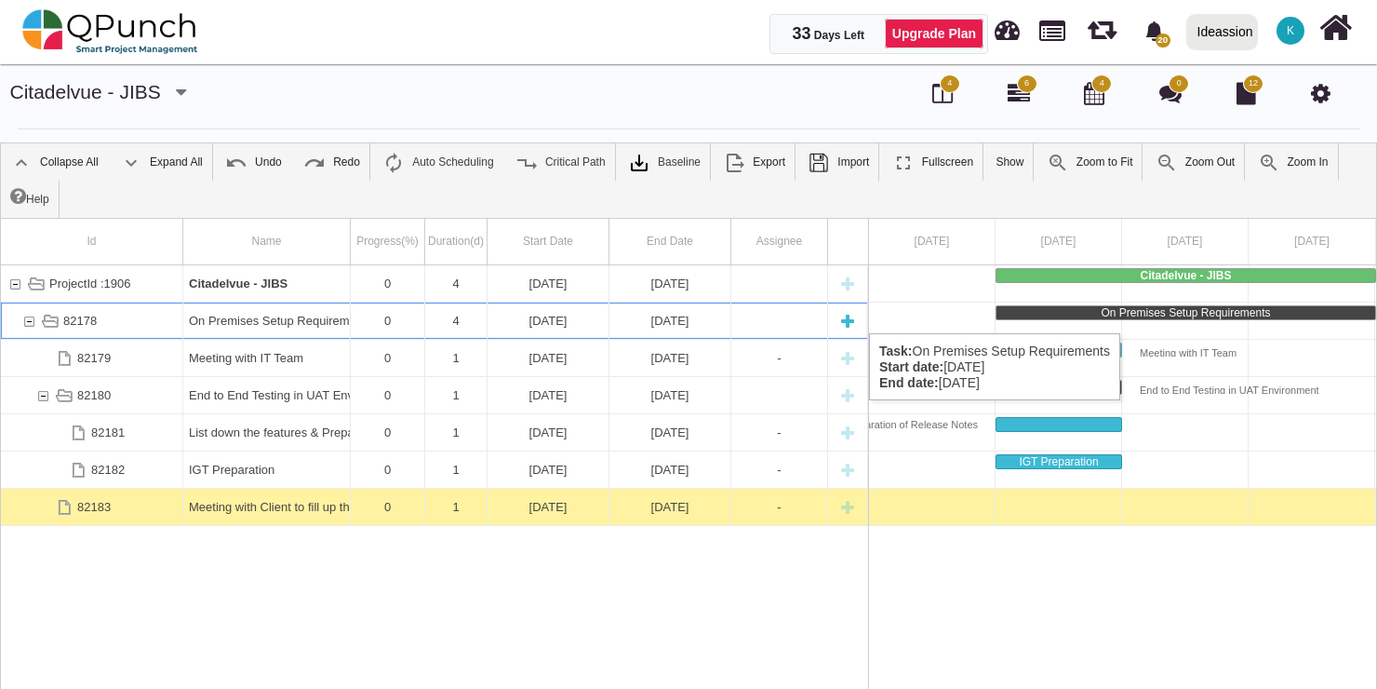
click at [840, 314] on div "New task" at bounding box center [848, 320] width 28 height 36
type textarea "********"
select select "**"
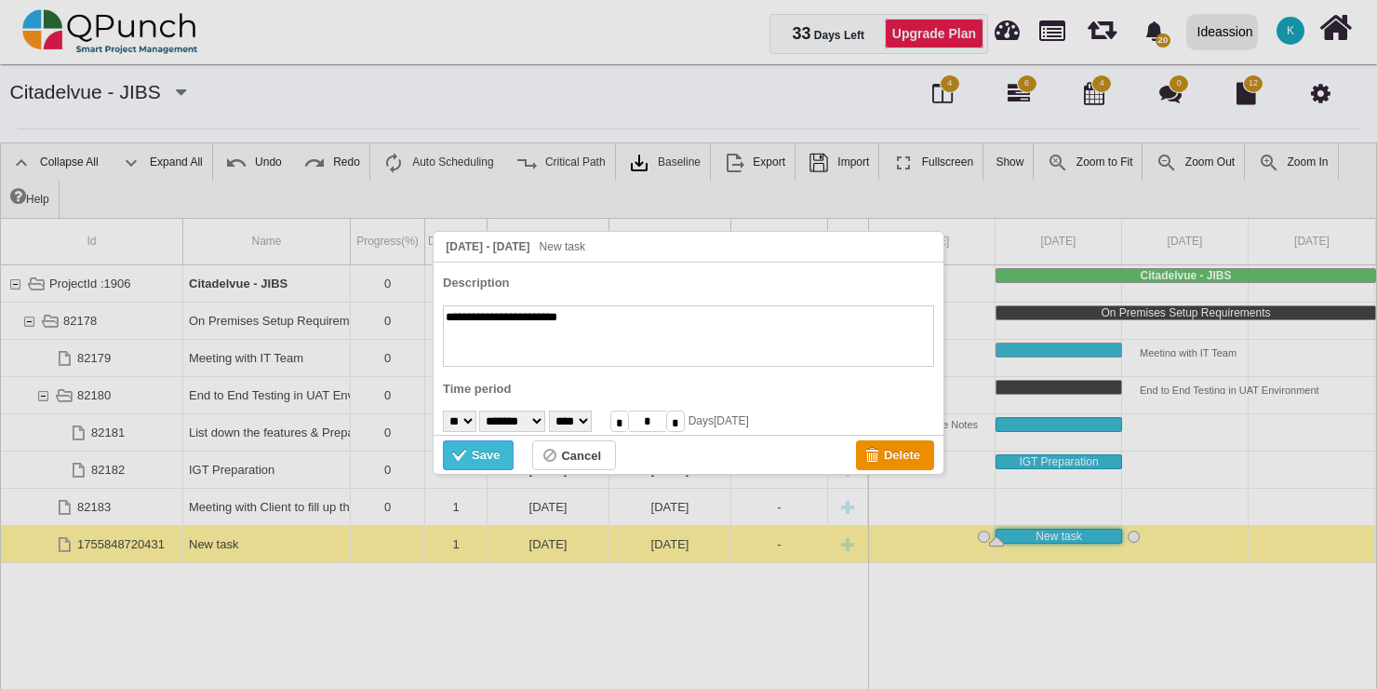
click at [450, 455] on div "Save" at bounding box center [478, 455] width 71 height 30
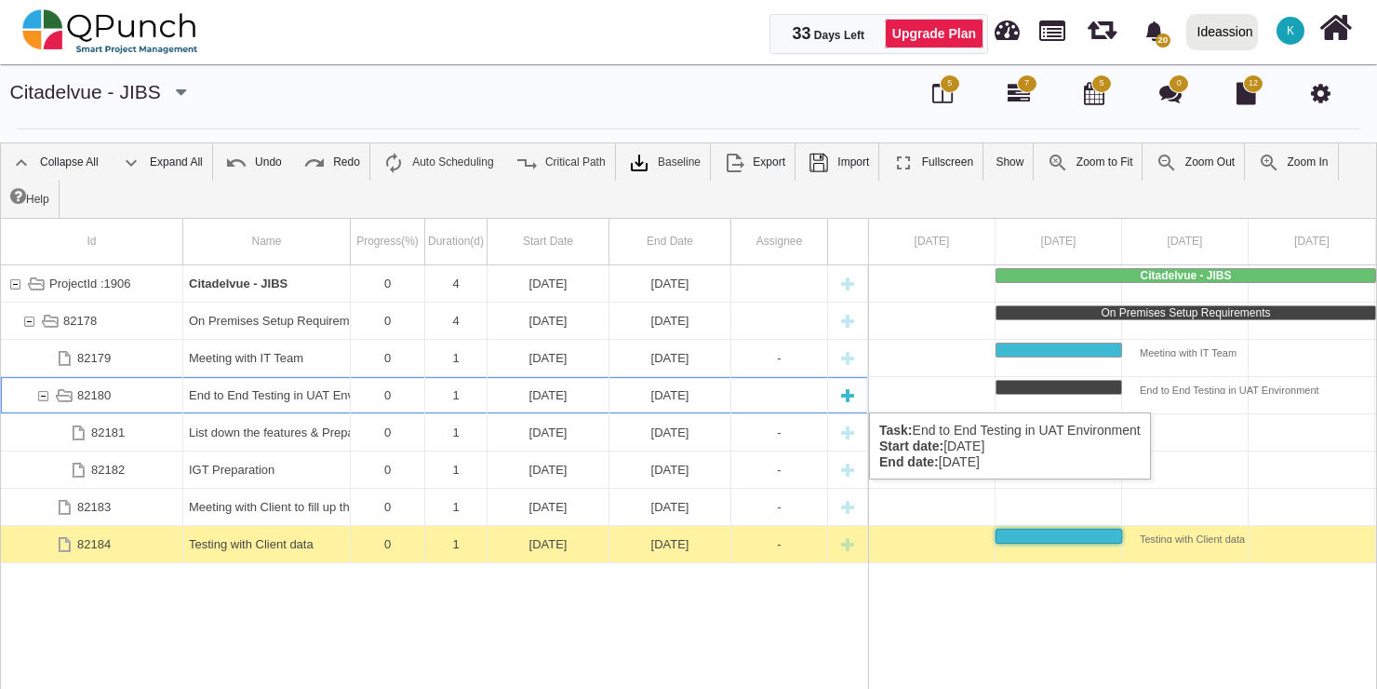
click at [47, 394] on div "82180" at bounding box center [42, 395] width 17 height 36
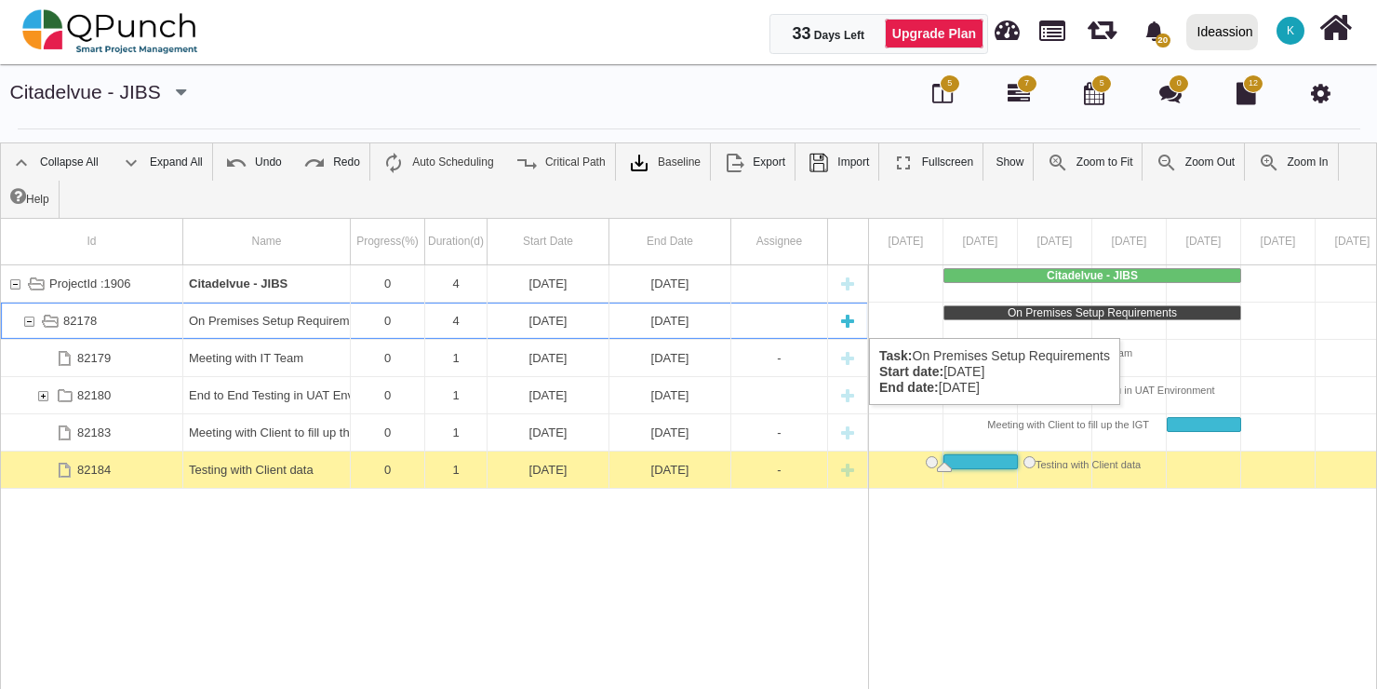
click at [843, 319] on div "New task" at bounding box center [848, 320] width 28 height 36
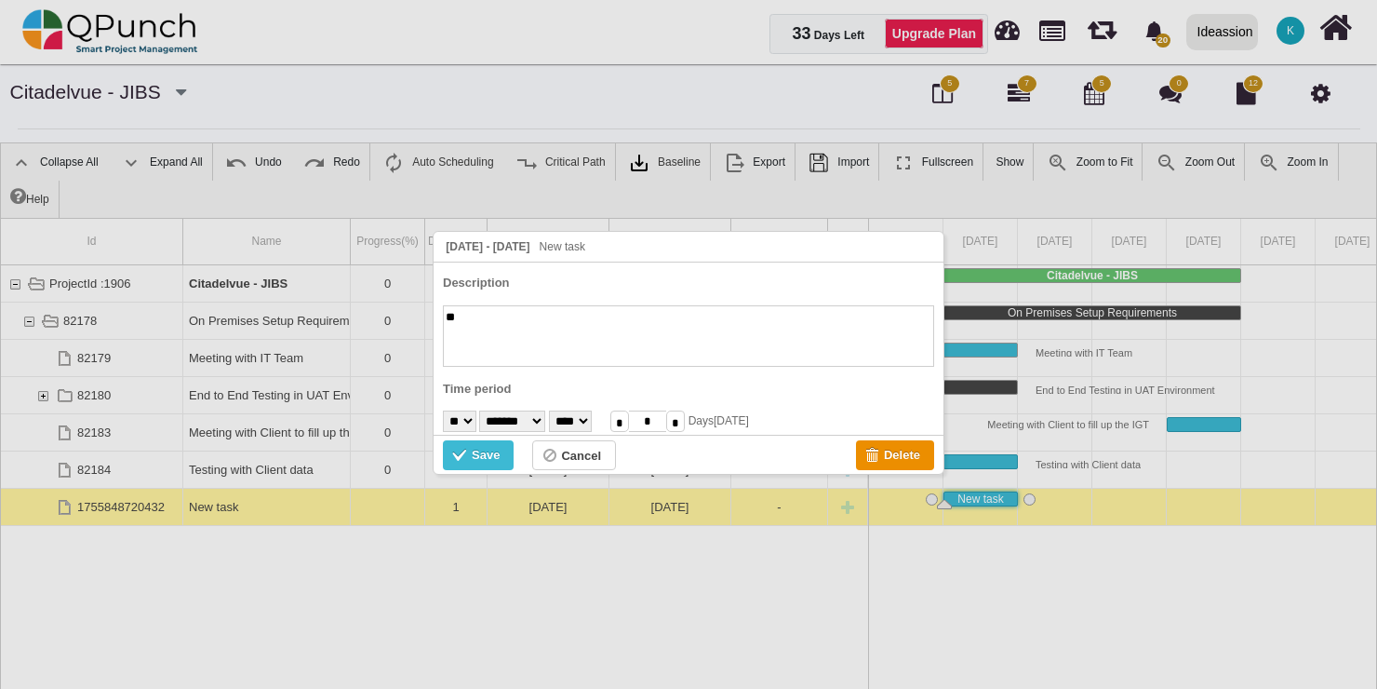
type textarea "*"
type textarea "**********"
click at [469, 421] on select "* * * * * * * * * ** ** ** ** ** ** ** ** ** ** ** ** ** ** ** ** ** ** ** ** *…" at bounding box center [459, 420] width 33 height 21
select select "**"
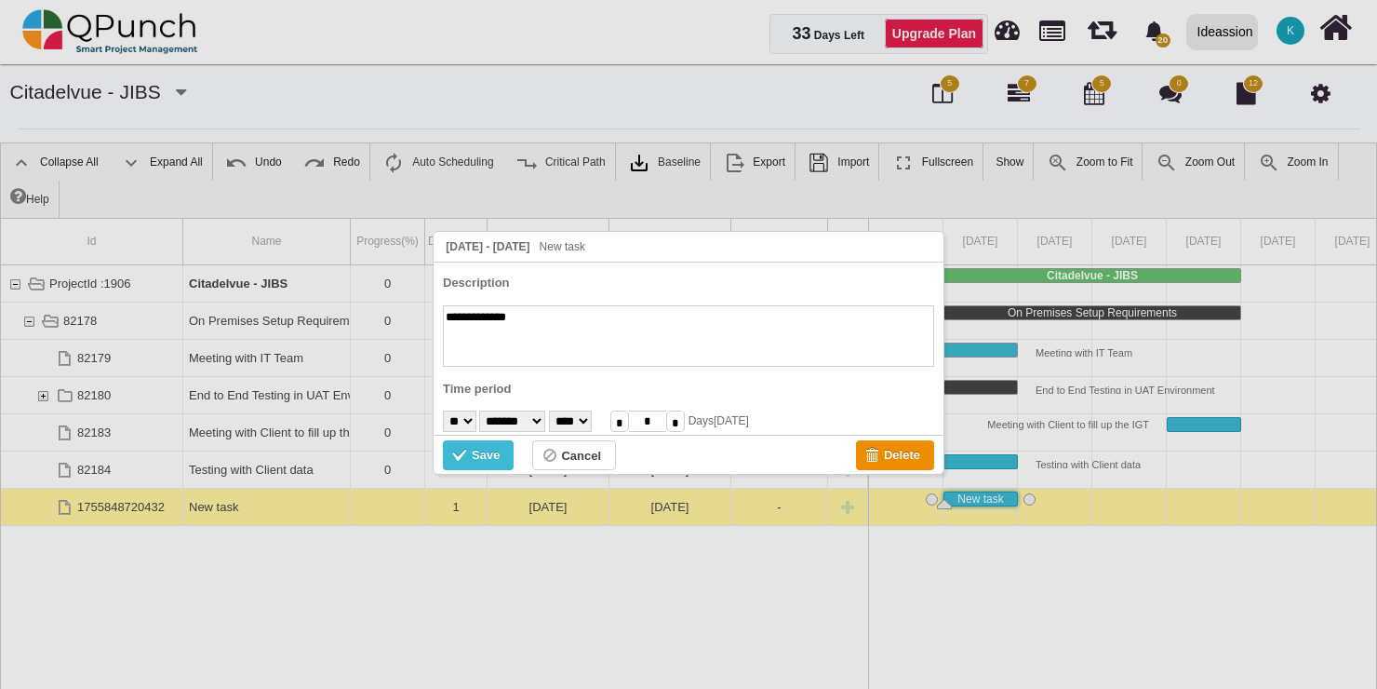
click at [443, 410] on select "* * * * * * * * * ** ** ** ** ** ** ** ** ** ** ** ** ** ** ** ** ** ** ** ** *…" at bounding box center [459, 420] width 33 height 21
click at [685, 418] on input "*" at bounding box center [675, 420] width 19 height 21
type input "*"
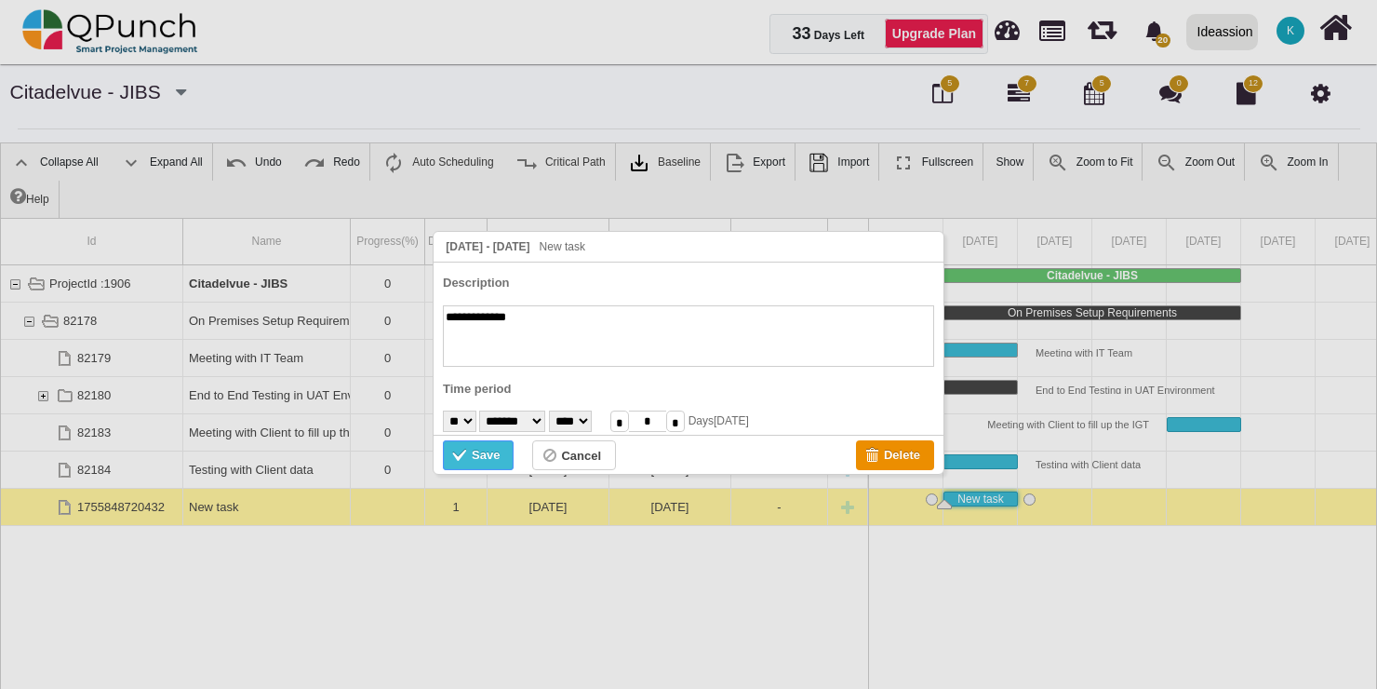
click at [488, 452] on div "Save" at bounding box center [486, 455] width 28 height 20
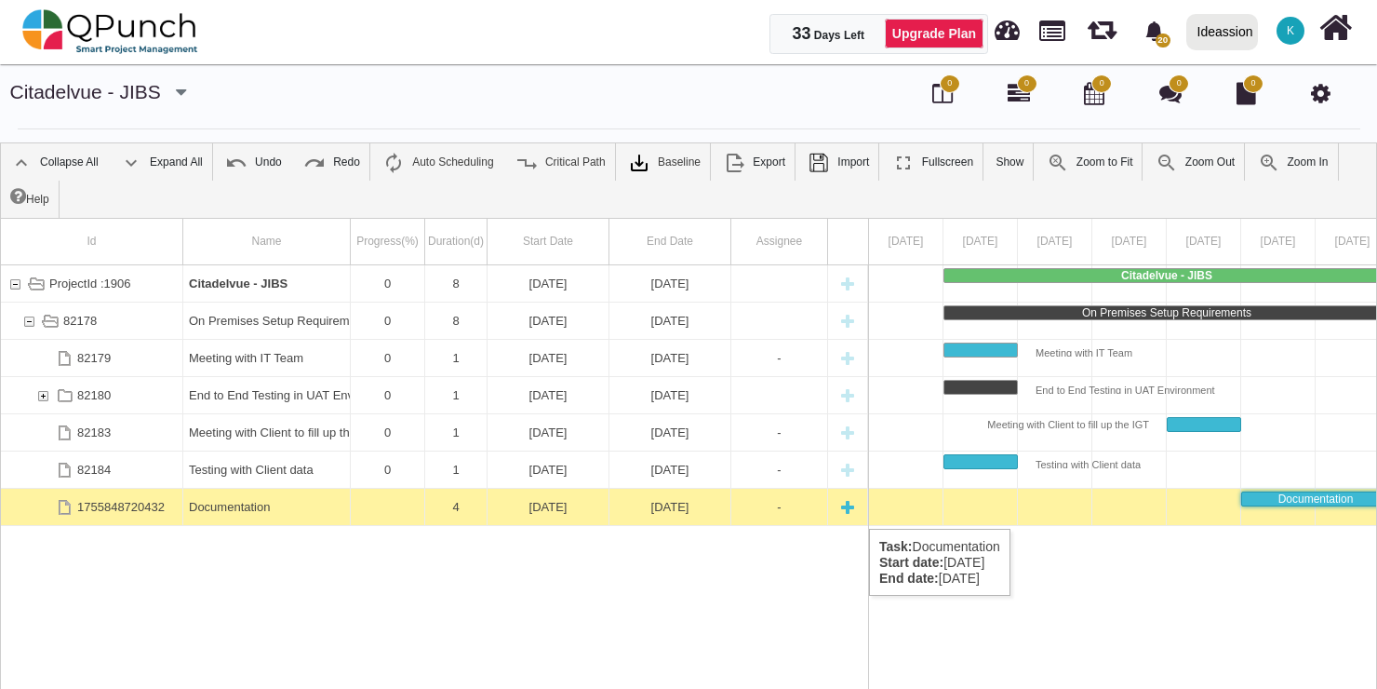
click at [846, 510] on div "New task" at bounding box center [848, 506] width 28 height 36
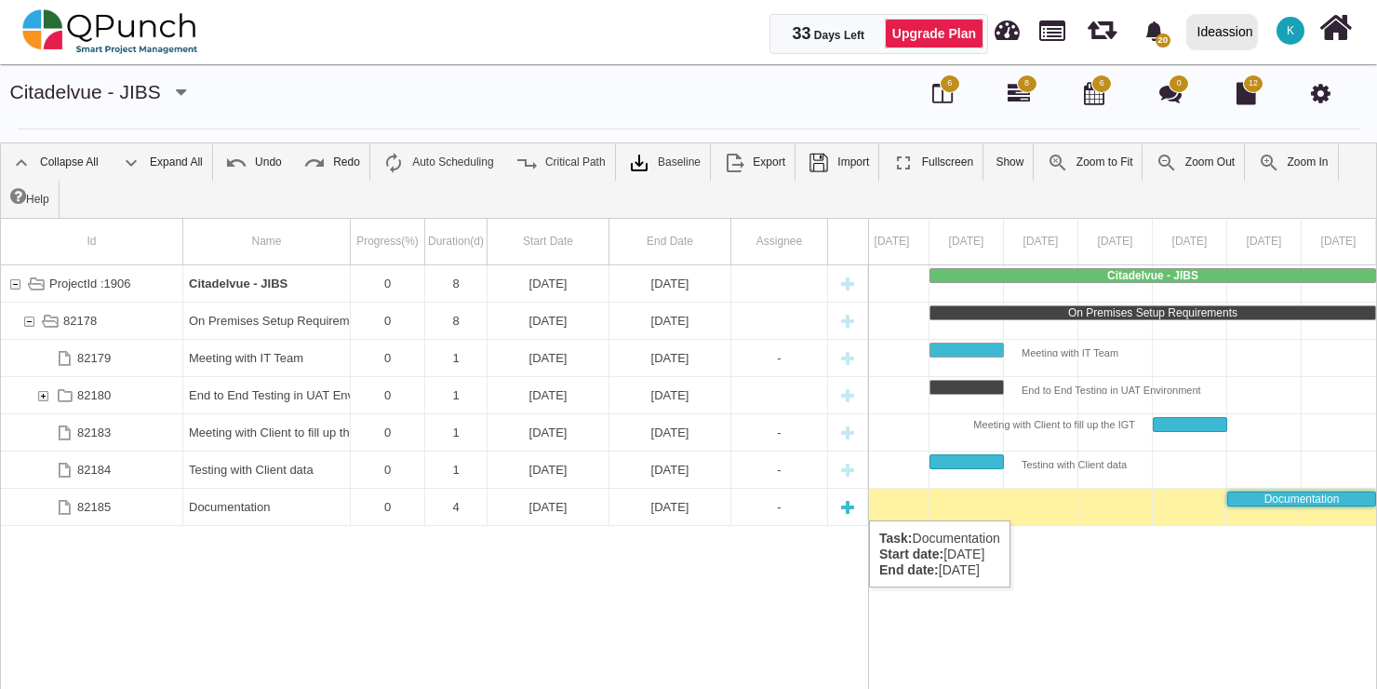
click at [847, 502] on div "New task" at bounding box center [848, 506] width 28 height 36
type textarea "********"
type input "*"
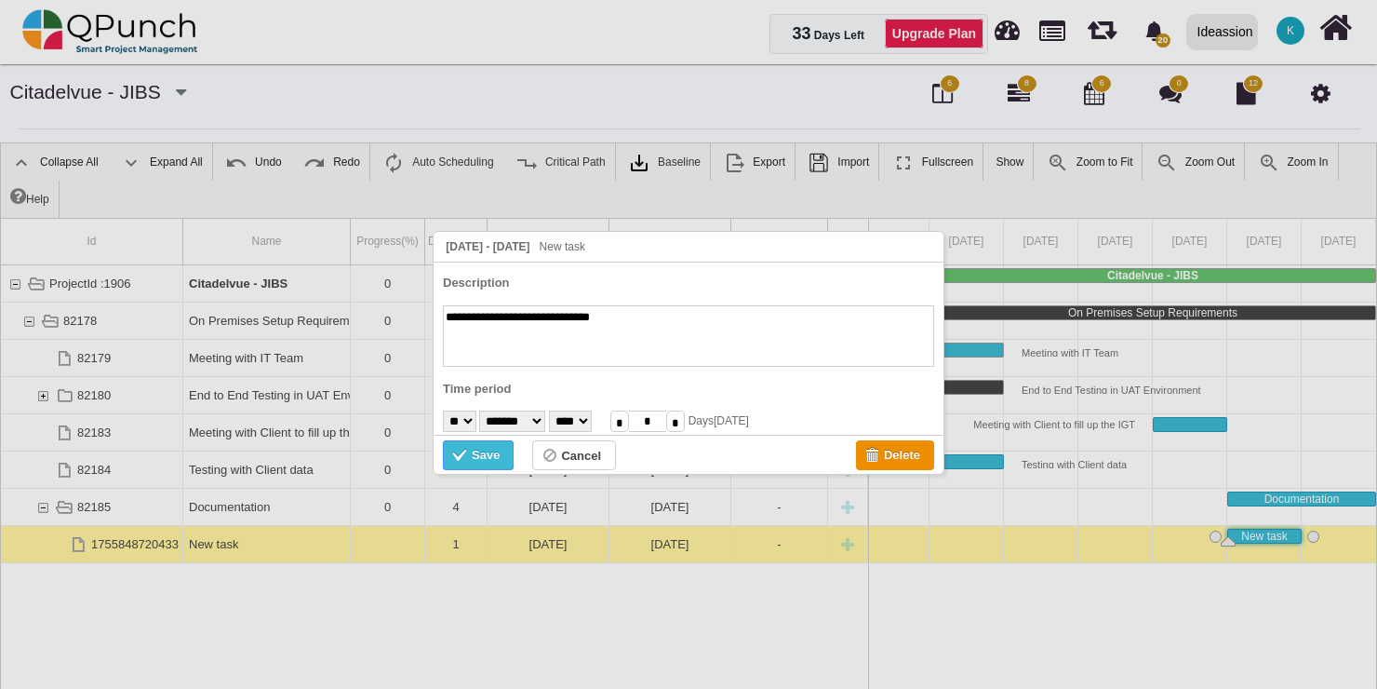
click at [481, 449] on div "Save" at bounding box center [486, 455] width 28 height 20
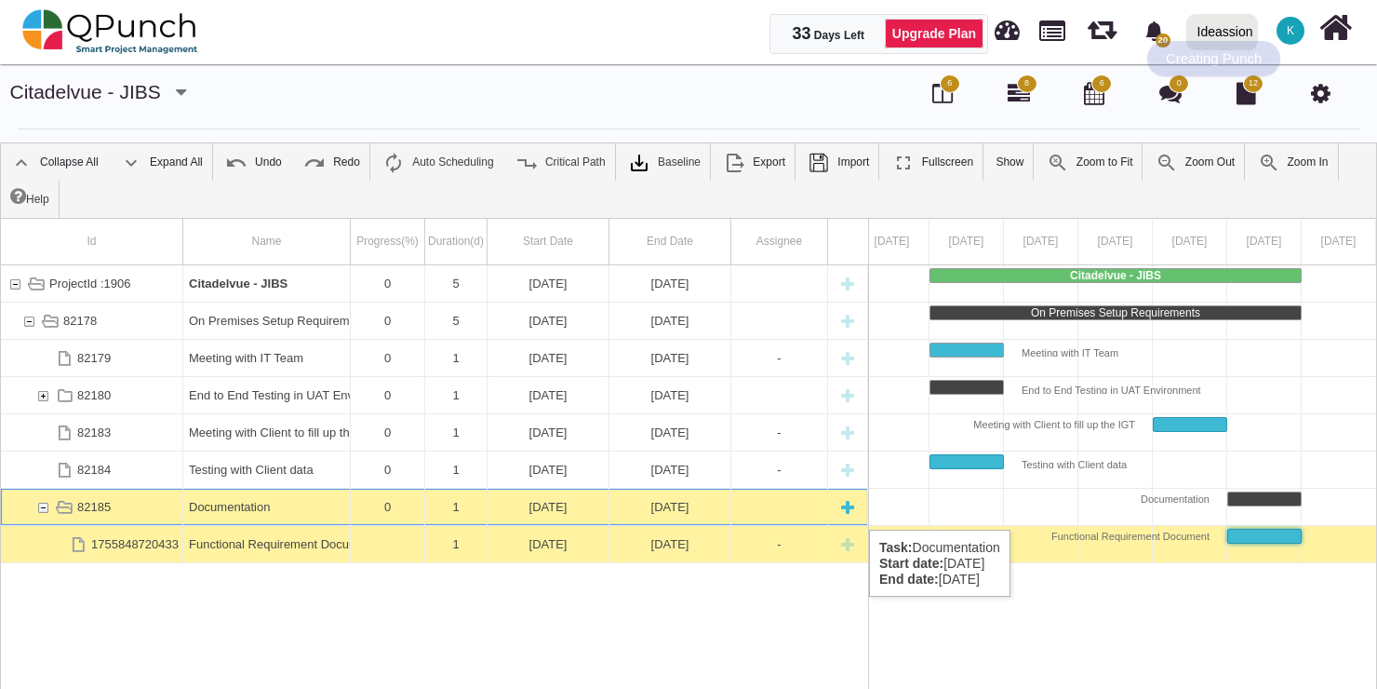
click at [845, 511] on div "New task" at bounding box center [848, 506] width 28 height 36
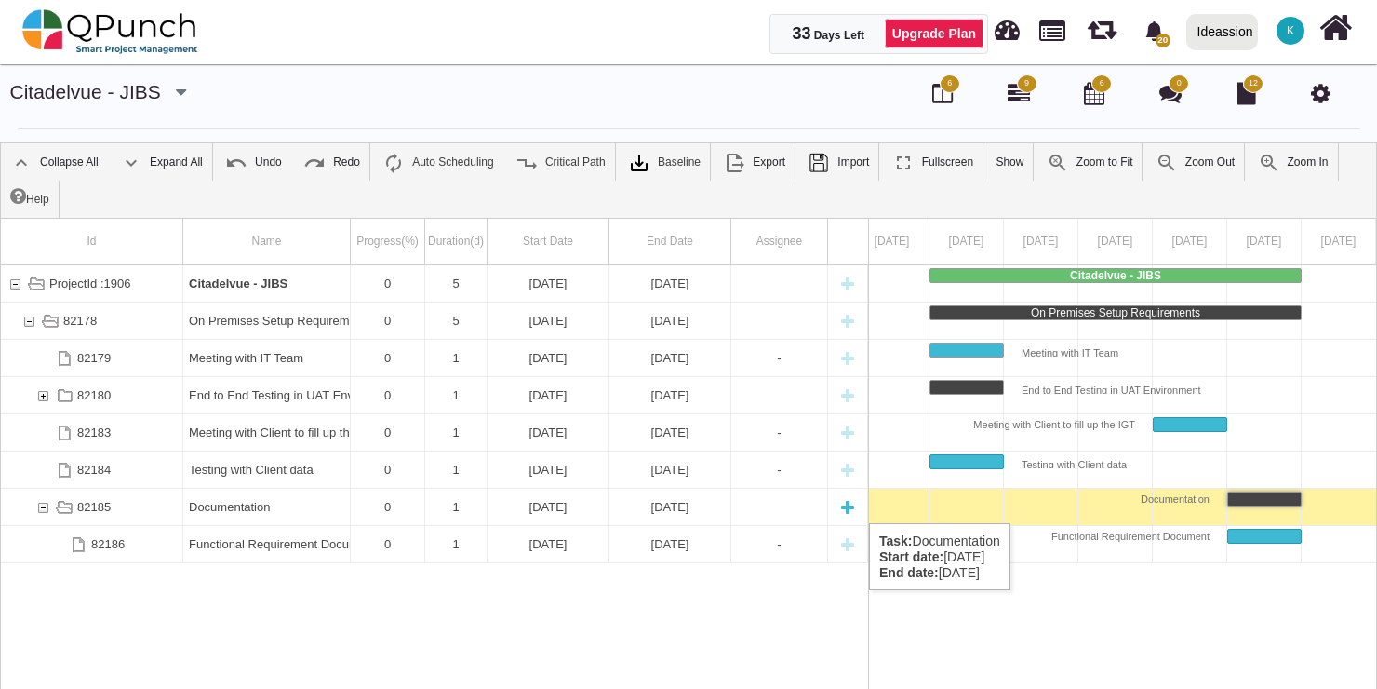
click at [845, 504] on div "New task" at bounding box center [848, 506] width 28 height 36
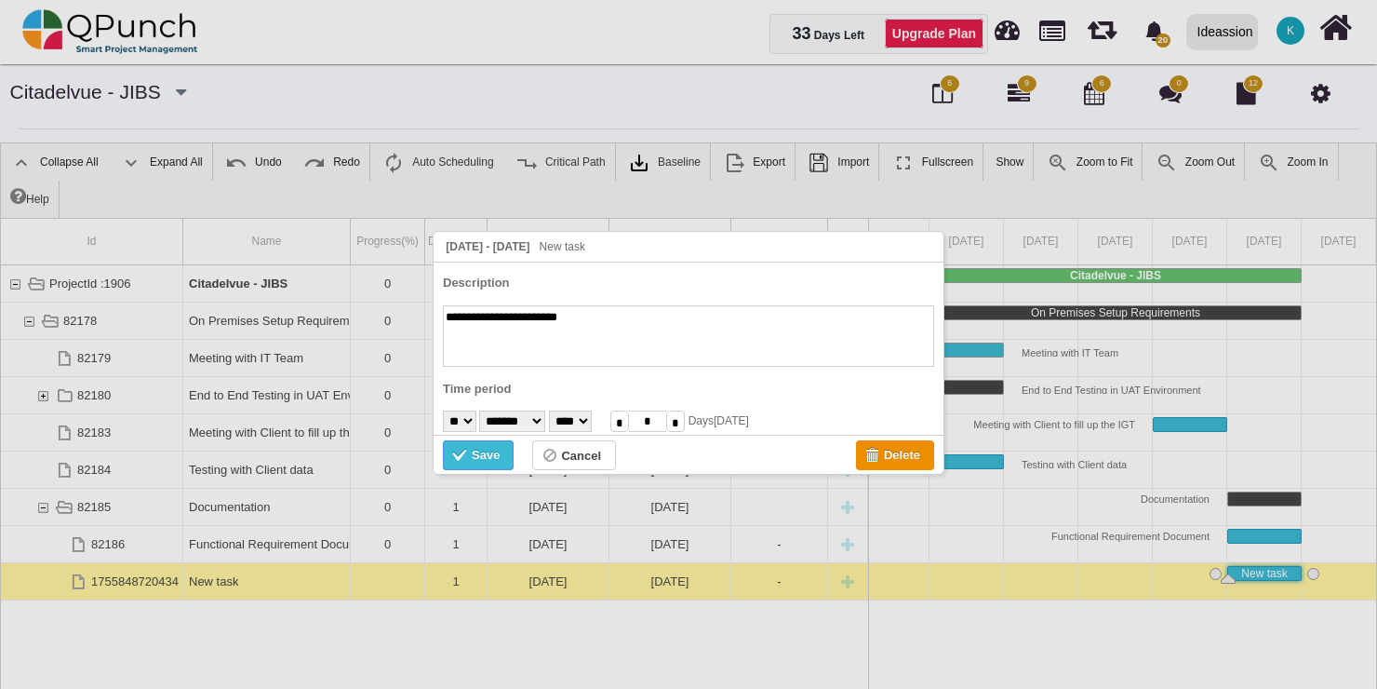
click at [477, 445] on div "Save" at bounding box center [486, 455] width 28 height 20
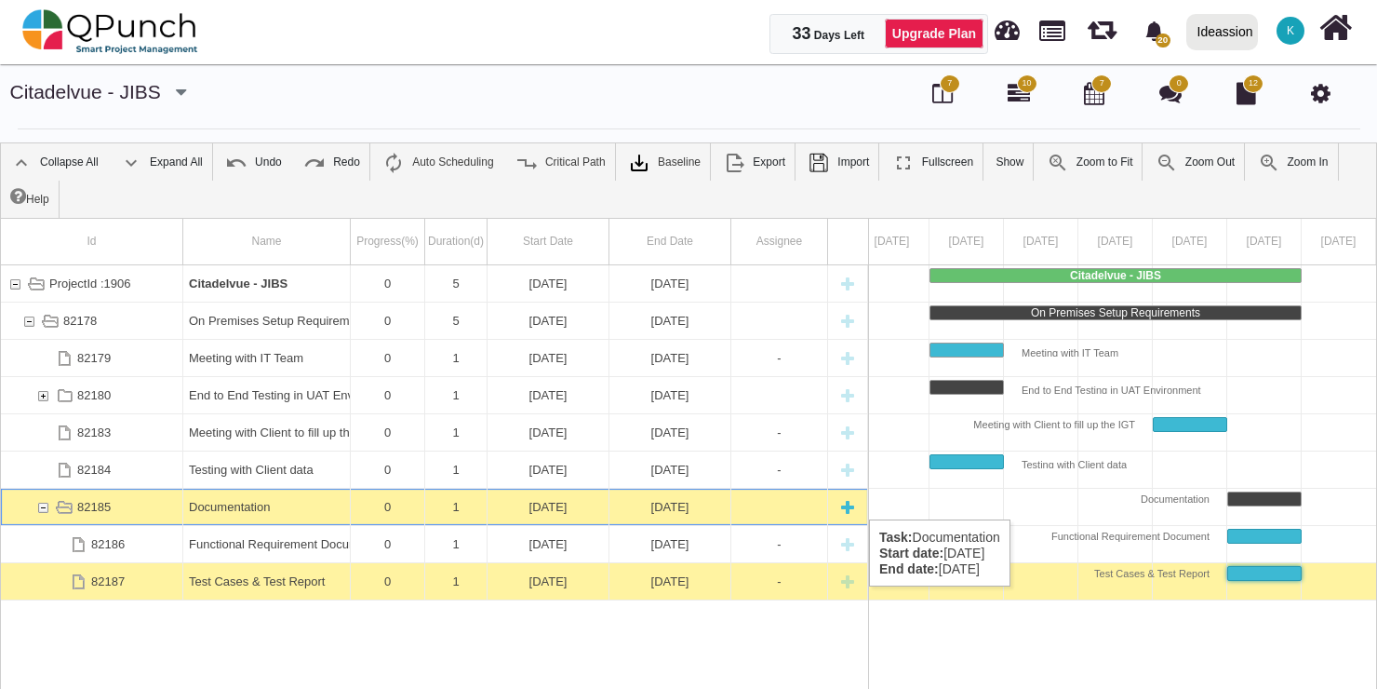
click at [842, 501] on div "New task" at bounding box center [848, 506] width 28 height 36
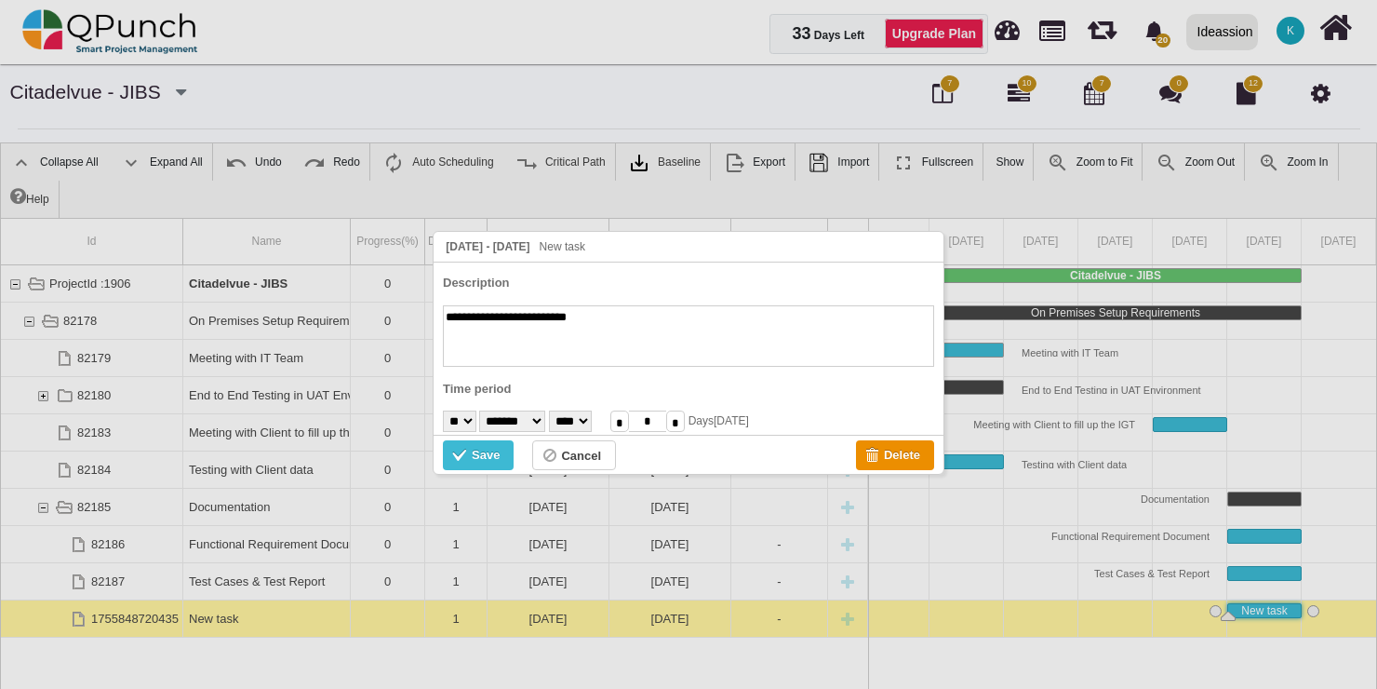
type textarea "**********"
click at [490, 448] on div "Save" at bounding box center [486, 455] width 28 height 20
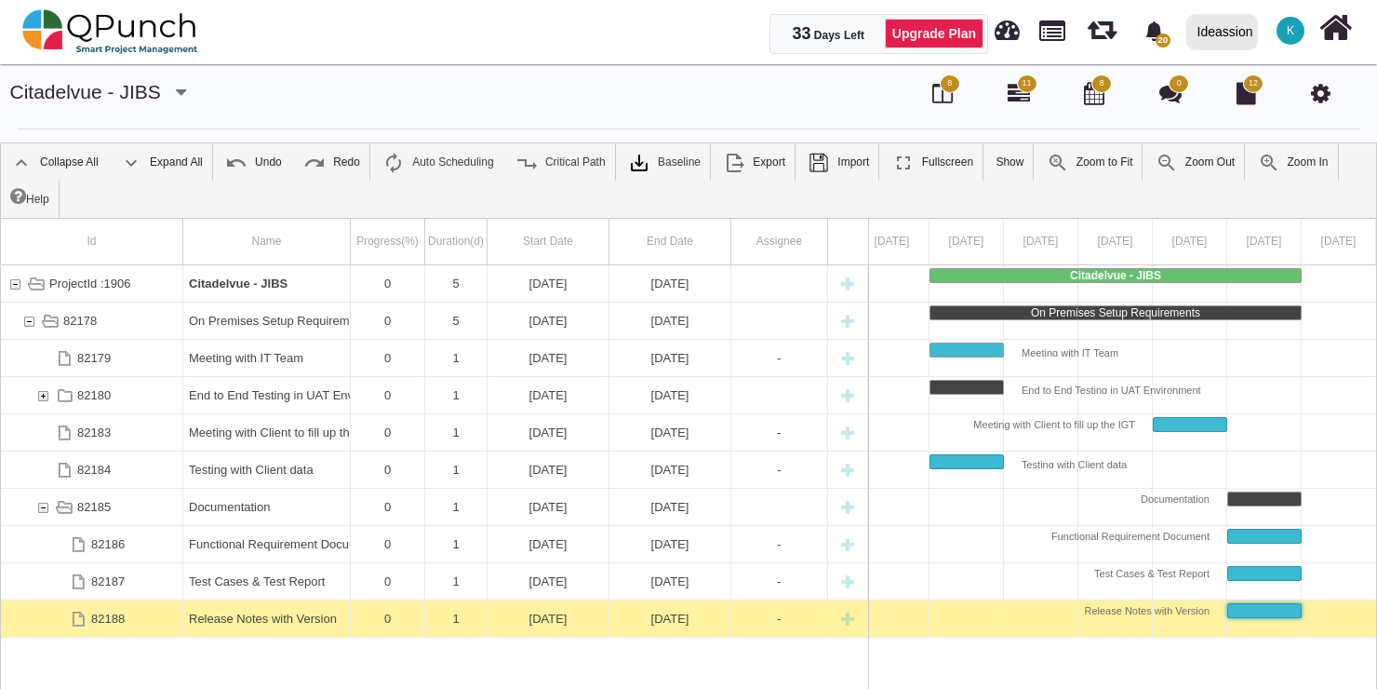
click at [366, 97] on div at bounding box center [586, 96] width 452 height 37
click at [384, 119] on div "Citadelvue - JIBS CitadelVue - BugR Qubes Go Live A&F ITS IITT aLeLo EMS Adhith…" at bounding box center [688, 103] width 1349 height 51
click at [1332, 22] on icon at bounding box center [1335, 27] width 33 height 35
